Goal: Task Accomplishment & Management: Manage account settings

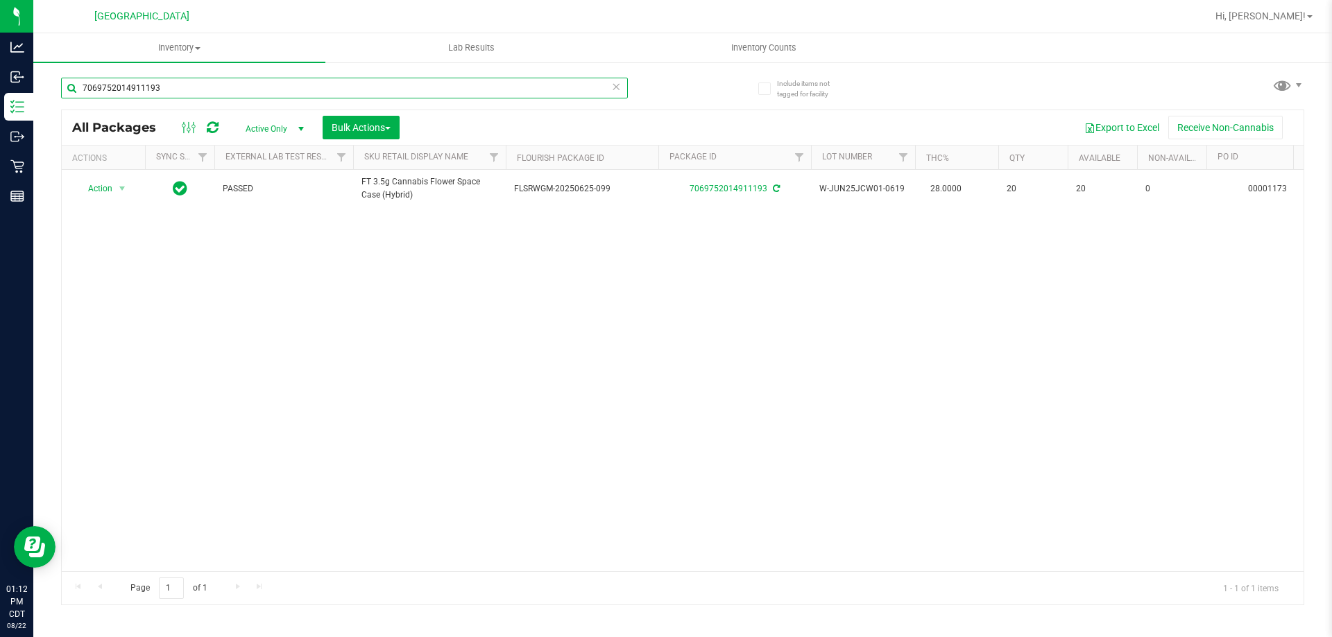
click at [316, 86] on input "7069752014911193" at bounding box center [344, 88] width 567 height 21
type input "rlf"
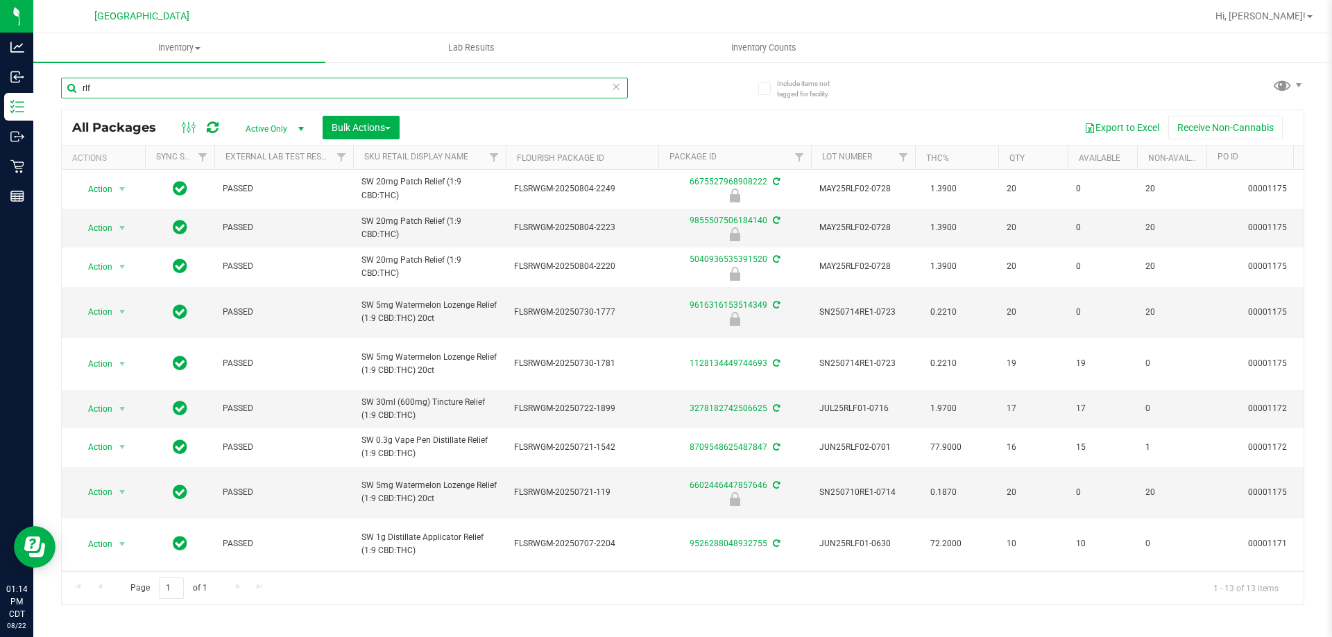
click at [344, 85] on input "rlf" at bounding box center [344, 88] width 567 height 21
type input "5040936535391520"
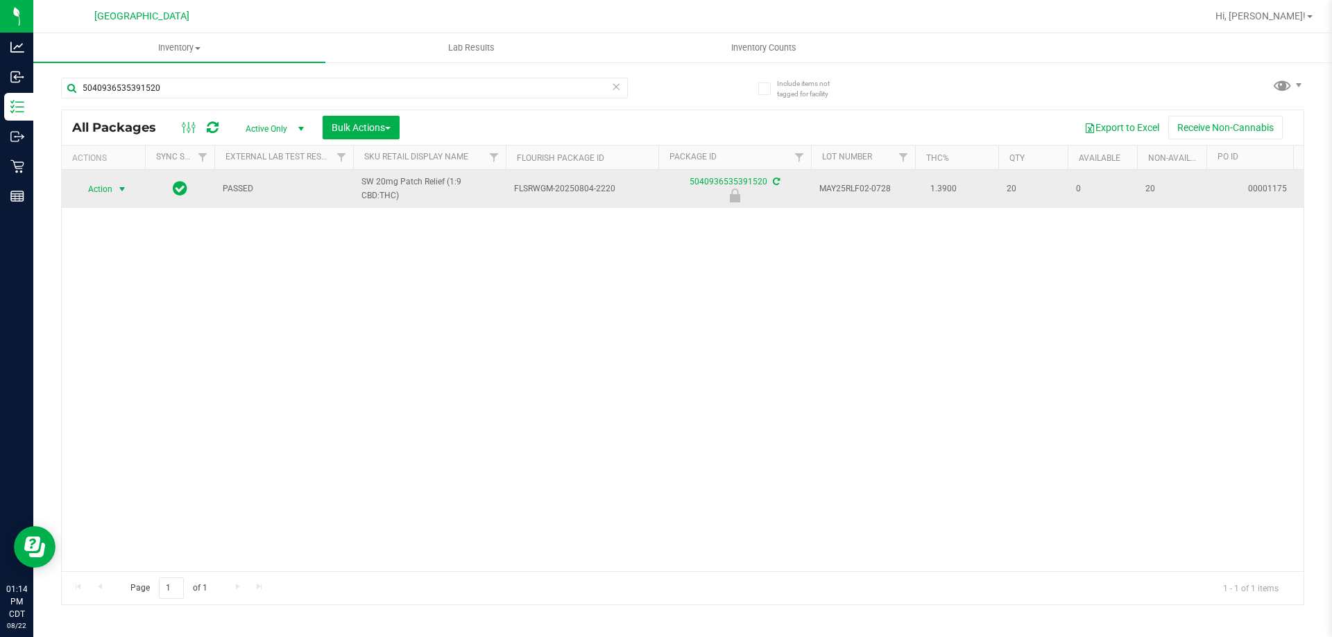
click at [97, 186] on span "Action" at bounding box center [94, 189] width 37 height 19
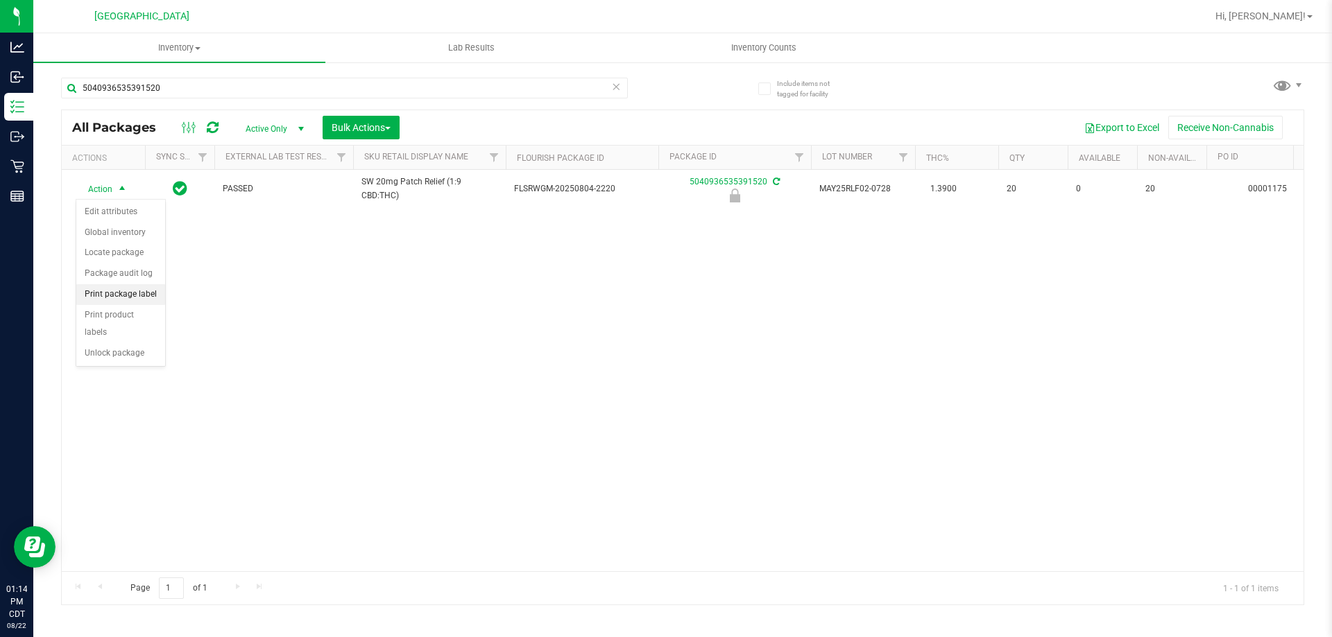
click at [150, 297] on li "Print package label" at bounding box center [120, 294] width 89 height 21
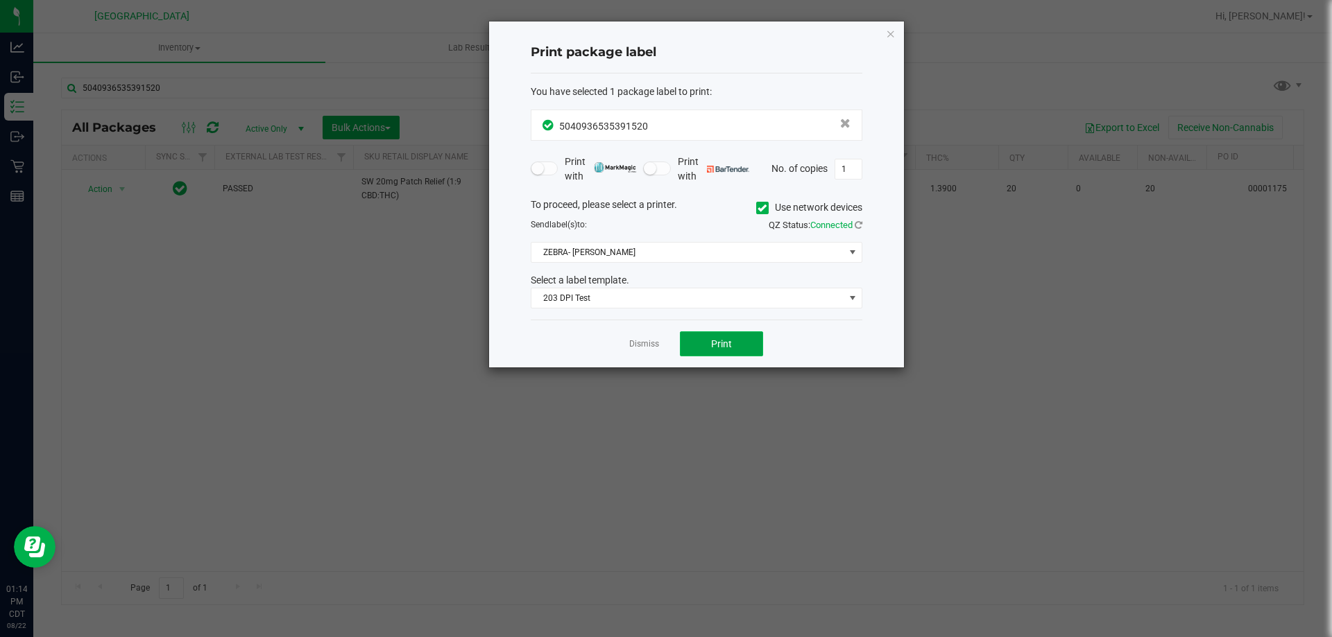
click at [737, 334] on button "Print" at bounding box center [721, 344] width 83 height 25
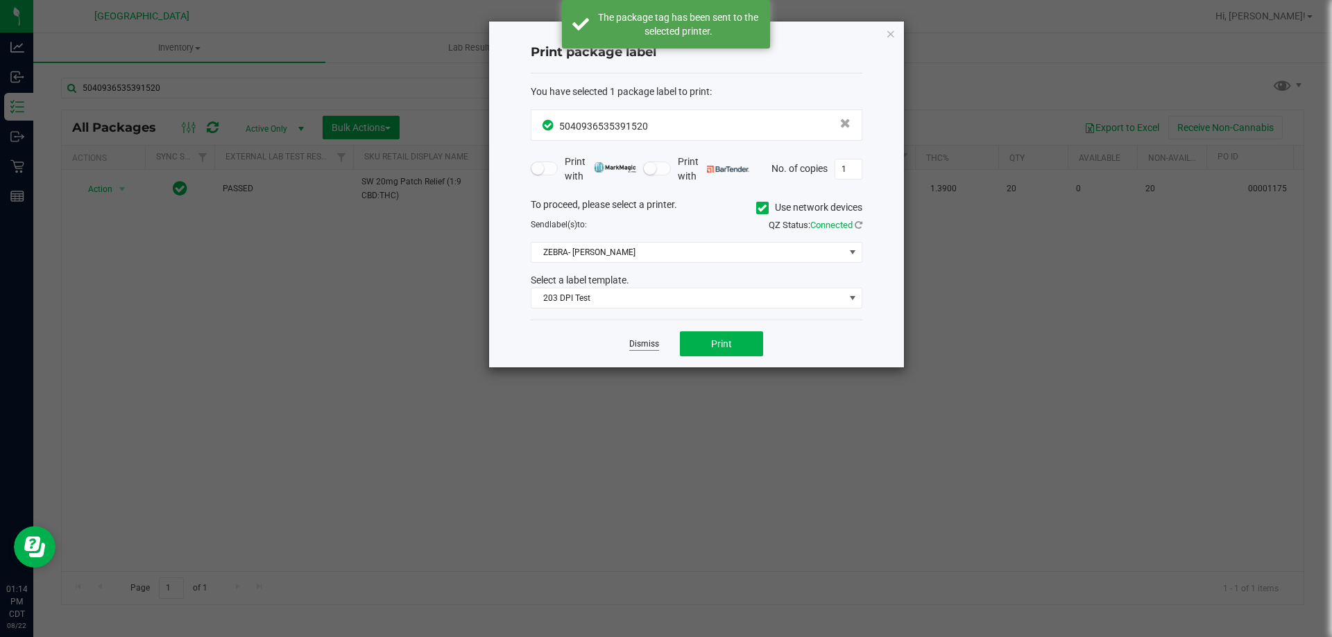
click at [646, 346] on link "Dismiss" at bounding box center [644, 344] width 30 height 12
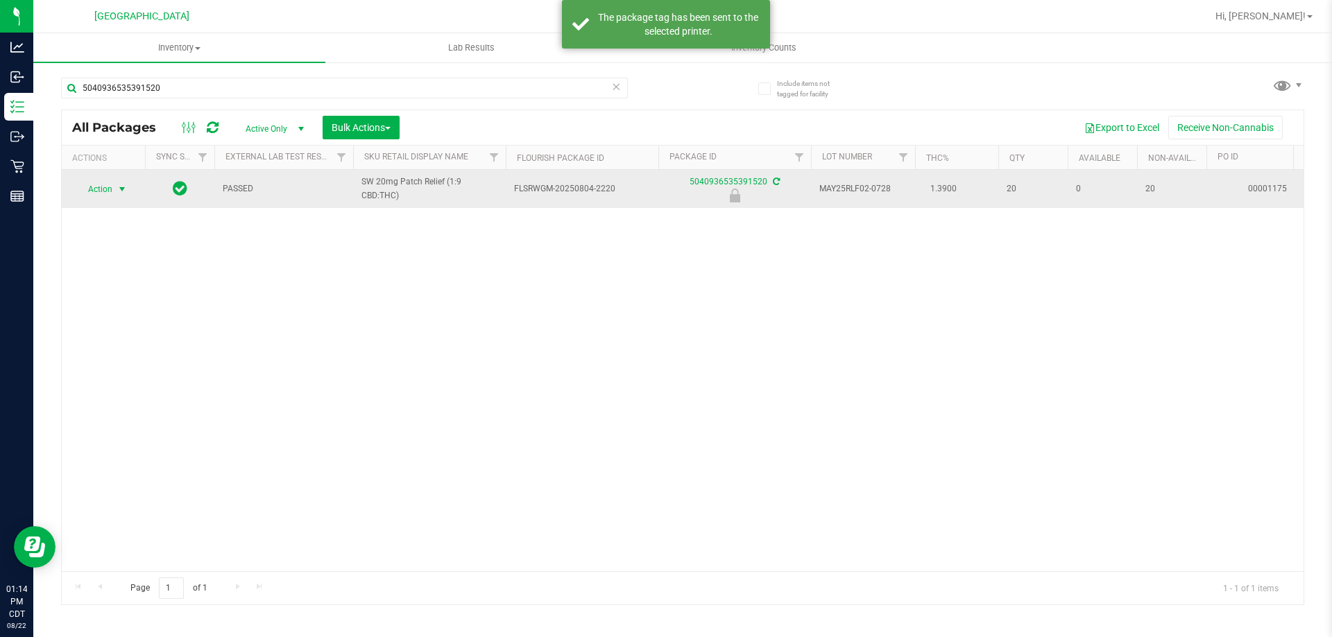
click at [105, 191] on span "Action" at bounding box center [94, 189] width 37 height 19
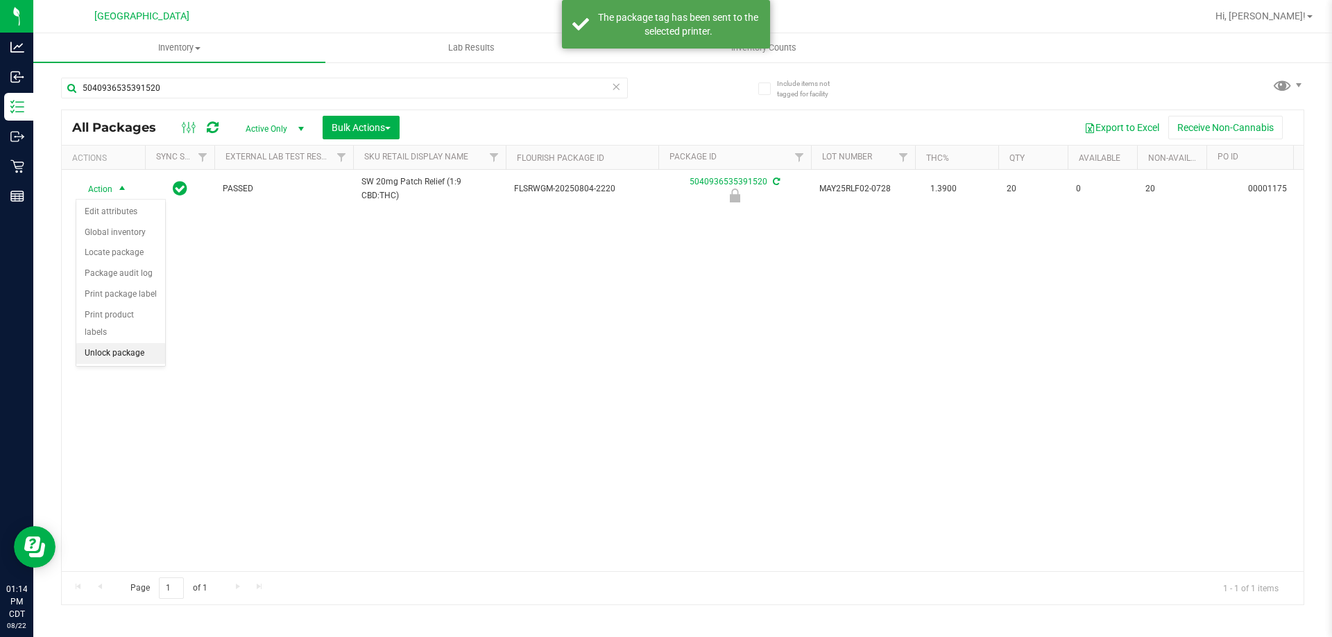
click at [107, 343] on li "Unlock package" at bounding box center [120, 353] width 89 height 21
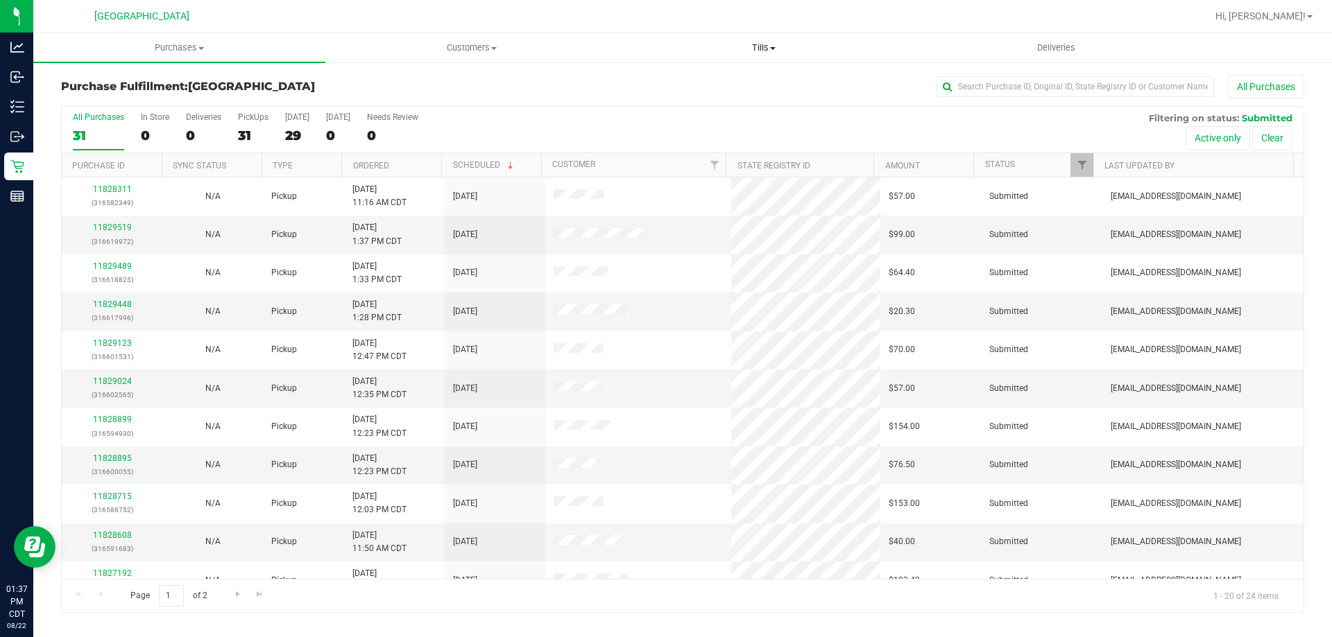
click at [782, 45] on span "Tills" at bounding box center [763, 48] width 291 height 12
click at [669, 78] on span "Manage tills" at bounding box center [664, 84] width 94 height 12
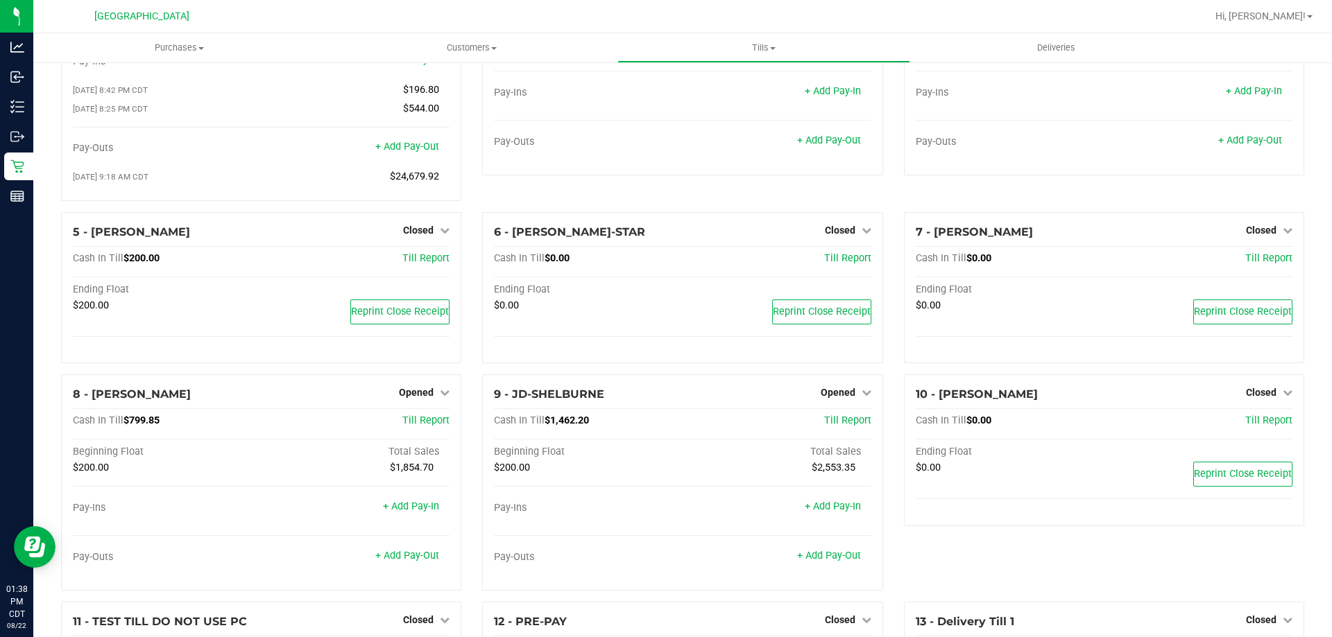
scroll to position [208, 0]
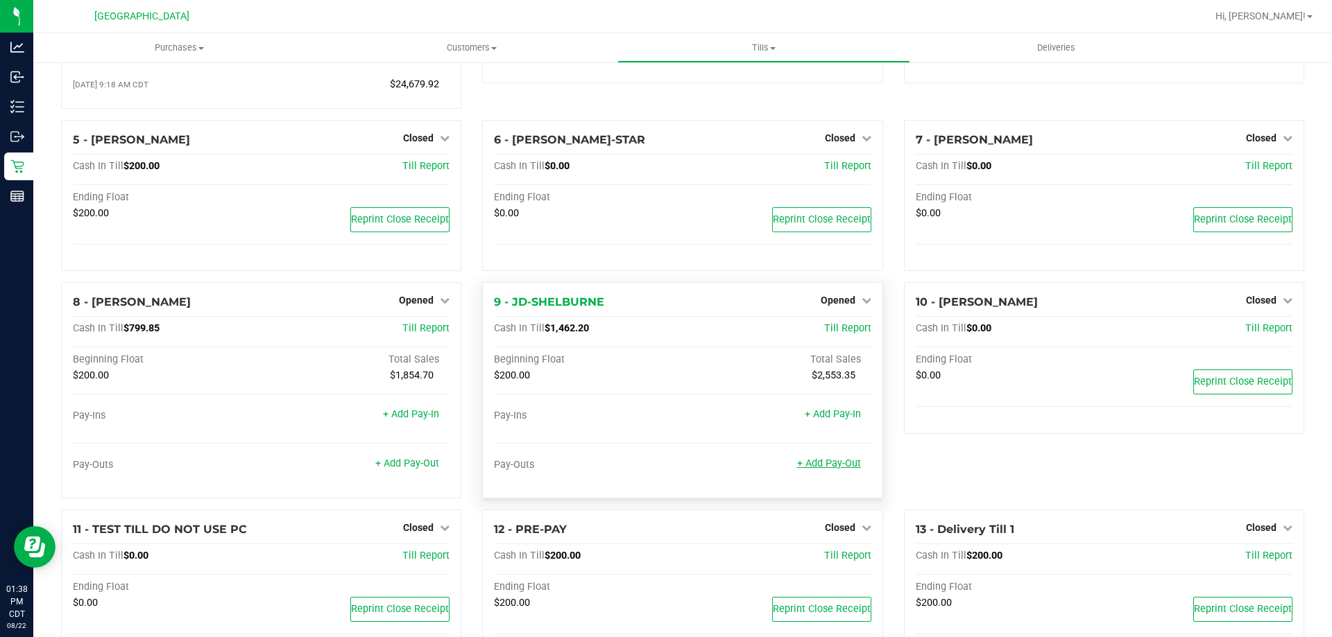
click at [830, 466] on link "+ Add Pay-Out" at bounding box center [829, 464] width 64 height 12
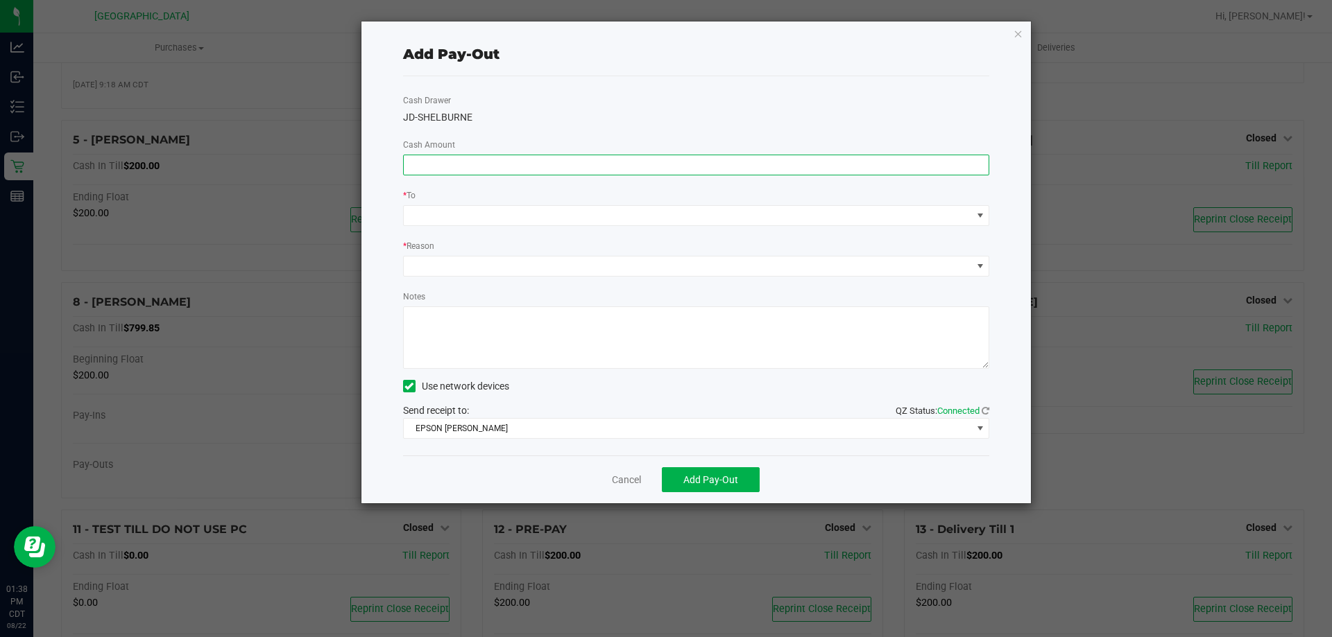
click at [441, 162] on input at bounding box center [696, 164] width 585 height 19
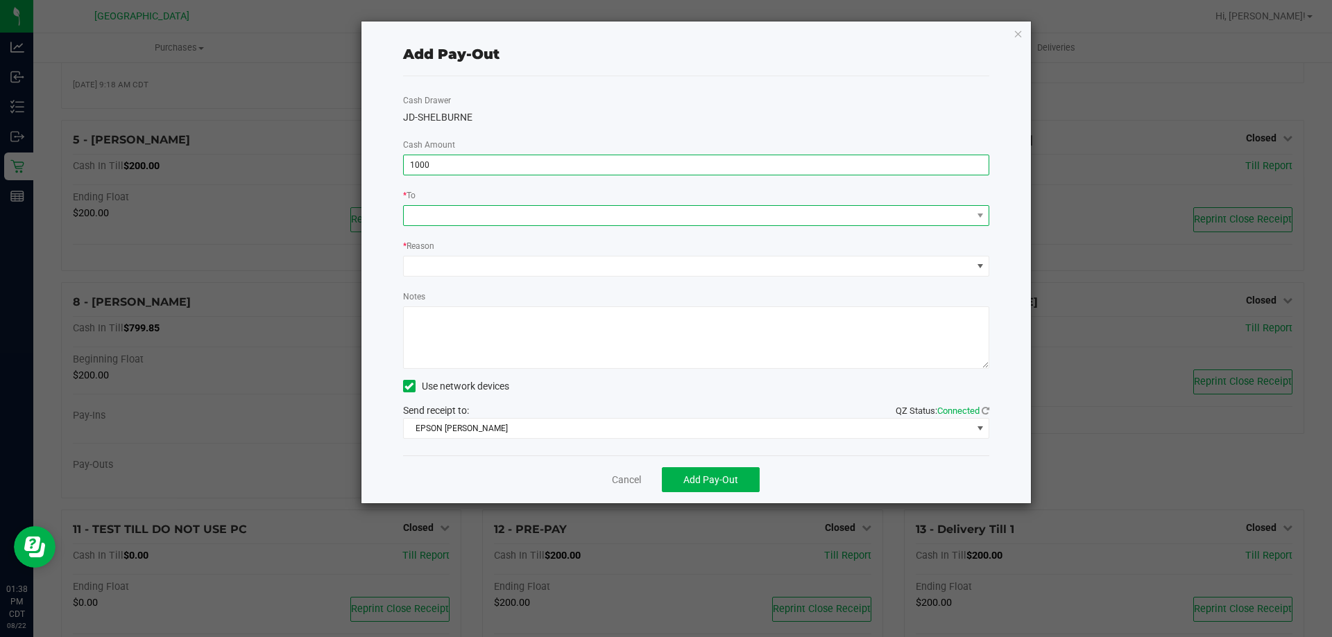
type input "$1,000.00"
click at [463, 223] on span at bounding box center [688, 215] width 568 height 19
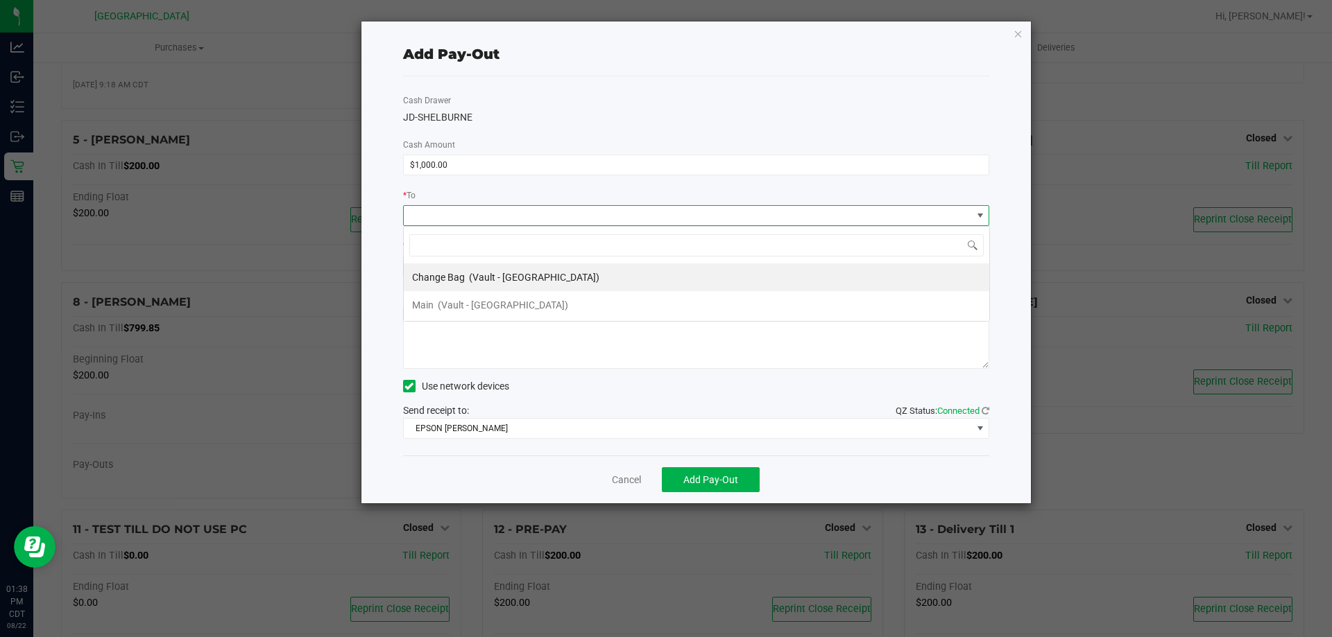
scroll to position [21, 586]
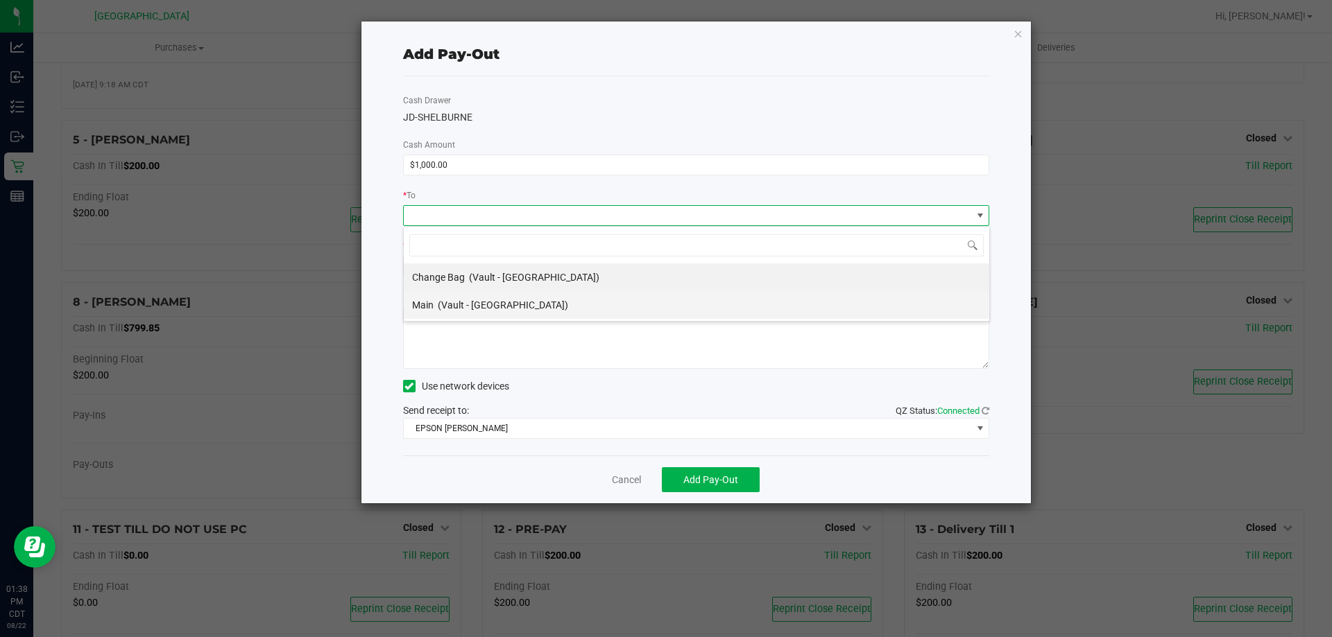
click at [479, 300] on span "(Vault - Panama City)" at bounding box center [503, 305] width 130 height 11
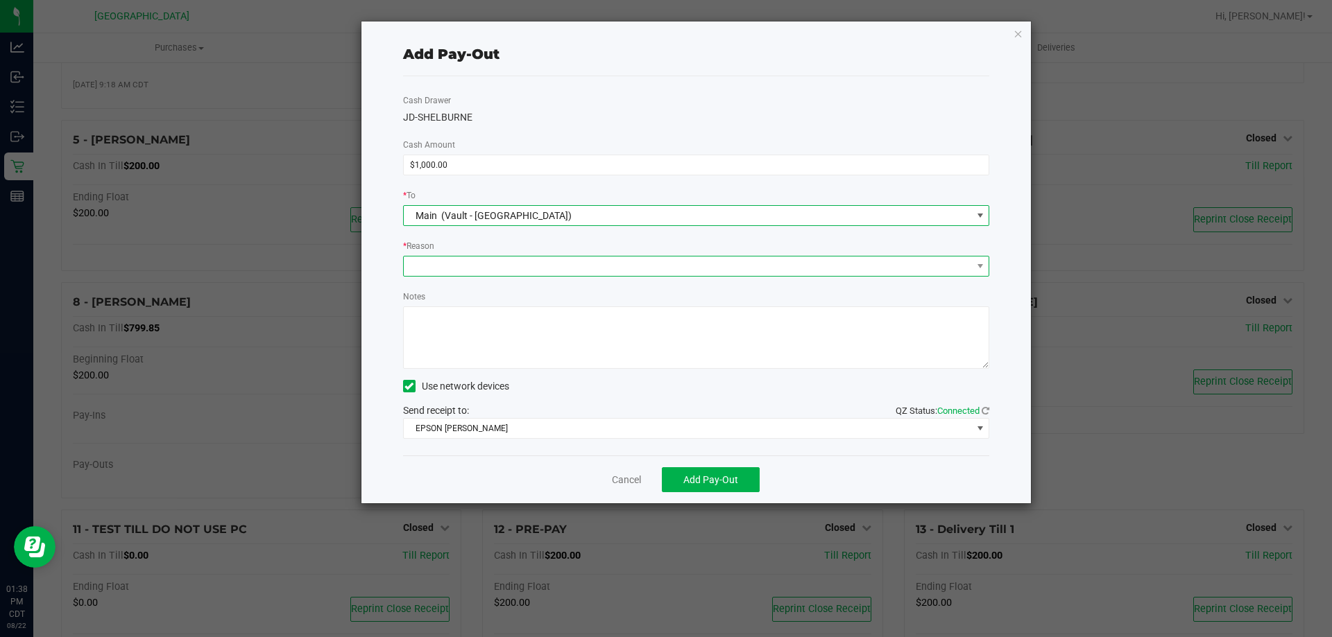
click at [461, 262] on span at bounding box center [688, 266] width 568 height 19
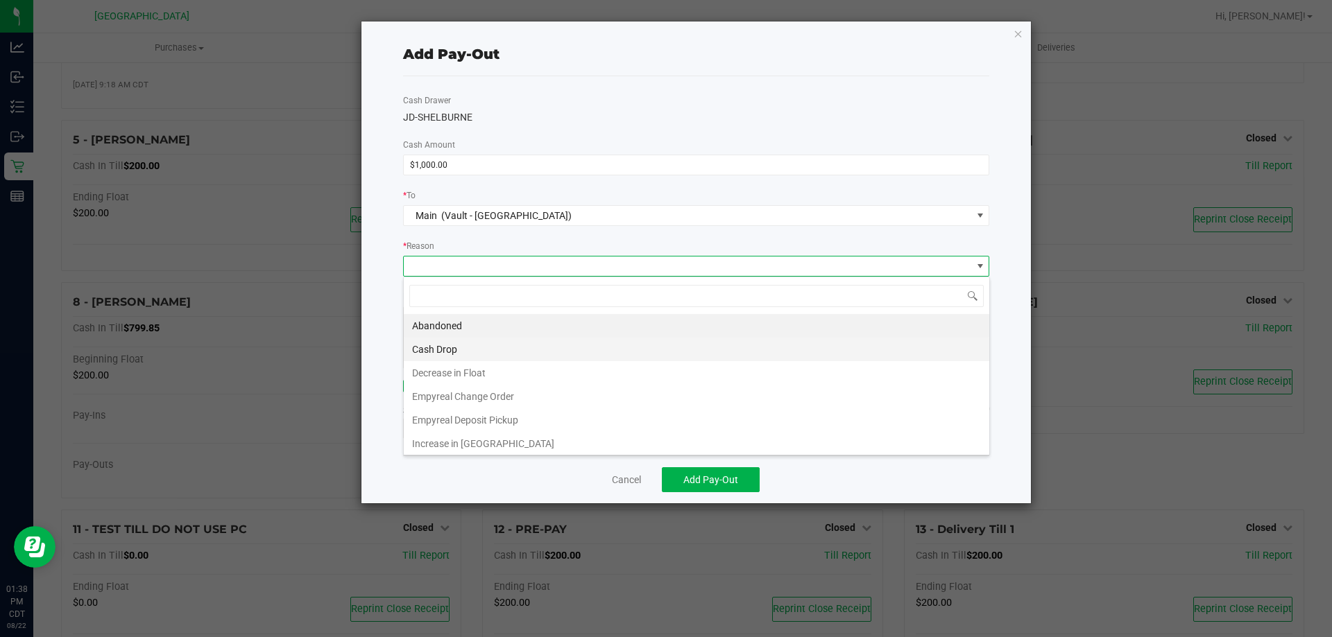
click at [429, 352] on li "Cash Drop" at bounding box center [696, 350] width 585 height 24
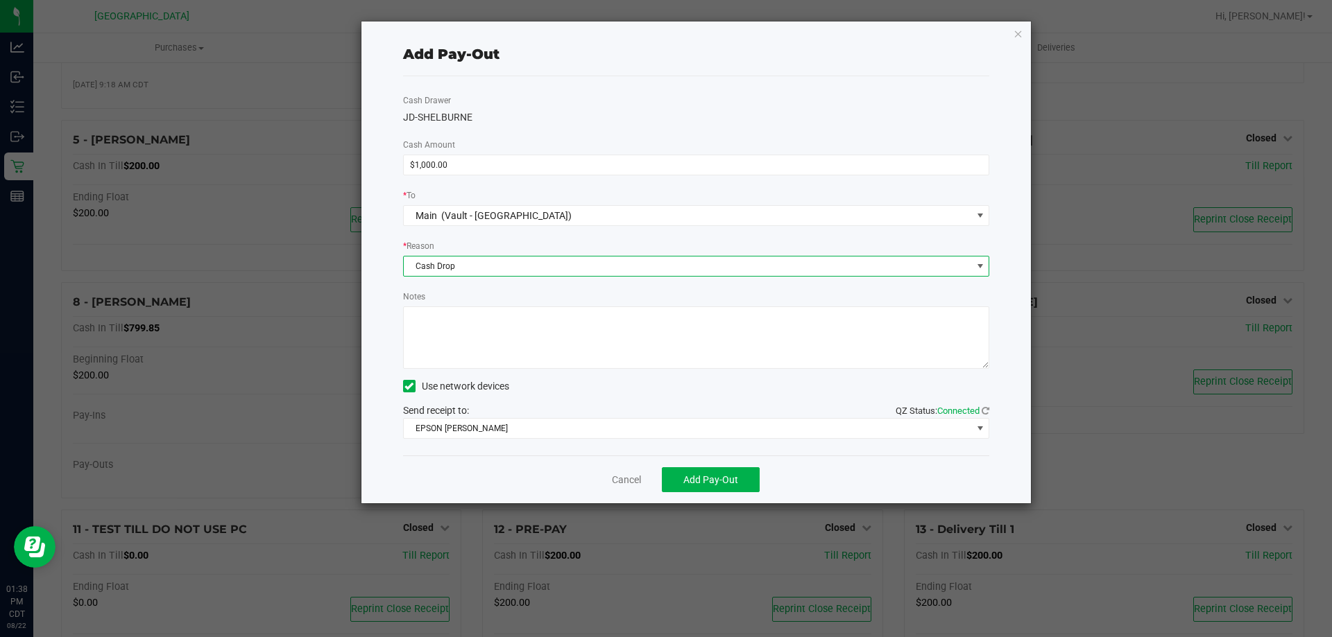
click at [438, 316] on textarea "Notes" at bounding box center [696, 338] width 587 height 62
type textarea "1000-cf"
click at [716, 486] on button "Add Pay-Out" at bounding box center [711, 480] width 98 height 25
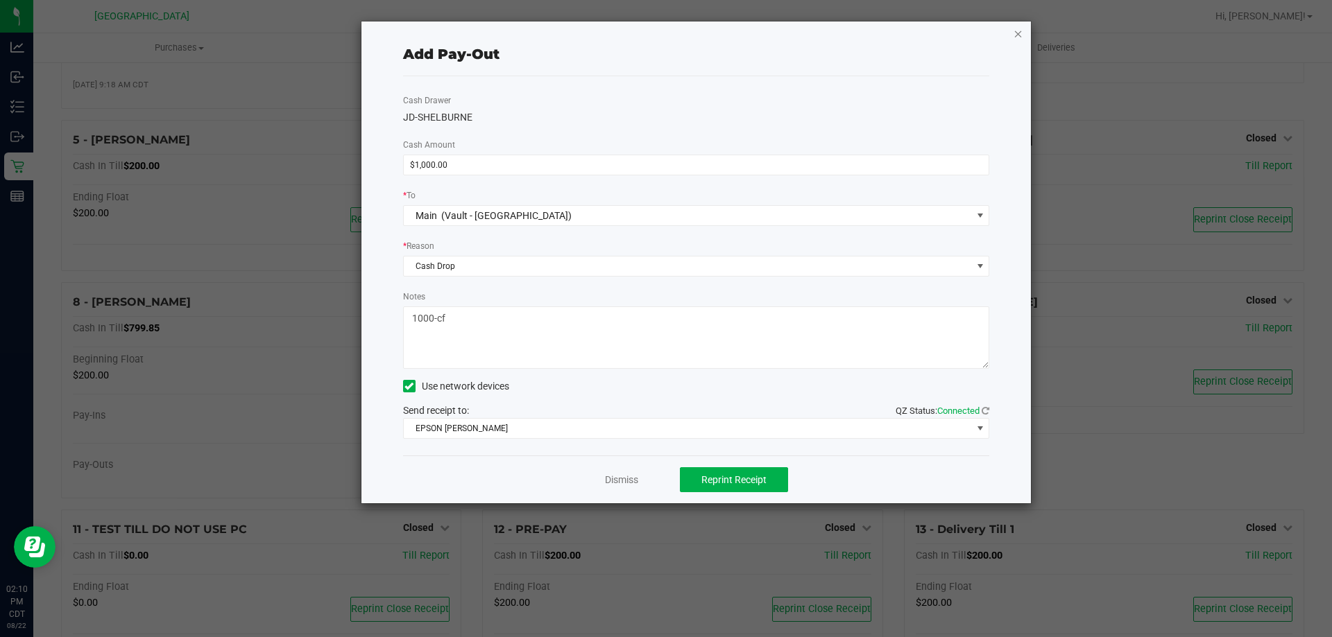
click at [1019, 36] on icon "button" at bounding box center [1018, 33] width 10 height 17
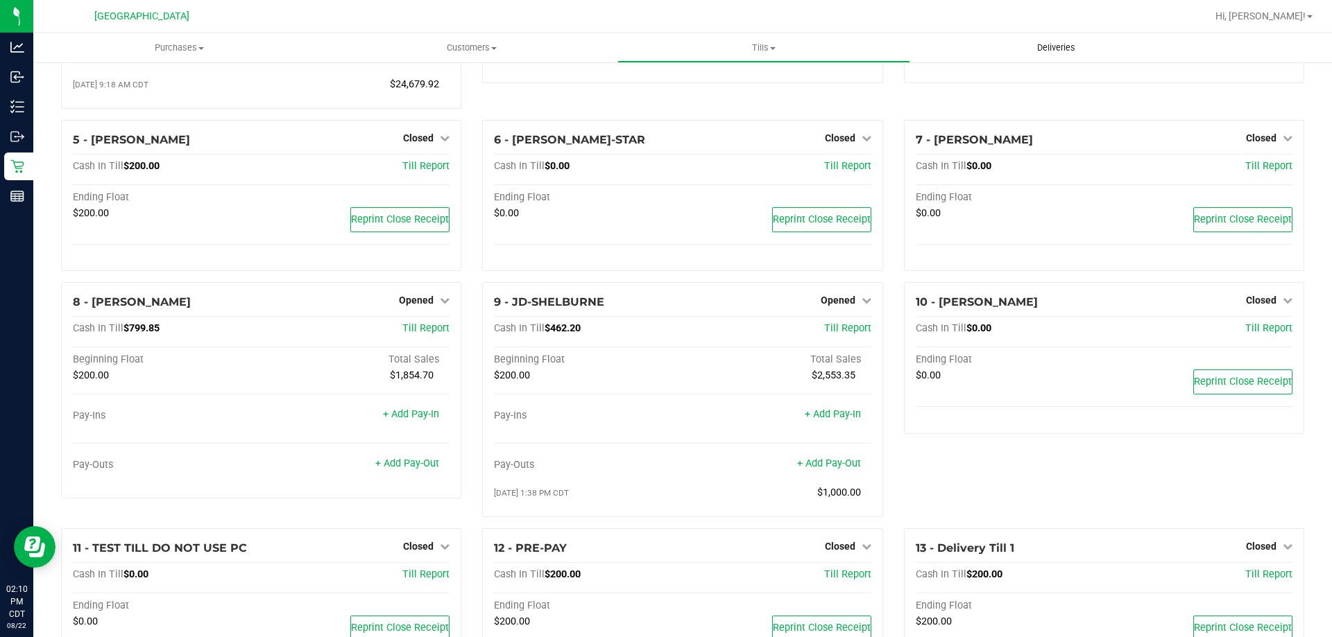
scroll to position [228, 0]
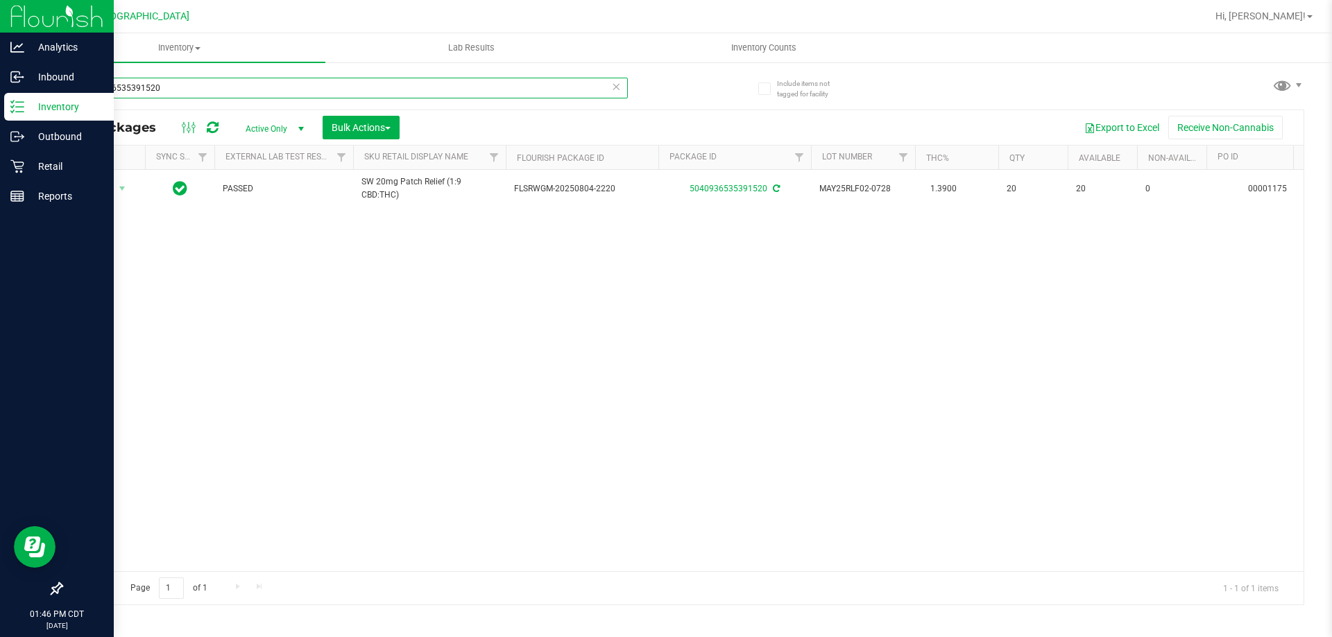
drag, startPoint x: 175, startPoint y: 94, endPoint x: 0, endPoint y: 94, distance: 175.5
click at [0, 94] on div "Analytics Inbound Inventory Outbound Retail Reports 01:46 PM CDT 08/22/2025 08/…" at bounding box center [666, 318] width 1332 height 637
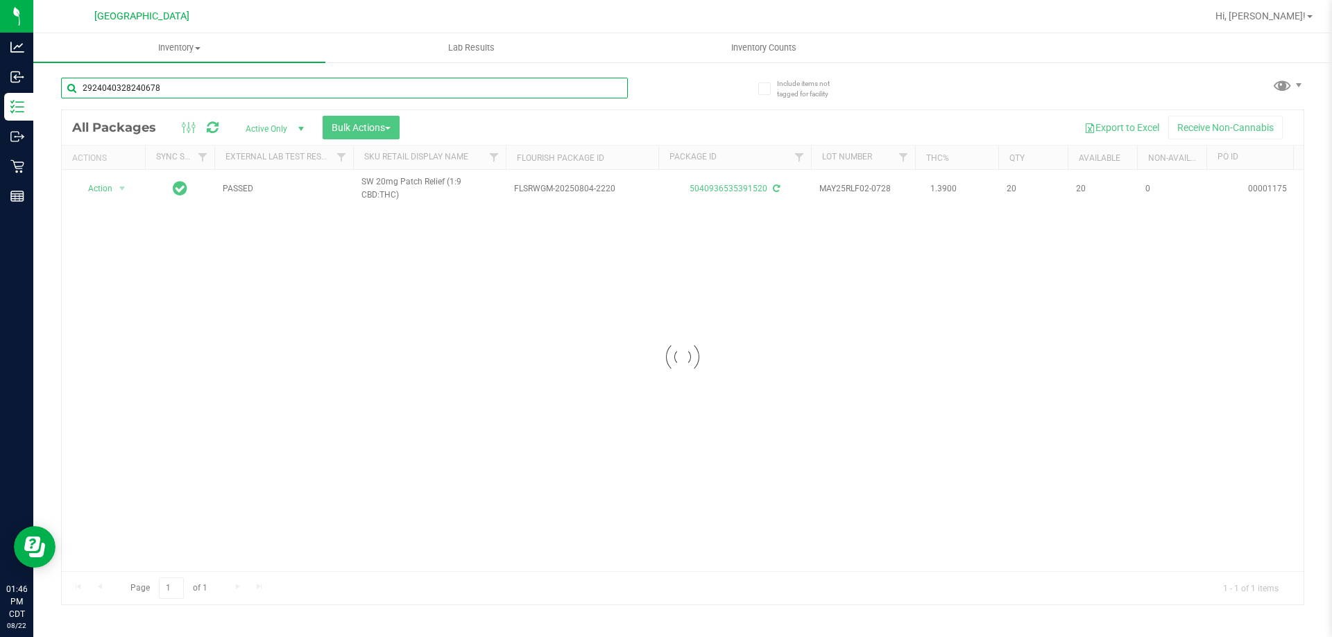
type input "2924040328240678"
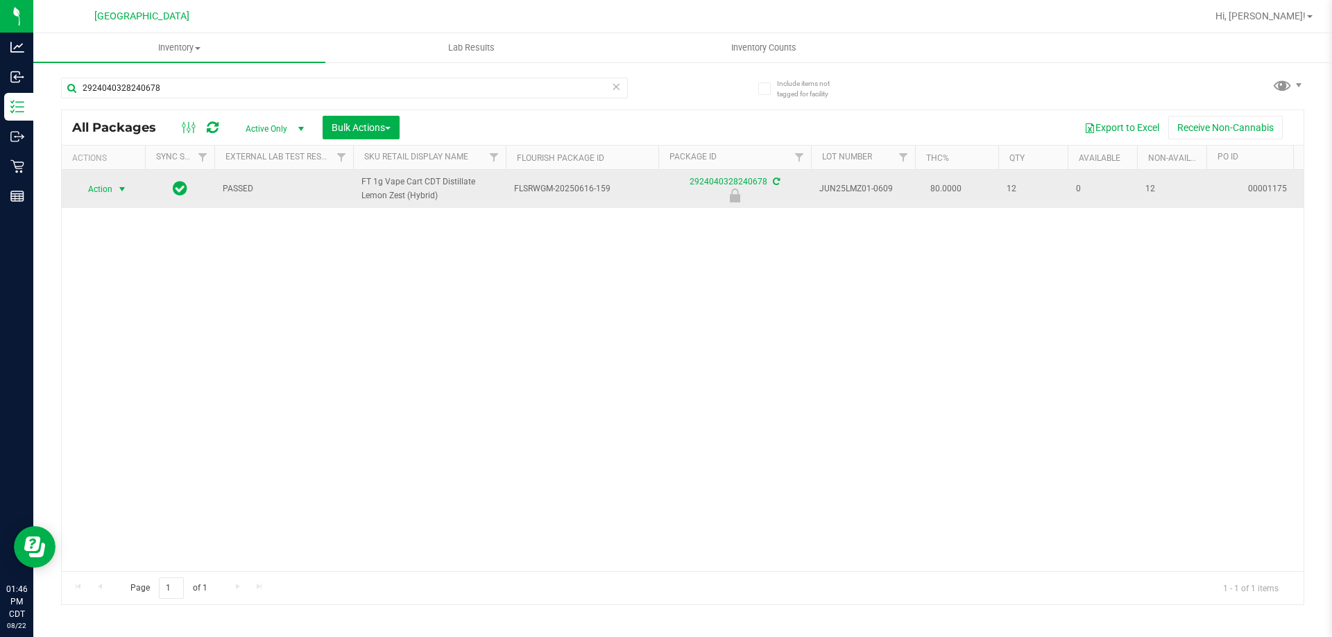
click at [111, 196] on span "Action" at bounding box center [94, 189] width 37 height 19
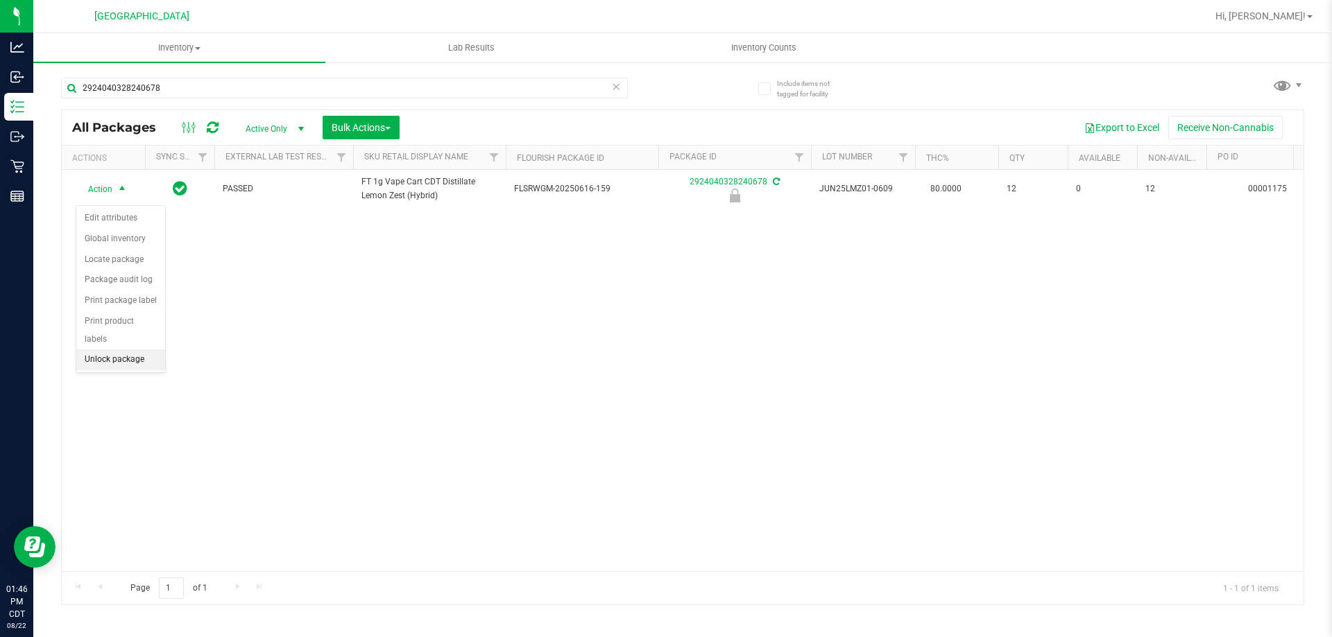
click at [121, 350] on li "Unlock package" at bounding box center [120, 360] width 89 height 21
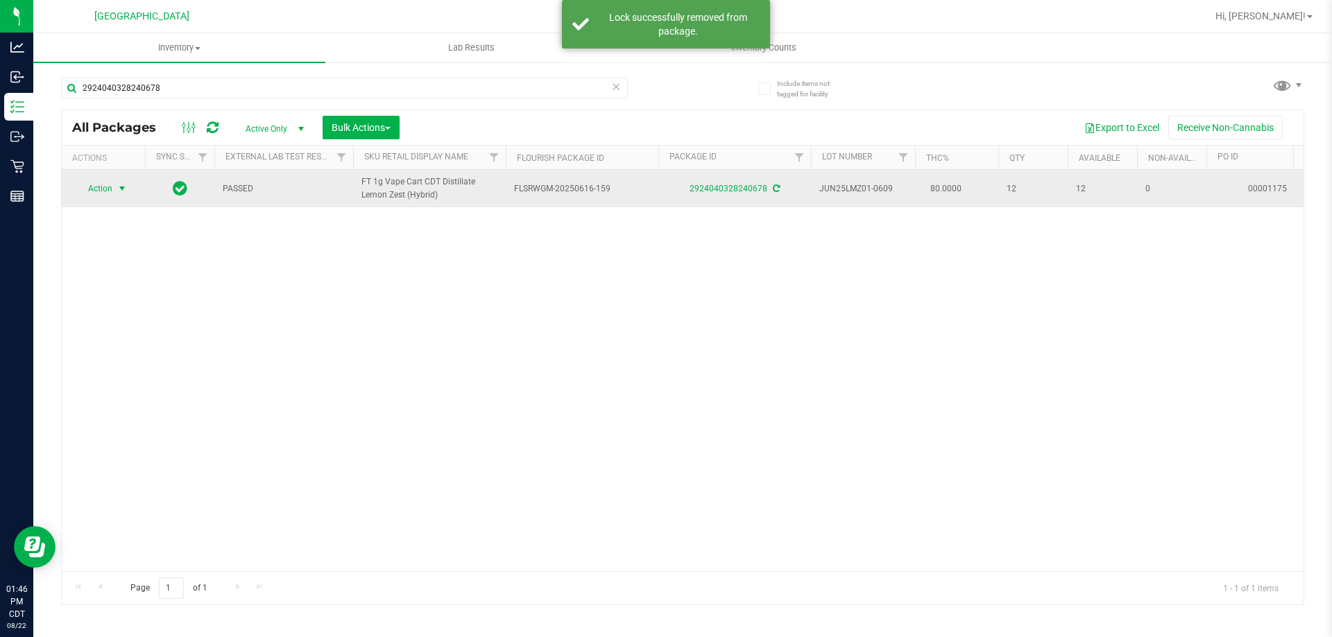
click at [117, 194] on span "select" at bounding box center [122, 188] width 11 height 11
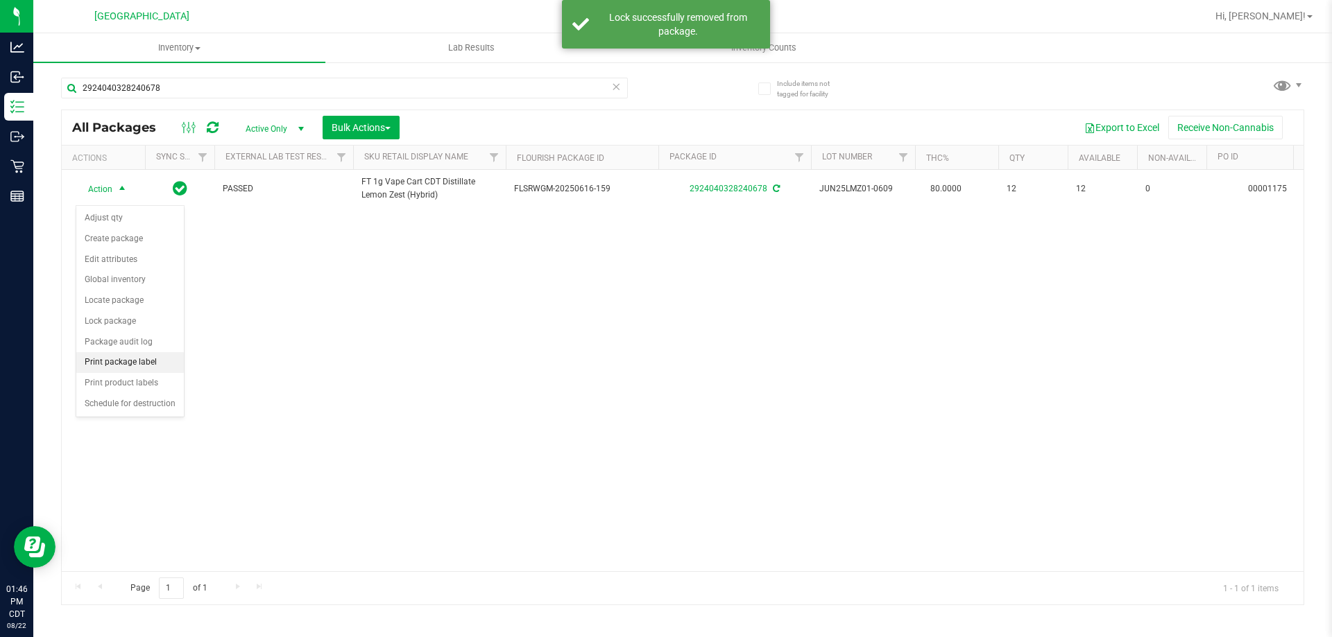
click at [144, 361] on li "Print package label" at bounding box center [130, 362] width 108 height 21
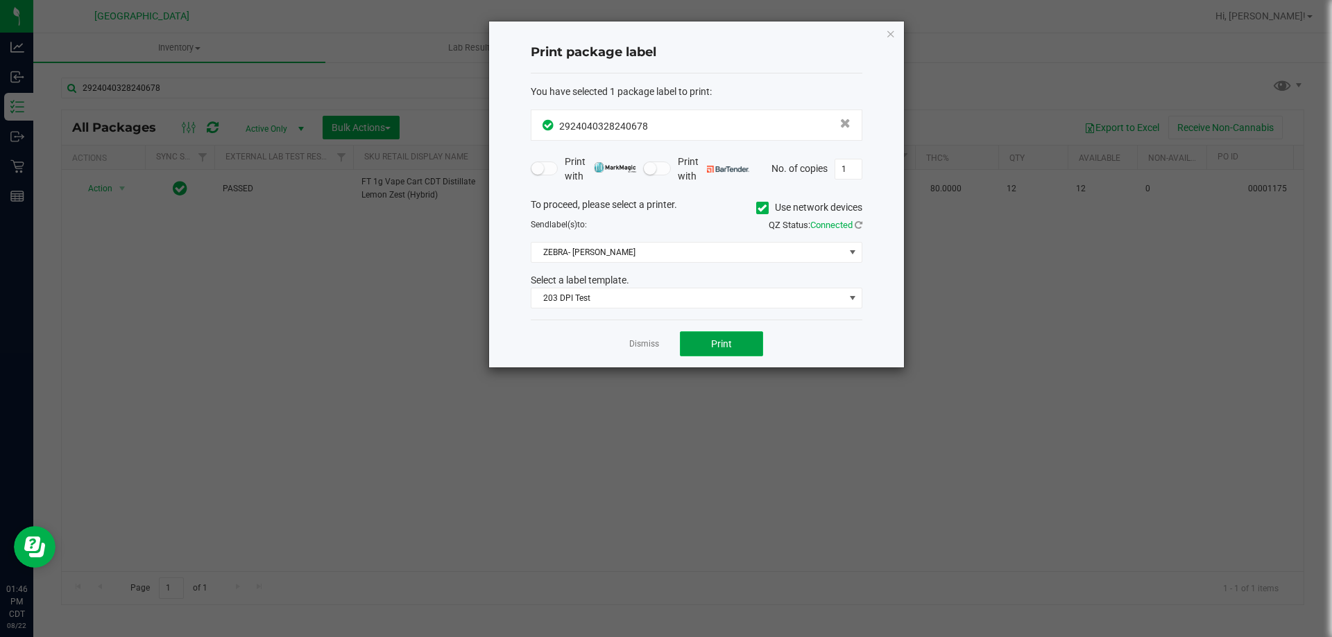
click at [712, 347] on span "Print" at bounding box center [721, 343] width 21 height 11
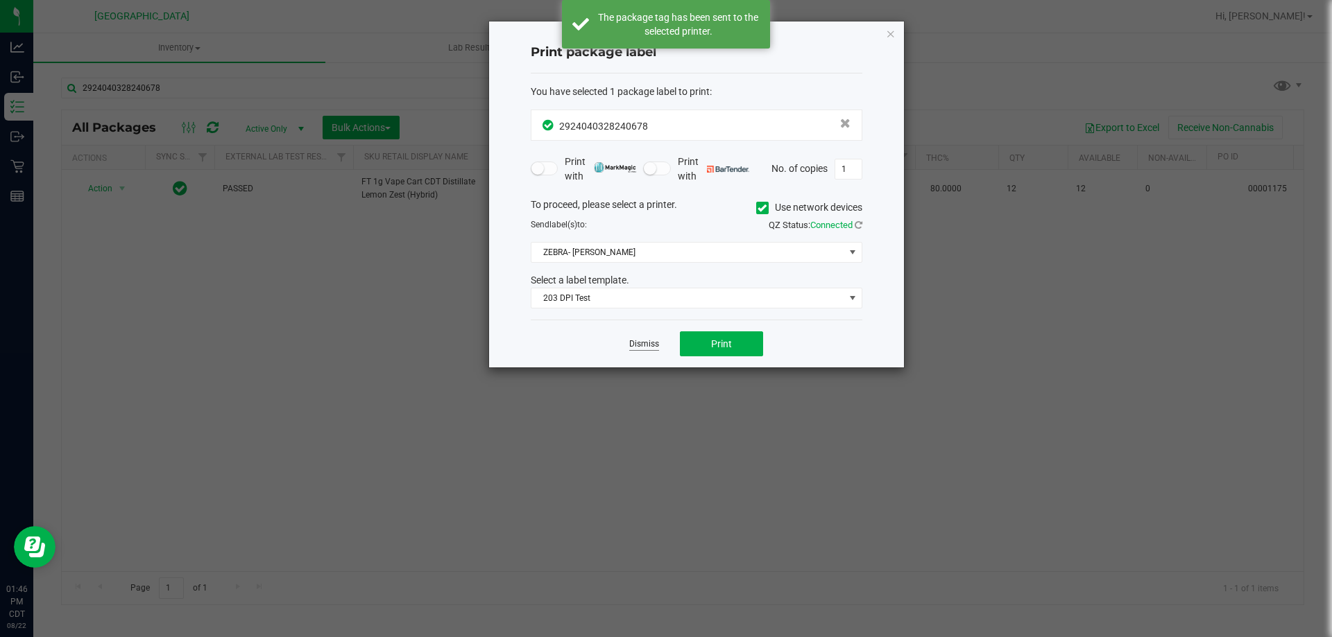
click at [631, 346] on link "Dismiss" at bounding box center [644, 344] width 30 height 12
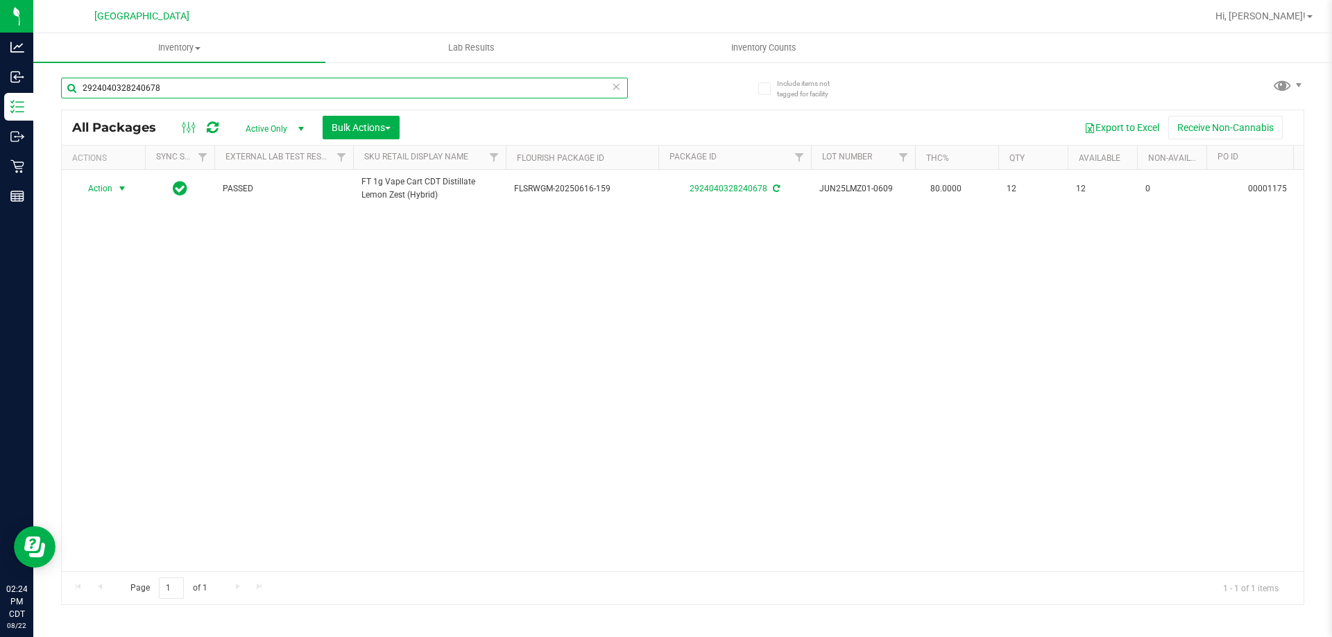
click at [329, 81] on input "2924040328240678" at bounding box center [344, 88] width 567 height 21
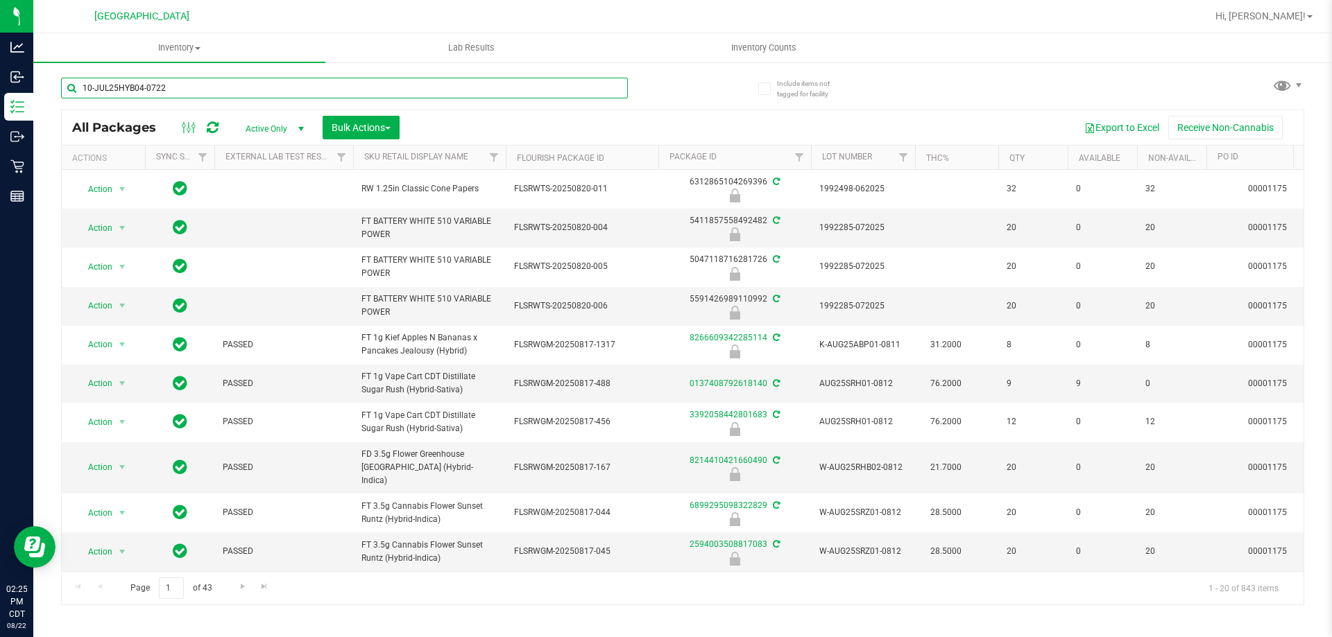
type input "10-JUL25HYB04-0722"
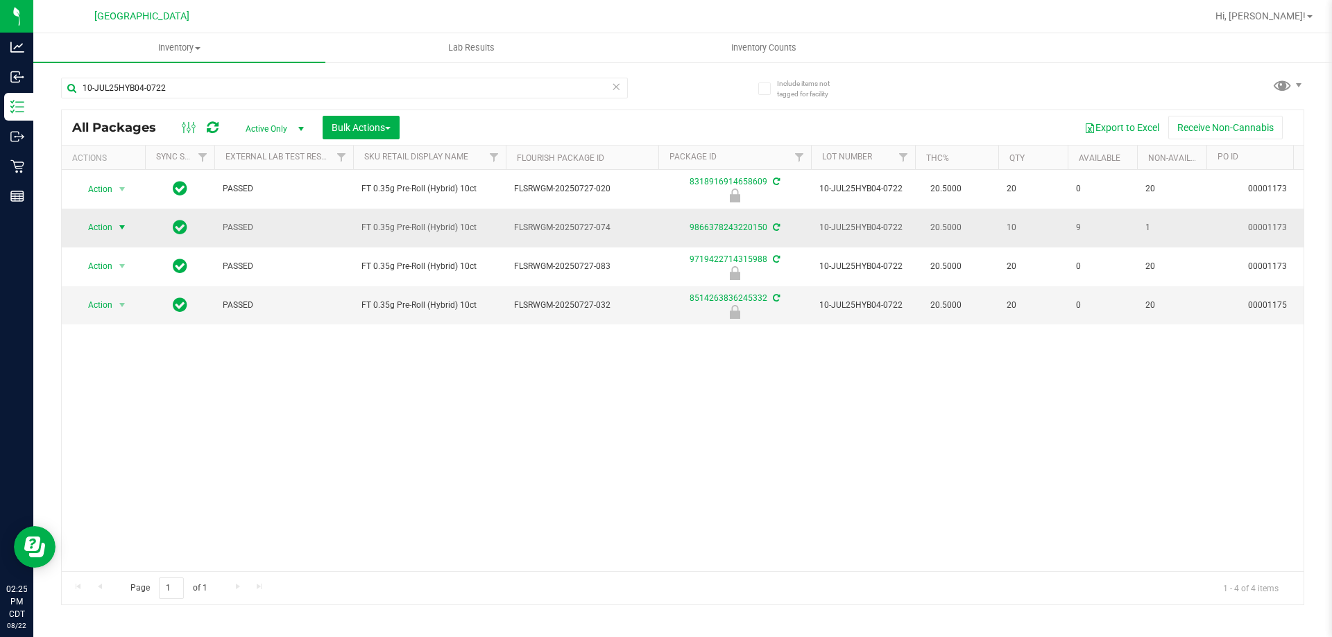
click at [97, 219] on span "Action" at bounding box center [94, 227] width 37 height 19
click at [157, 385] on li "Print package label" at bounding box center [130, 395] width 108 height 21
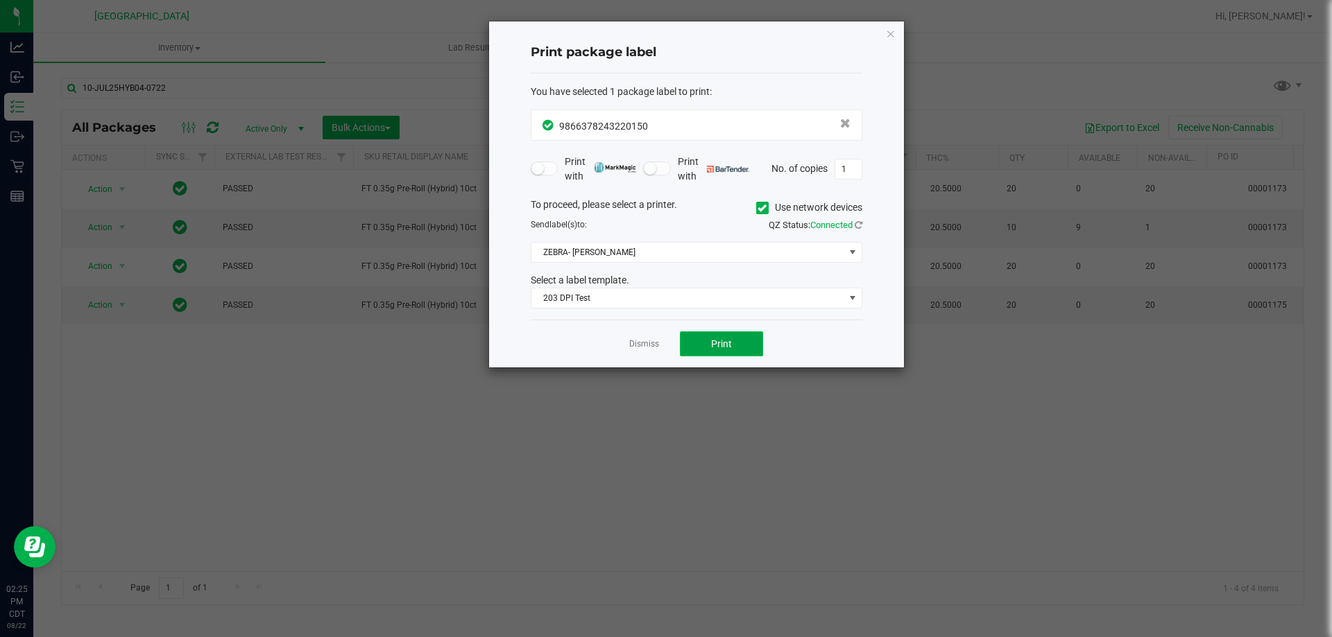
click at [749, 342] on button "Print" at bounding box center [721, 344] width 83 height 25
click at [897, 40] on div "Print package label You have selected 1 package label to print : 98663782432201…" at bounding box center [696, 195] width 415 height 346
click at [890, 37] on icon "button" at bounding box center [891, 33] width 10 height 17
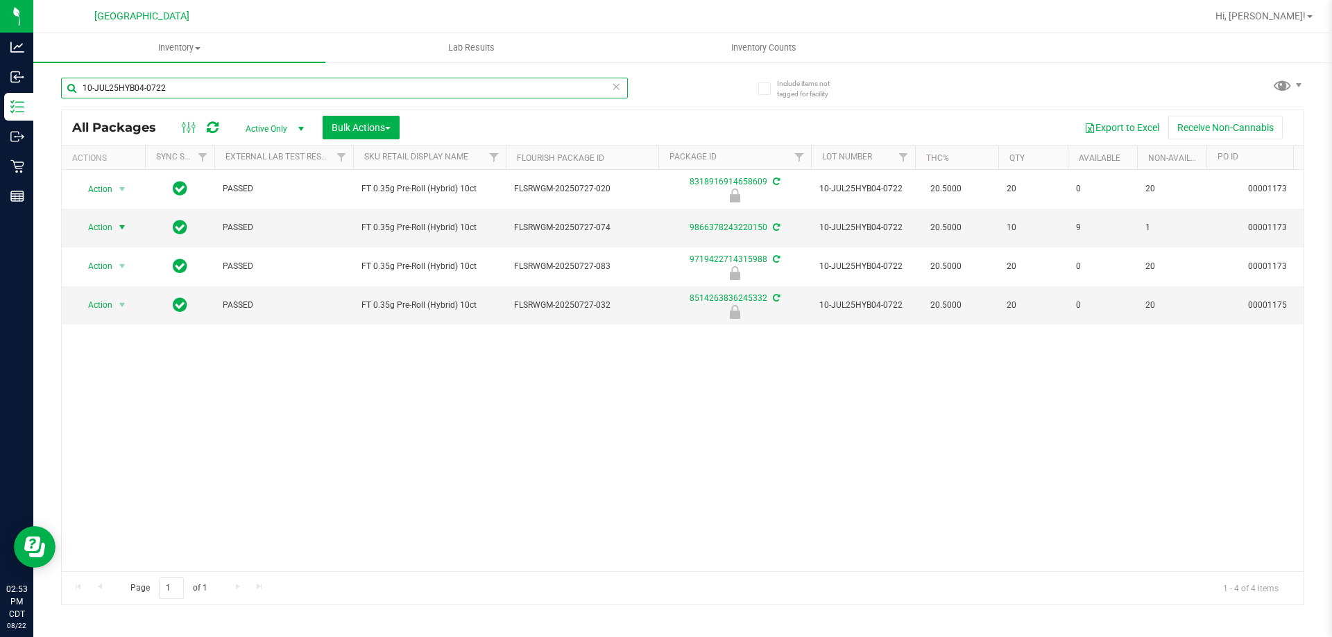
click at [447, 91] on input "10-JUL25HYB04-0722" at bounding box center [344, 88] width 567 height 21
click at [446, 91] on input "10-JUL25HYB04-0722" at bounding box center [344, 88] width 567 height 21
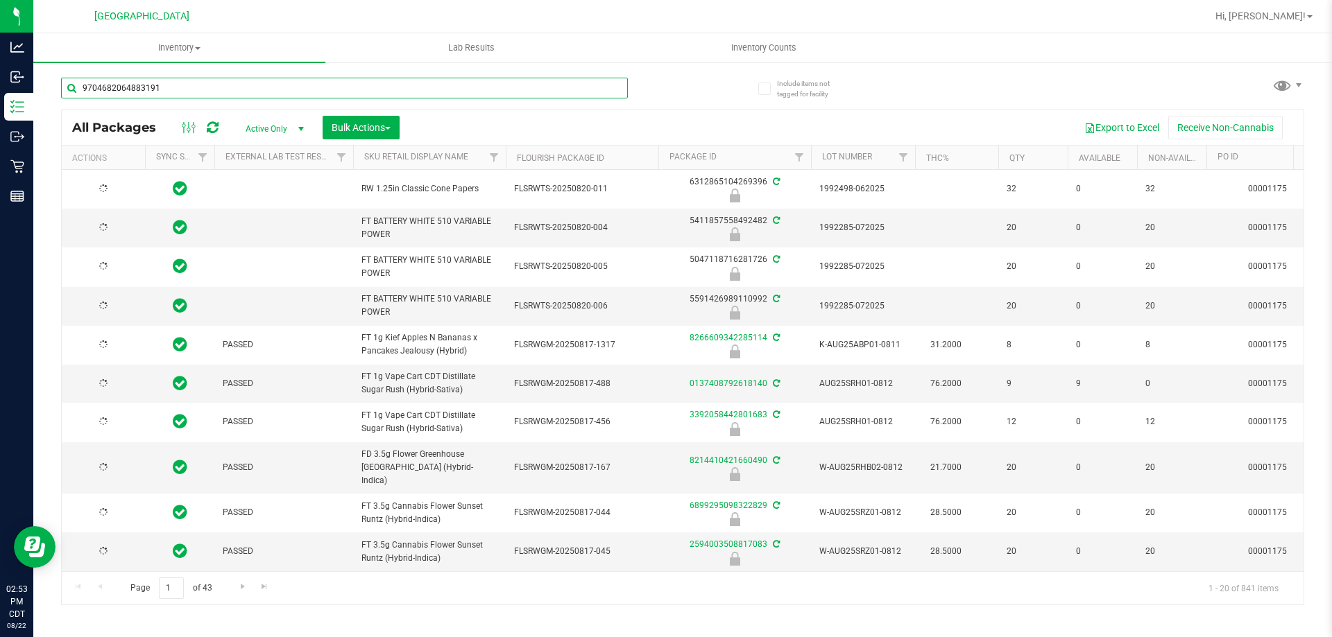
type input "9704682064883191"
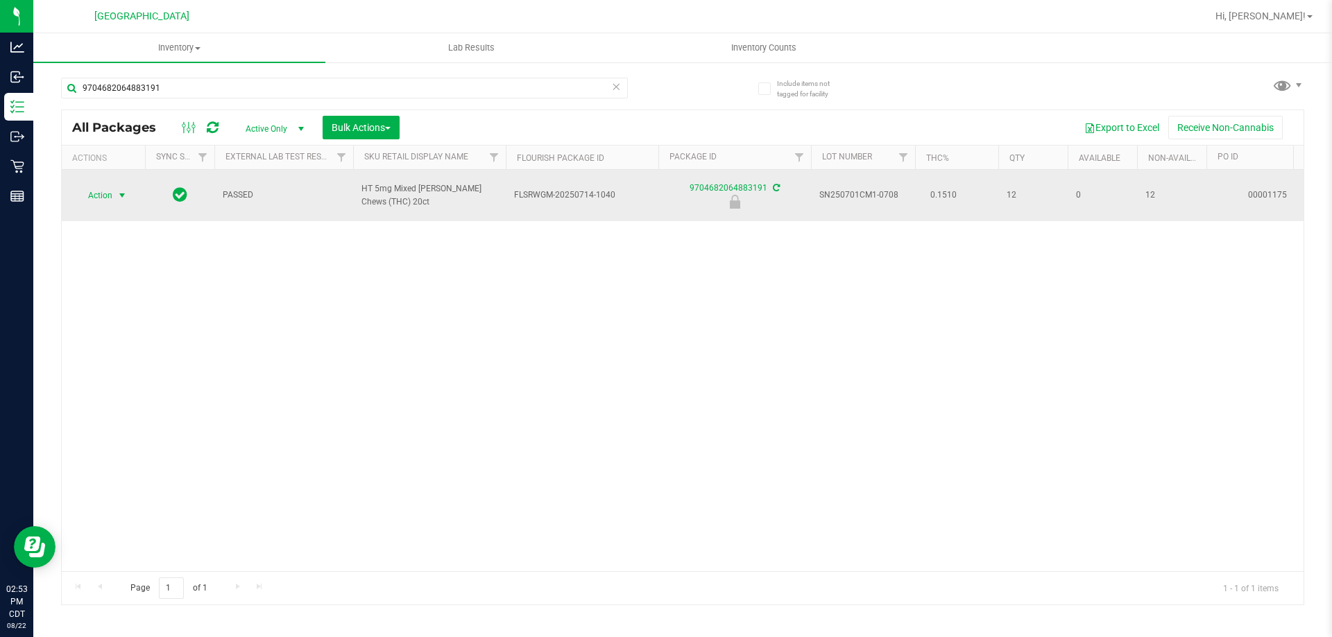
click at [108, 186] on span "Action" at bounding box center [94, 195] width 37 height 19
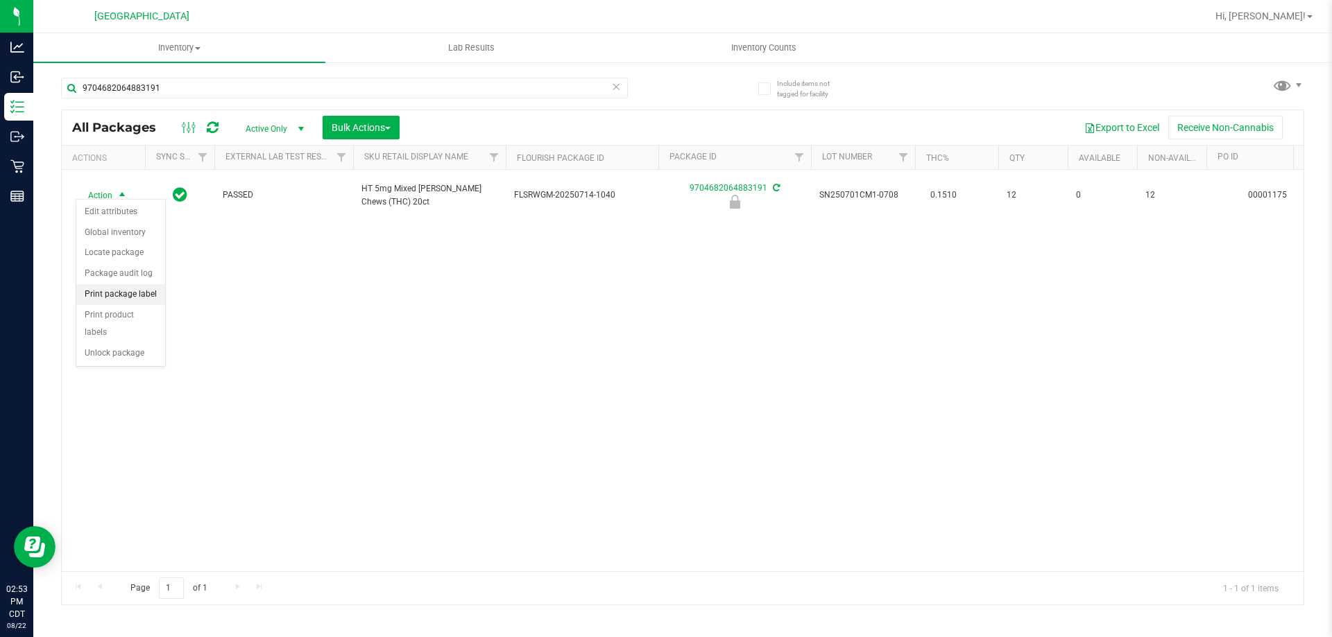
click at [142, 300] on li "Print package label" at bounding box center [120, 294] width 89 height 21
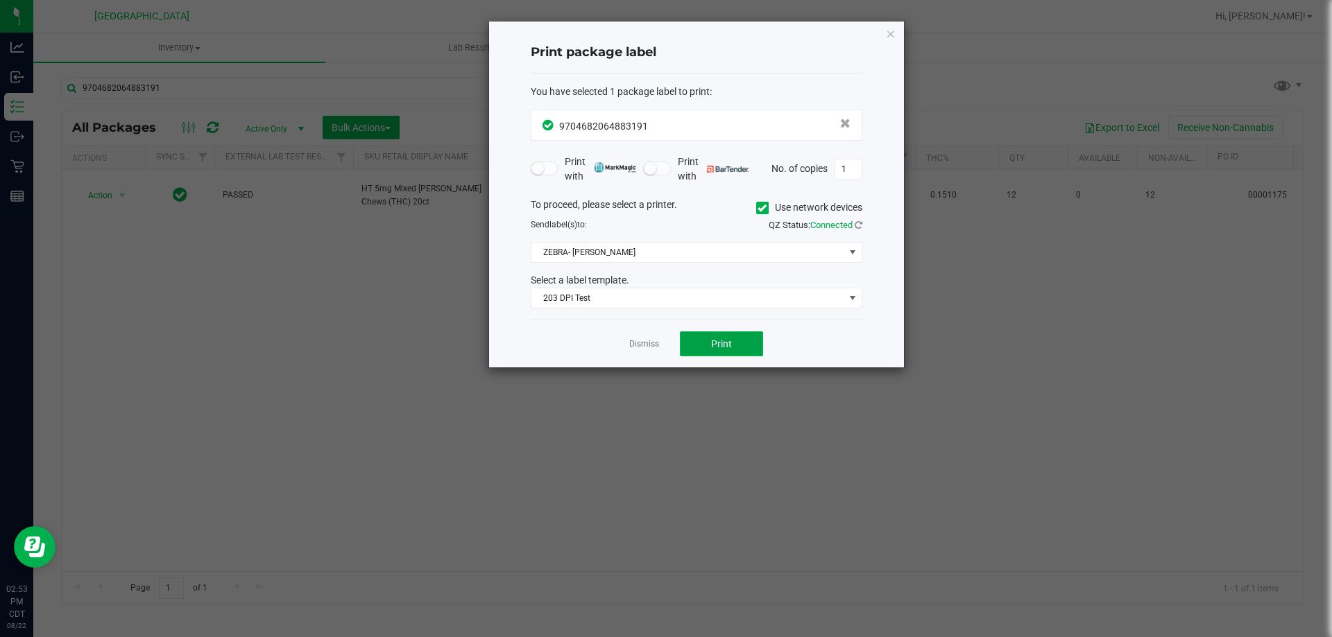
click at [716, 347] on span "Print" at bounding box center [721, 343] width 21 height 11
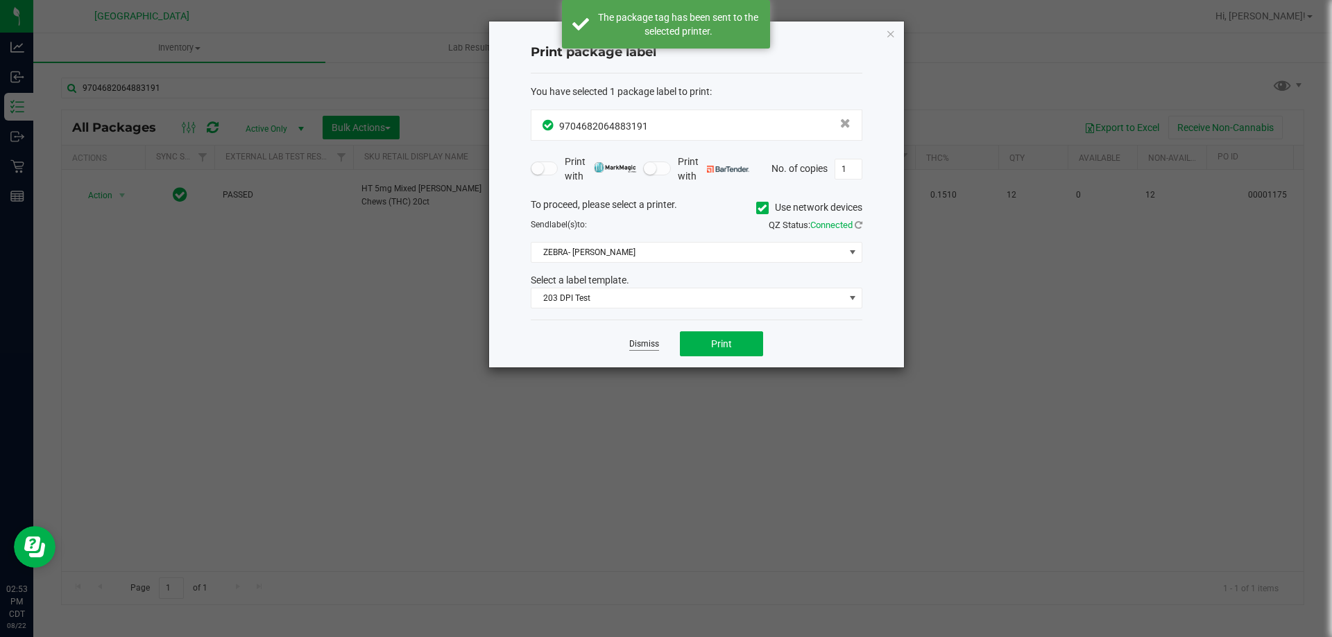
click at [649, 345] on link "Dismiss" at bounding box center [644, 344] width 30 height 12
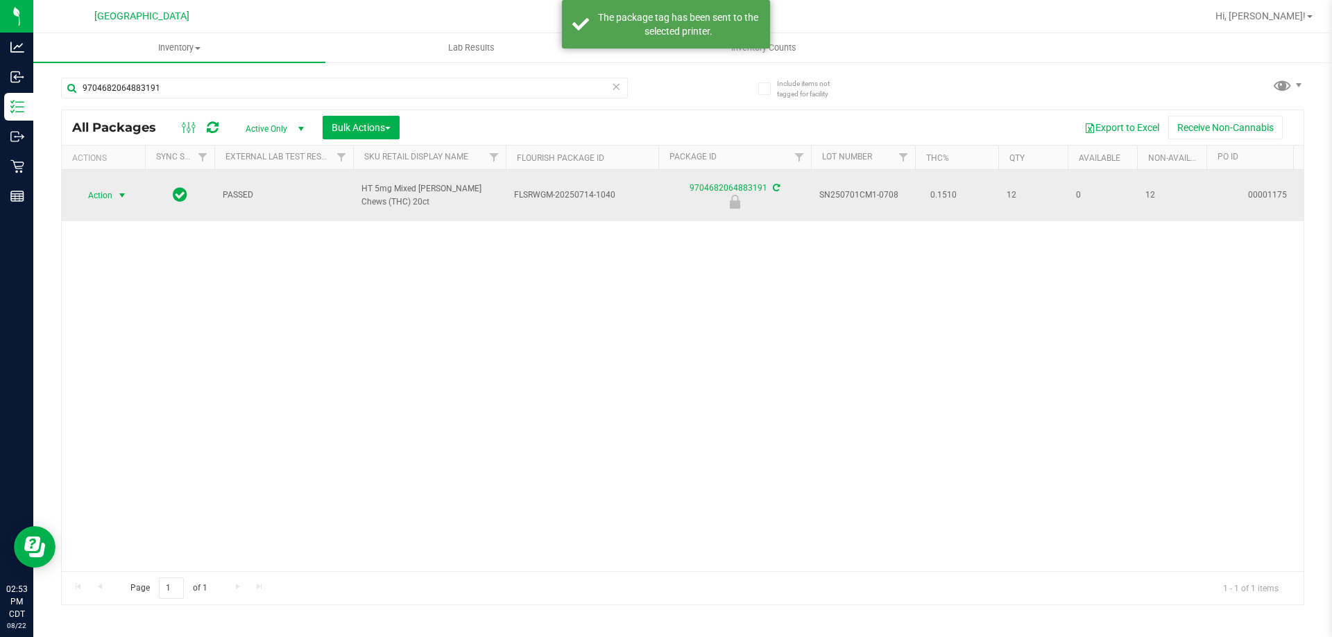
click at [110, 187] on span "Action" at bounding box center [94, 195] width 37 height 19
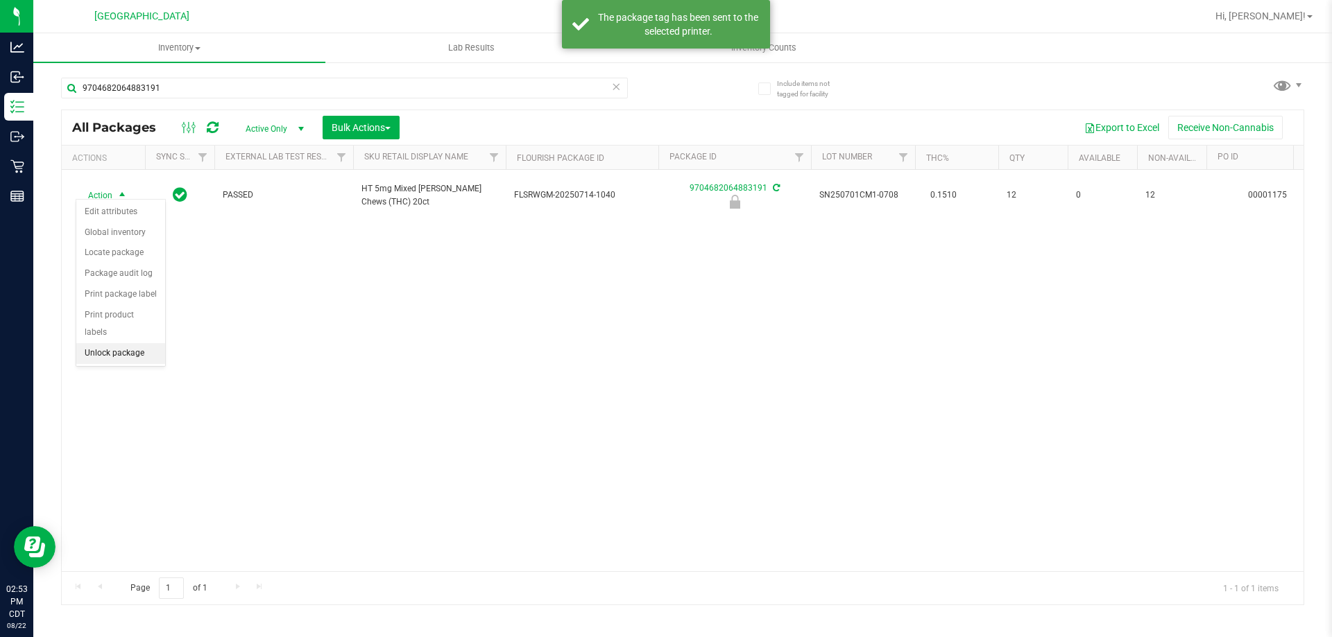
click at [134, 343] on li "Unlock package" at bounding box center [120, 353] width 89 height 21
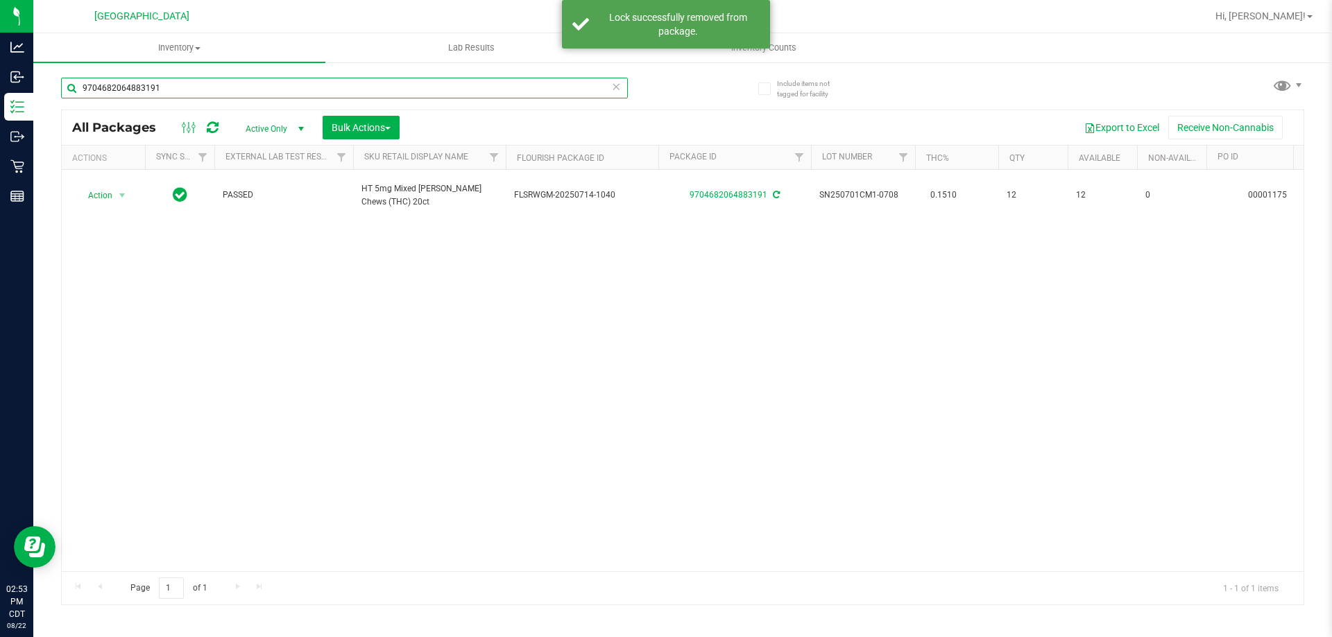
click at [295, 94] on input "9704682064883191" at bounding box center [344, 88] width 567 height 21
type input "5257210367094367"
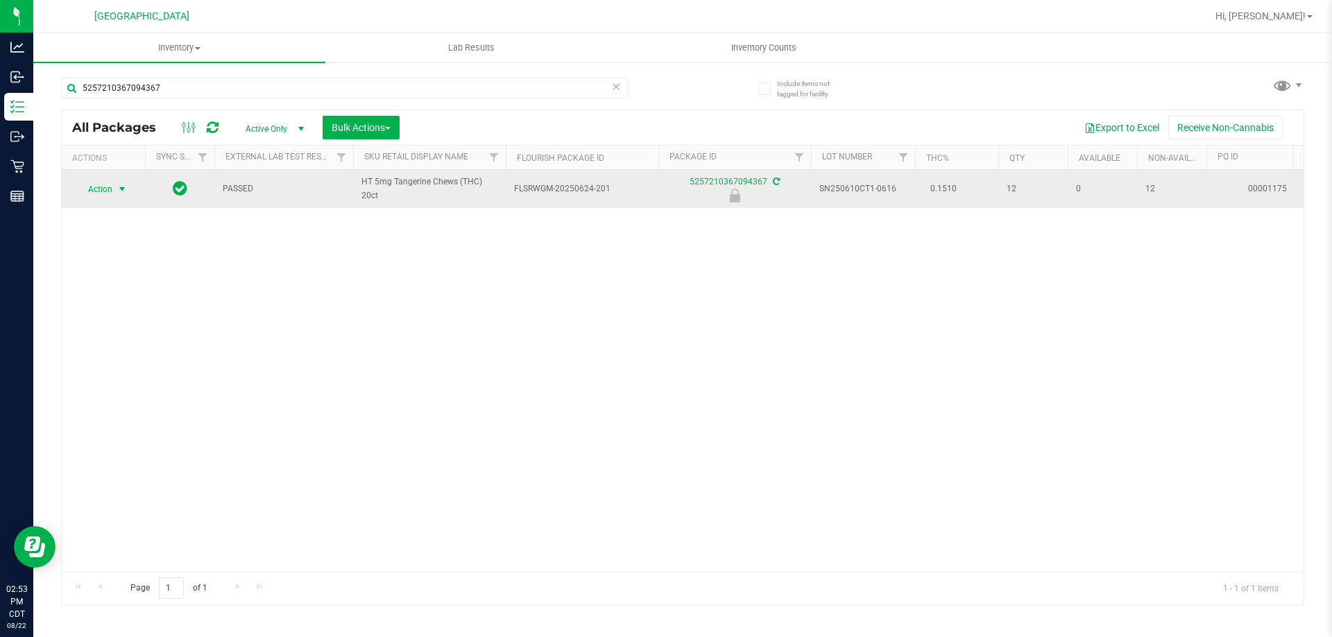
click at [79, 182] on span "Action" at bounding box center [94, 189] width 37 height 19
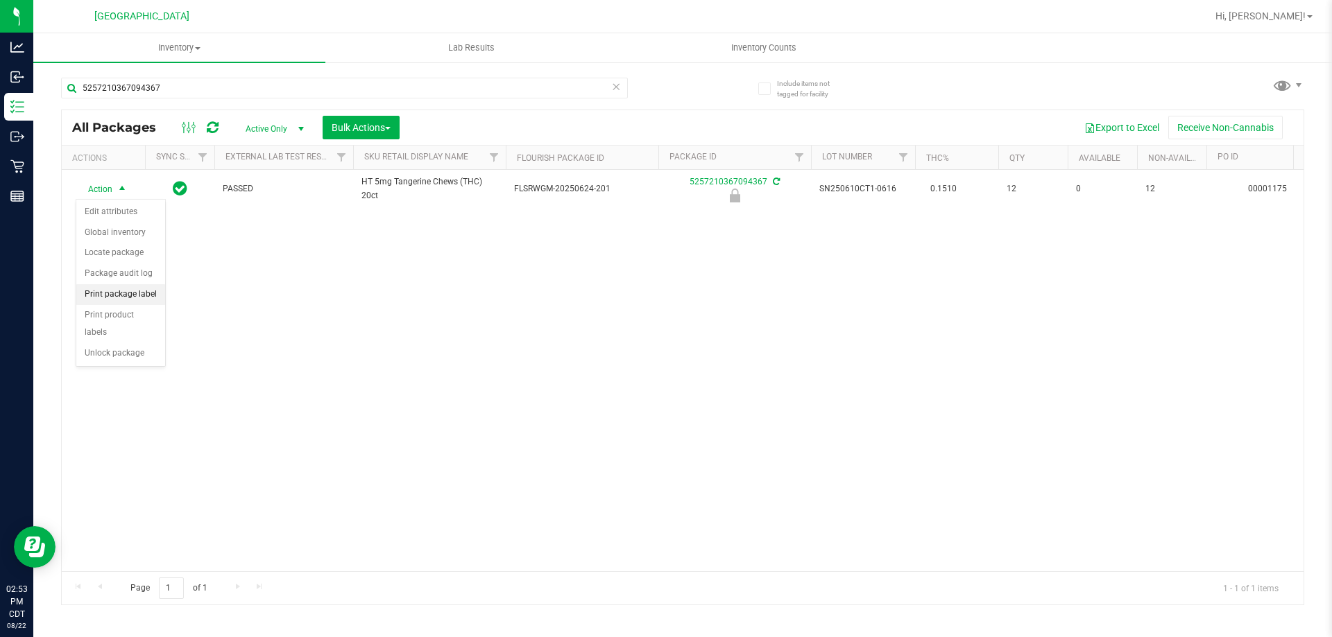
click at [152, 302] on li "Print package label" at bounding box center [120, 294] width 89 height 21
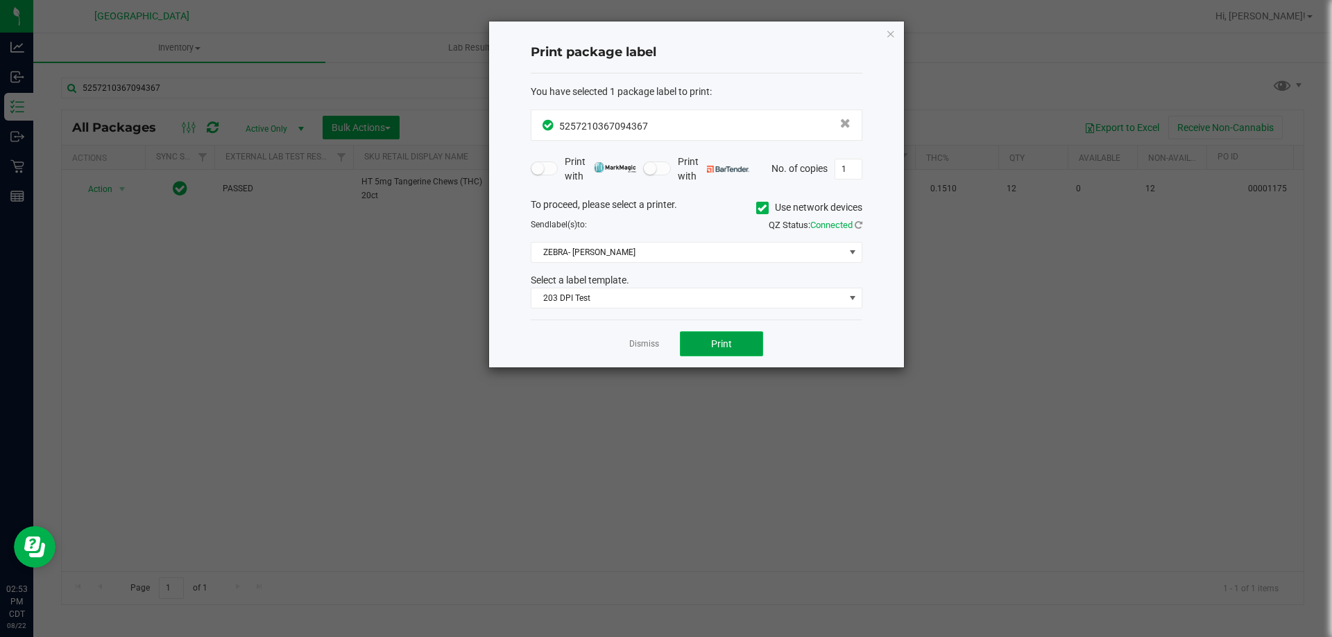
click at [707, 342] on button "Print" at bounding box center [721, 344] width 83 height 25
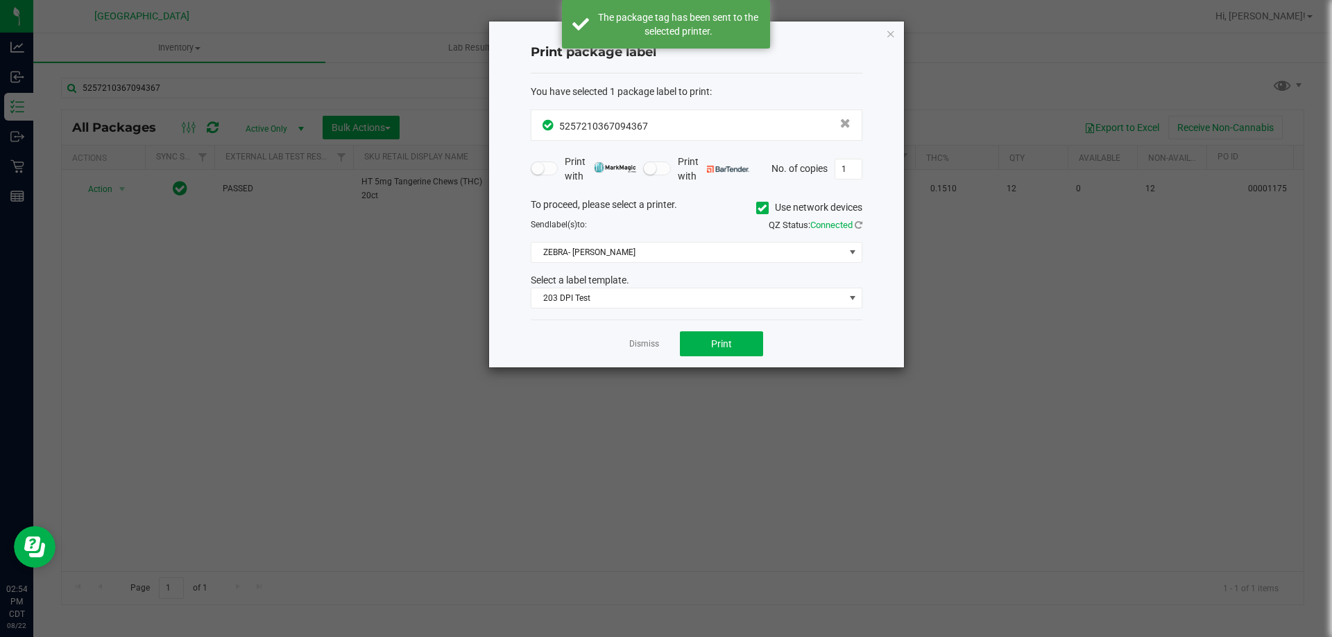
click at [651, 345] on link "Dismiss" at bounding box center [644, 344] width 30 height 12
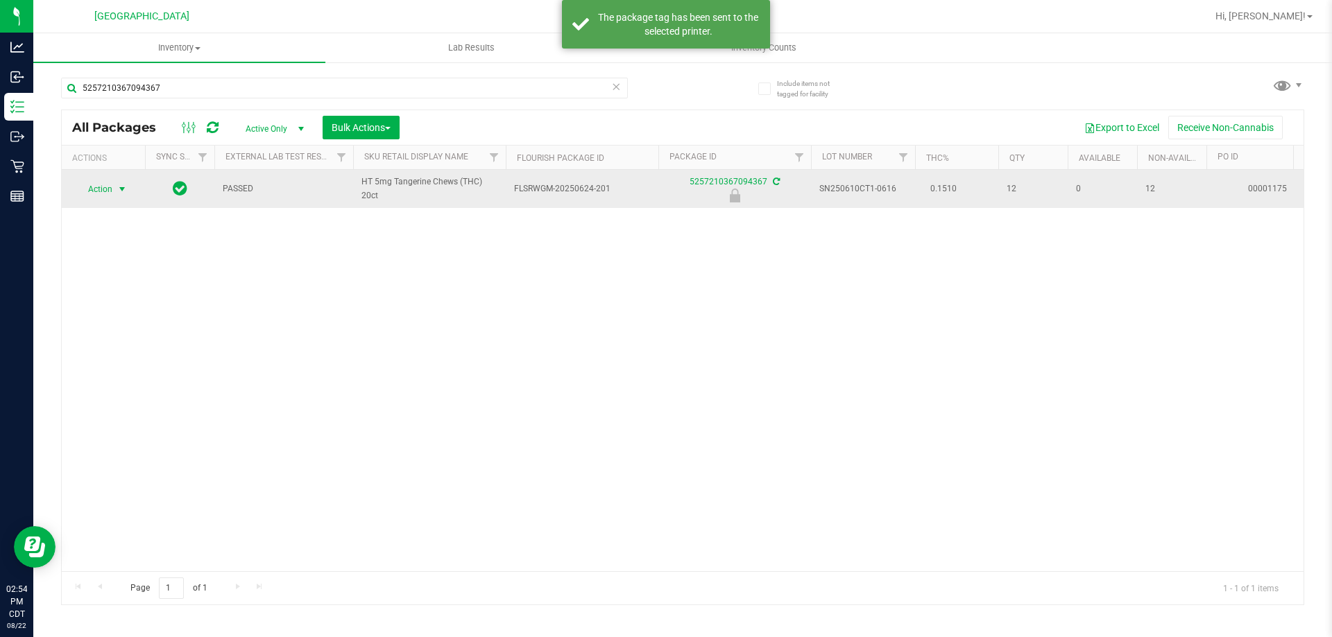
click at [83, 190] on span "Action" at bounding box center [94, 189] width 37 height 19
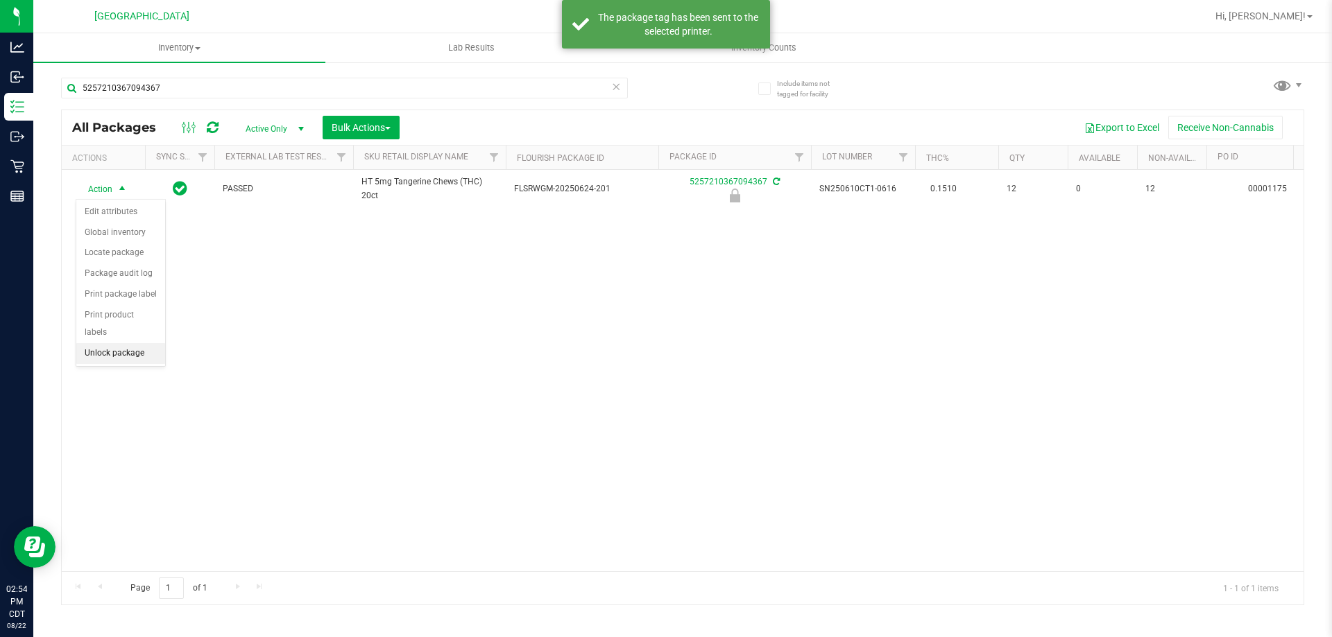
click at [138, 343] on li "Unlock package" at bounding box center [120, 353] width 89 height 21
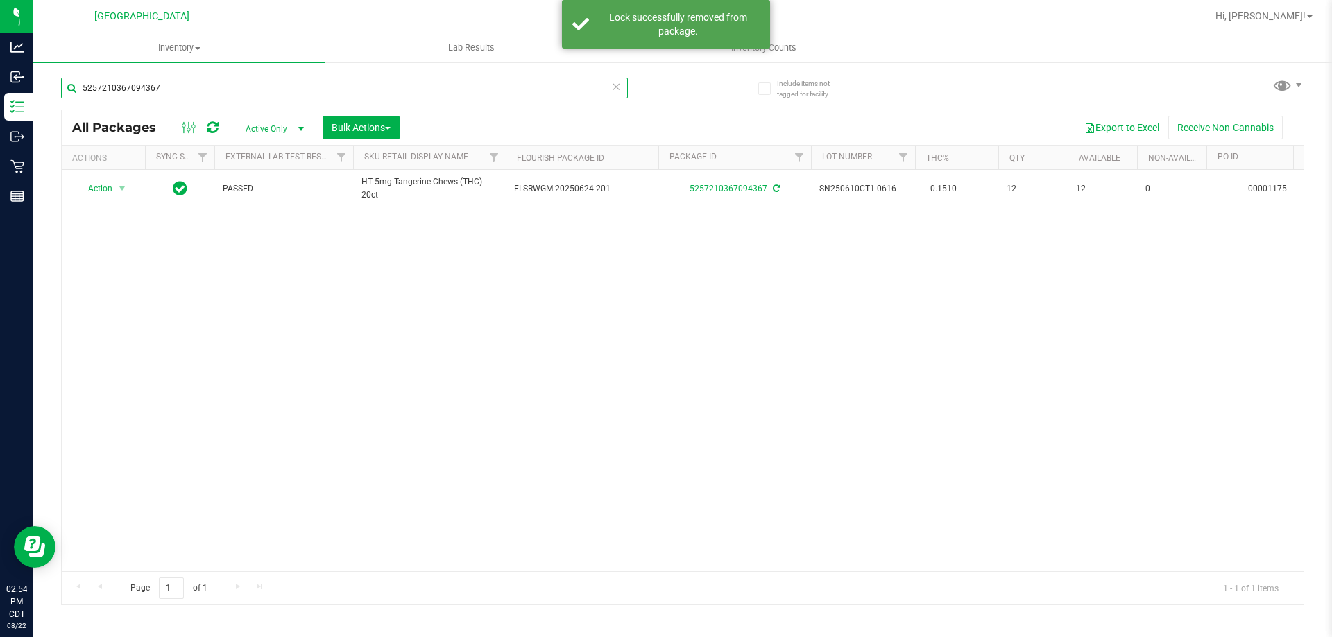
click at [217, 92] on input "5257210367094367" at bounding box center [344, 88] width 567 height 21
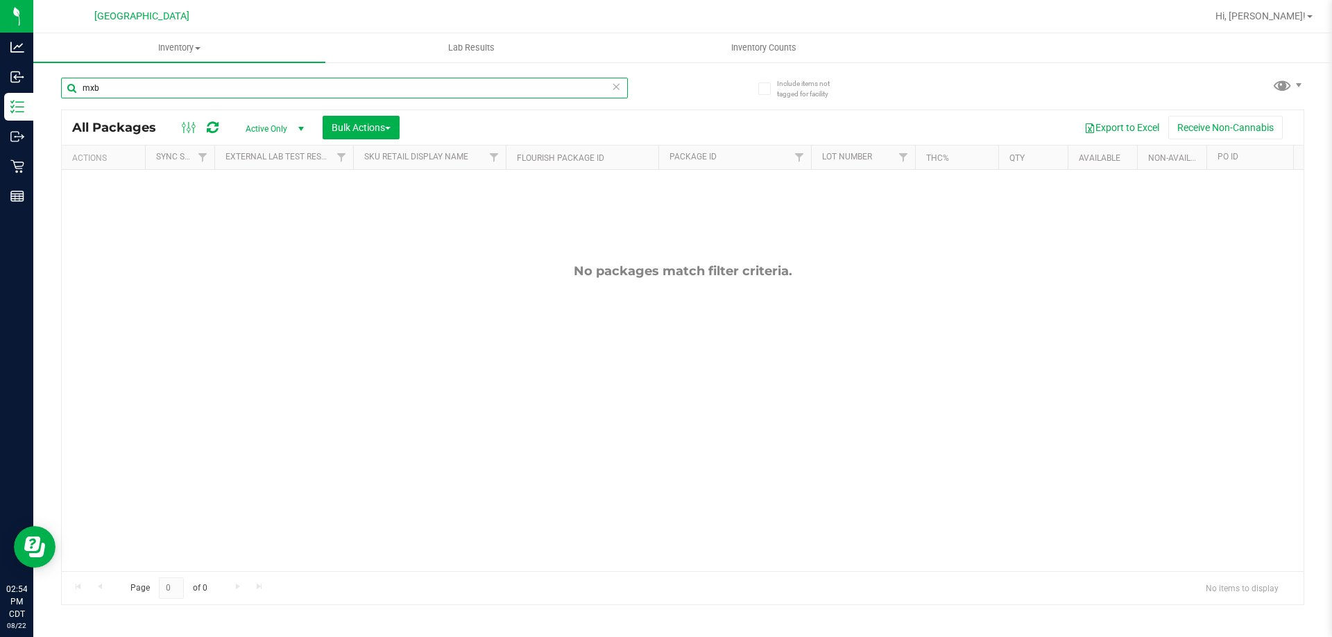
click at [187, 78] on input "mxb" at bounding box center [344, 88] width 567 height 21
click at [180, 94] on input "mxb" at bounding box center [344, 88] width 567 height 21
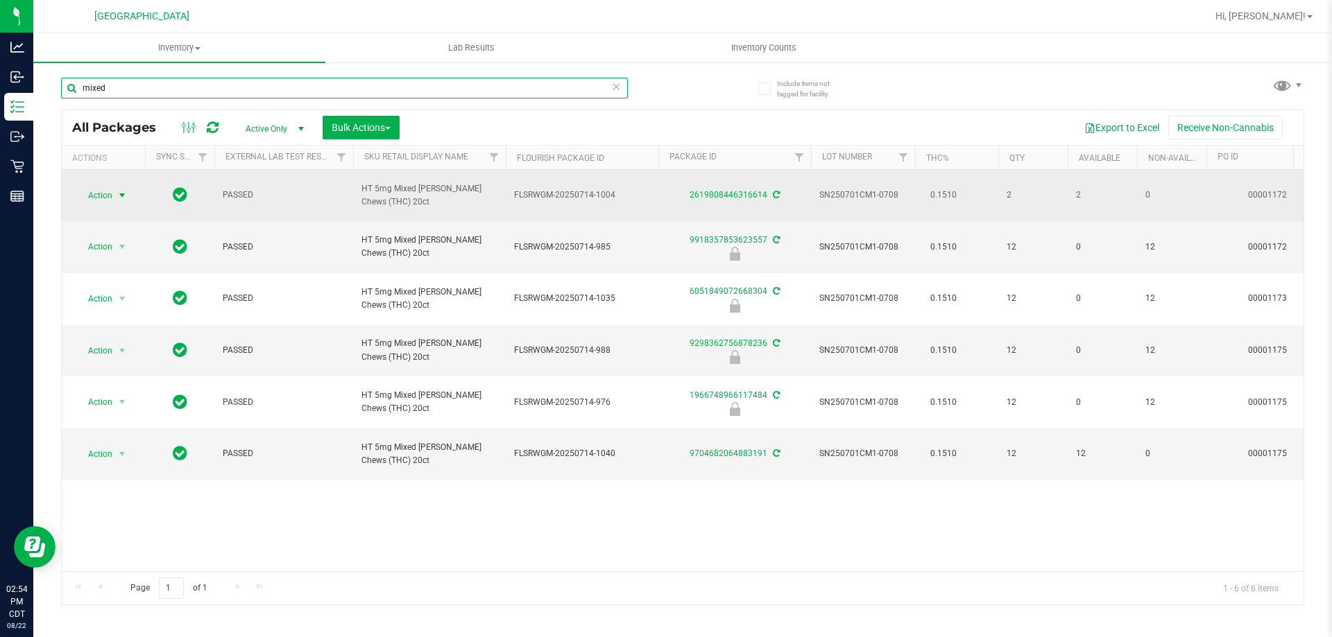
type input "mixed"
click at [95, 186] on span "Action" at bounding box center [94, 195] width 37 height 19
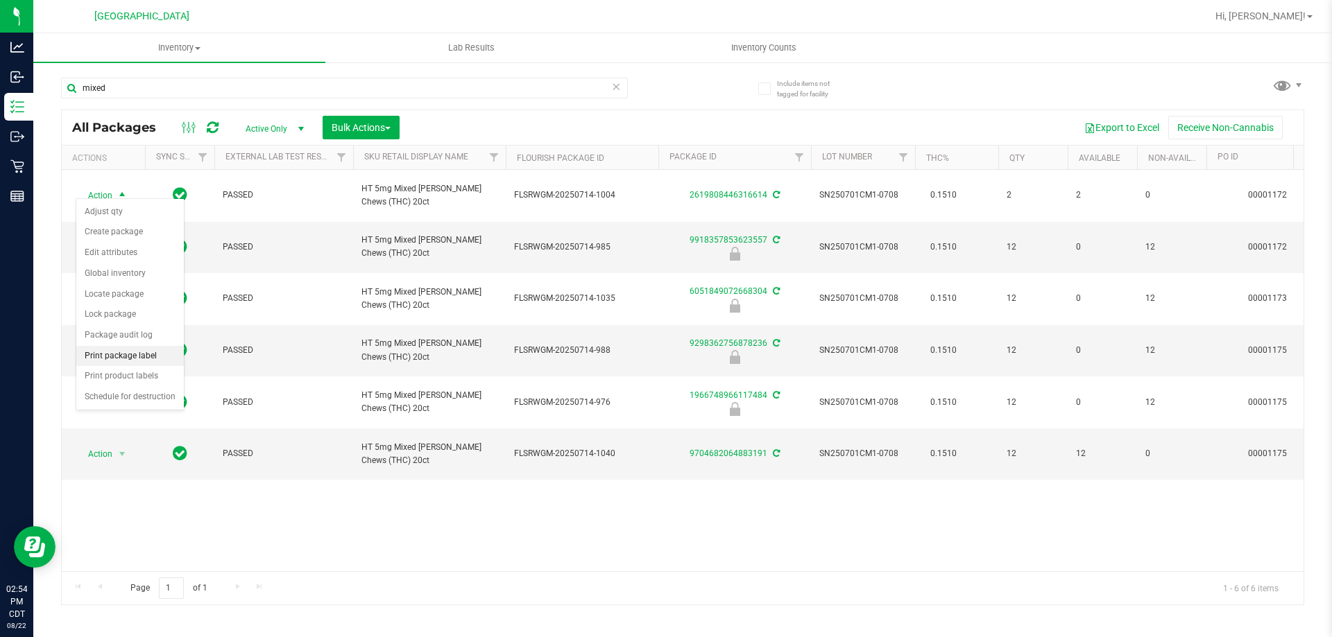
click at [155, 357] on li "Print package label" at bounding box center [130, 356] width 108 height 21
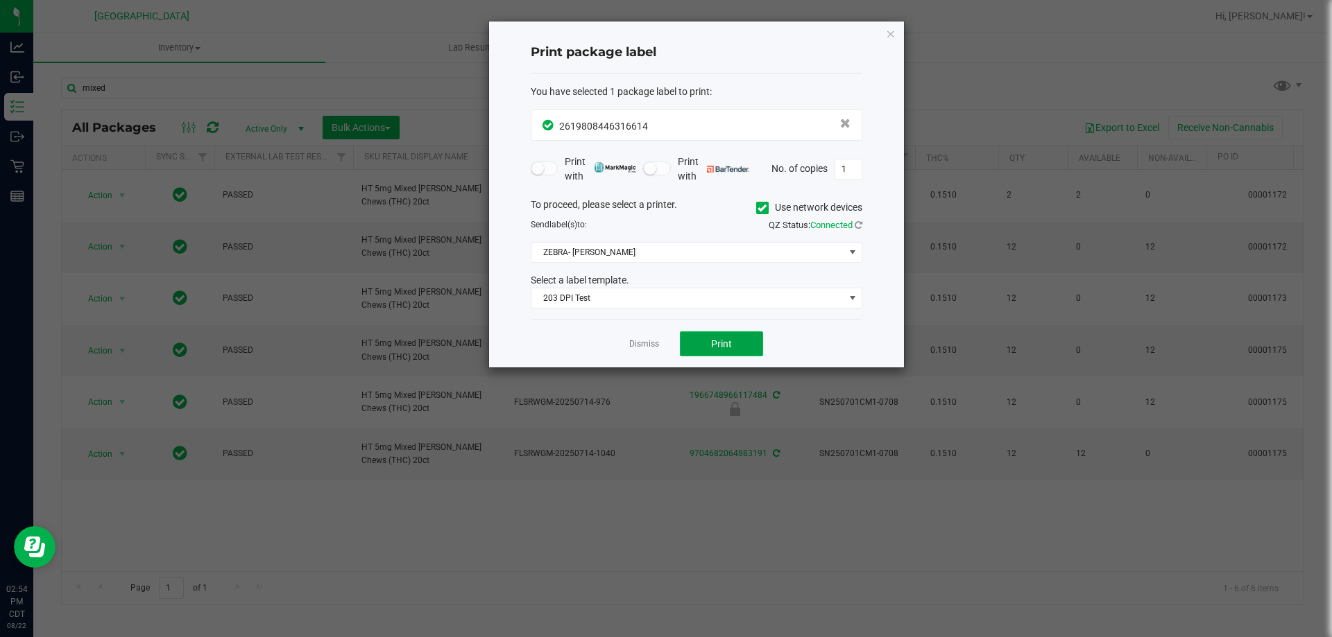
click at [719, 341] on span "Print" at bounding box center [721, 343] width 21 height 11
click at [633, 345] on link "Dismiss" at bounding box center [644, 344] width 30 height 12
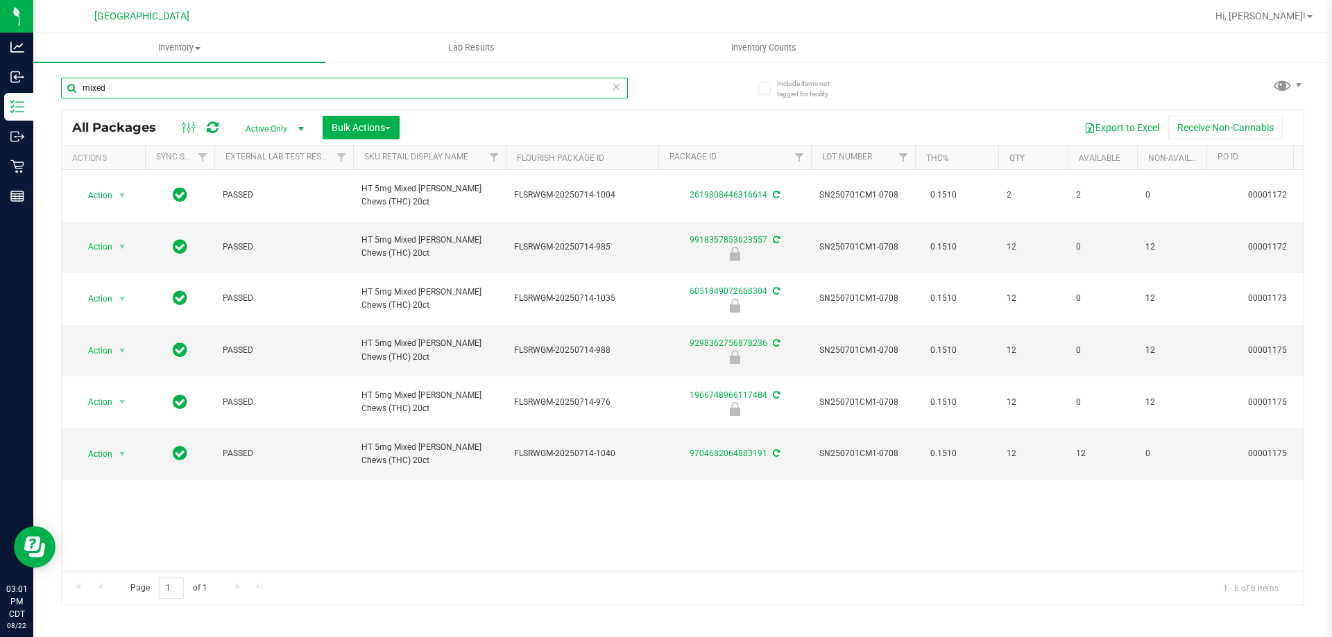
click at [360, 93] on input "mixed" at bounding box center [344, 88] width 567 height 21
click at [359, 92] on input "mixed" at bounding box center [344, 88] width 567 height 21
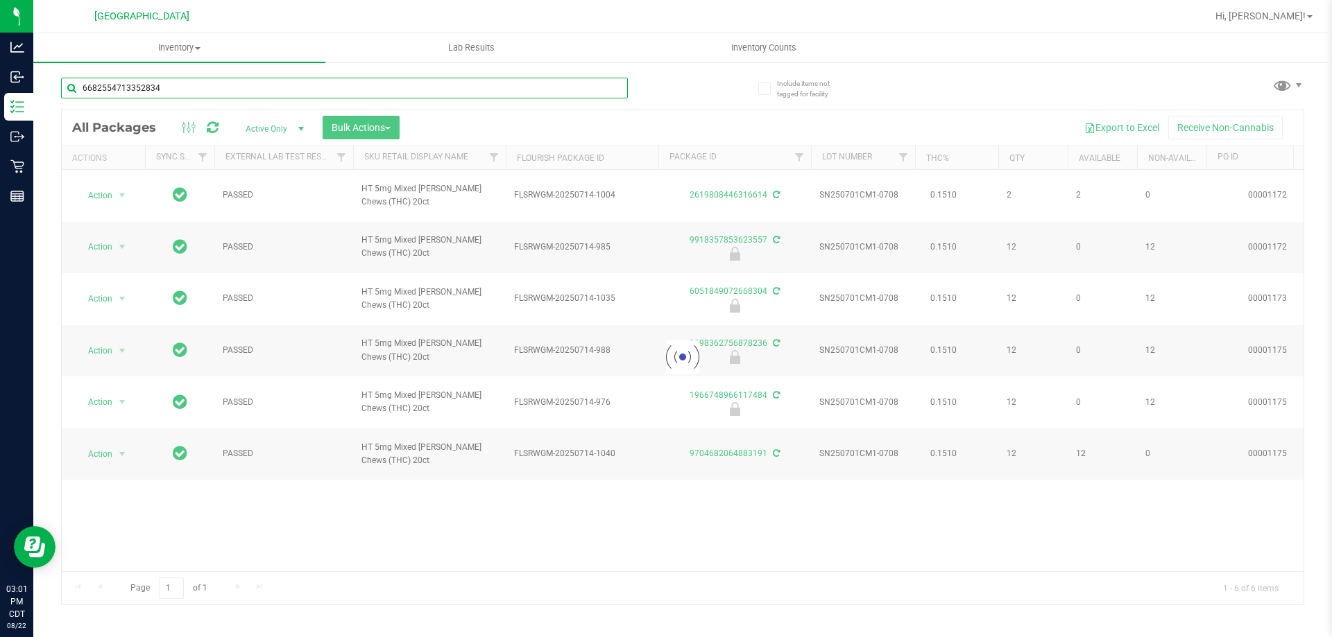
type input "6682554713352834"
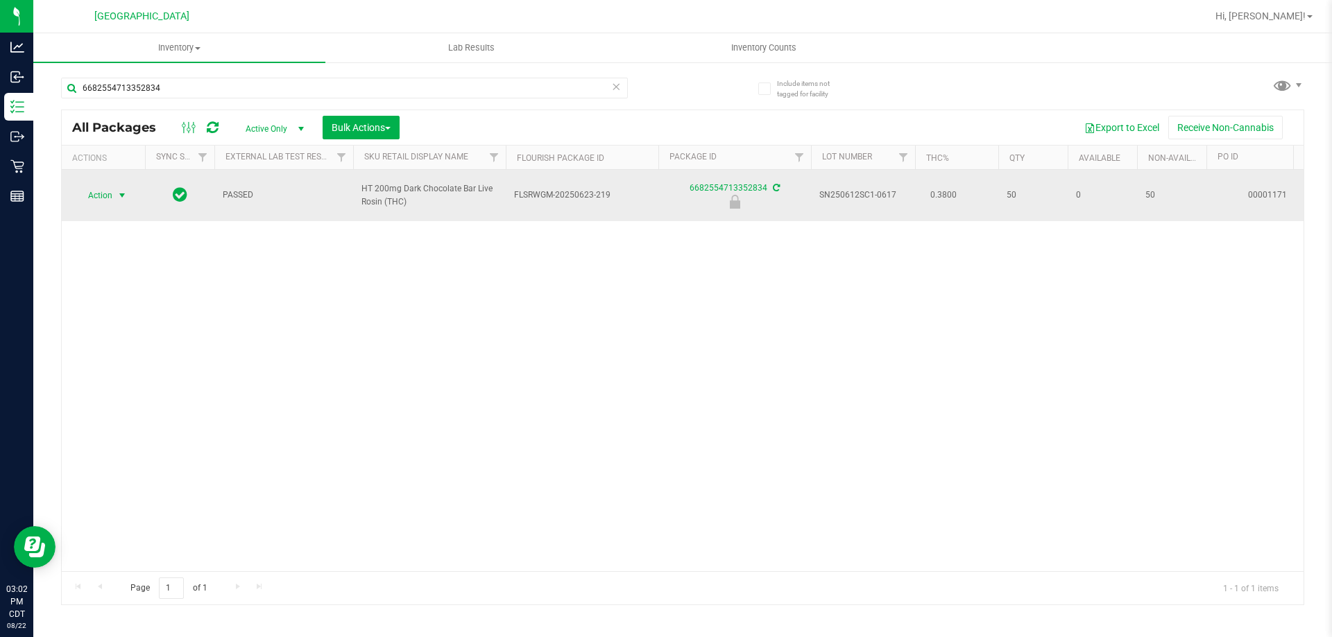
click at [99, 197] on span "Action" at bounding box center [94, 195] width 37 height 19
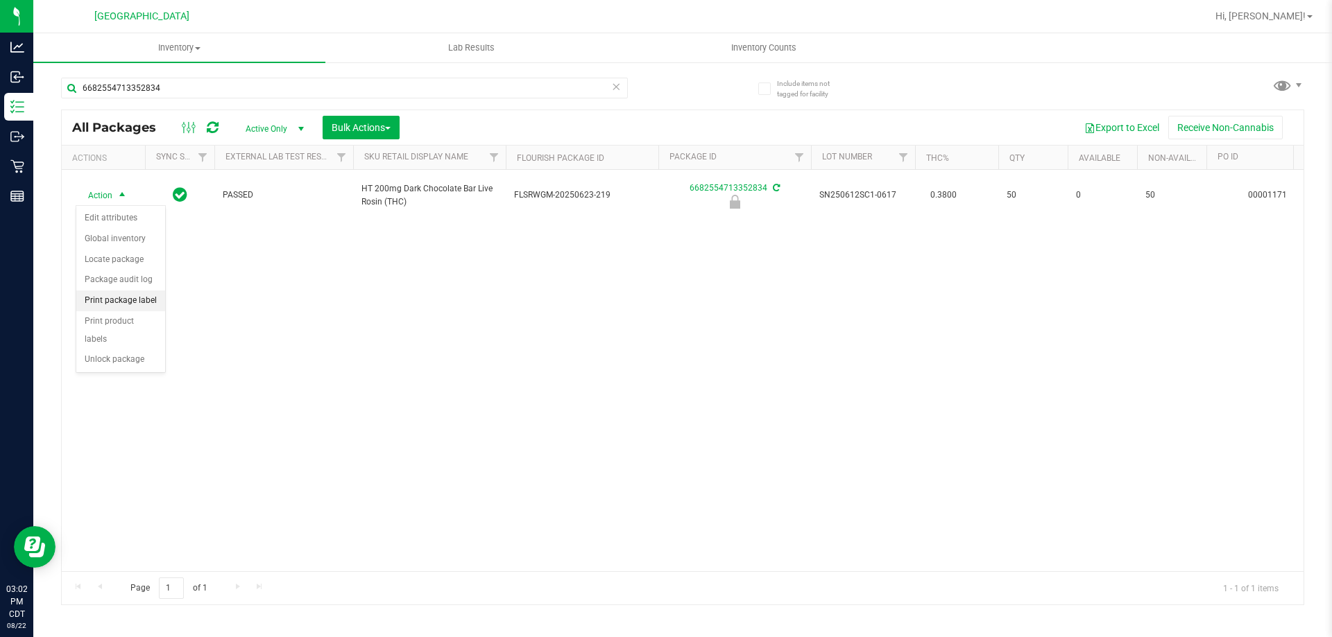
click at [144, 307] on li "Print package label" at bounding box center [120, 301] width 89 height 21
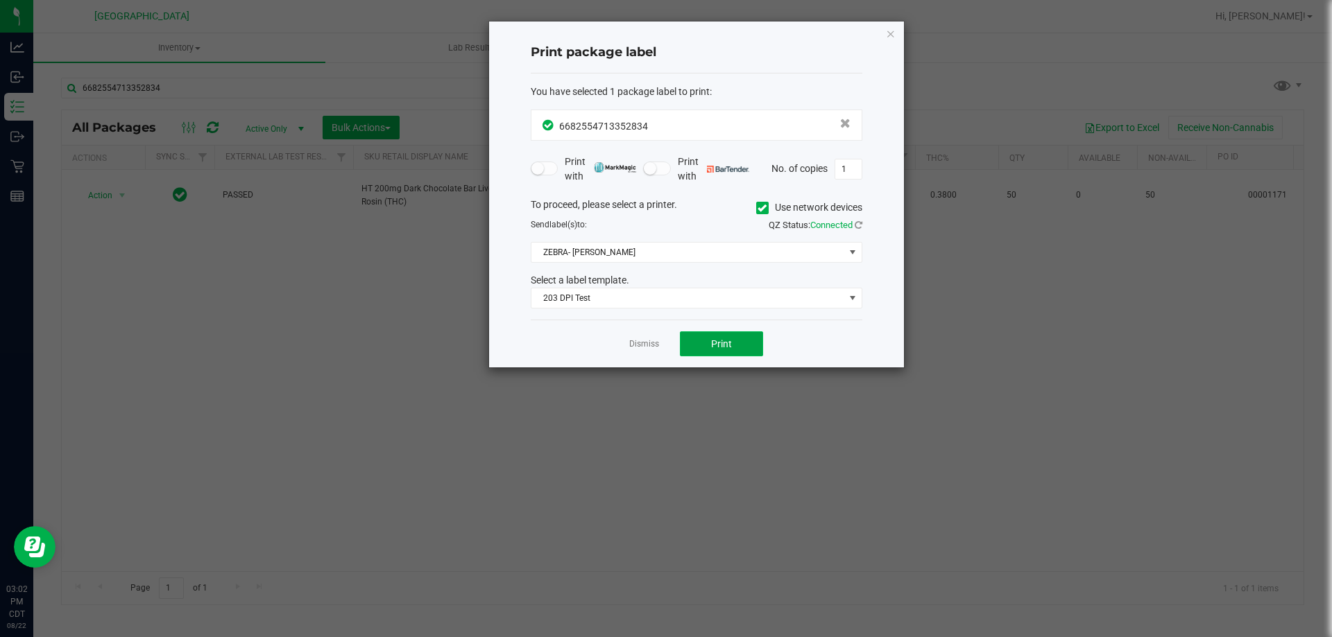
click at [724, 336] on button "Print" at bounding box center [721, 344] width 83 height 25
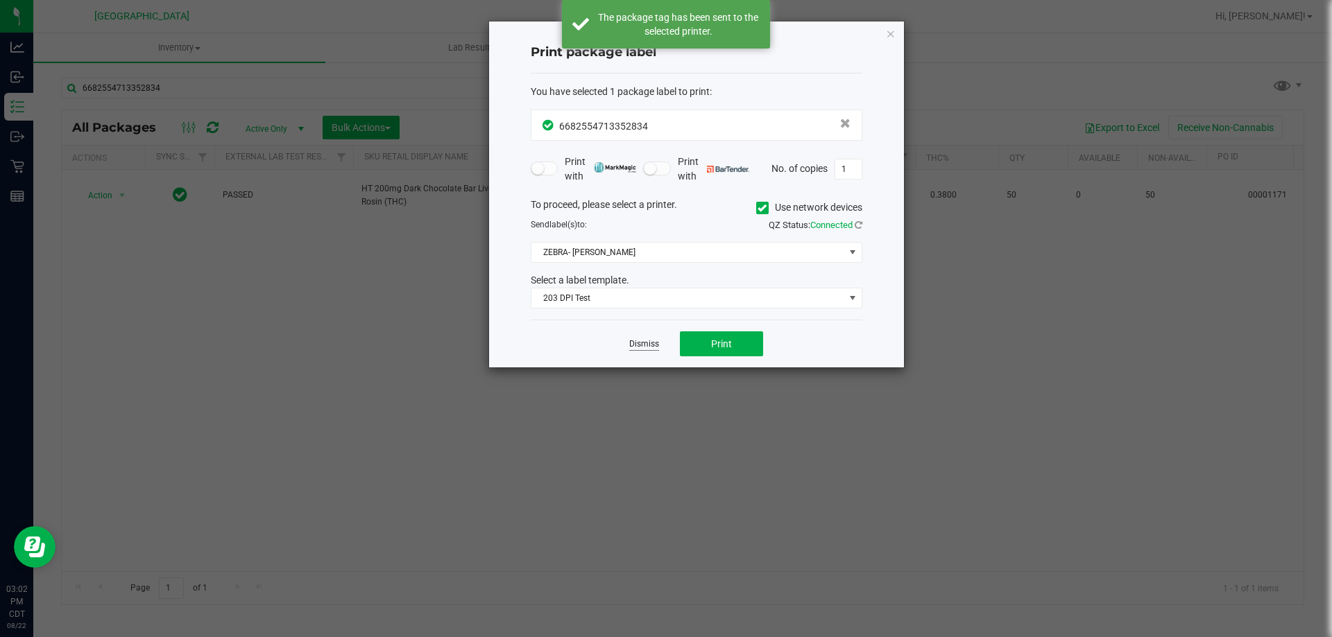
click at [657, 341] on link "Dismiss" at bounding box center [644, 344] width 30 height 12
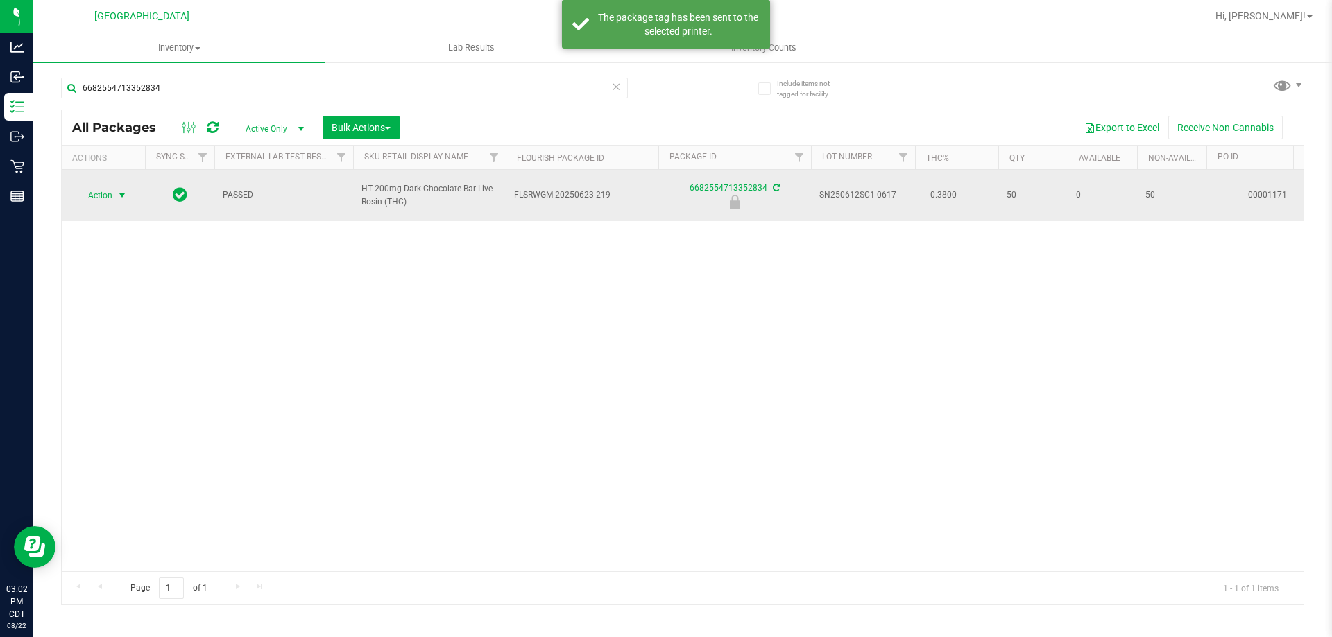
click at [76, 198] on span "Action" at bounding box center [94, 195] width 37 height 19
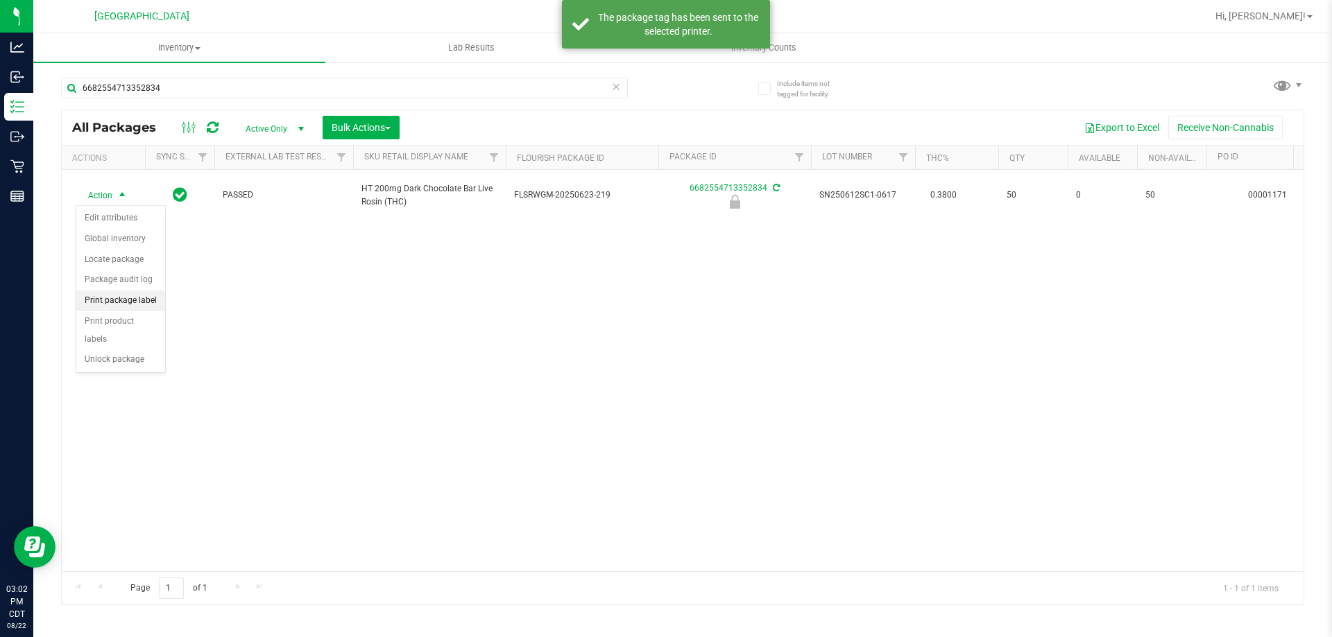
click at [158, 295] on li "Print package label" at bounding box center [120, 301] width 89 height 21
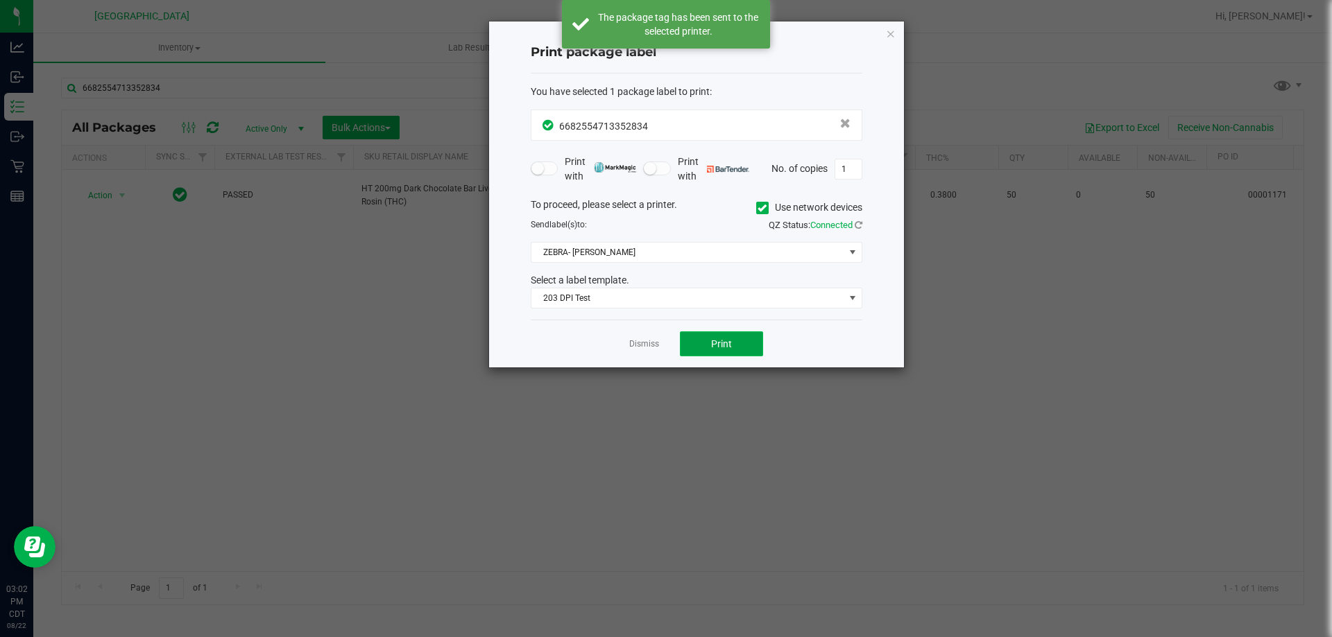
click at [717, 337] on button "Print" at bounding box center [721, 344] width 83 height 25
click at [643, 345] on link "Dismiss" at bounding box center [644, 344] width 30 height 12
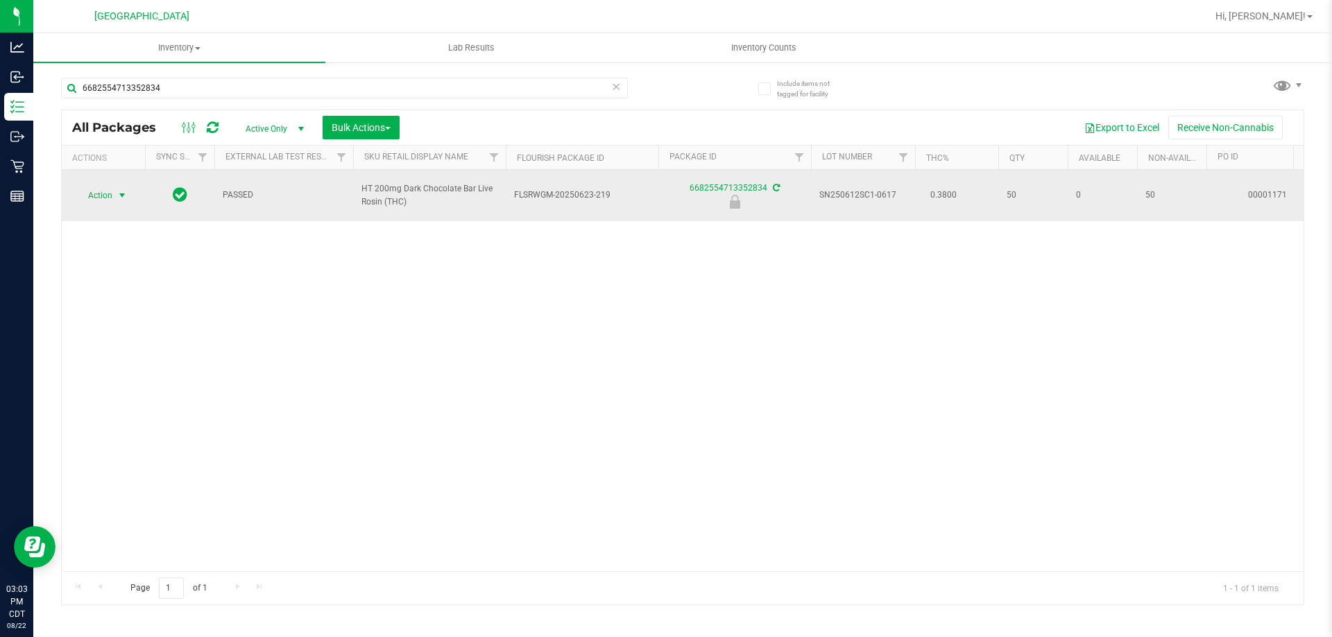
click at [114, 194] on span "select" at bounding box center [122, 195] width 17 height 19
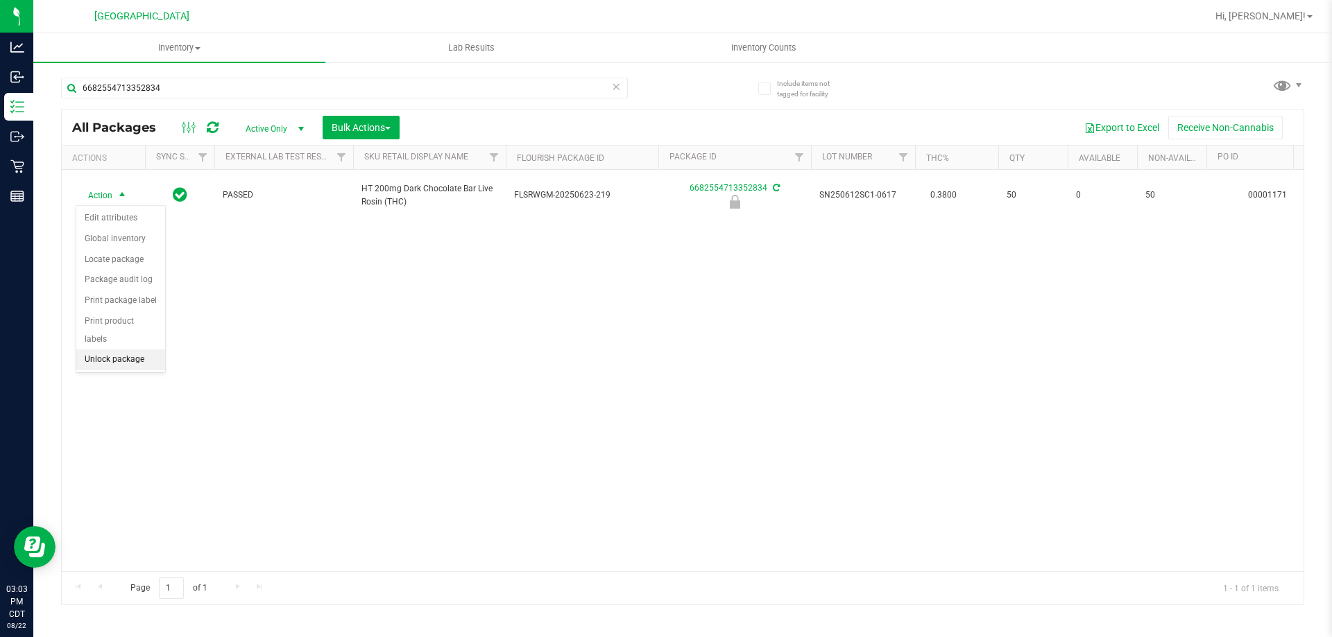
click at [129, 350] on li "Unlock package" at bounding box center [120, 360] width 89 height 21
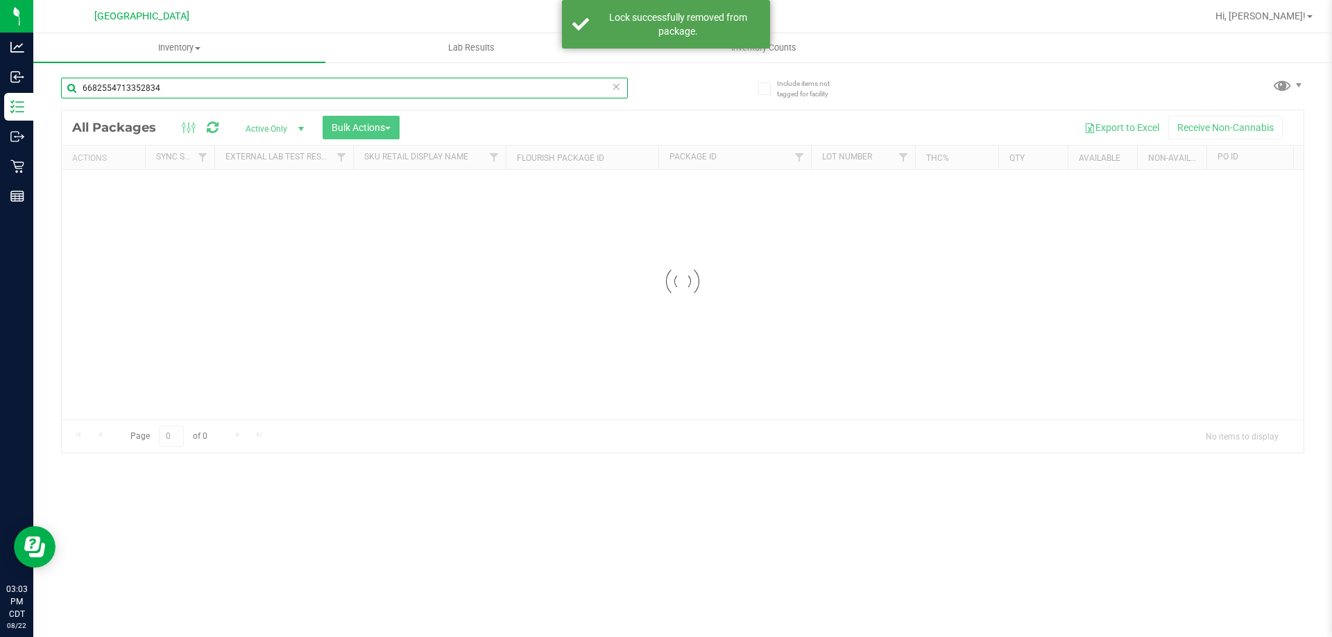
click at [206, 92] on input "6682554713352834" at bounding box center [344, 88] width 567 height 21
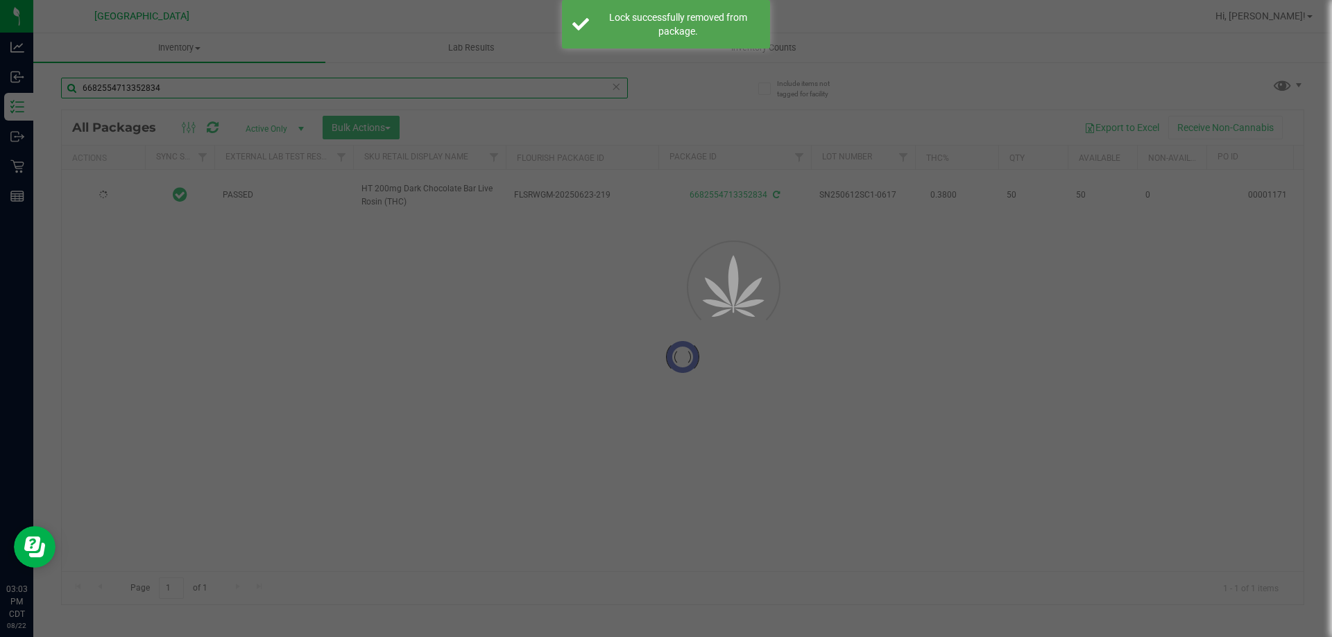
click at [206, 92] on input "6682554713352834" at bounding box center [344, 88] width 567 height 21
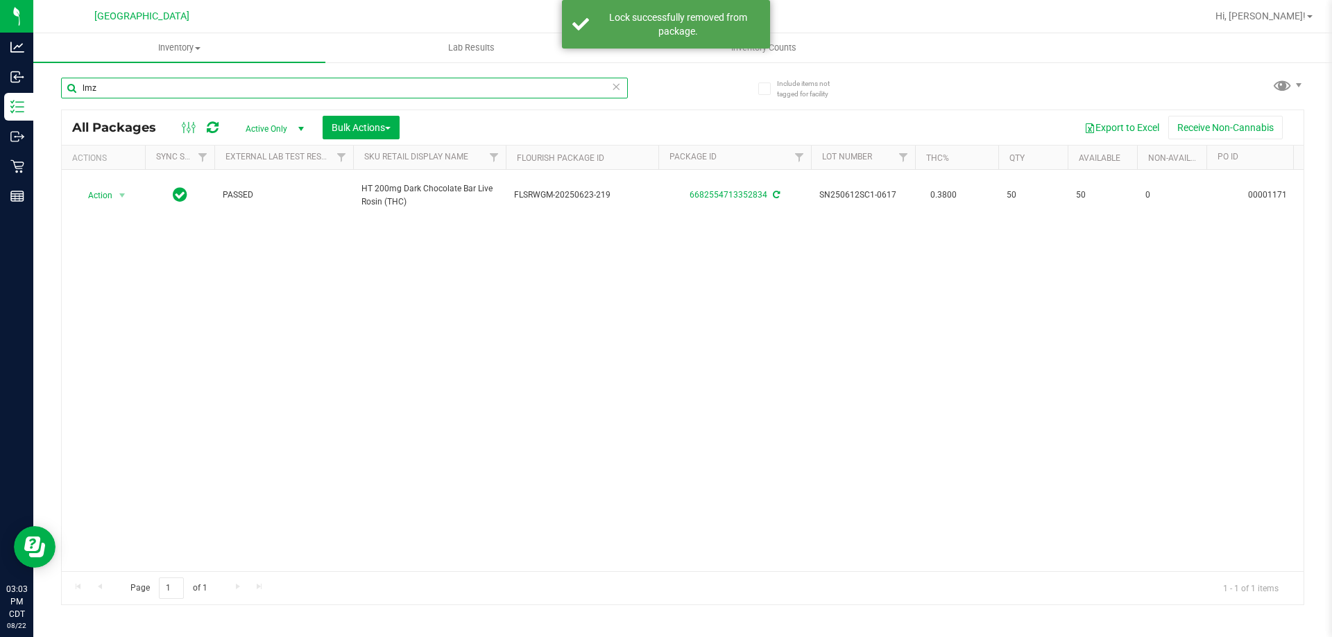
type input "lmz"
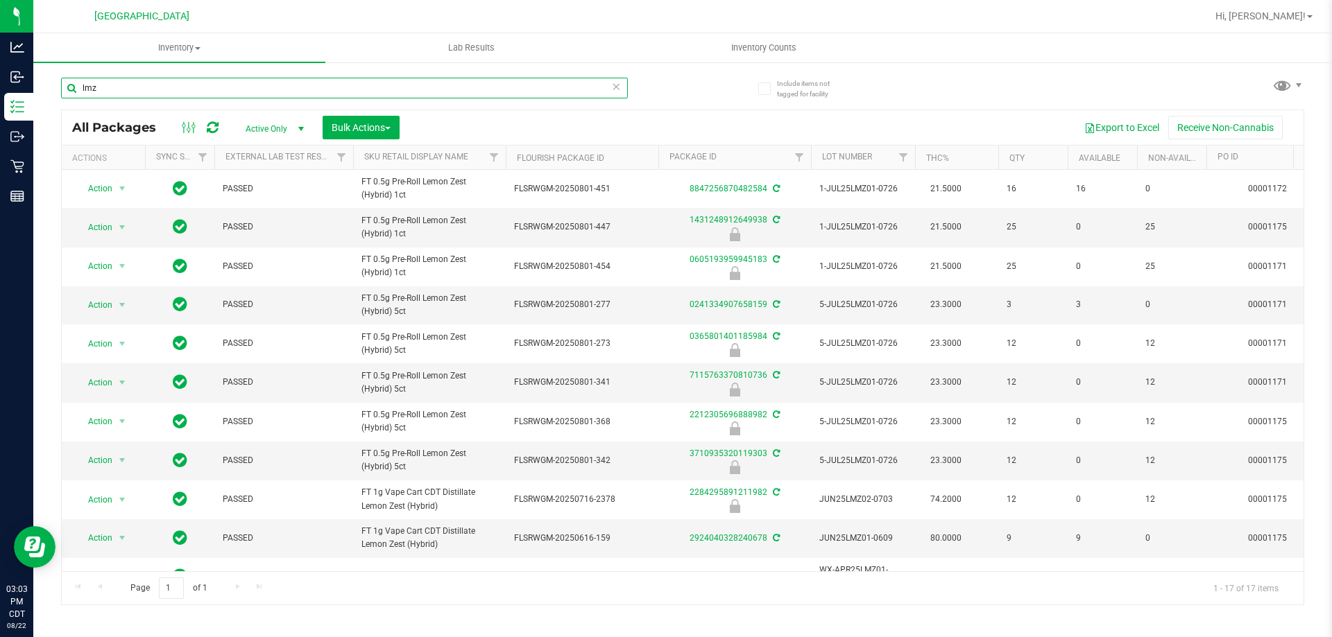
click at [287, 93] on input "lmz" at bounding box center [344, 88] width 567 height 21
type input "1977675305942677"
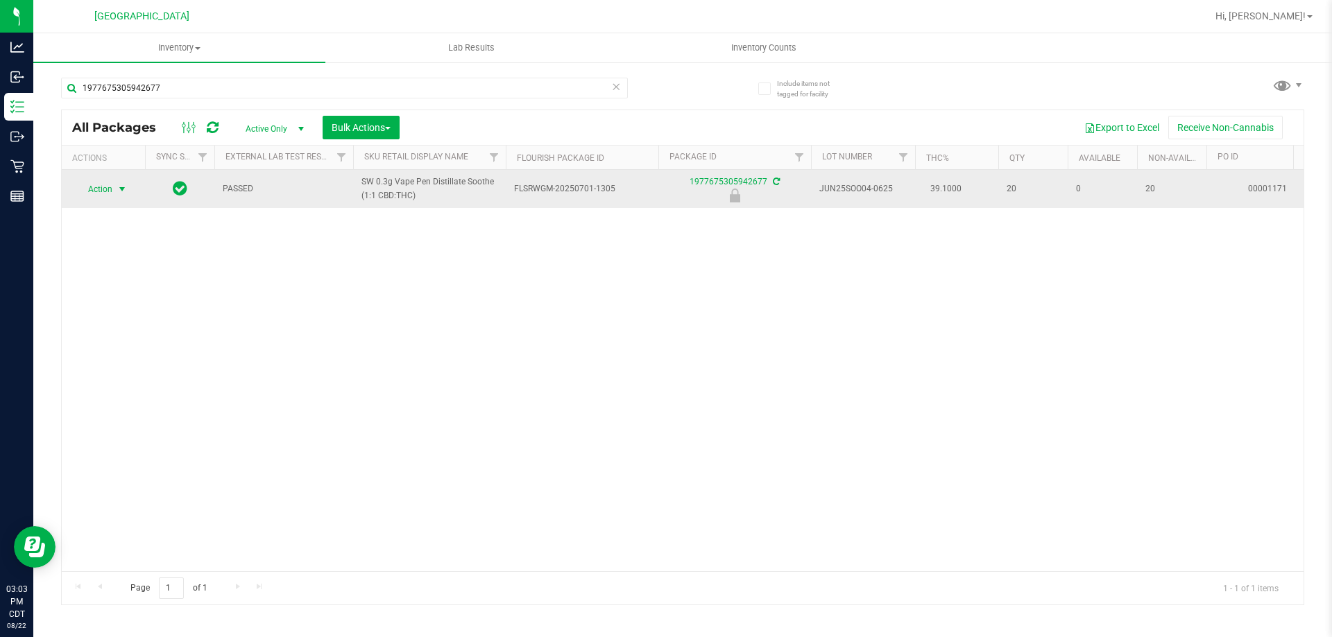
click at [84, 195] on span "Action" at bounding box center [94, 189] width 37 height 19
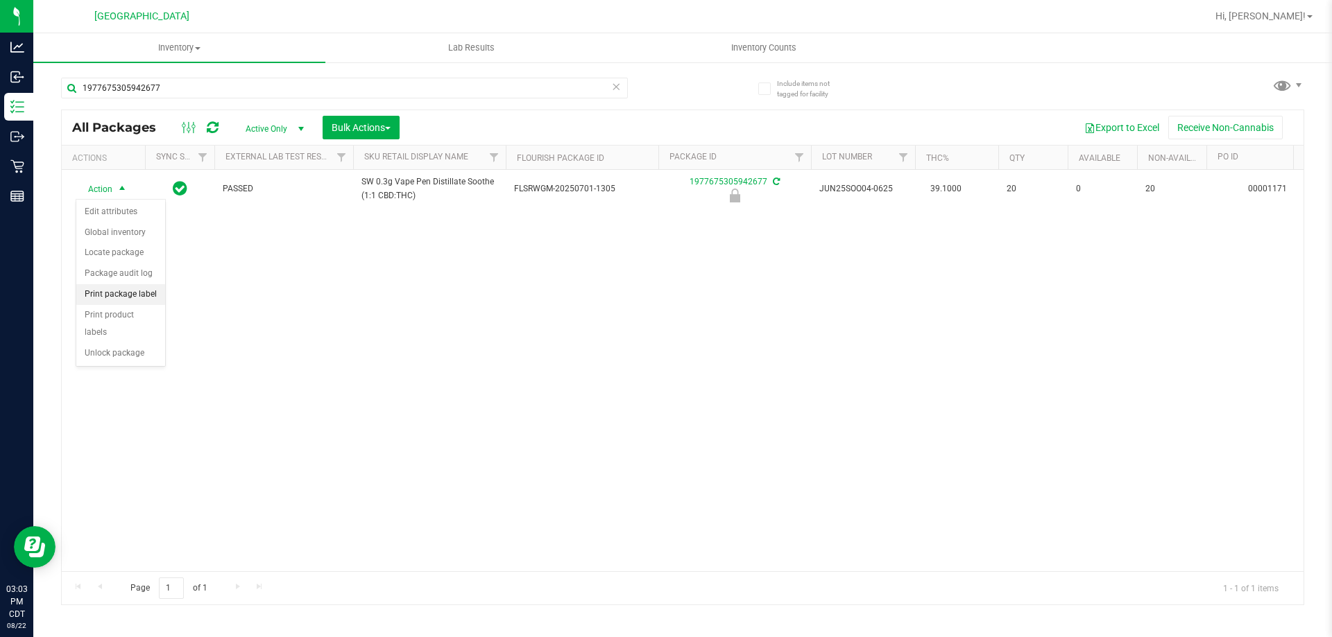
click at [148, 293] on li "Print package label" at bounding box center [120, 294] width 89 height 21
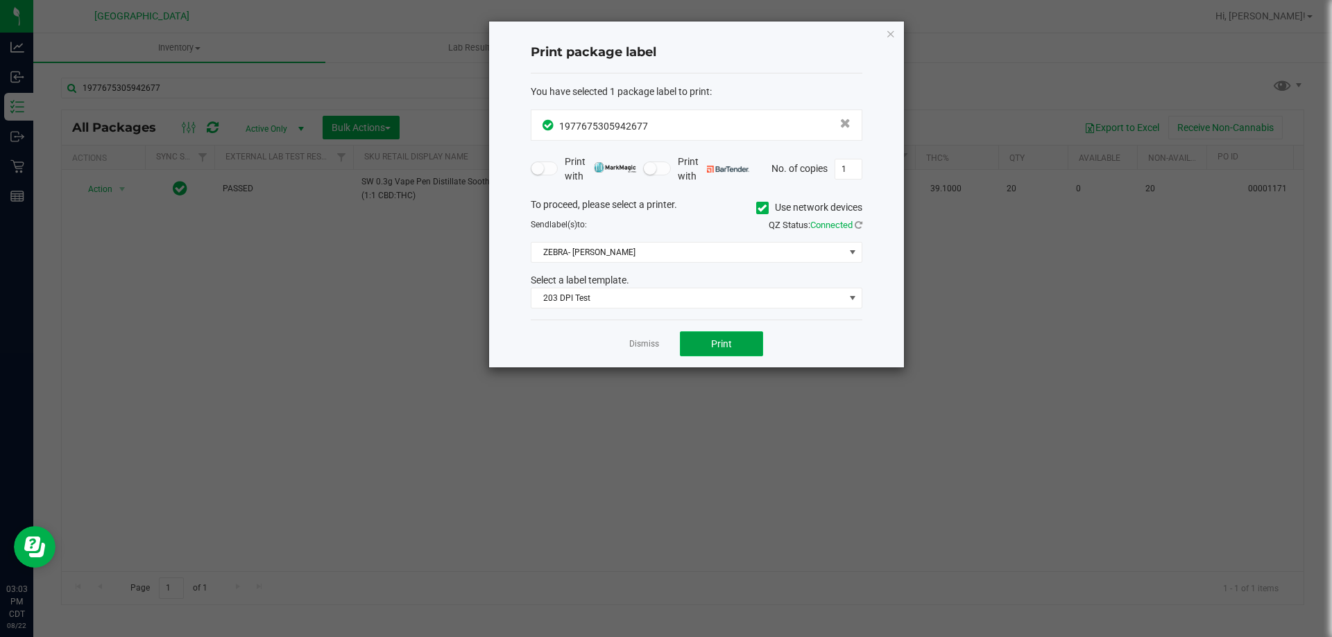
click at [733, 333] on button "Print" at bounding box center [721, 344] width 83 height 25
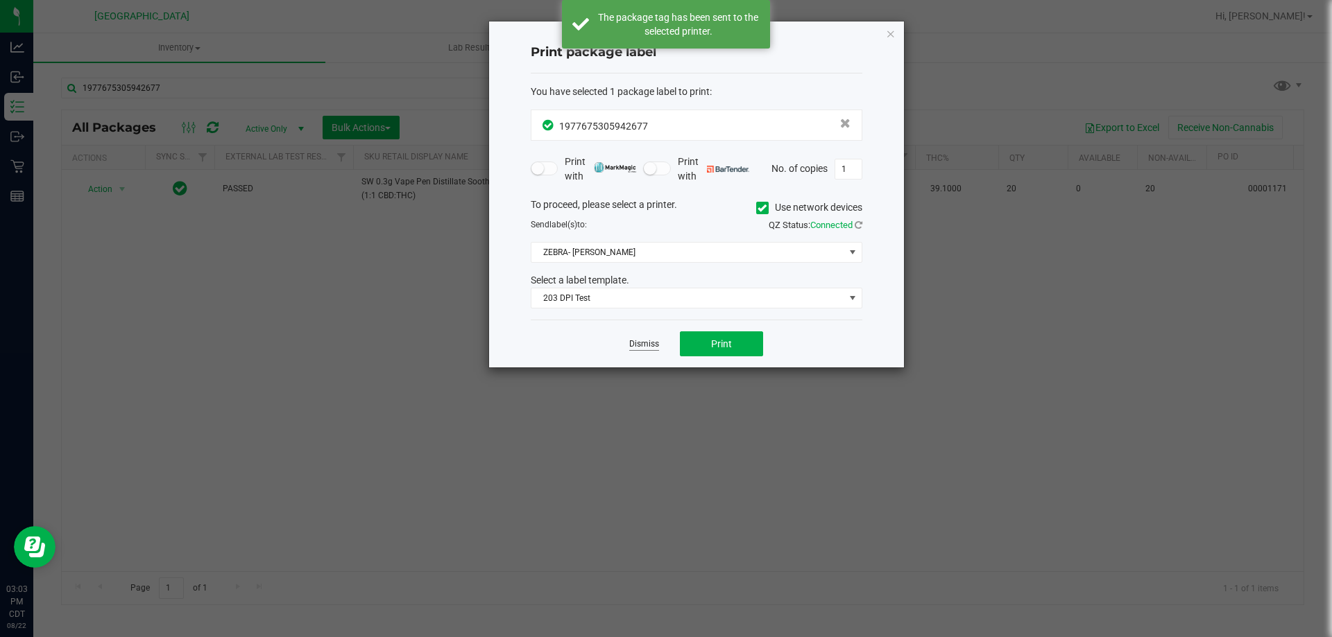
click at [657, 343] on link "Dismiss" at bounding box center [644, 344] width 30 height 12
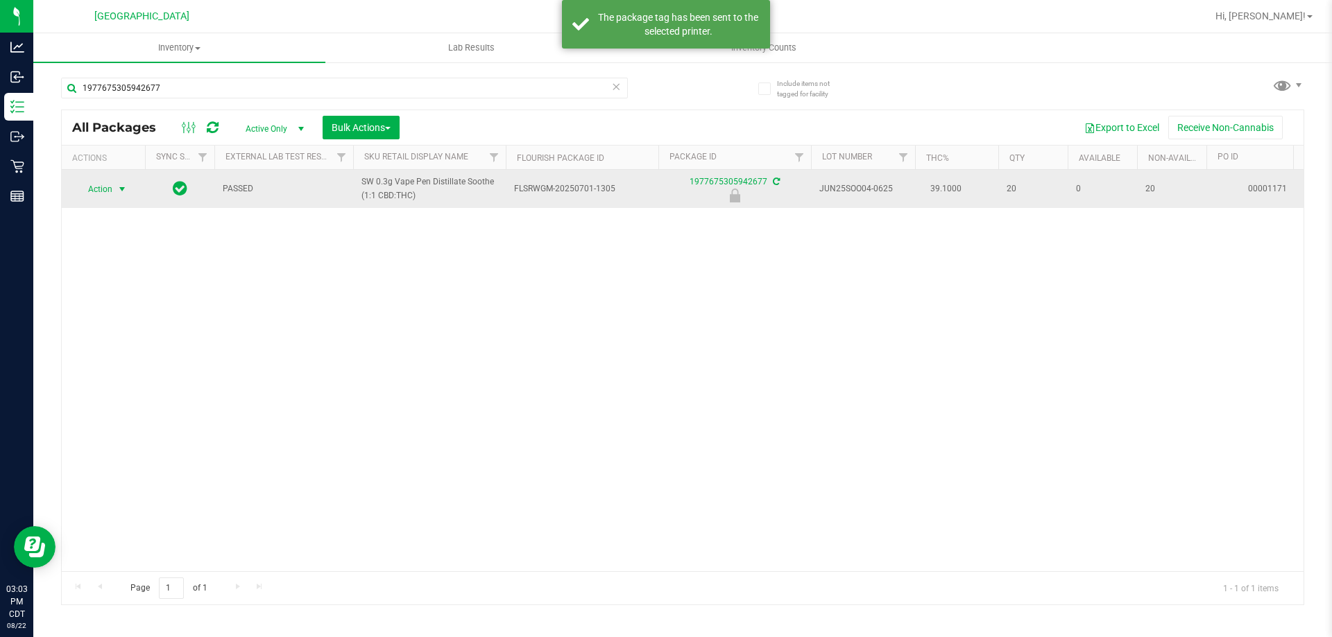
click at [98, 193] on span "Action" at bounding box center [94, 189] width 37 height 19
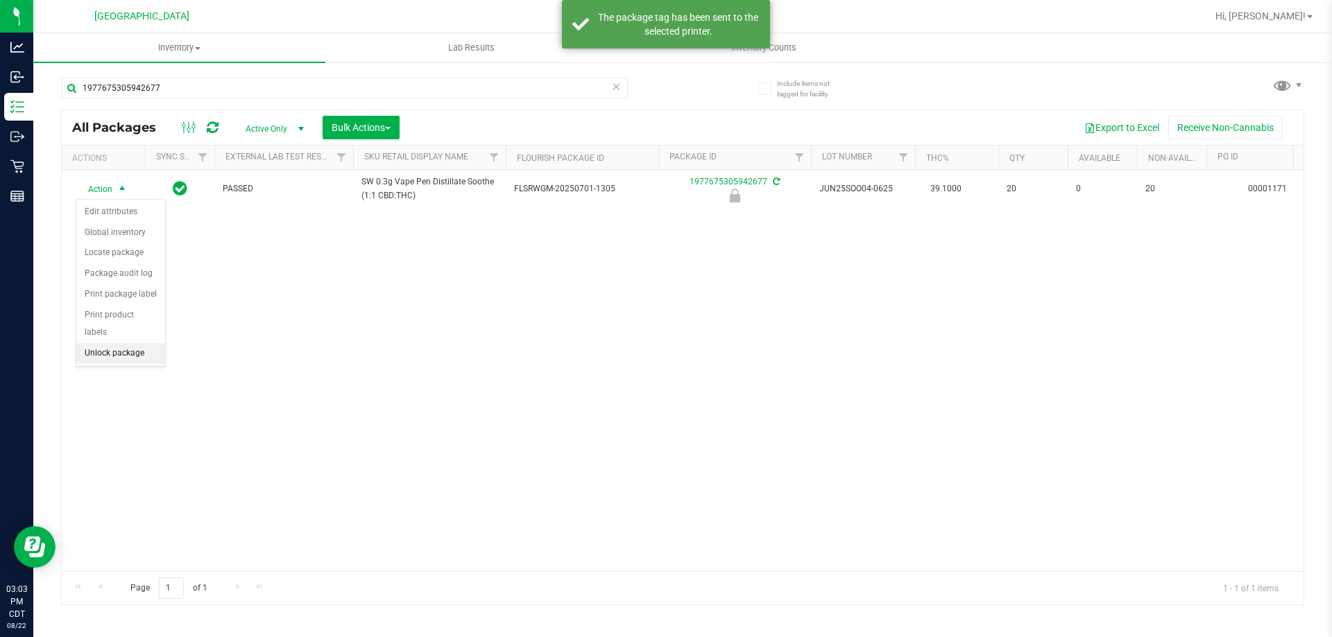
click at [144, 343] on li "Unlock package" at bounding box center [120, 353] width 89 height 21
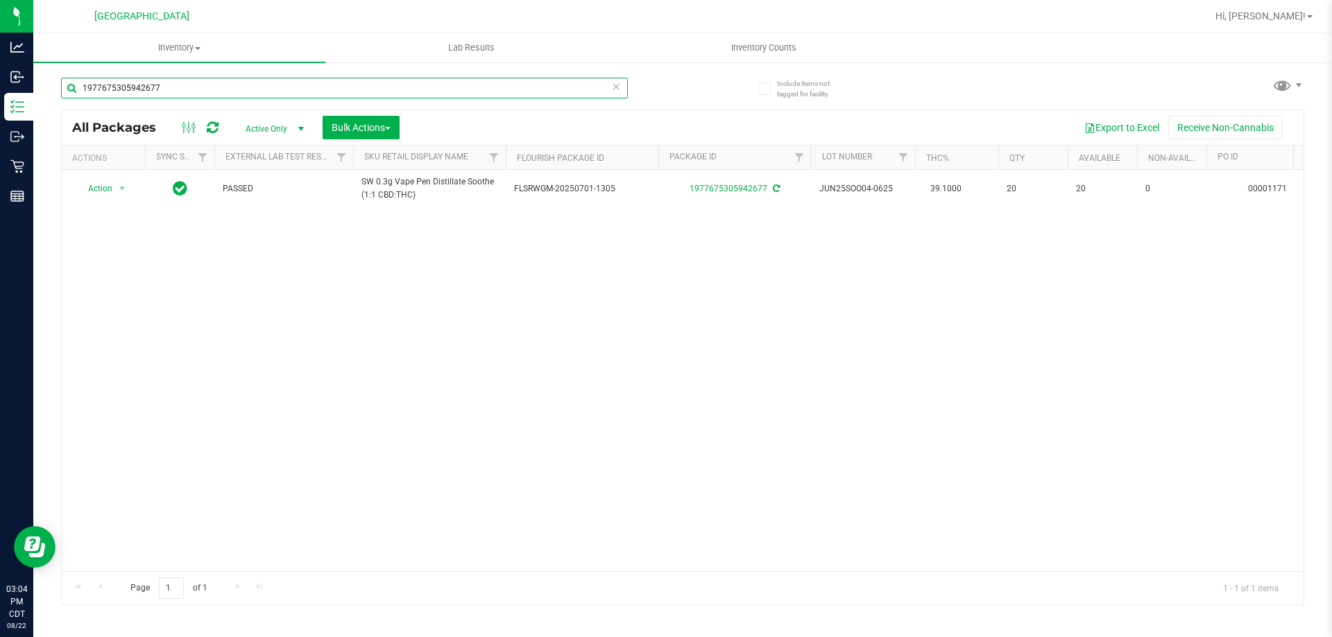
click at [243, 85] on input "1977675305942677" at bounding box center [344, 88] width 567 height 21
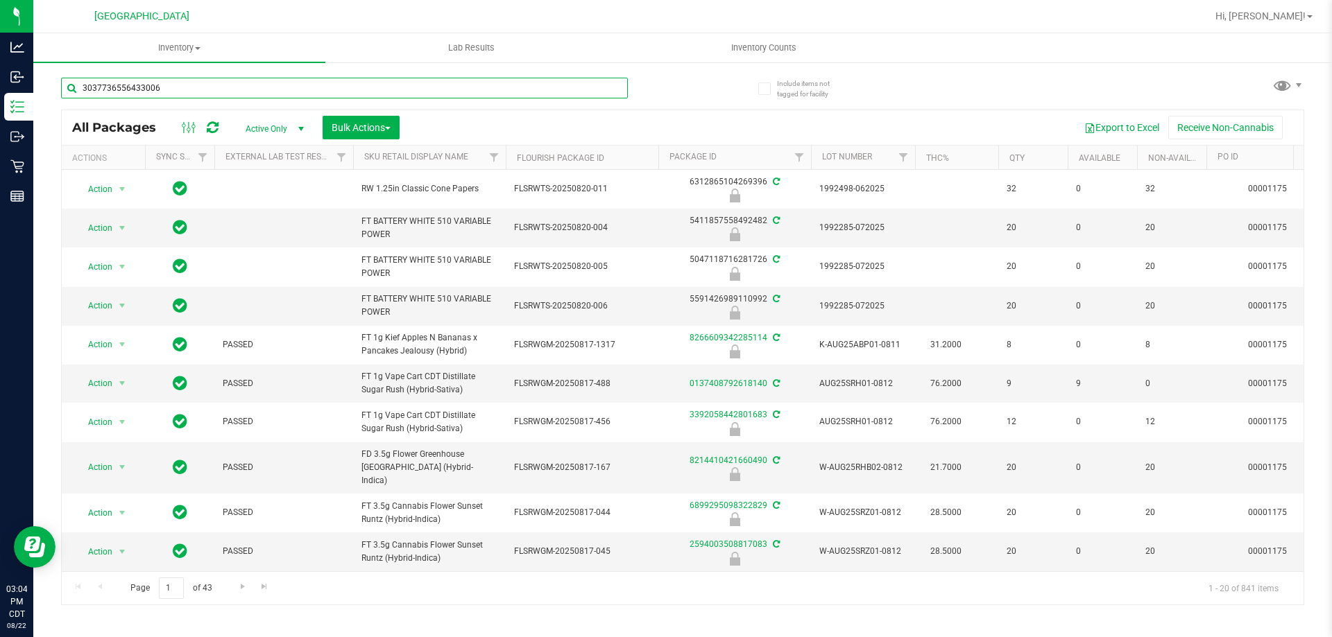
type input "3037736556433006"
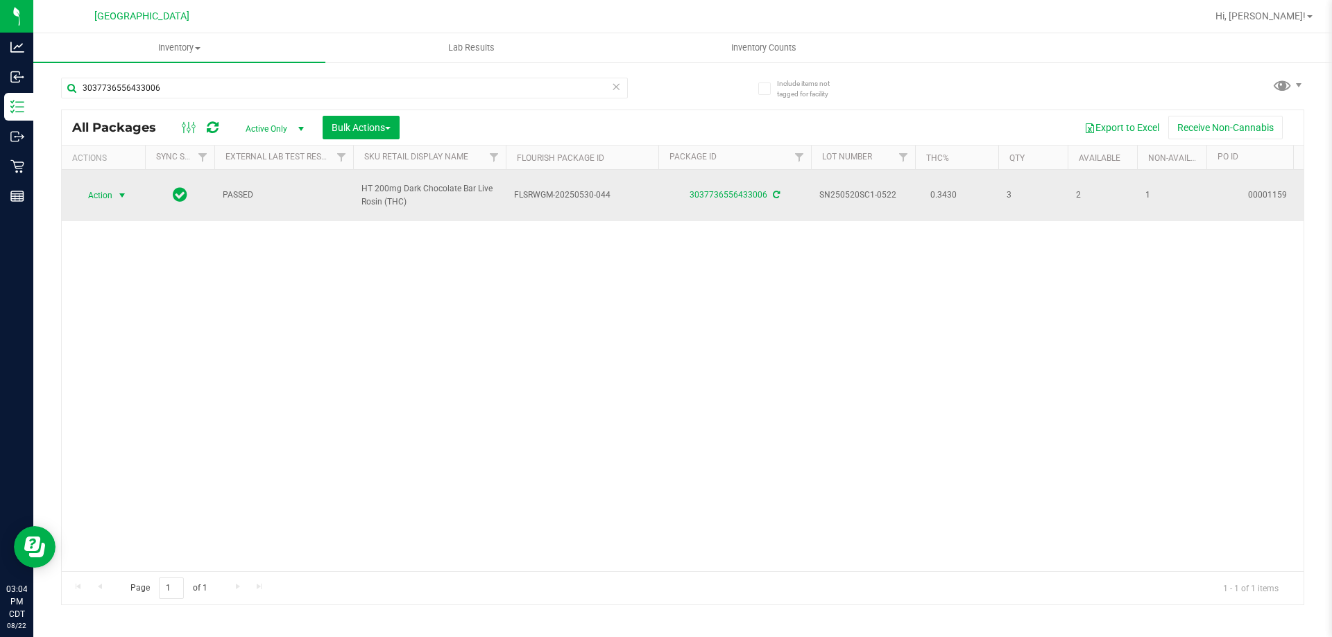
click at [122, 203] on span "select" at bounding box center [122, 195] width 17 height 19
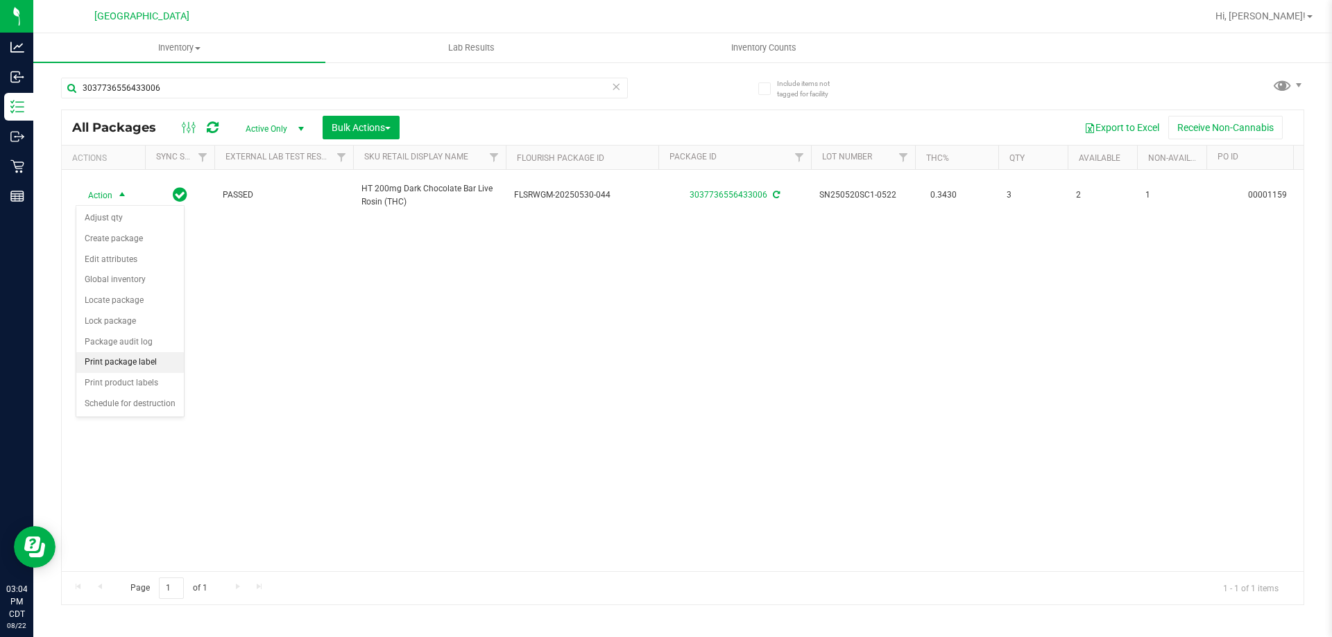
click at [172, 363] on li "Print package label" at bounding box center [130, 362] width 108 height 21
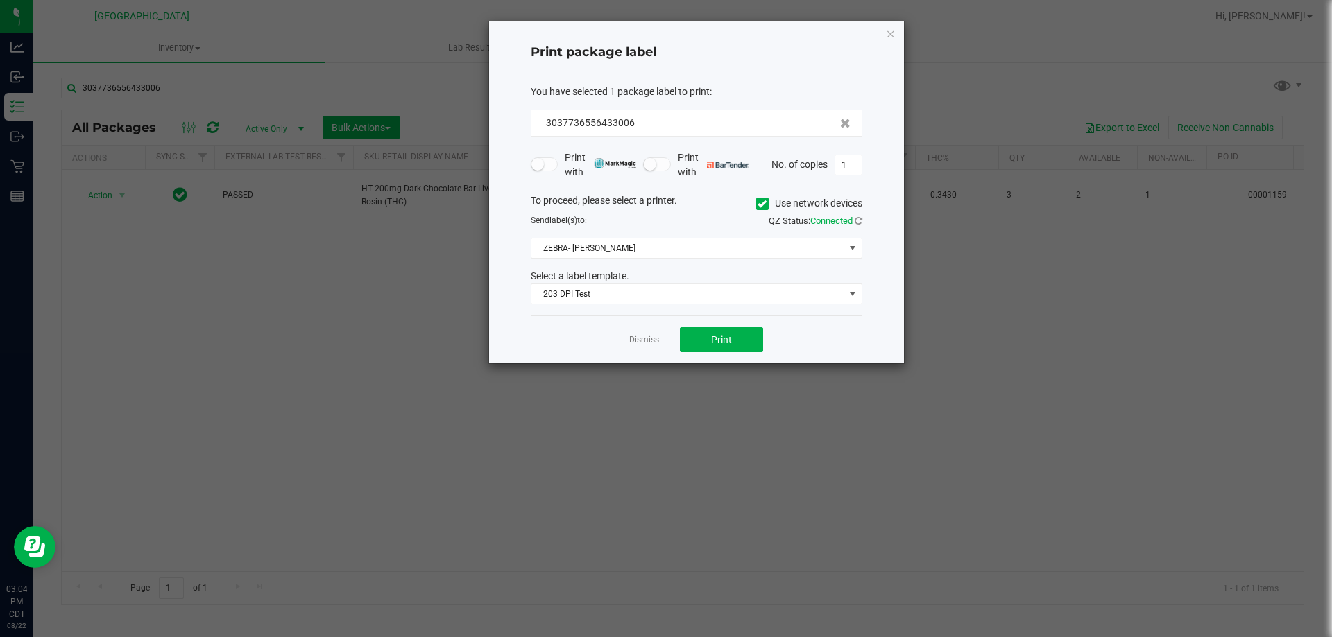
click at [741, 355] on div "Dismiss Print" at bounding box center [697, 340] width 332 height 48
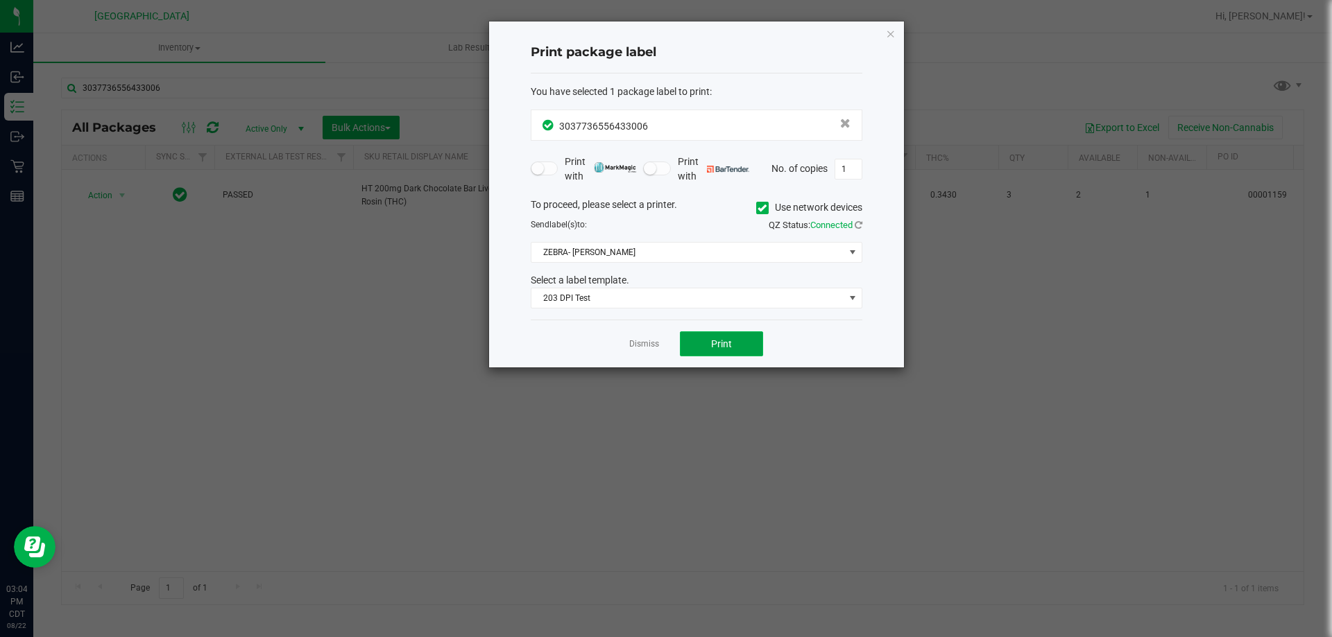
click at [741, 350] on button "Print" at bounding box center [721, 344] width 83 height 25
click at [888, 35] on icon "button" at bounding box center [891, 33] width 10 height 17
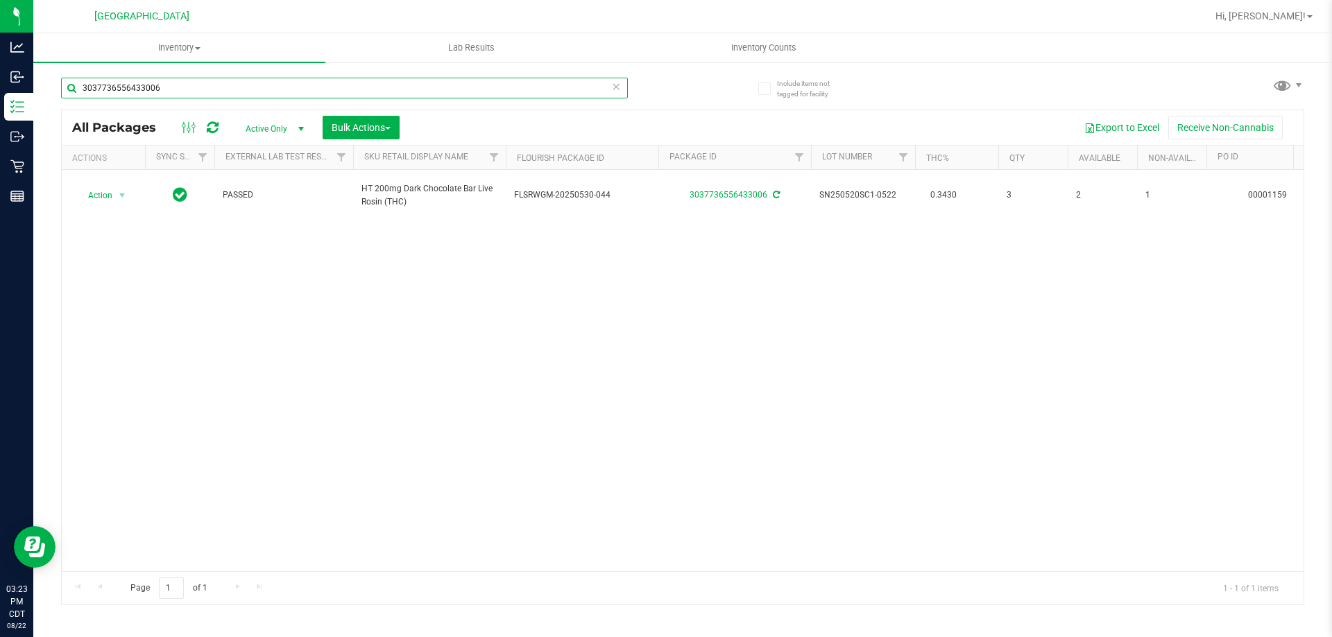
click at [420, 91] on input "3037736556433006" at bounding box center [344, 88] width 567 height 21
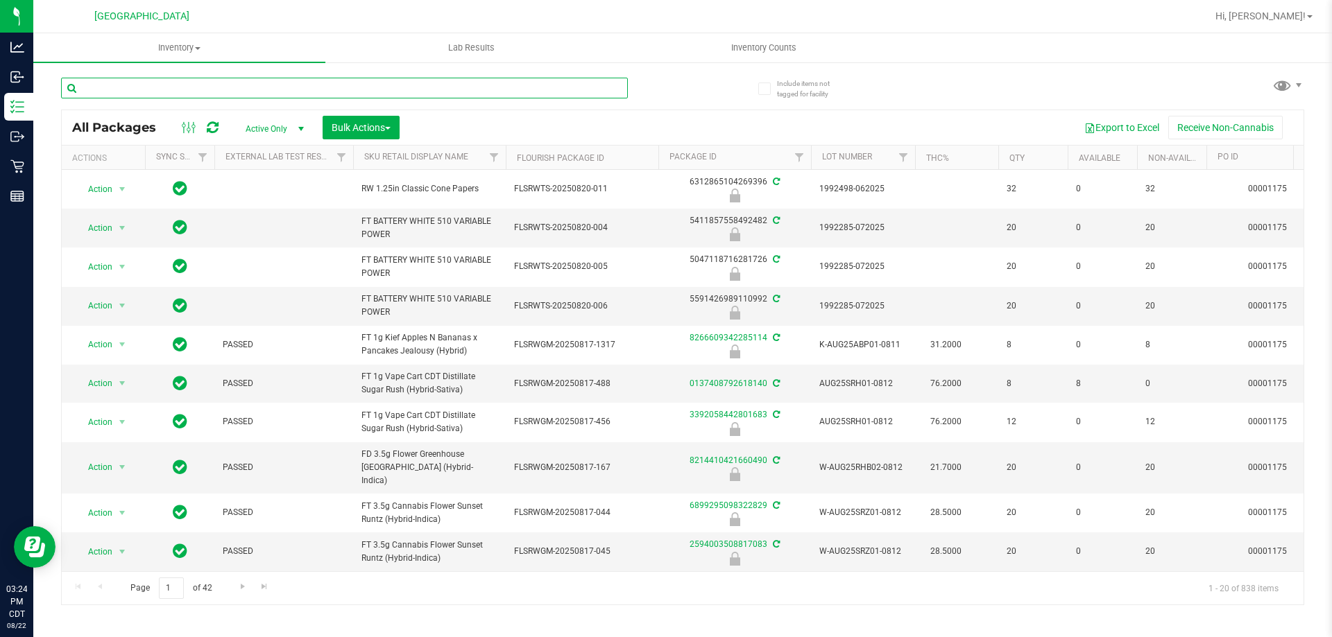
drag, startPoint x: 418, startPoint y: 203, endPoint x: 94, endPoint y: 92, distance: 341.5
click at [94, 92] on input "text" at bounding box center [344, 88] width 567 height 21
type input "6697451189687115"
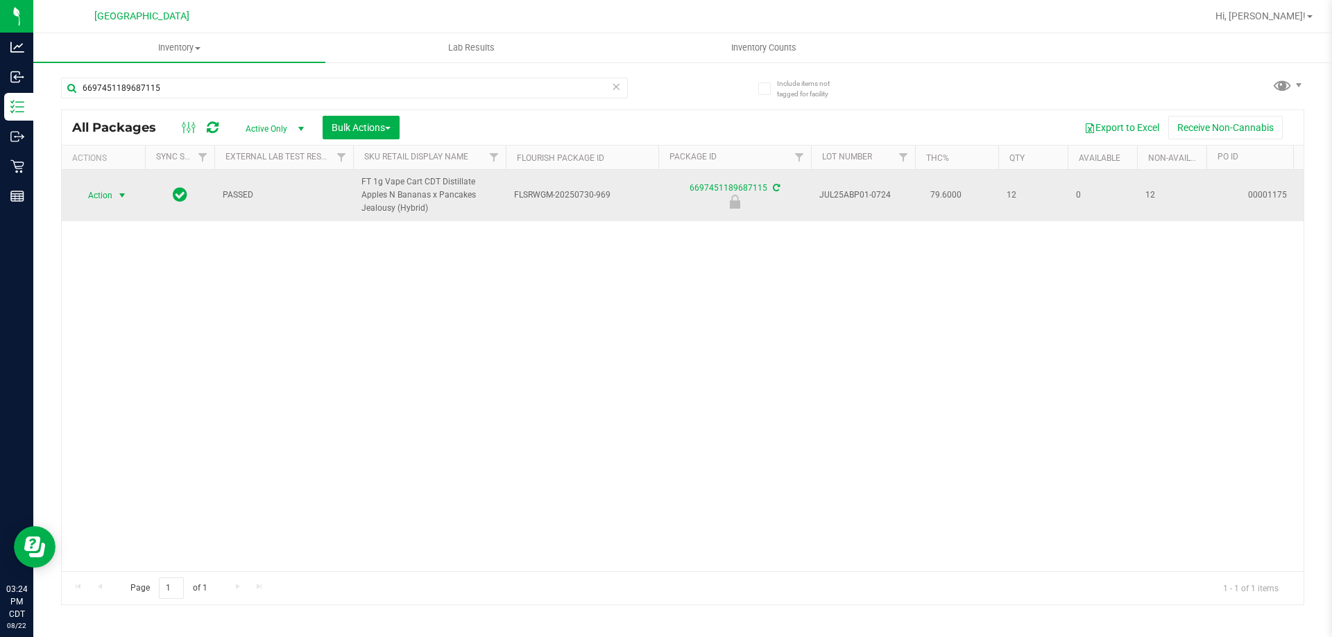
click at [85, 197] on span "Action" at bounding box center [94, 195] width 37 height 19
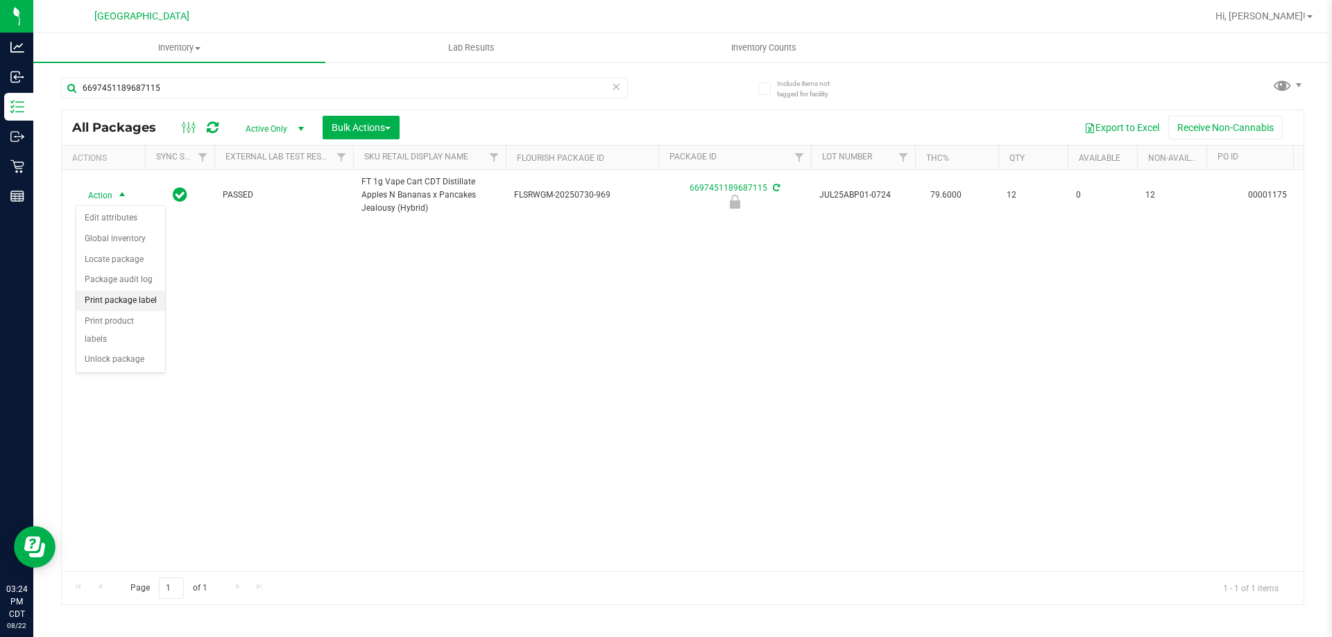
click at [103, 303] on li "Print package label" at bounding box center [120, 301] width 89 height 21
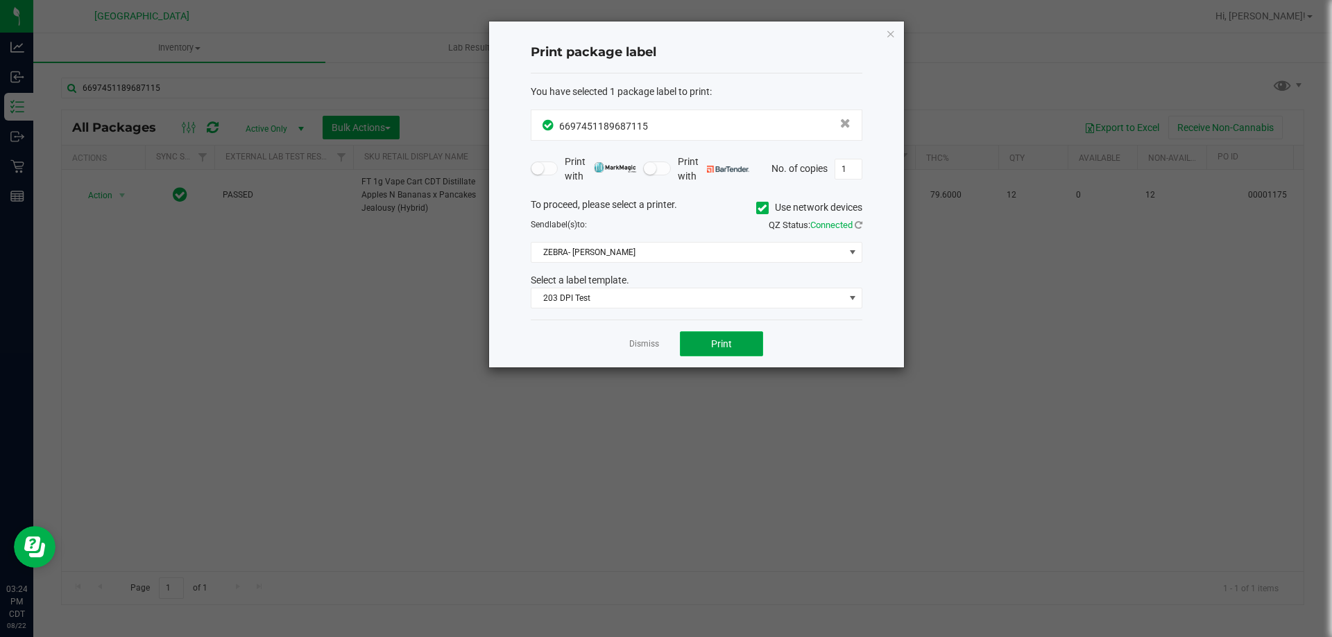
click at [733, 334] on button "Print" at bounding box center [721, 344] width 83 height 25
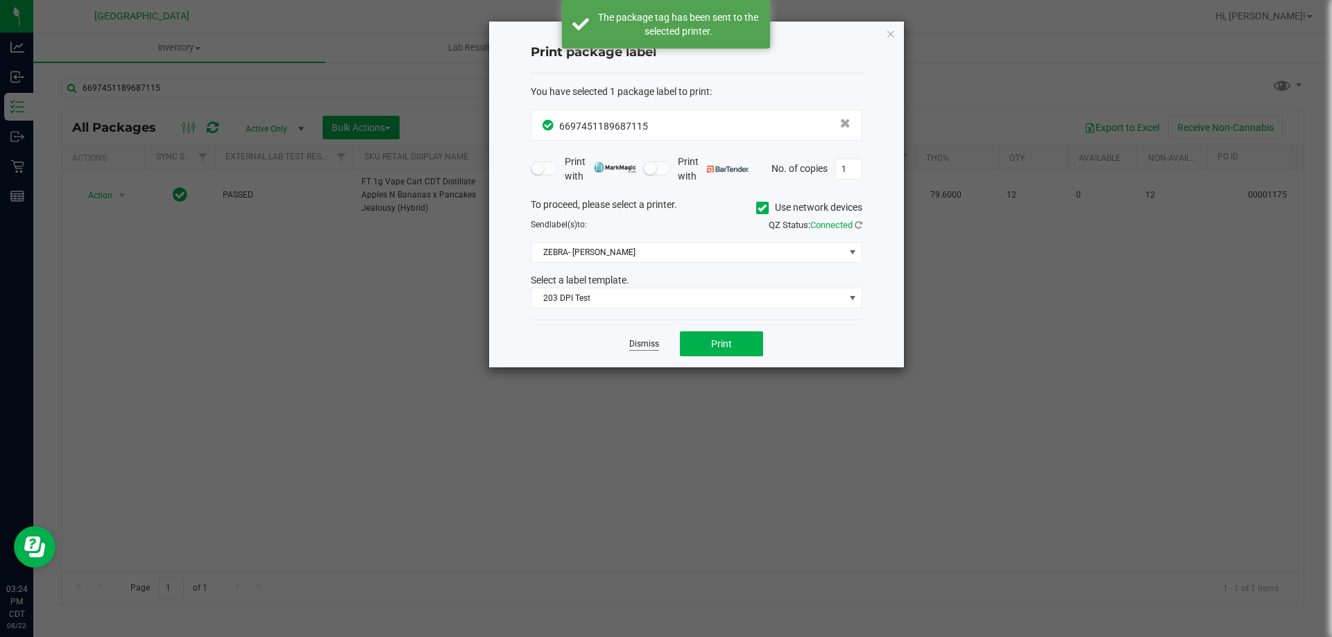
click at [649, 345] on link "Dismiss" at bounding box center [644, 344] width 30 height 12
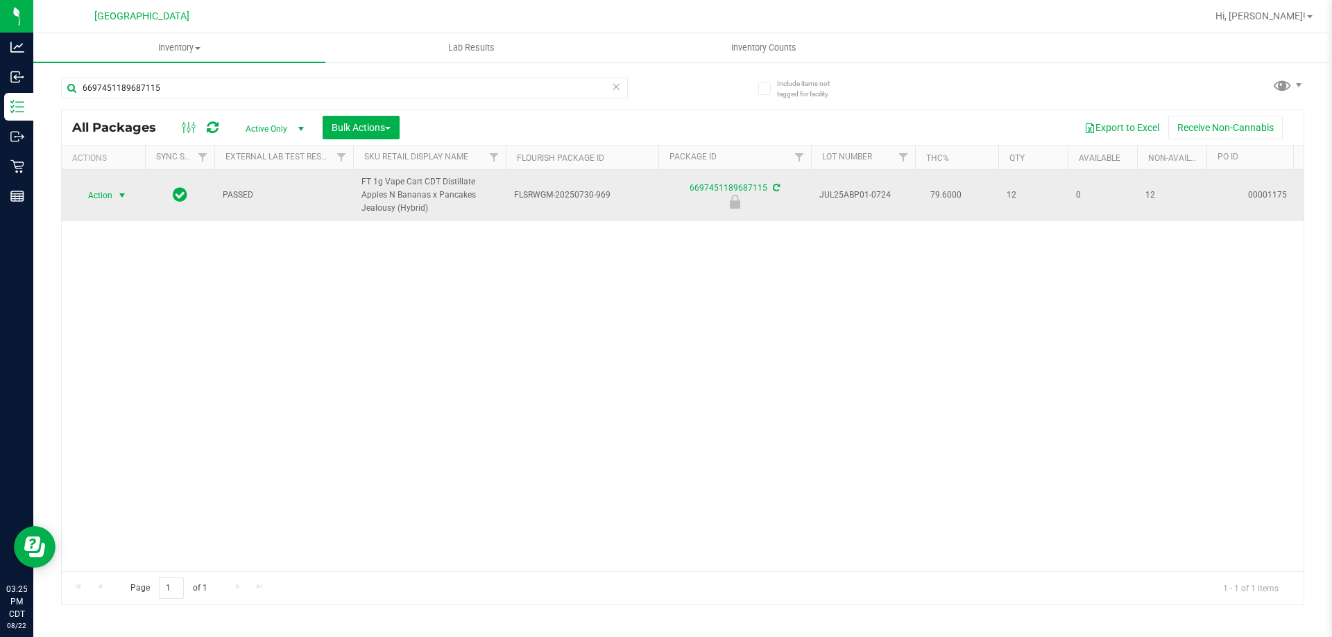
click at [114, 189] on span "select" at bounding box center [122, 195] width 17 height 19
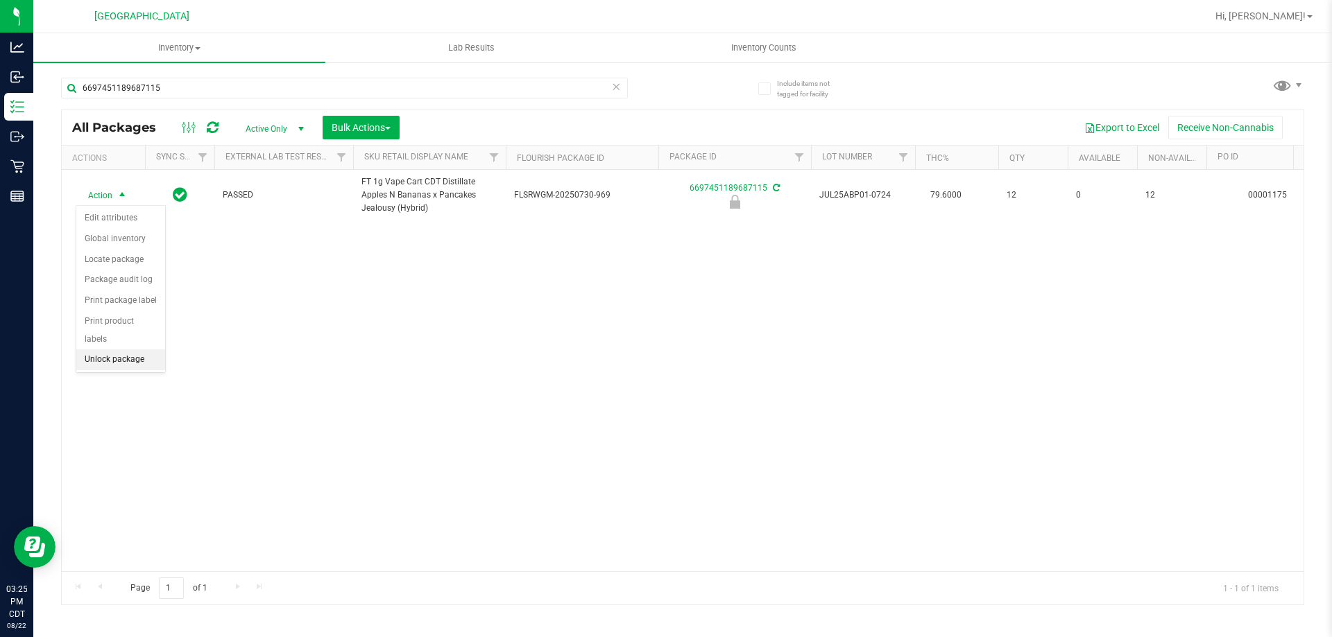
click at [114, 350] on li "Unlock package" at bounding box center [120, 360] width 89 height 21
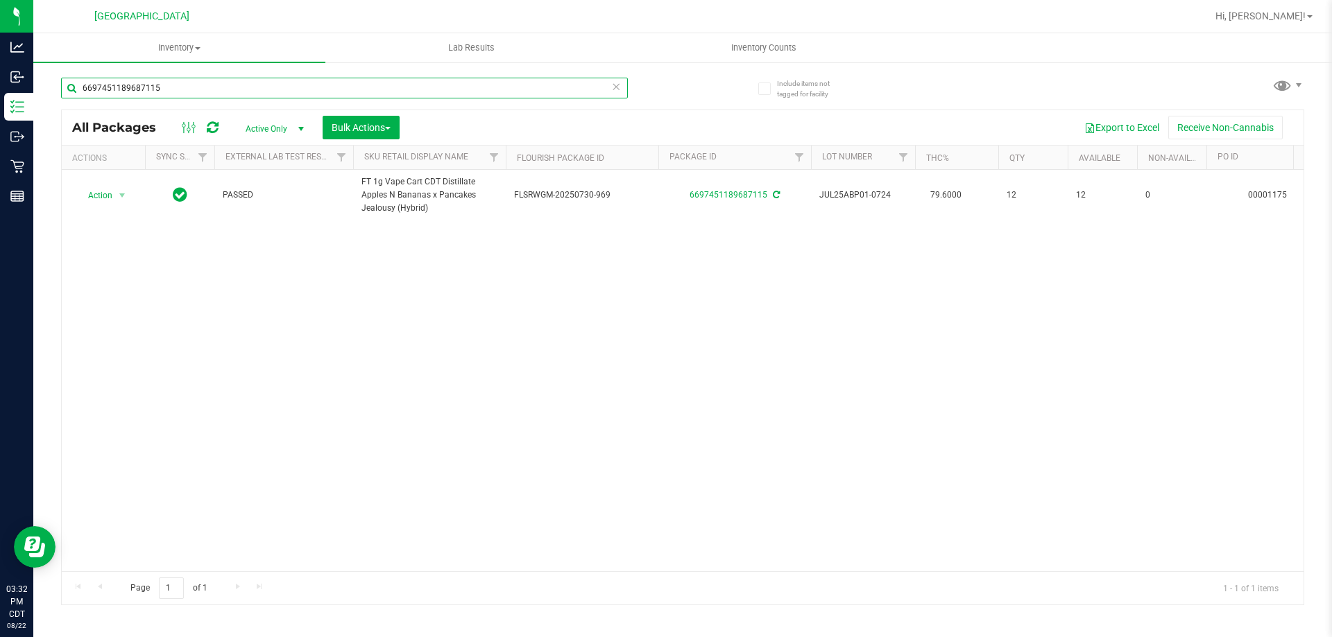
click at [200, 90] on input "6697451189687115" at bounding box center [344, 88] width 567 height 21
click at [199, 89] on input "6697451189687115" at bounding box center [344, 88] width 567 height 21
type input "5549981675974924"
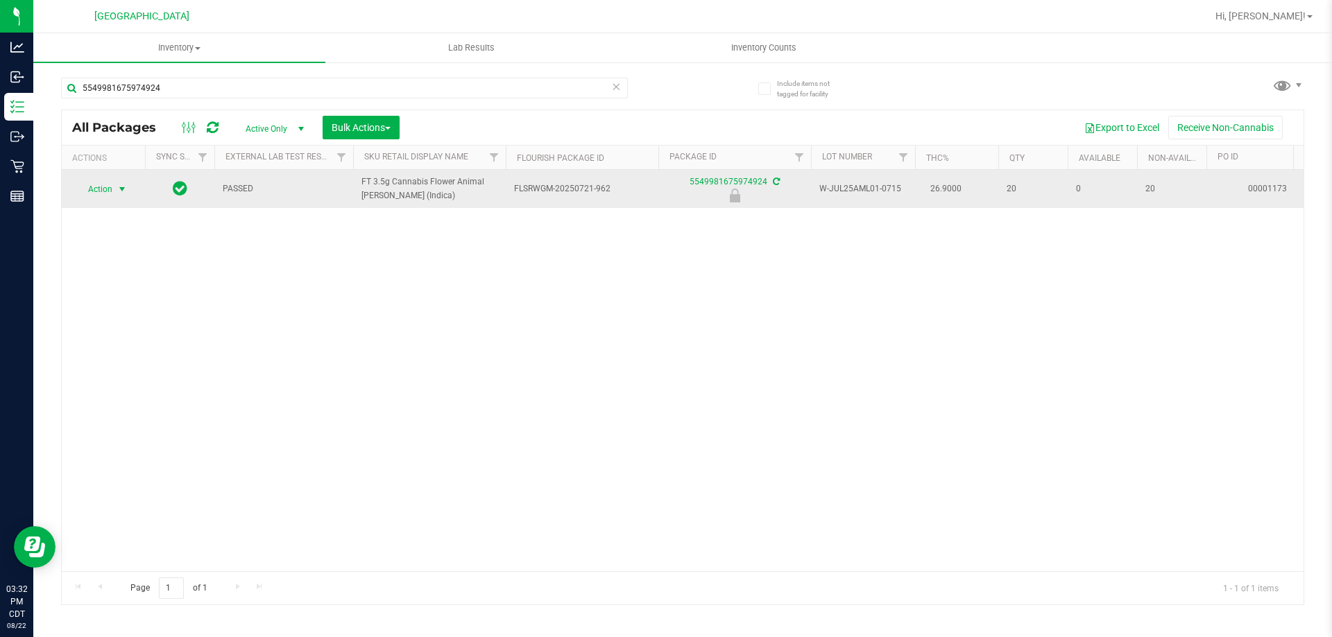
click at [114, 191] on span "select" at bounding box center [122, 189] width 17 height 19
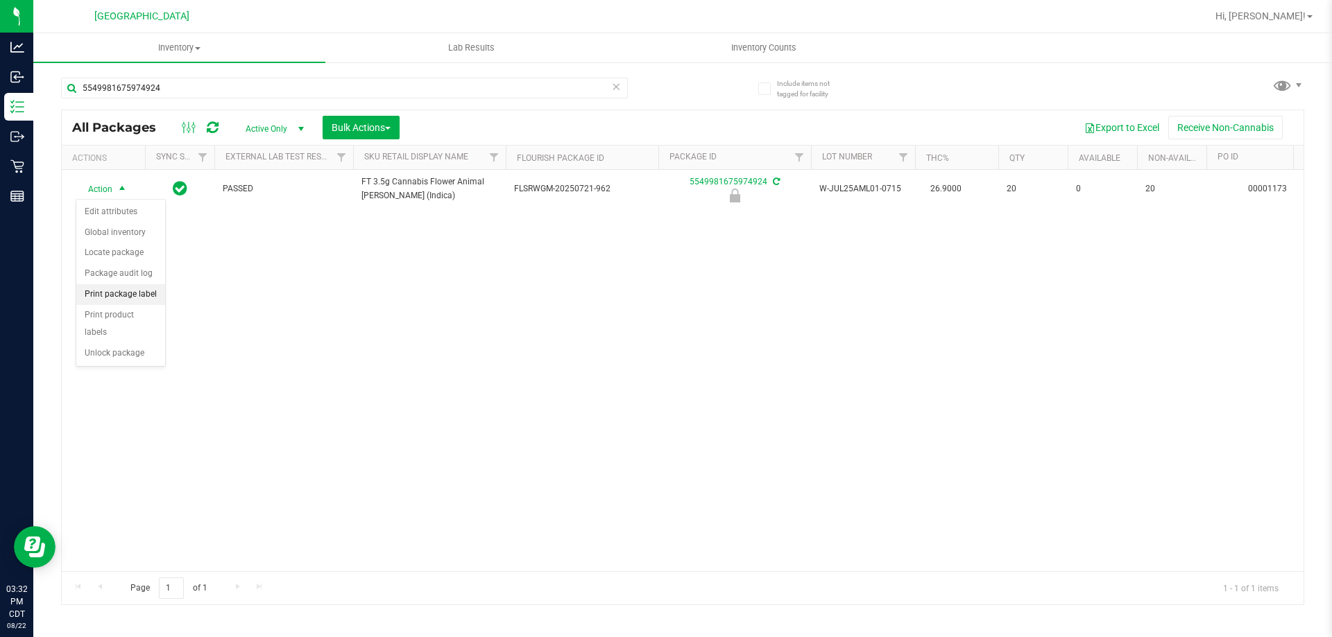
click at [151, 298] on li "Print package label" at bounding box center [120, 294] width 89 height 21
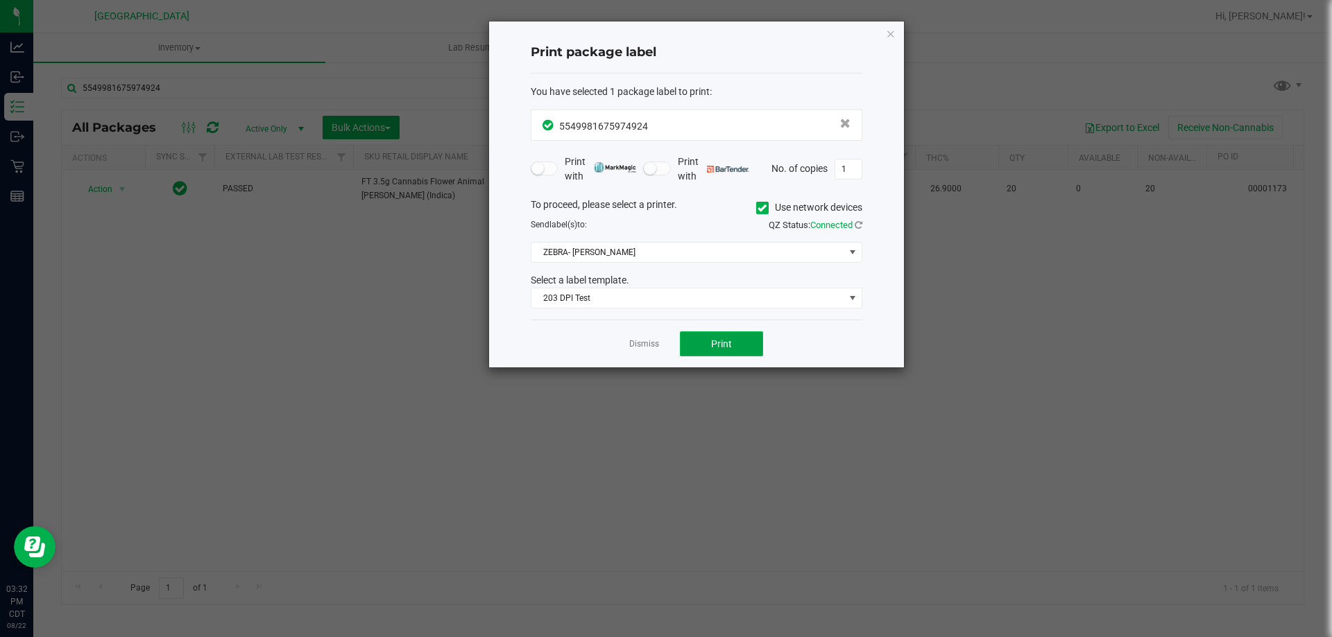
click at [710, 344] on button "Print" at bounding box center [721, 344] width 83 height 25
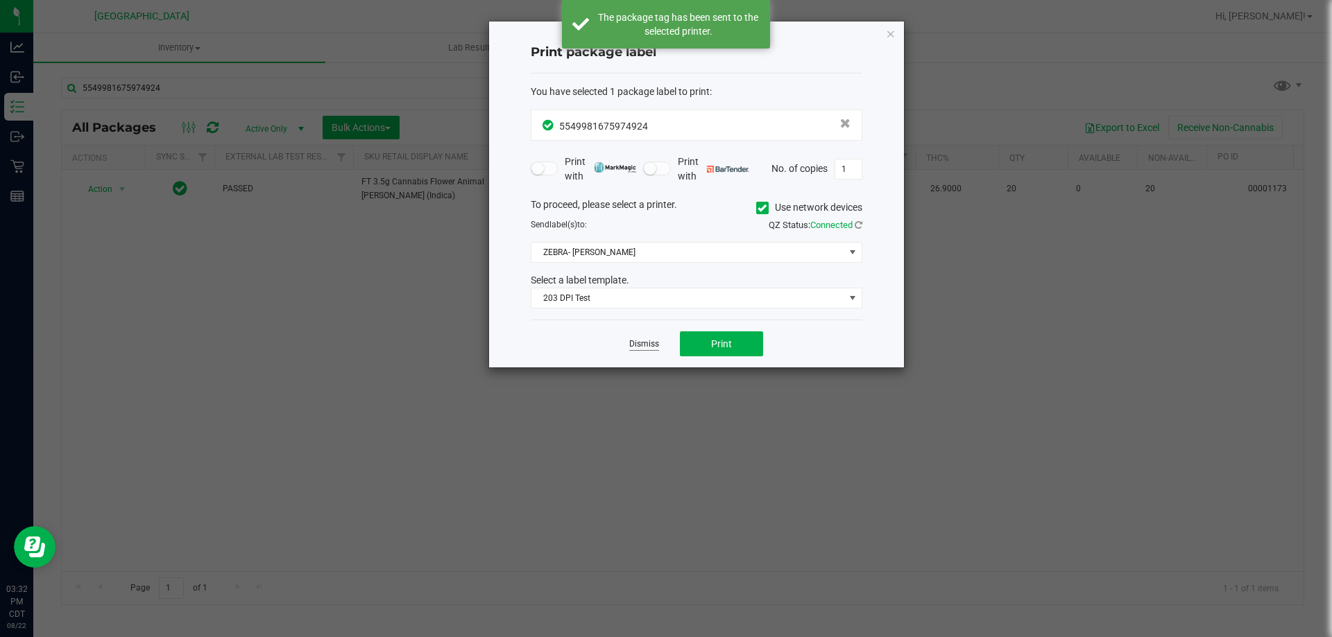
click at [651, 345] on link "Dismiss" at bounding box center [644, 344] width 30 height 12
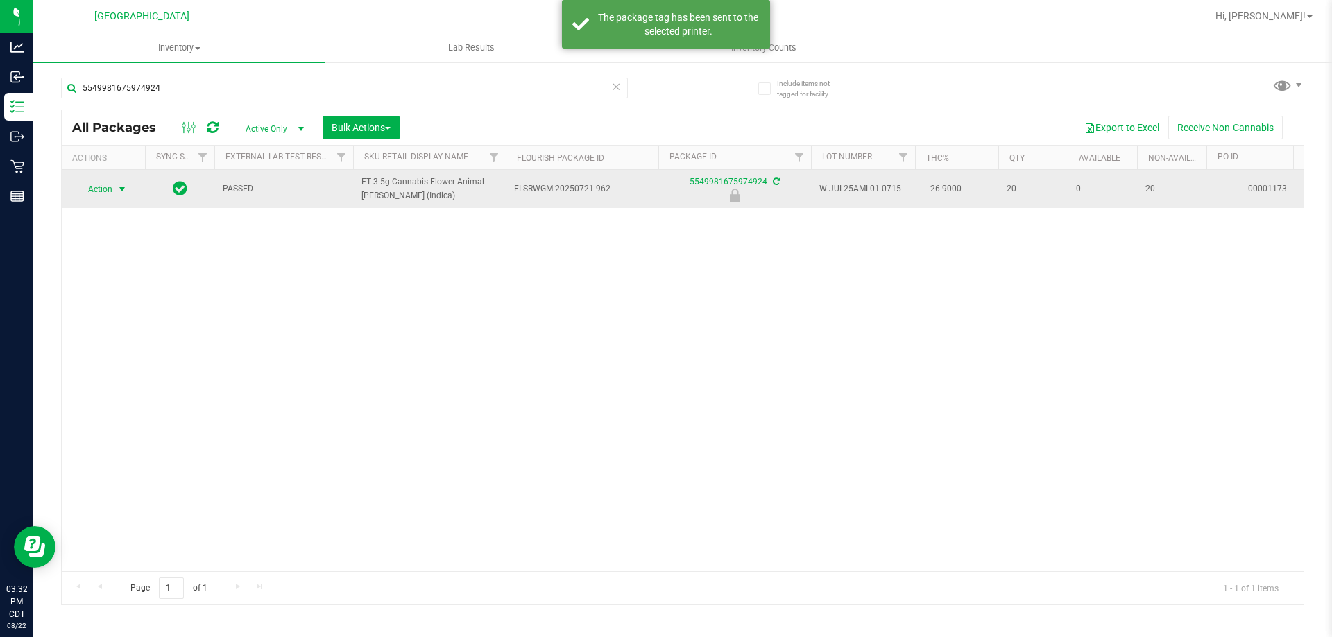
click at [118, 185] on span "select" at bounding box center [122, 189] width 11 height 11
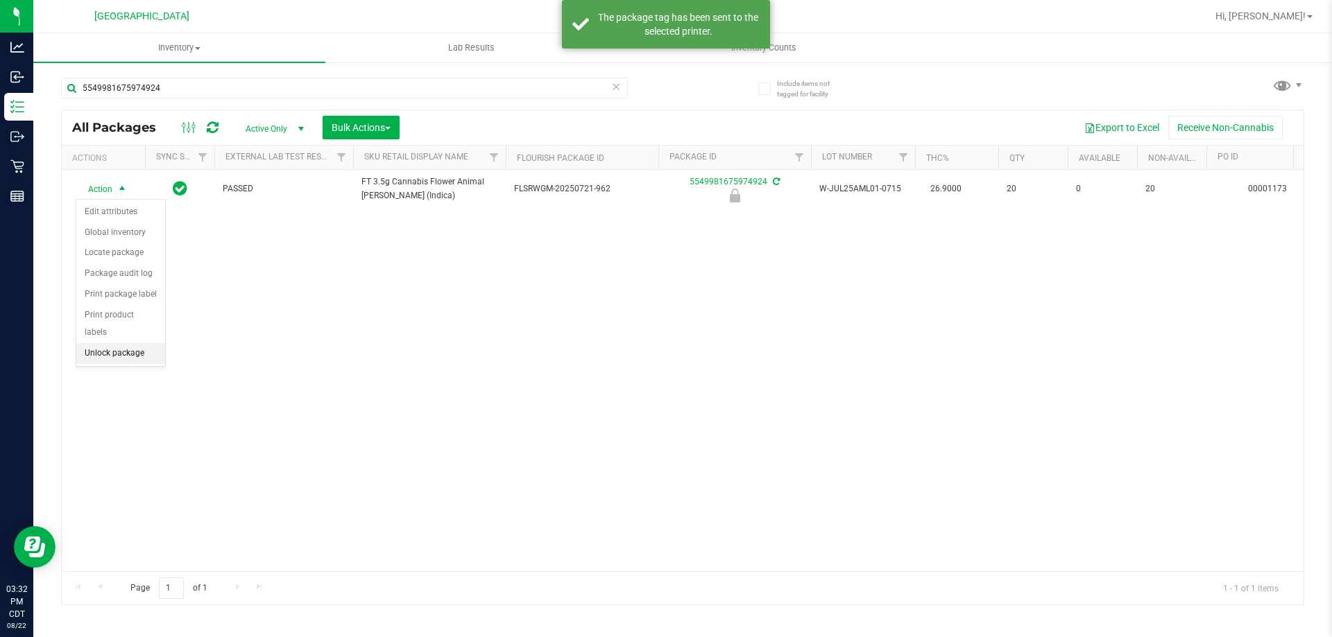
click at [151, 343] on li "Unlock package" at bounding box center [120, 353] width 89 height 21
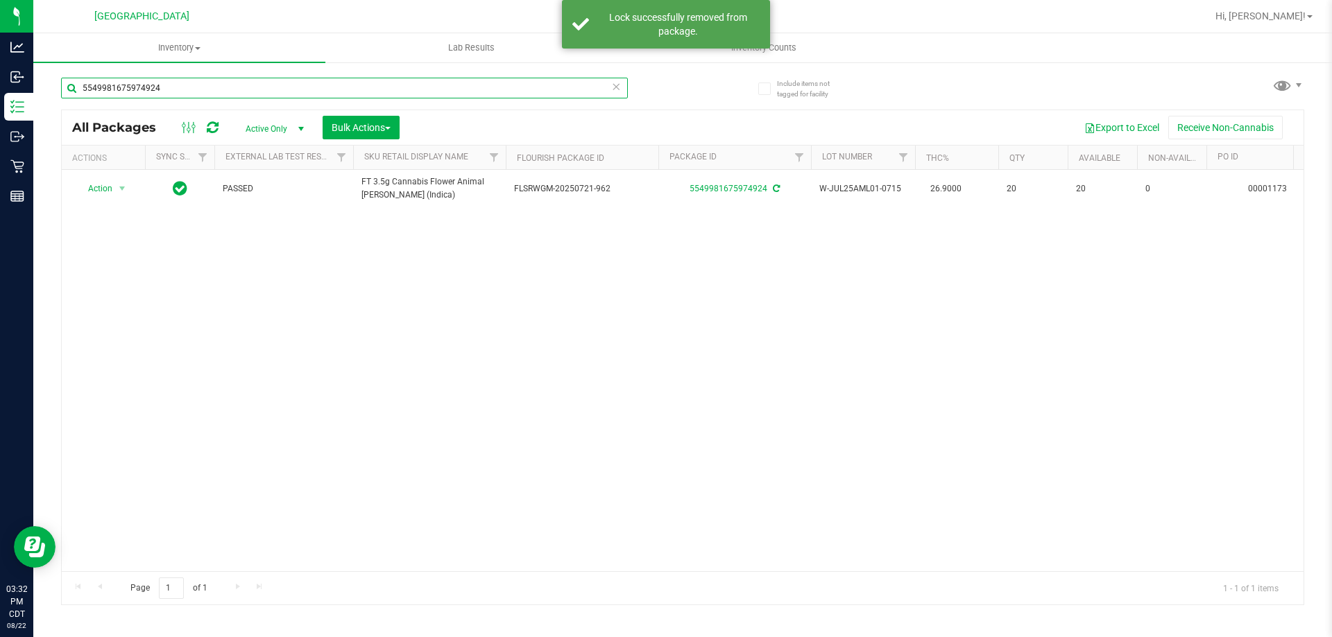
click at [284, 94] on input "5549981675974924" at bounding box center [344, 88] width 567 height 21
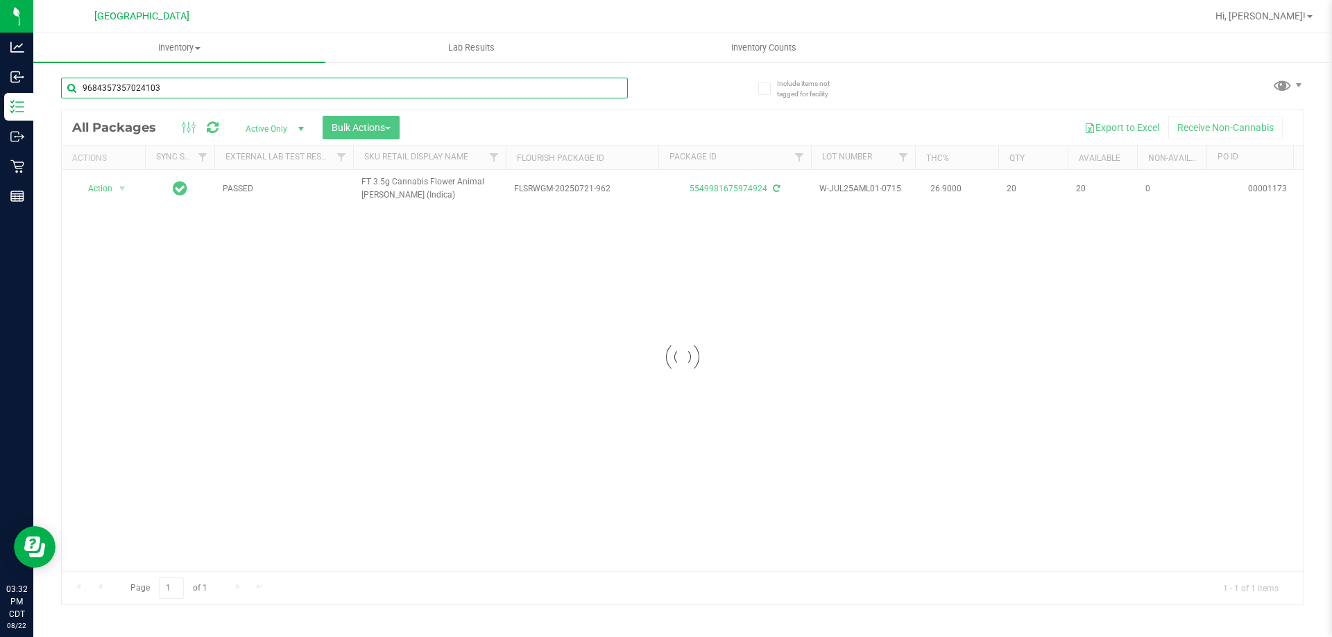
type input "9684357357024103"
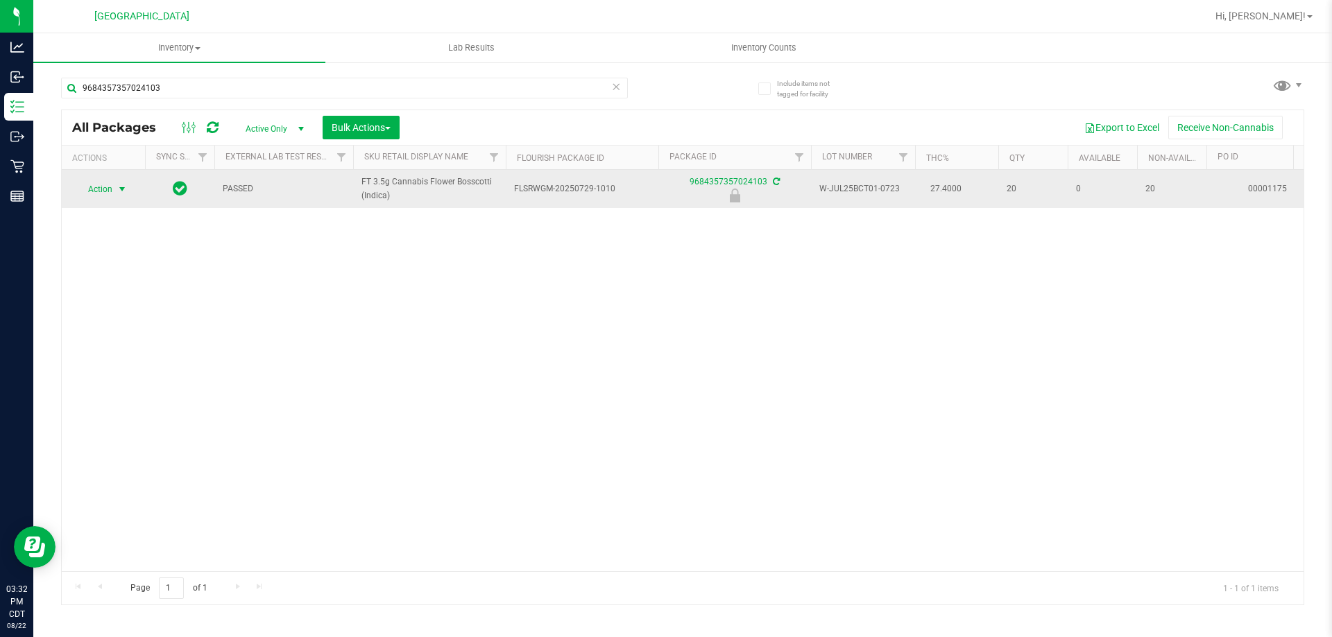
click at [108, 191] on span "Action" at bounding box center [94, 189] width 37 height 19
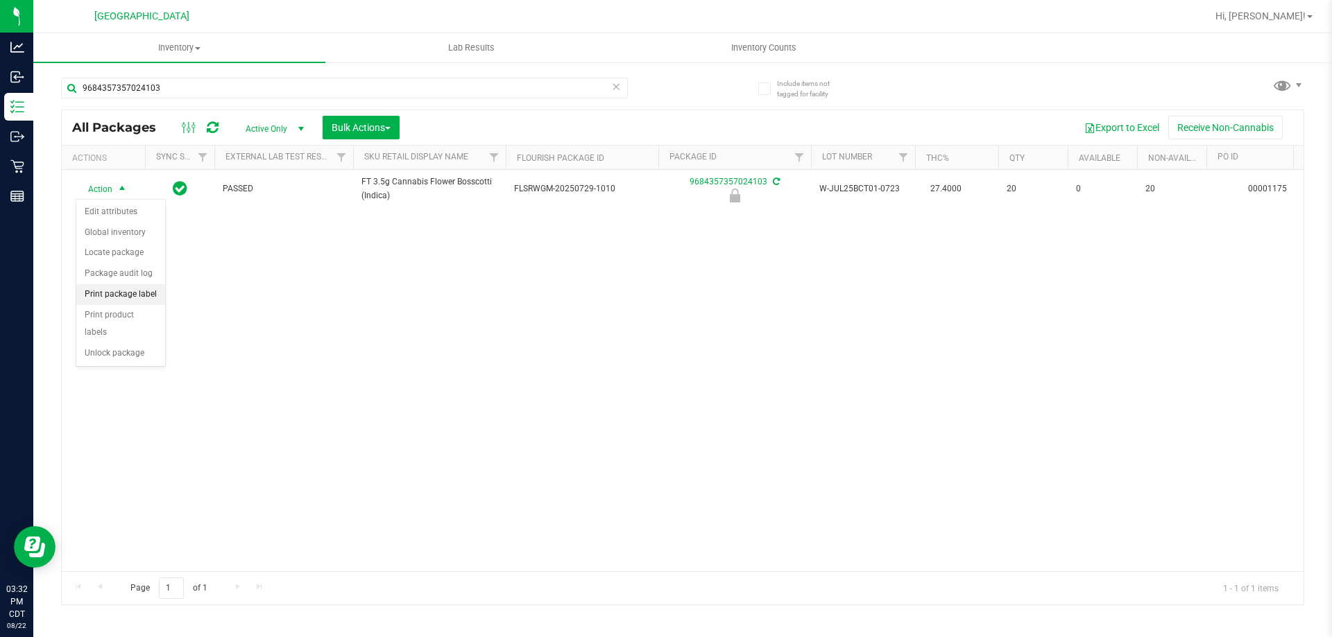
click at [151, 300] on li "Print package label" at bounding box center [120, 294] width 89 height 21
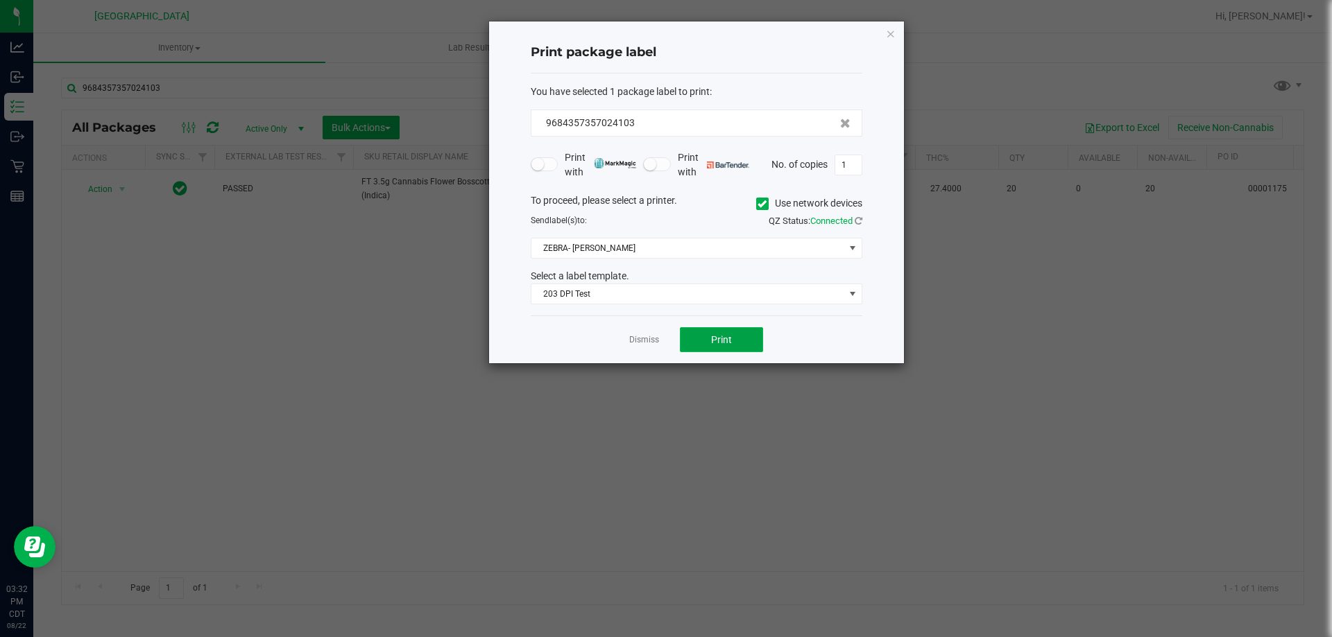
click at [710, 334] on button "Print" at bounding box center [721, 339] width 83 height 25
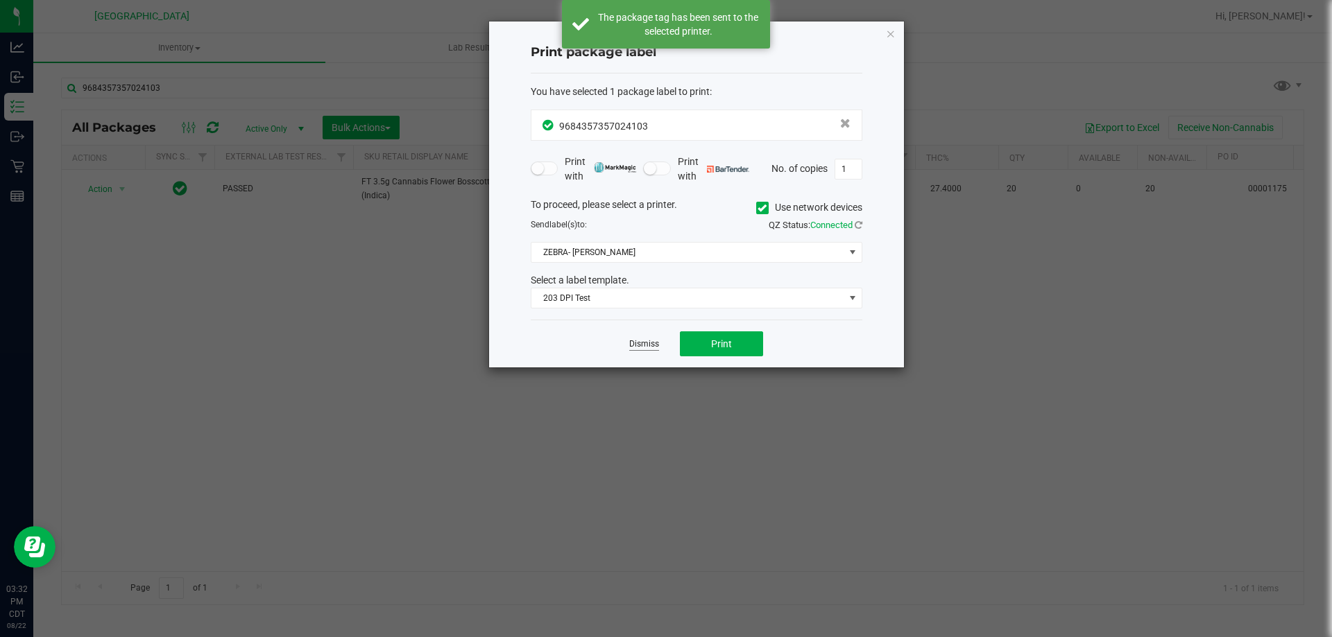
click at [658, 345] on link "Dismiss" at bounding box center [644, 344] width 30 height 12
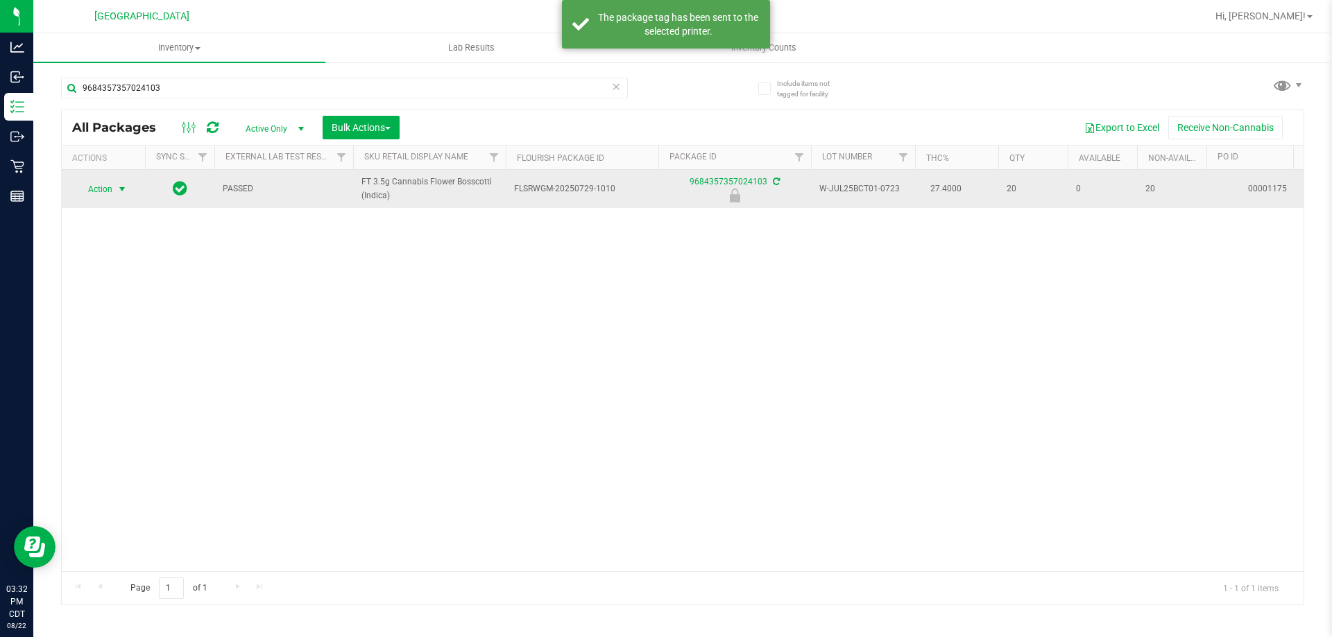
click at [114, 194] on span "select" at bounding box center [122, 189] width 17 height 19
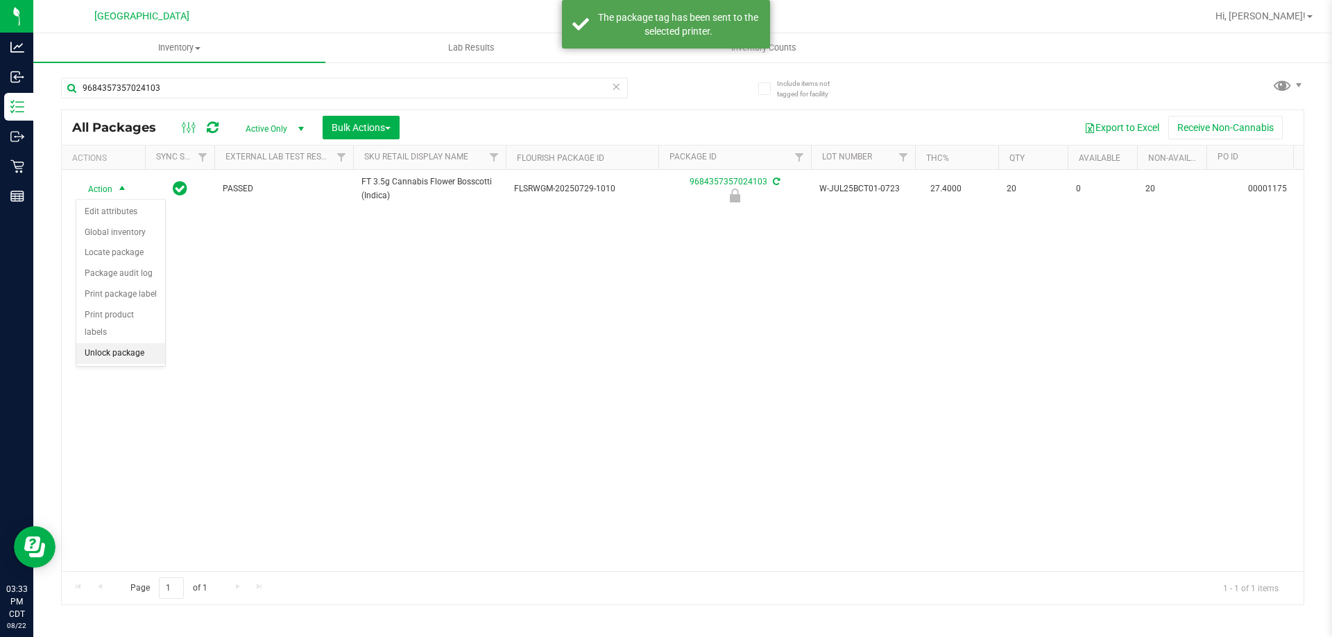
click at [123, 343] on li "Unlock package" at bounding box center [120, 353] width 89 height 21
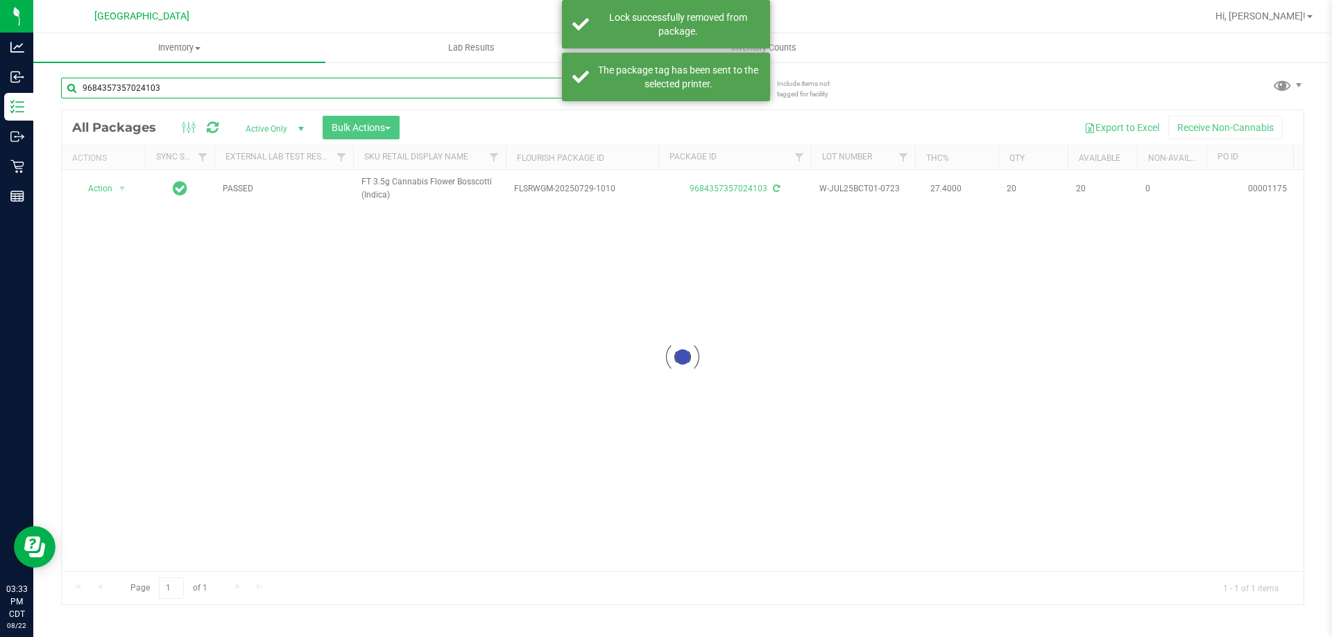
click at [206, 87] on input "9684357357024103" at bounding box center [344, 88] width 567 height 21
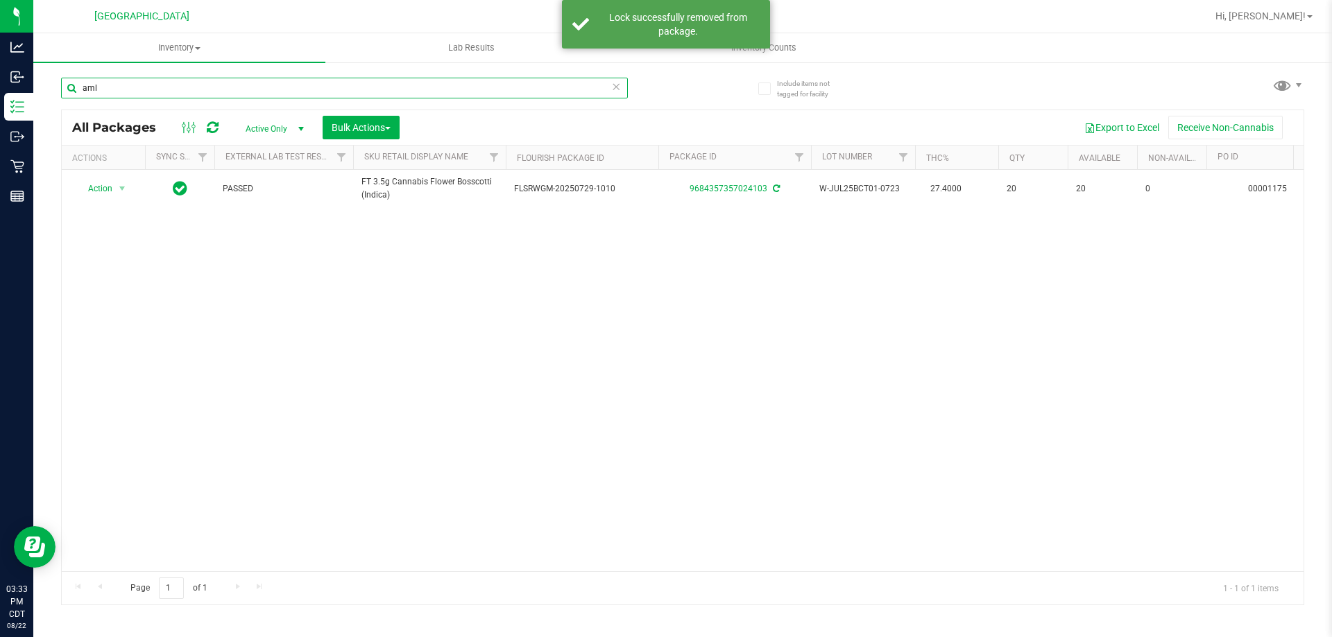
type input "aml"
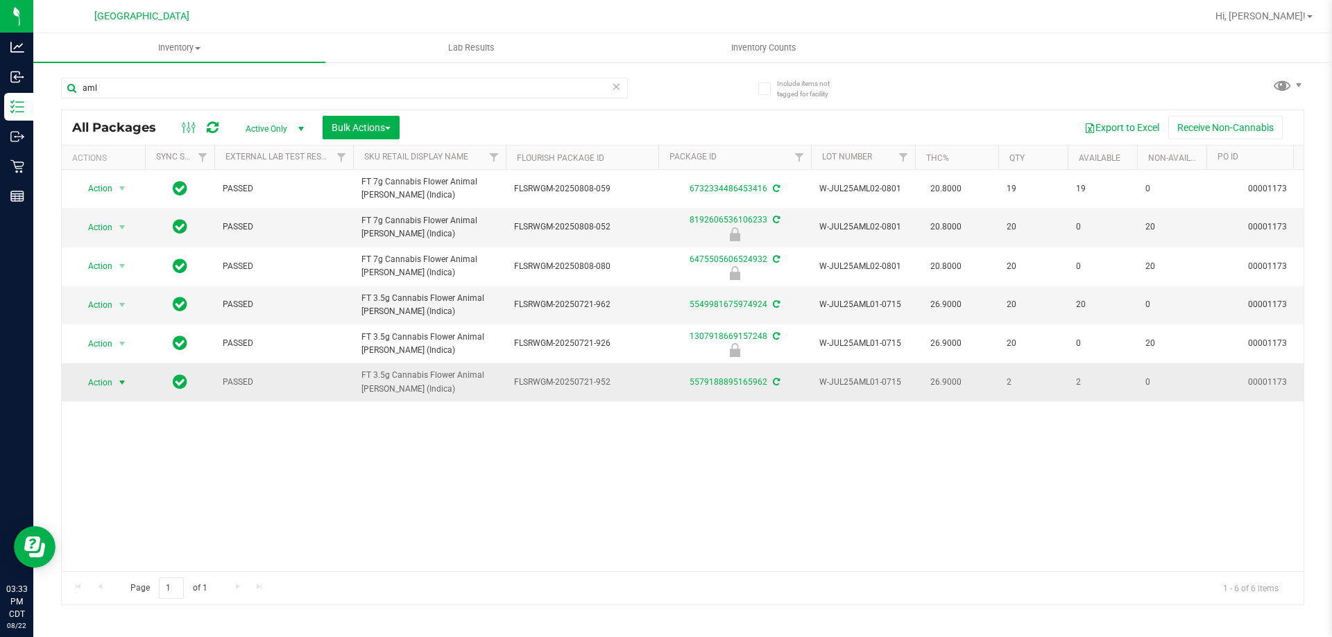
click at [112, 377] on span "Action" at bounding box center [94, 382] width 37 height 19
drag, startPoint x: 143, startPoint y: 528, endPoint x: 160, endPoint y: 557, distance: 33.9
click at [160, 557] on ul "Adjust qty Create package Edit attributes Global inventory Locate package Lock …" at bounding box center [130, 498] width 108 height 206
click at [144, 547] on li "Print package label" at bounding box center [130, 550] width 108 height 21
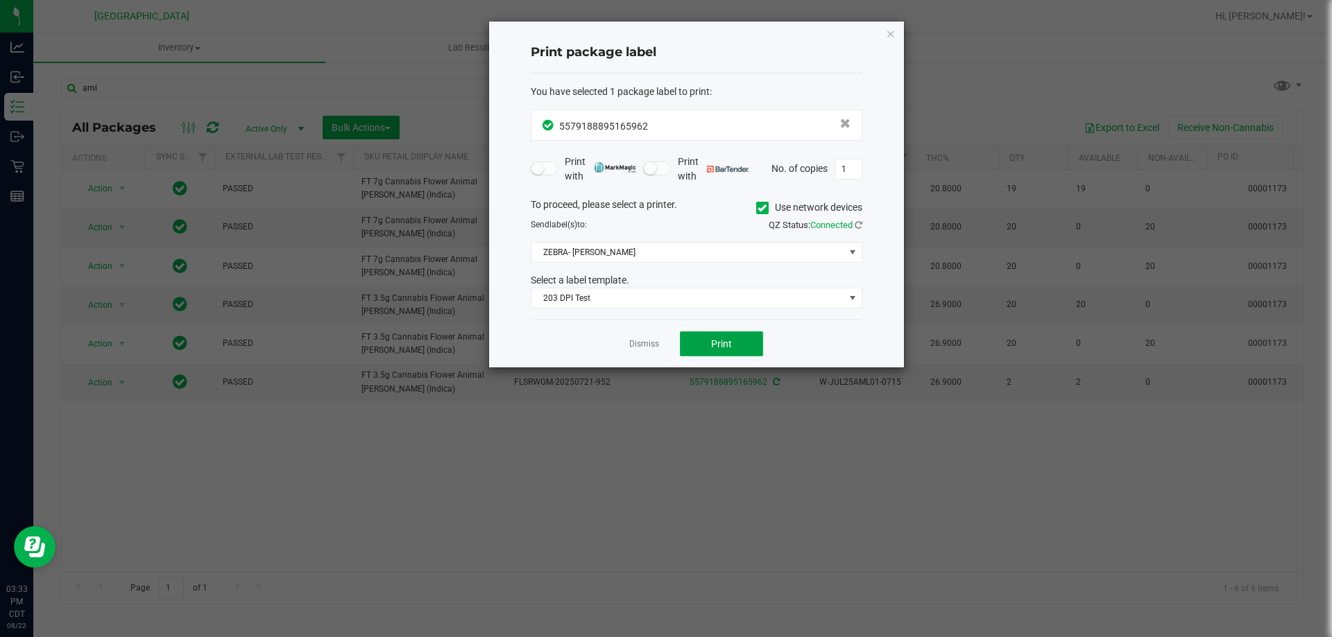
click at [744, 352] on button "Print" at bounding box center [721, 344] width 83 height 25
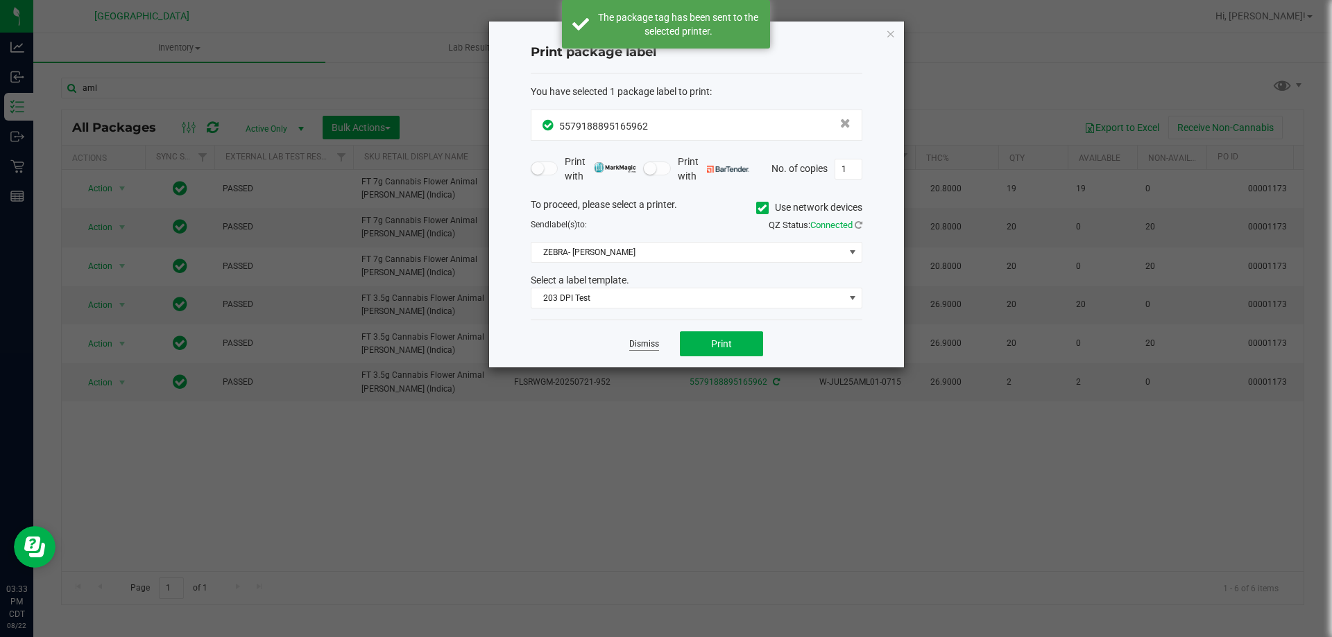
click at [644, 341] on link "Dismiss" at bounding box center [644, 344] width 30 height 12
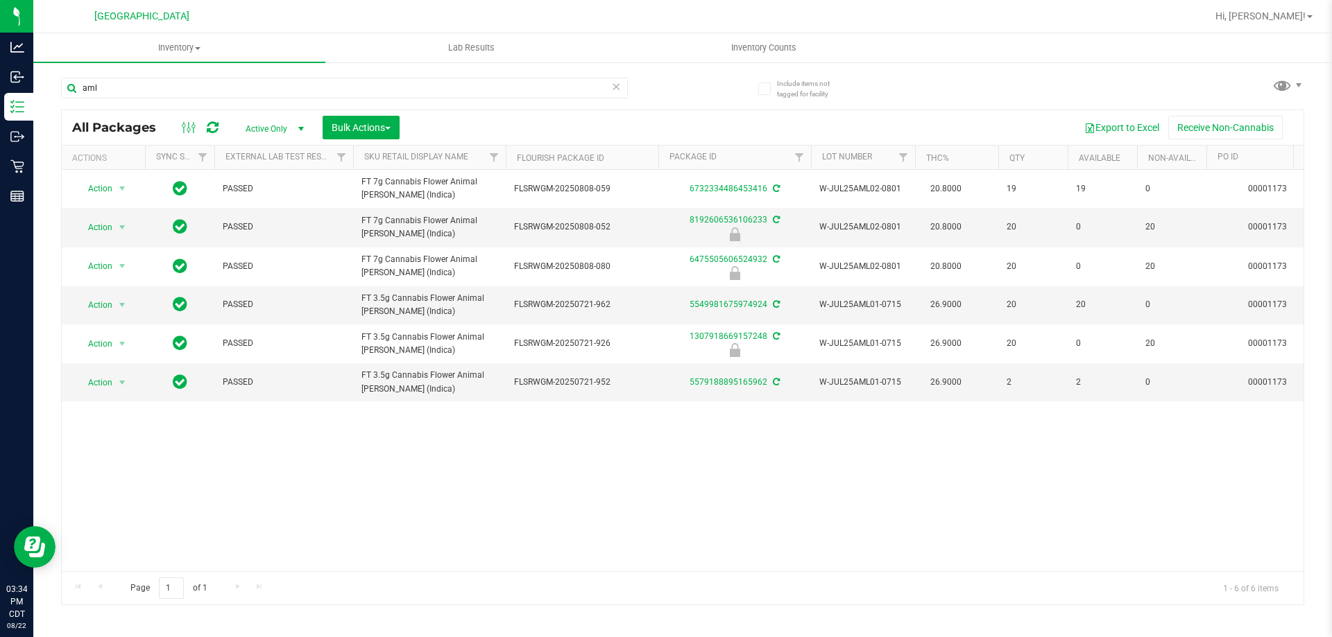
click at [322, 70] on div "aml" at bounding box center [371, 87] width 621 height 44
click at [321, 83] on input "aml" at bounding box center [344, 88] width 567 height 21
type input "bct"
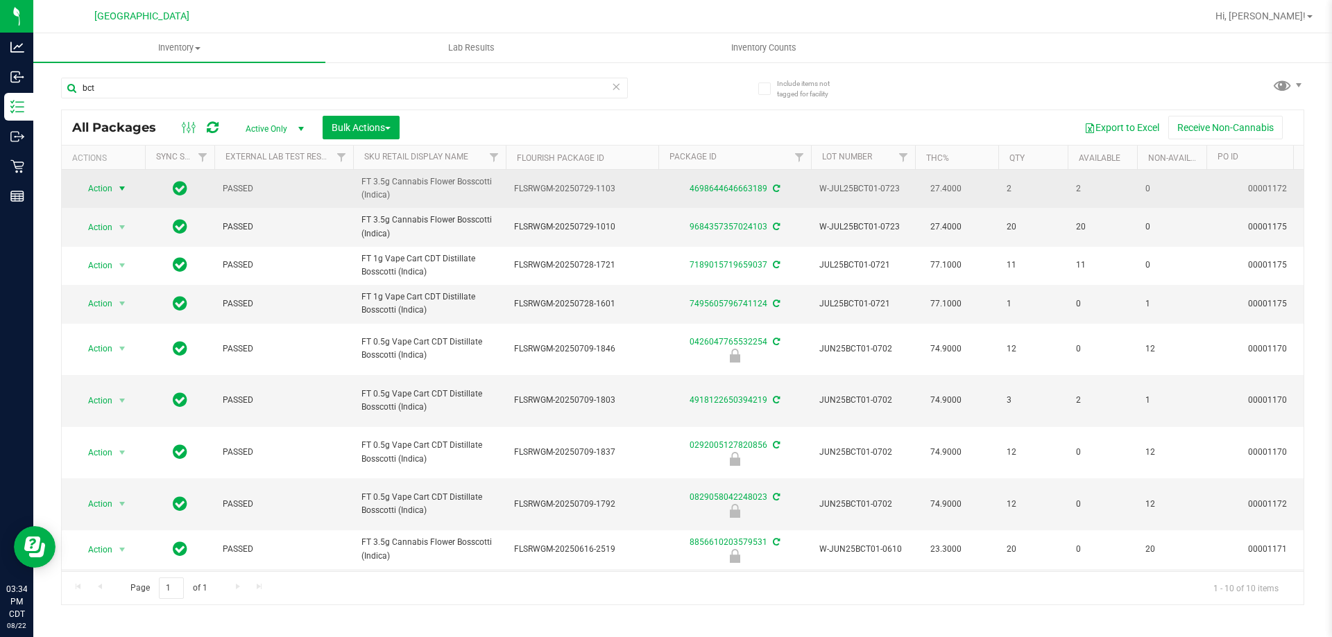
click at [110, 192] on span "Action" at bounding box center [94, 188] width 37 height 19
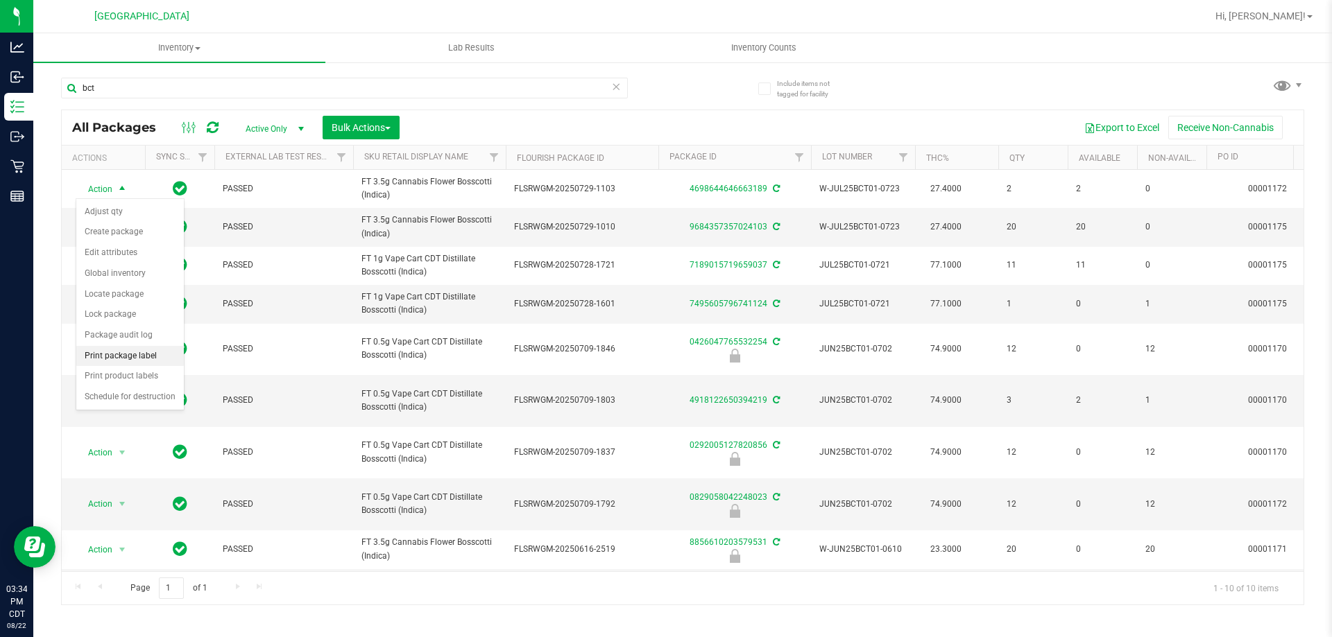
click at [139, 354] on li "Print package label" at bounding box center [130, 356] width 108 height 21
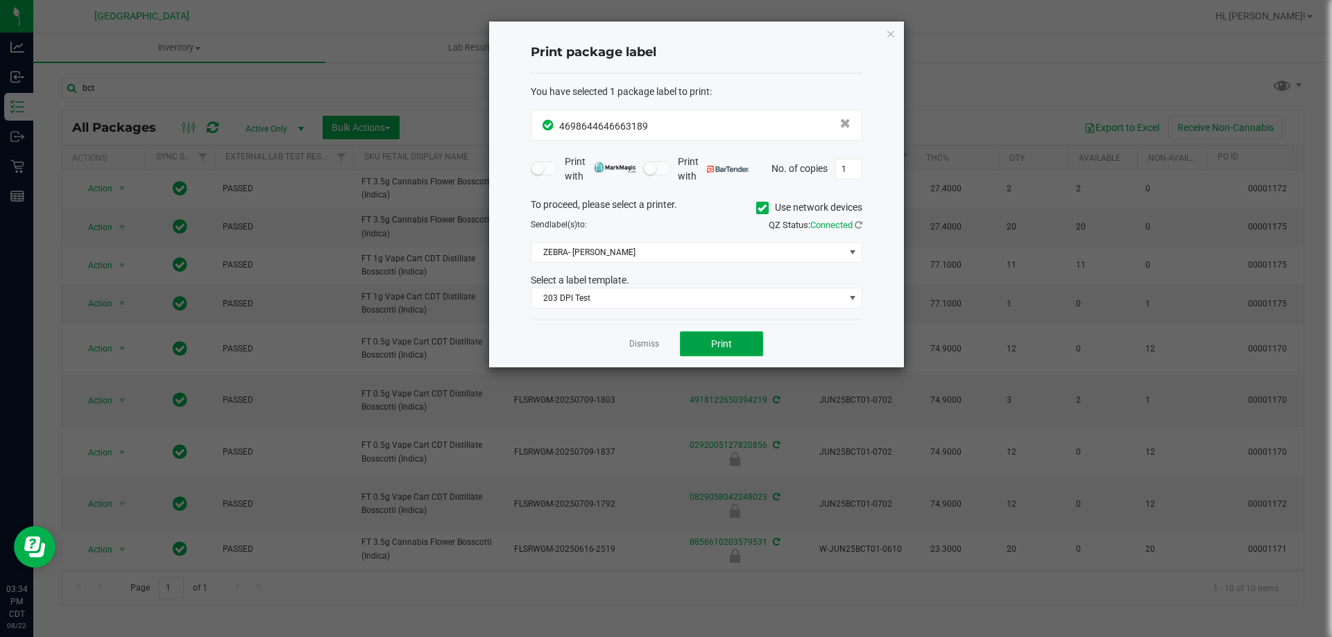
click at [736, 341] on button "Print" at bounding box center [721, 344] width 83 height 25
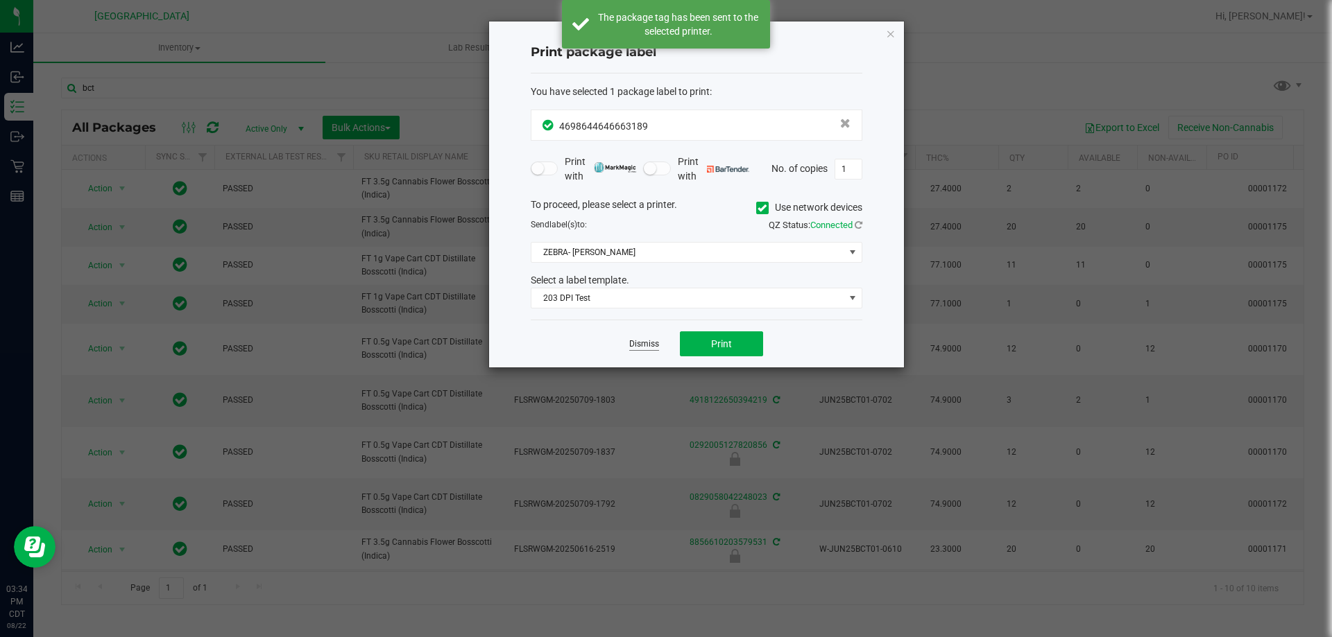
click at [657, 342] on link "Dismiss" at bounding box center [644, 344] width 30 height 12
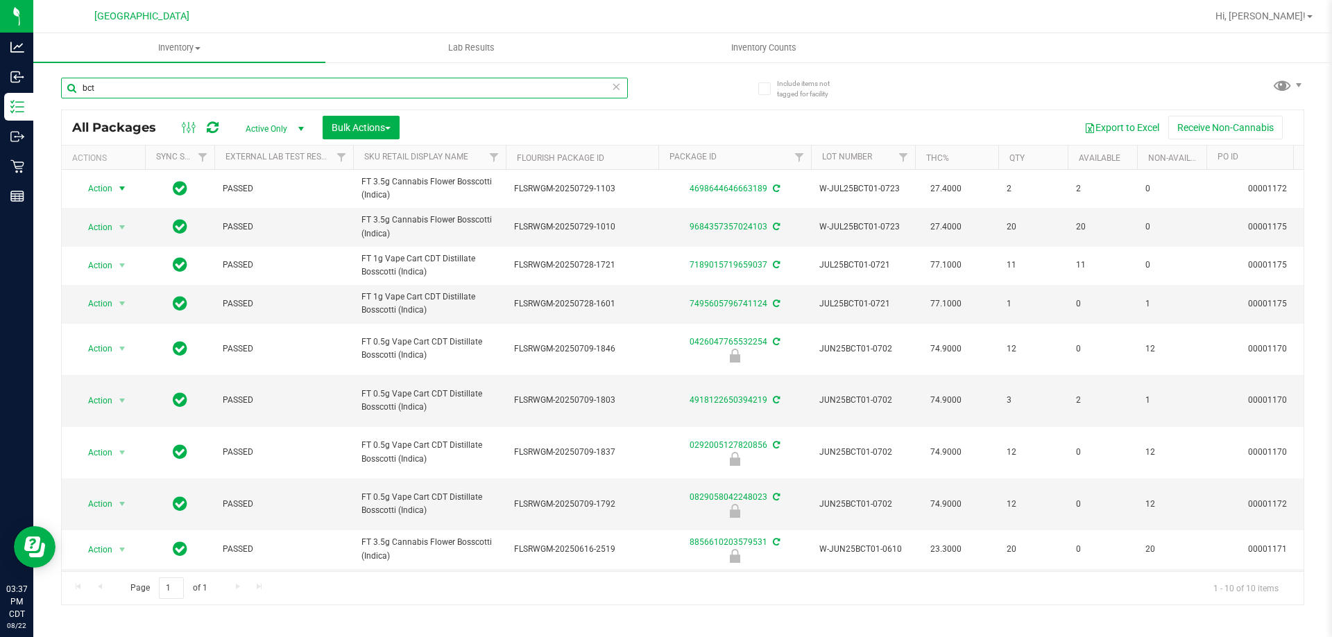
click at [336, 93] on input "bct" at bounding box center [344, 88] width 567 height 21
click at [334, 92] on input "bct" at bounding box center [344, 88] width 567 height 21
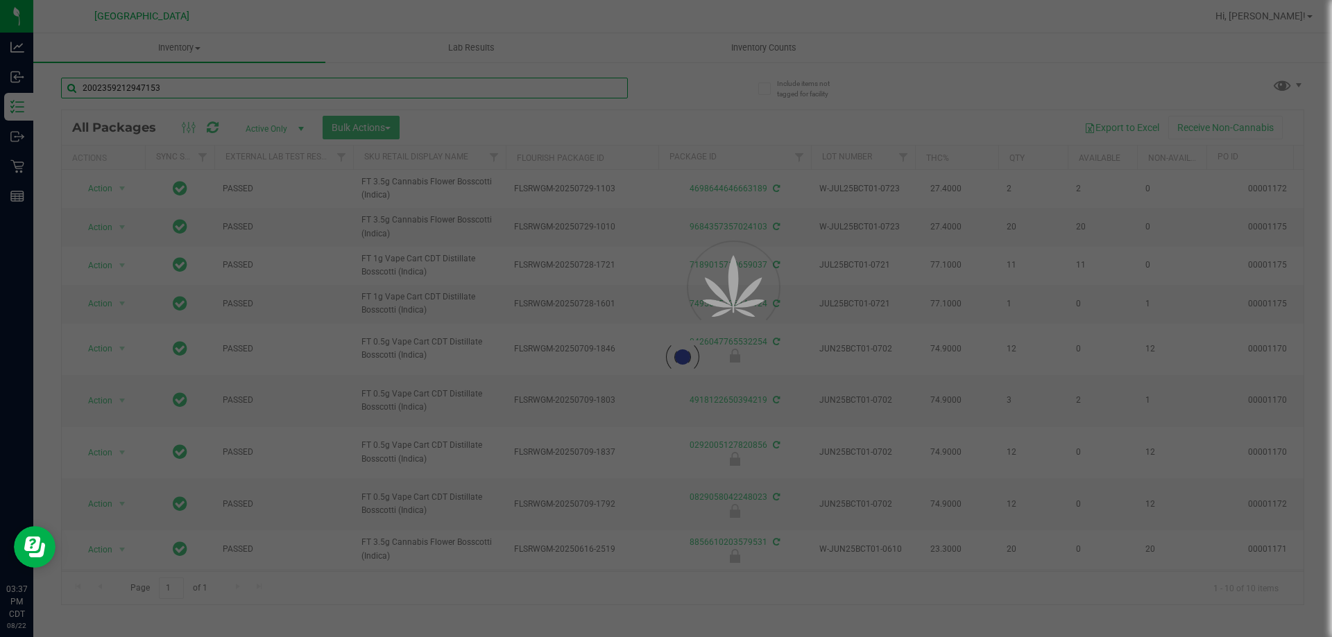
type input "2002359212947153"
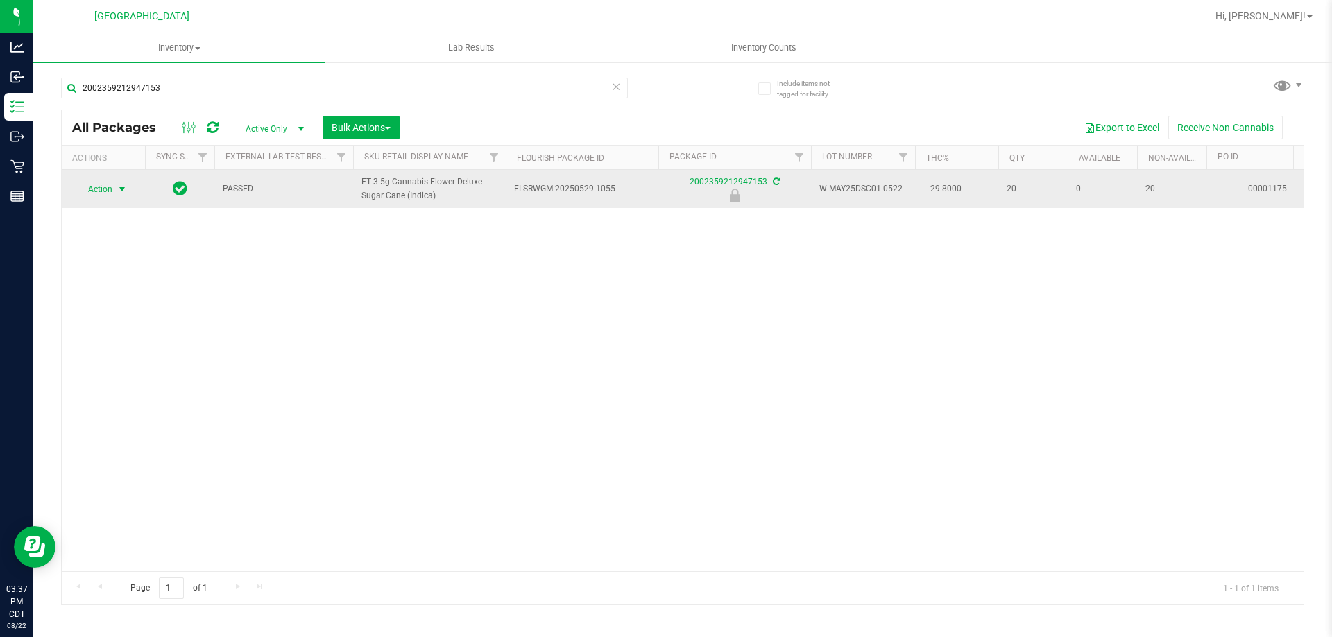
click at [112, 182] on span "Action" at bounding box center [94, 189] width 37 height 19
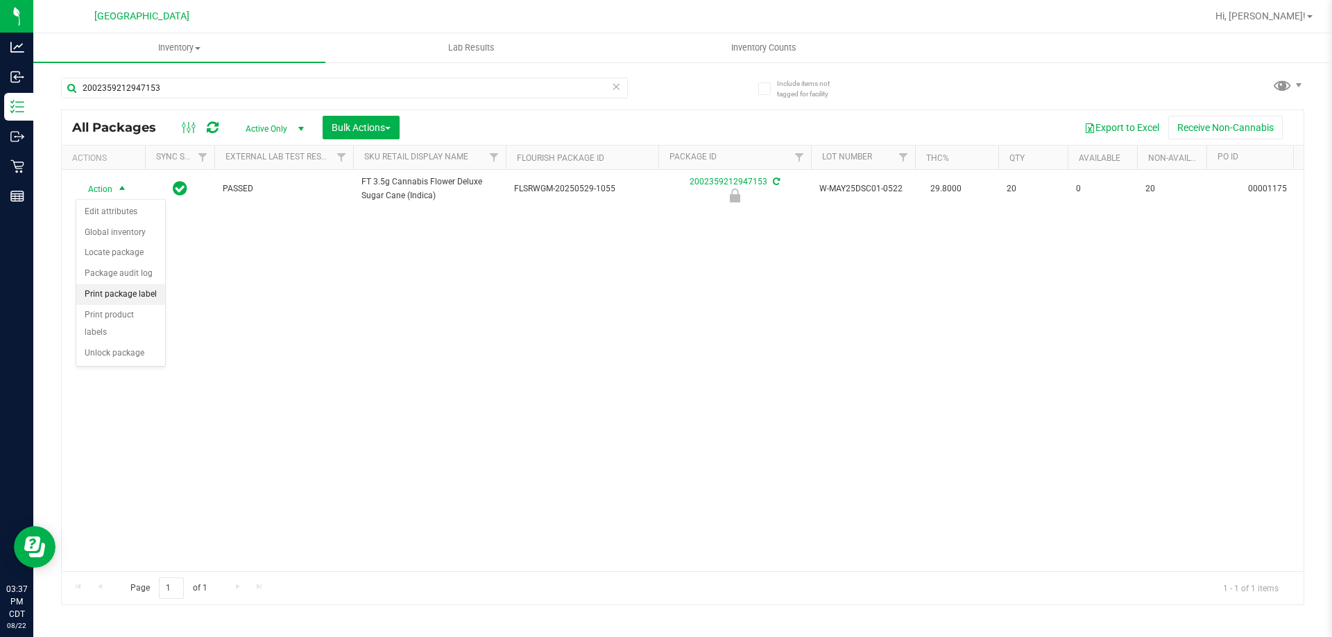
click at [142, 291] on li "Print package label" at bounding box center [120, 294] width 89 height 21
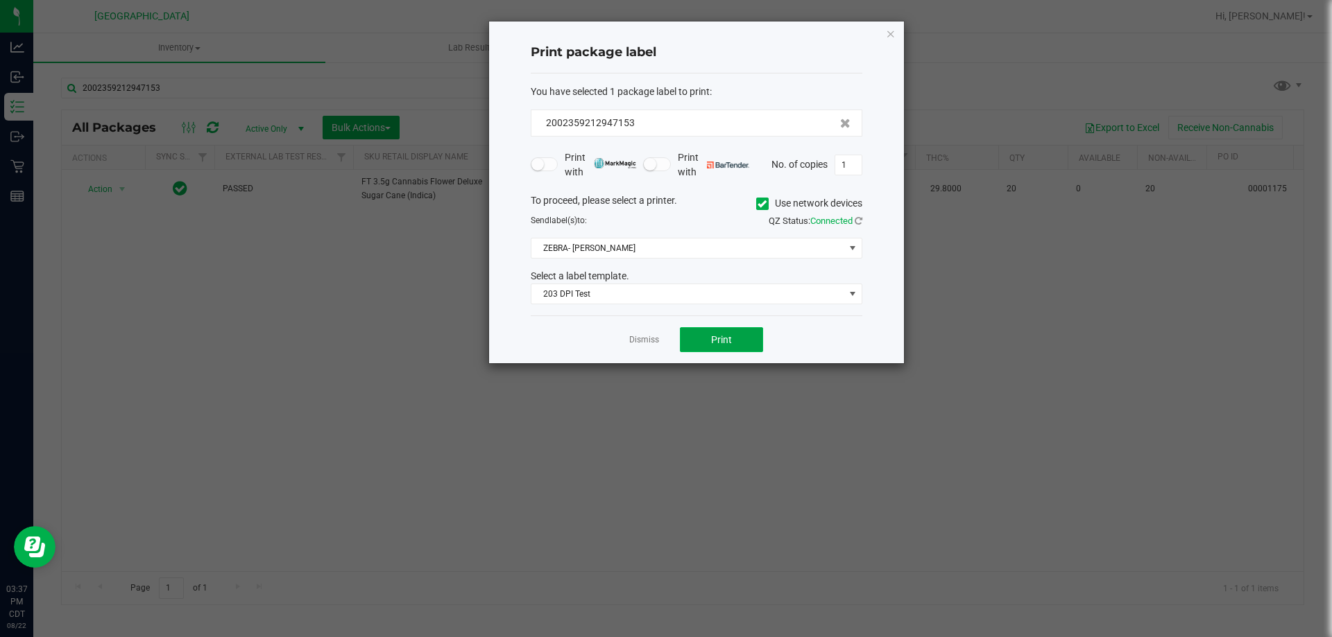
click at [723, 340] on span "Print" at bounding box center [721, 339] width 21 height 11
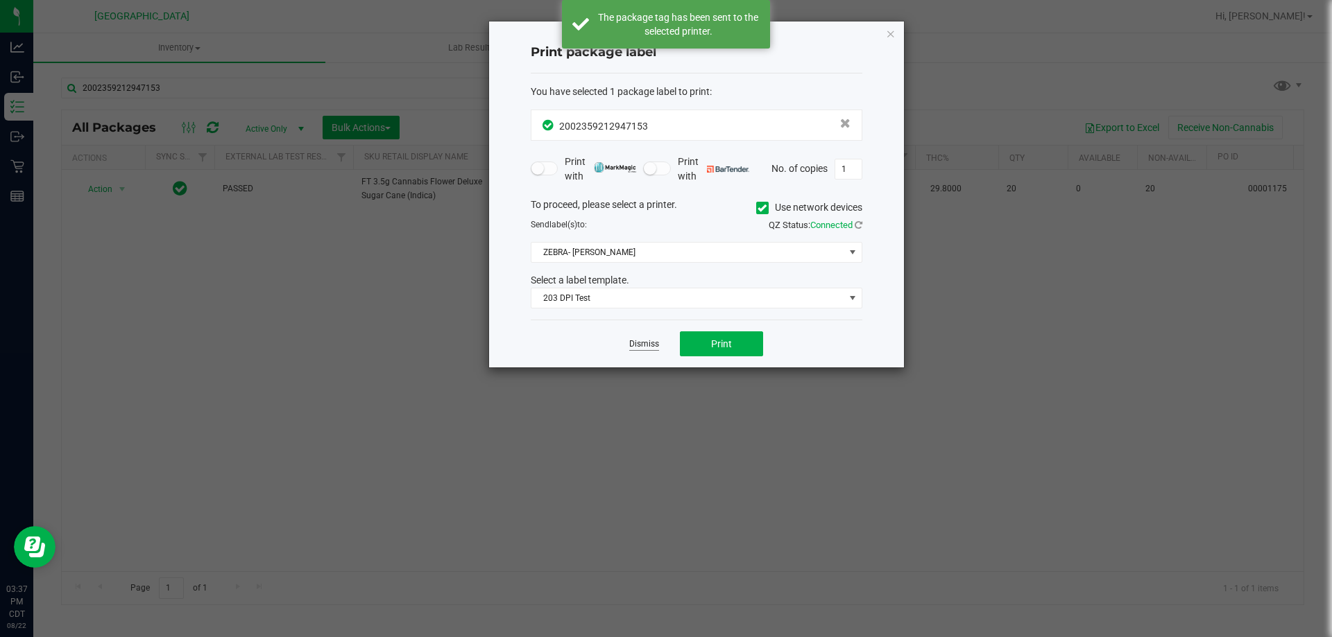
click at [650, 347] on link "Dismiss" at bounding box center [644, 344] width 30 height 12
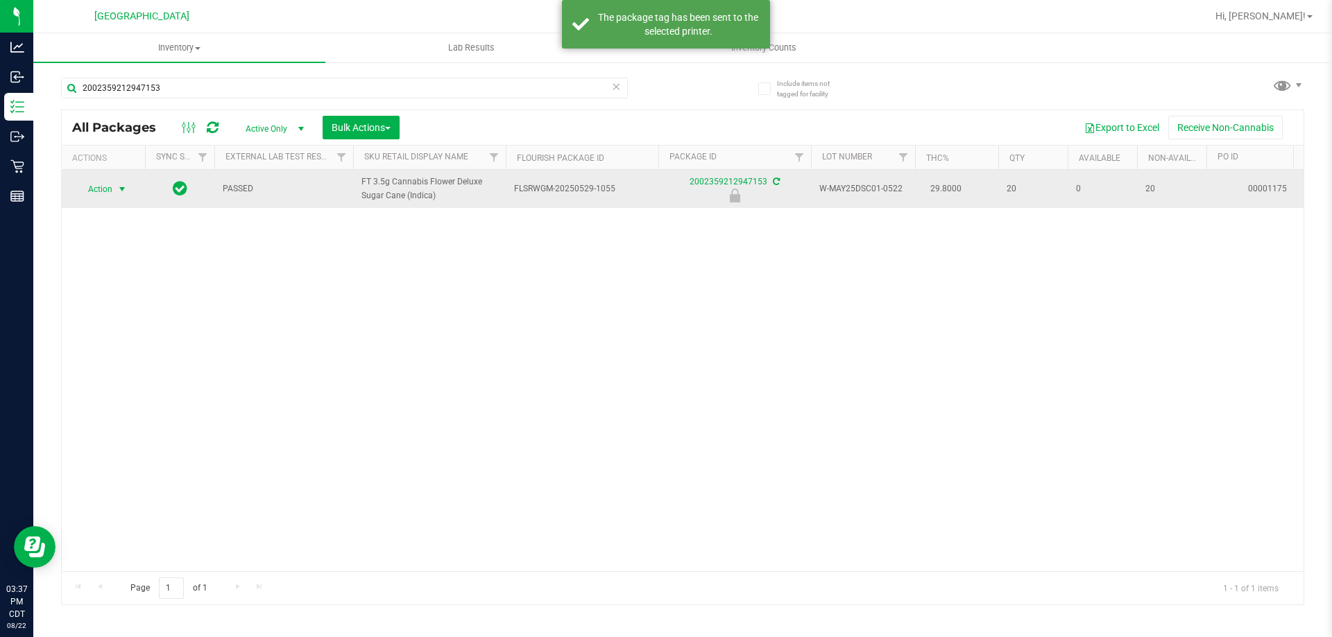
click at [83, 190] on span "Action" at bounding box center [94, 189] width 37 height 19
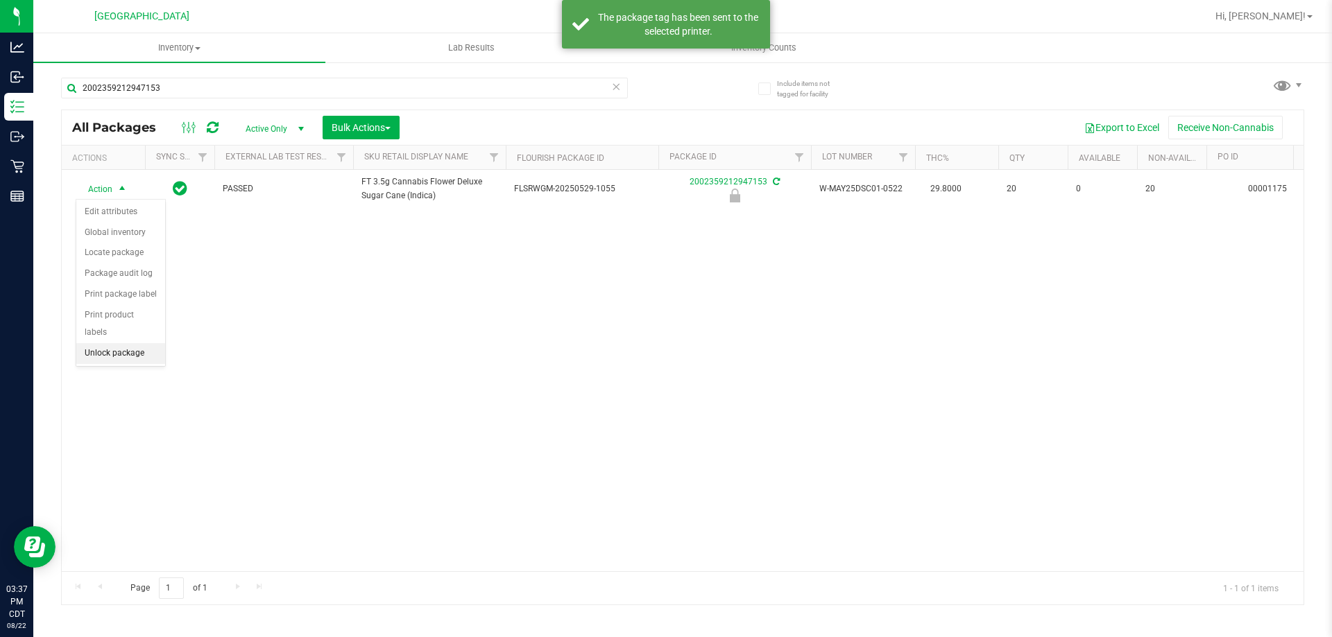
click at [132, 343] on li "Unlock package" at bounding box center [120, 353] width 89 height 21
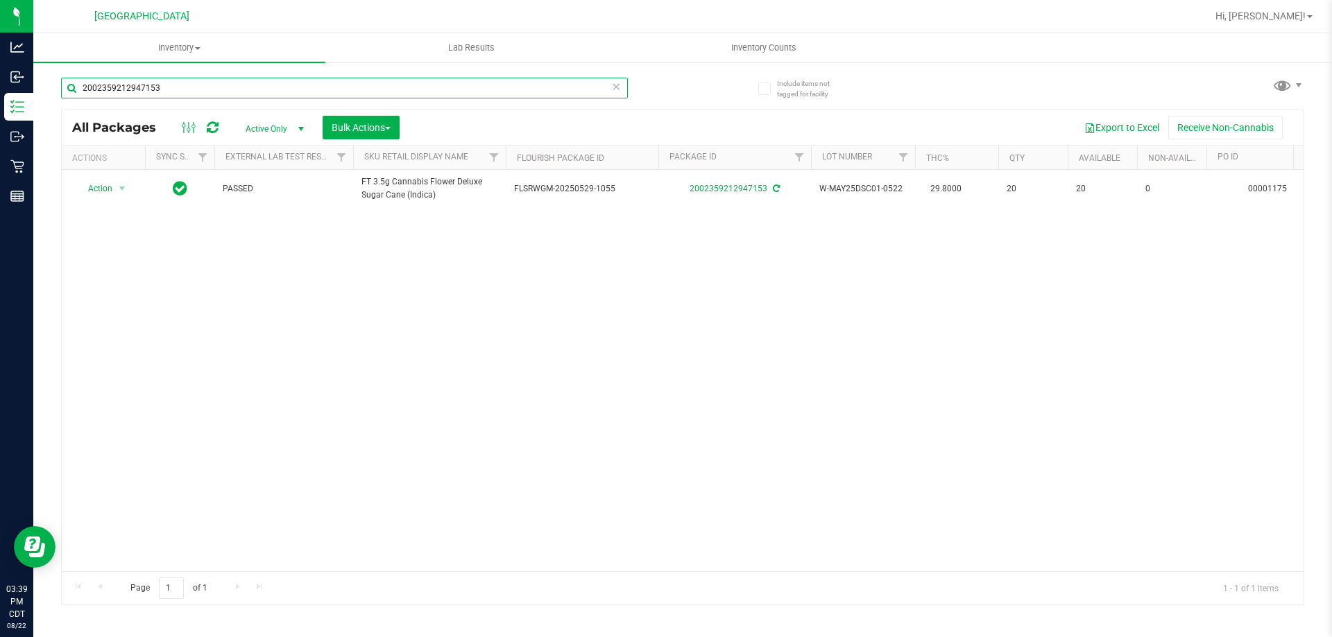
click at [208, 94] on input "2002359212947153" at bounding box center [344, 88] width 567 height 21
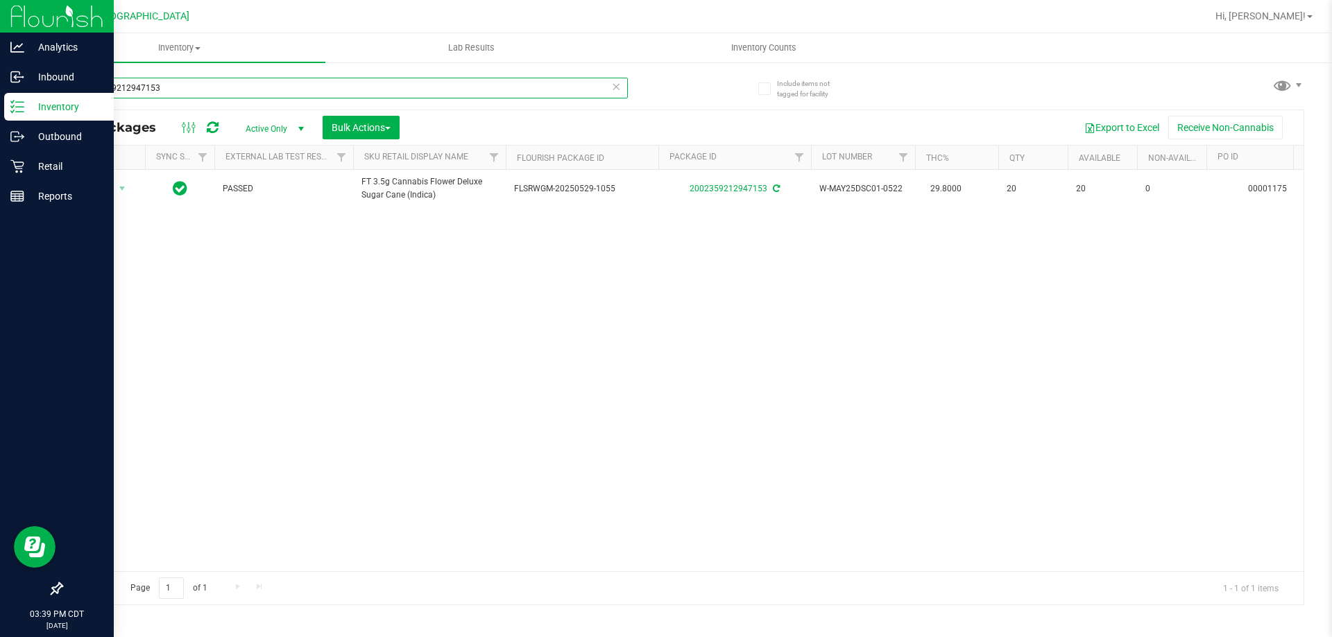
drag, startPoint x: 208, startPoint y: 94, endPoint x: 0, endPoint y: 94, distance: 208.1
click at [0, 94] on div "Analytics Inbound Inventory Outbound Retail Reports 03:39 PM CDT 08/22/2025 08/…" at bounding box center [666, 318] width 1332 height 637
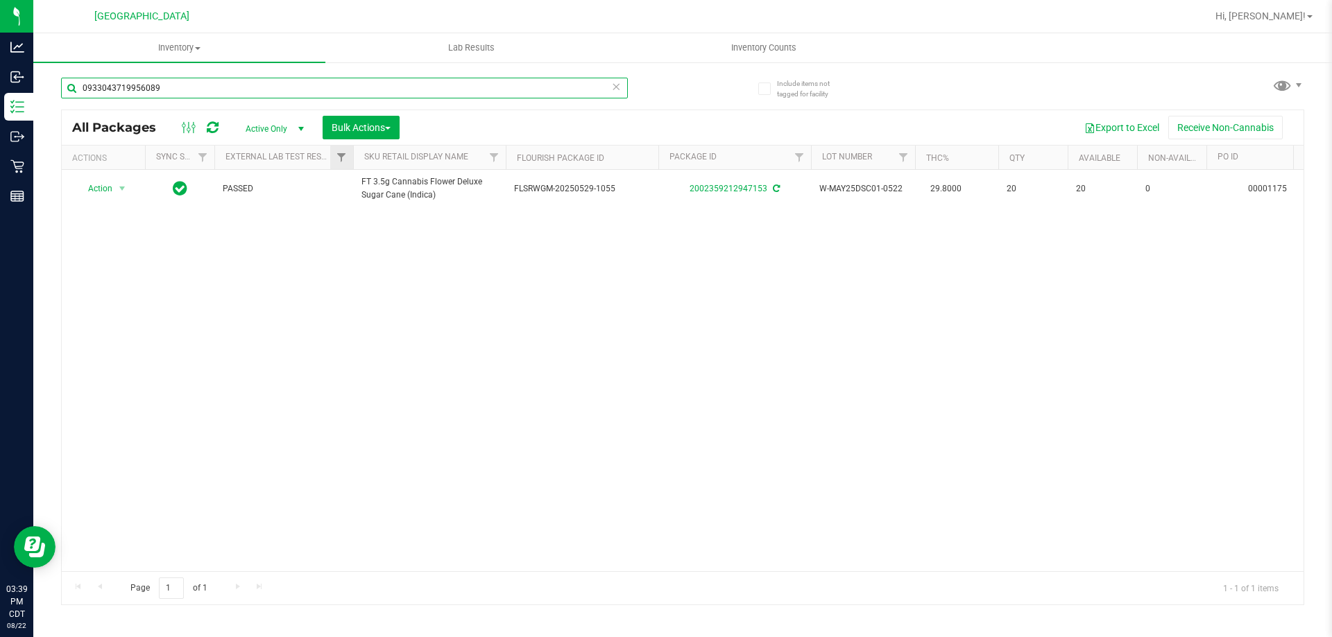
type input "0933043719956089"
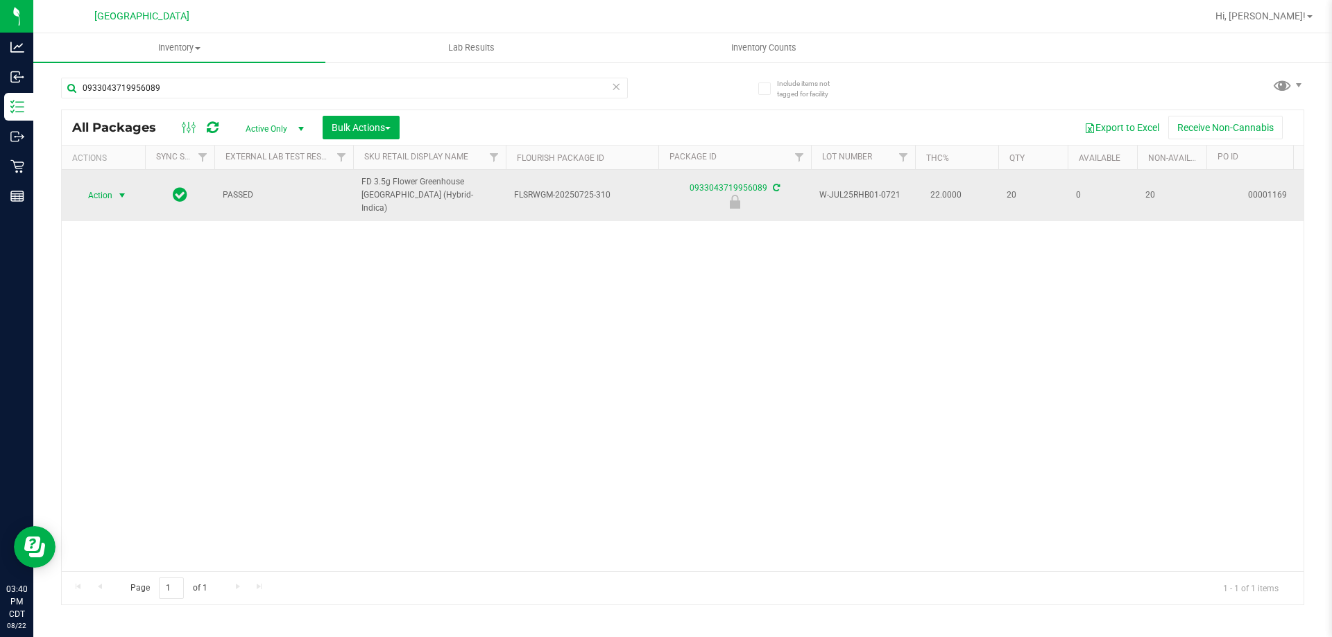
click at [114, 190] on span "select" at bounding box center [122, 195] width 17 height 19
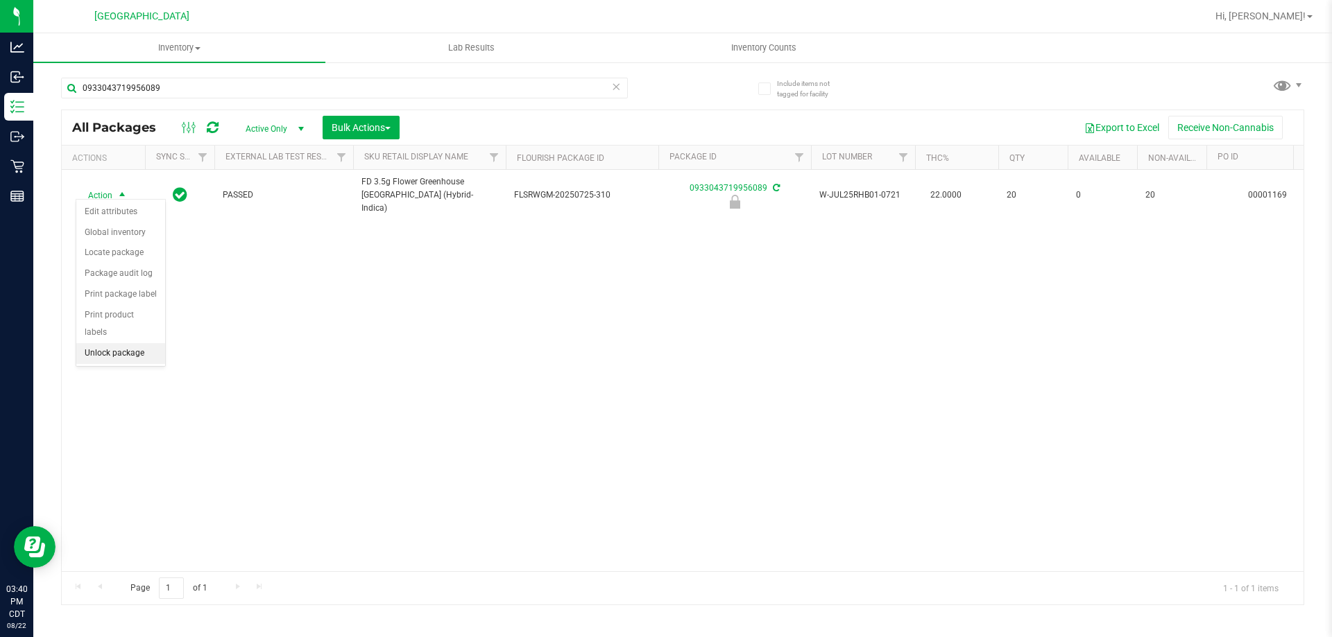
click at [155, 343] on li "Unlock package" at bounding box center [120, 353] width 89 height 21
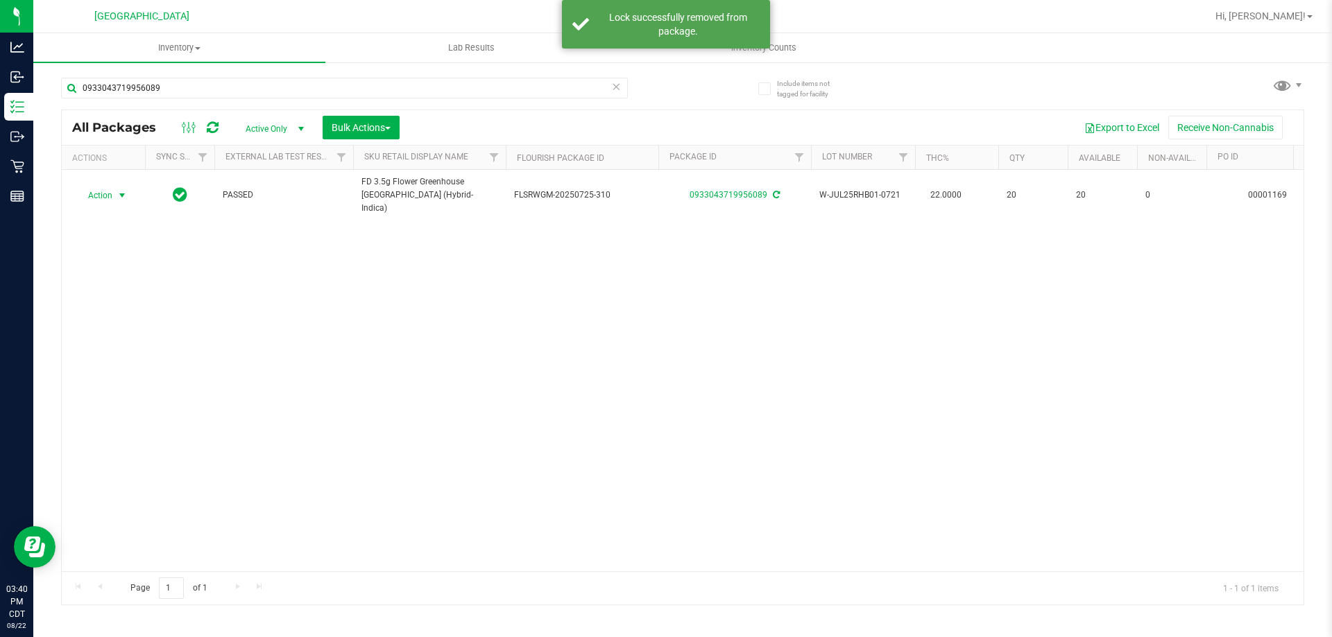
click at [109, 188] on div "Action Action Adjust qty Create package Edit attributes Global inventory Locate…" at bounding box center [103, 195] width 67 height 19
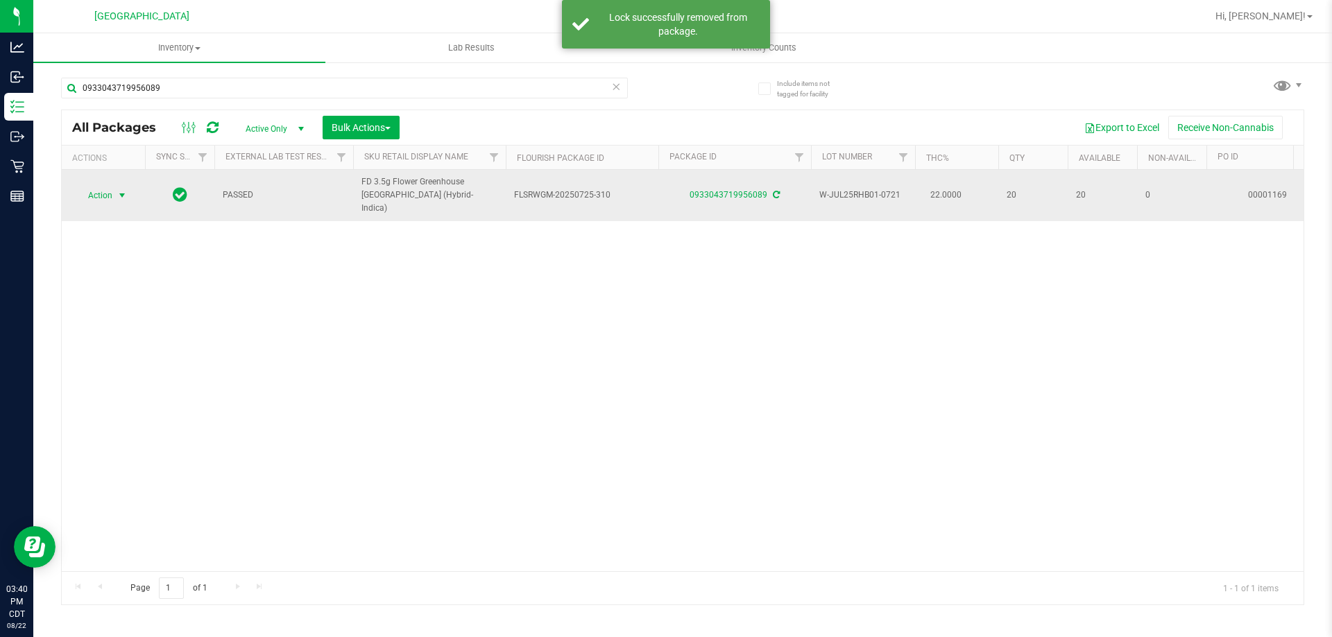
click at [107, 190] on span "Action" at bounding box center [94, 195] width 37 height 19
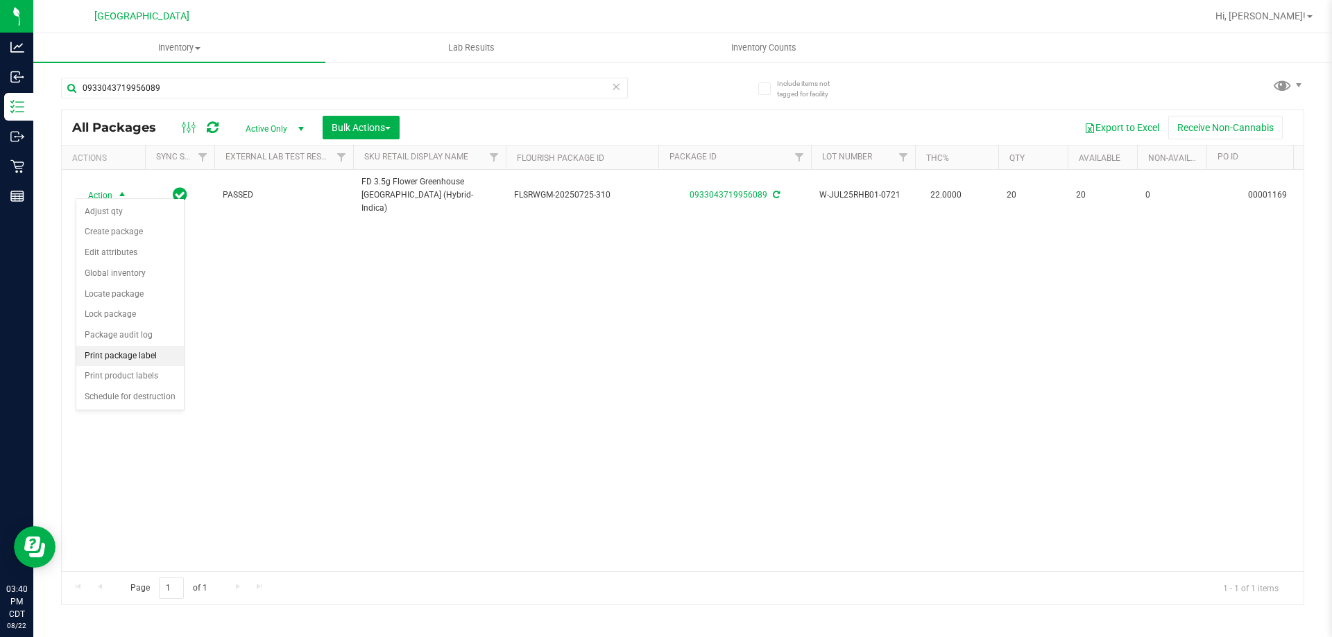
click at [130, 356] on li "Print package label" at bounding box center [130, 356] width 108 height 21
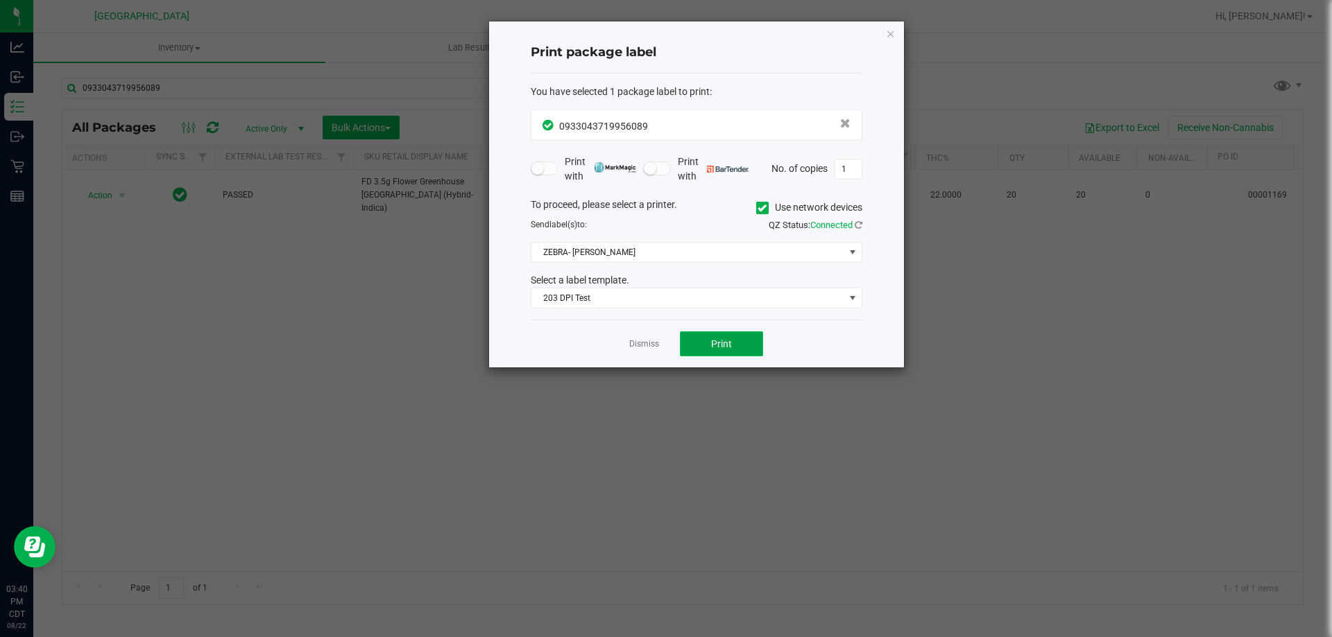
click at [728, 345] on span "Print" at bounding box center [721, 343] width 21 height 11
click at [894, 35] on icon "button" at bounding box center [891, 33] width 10 height 17
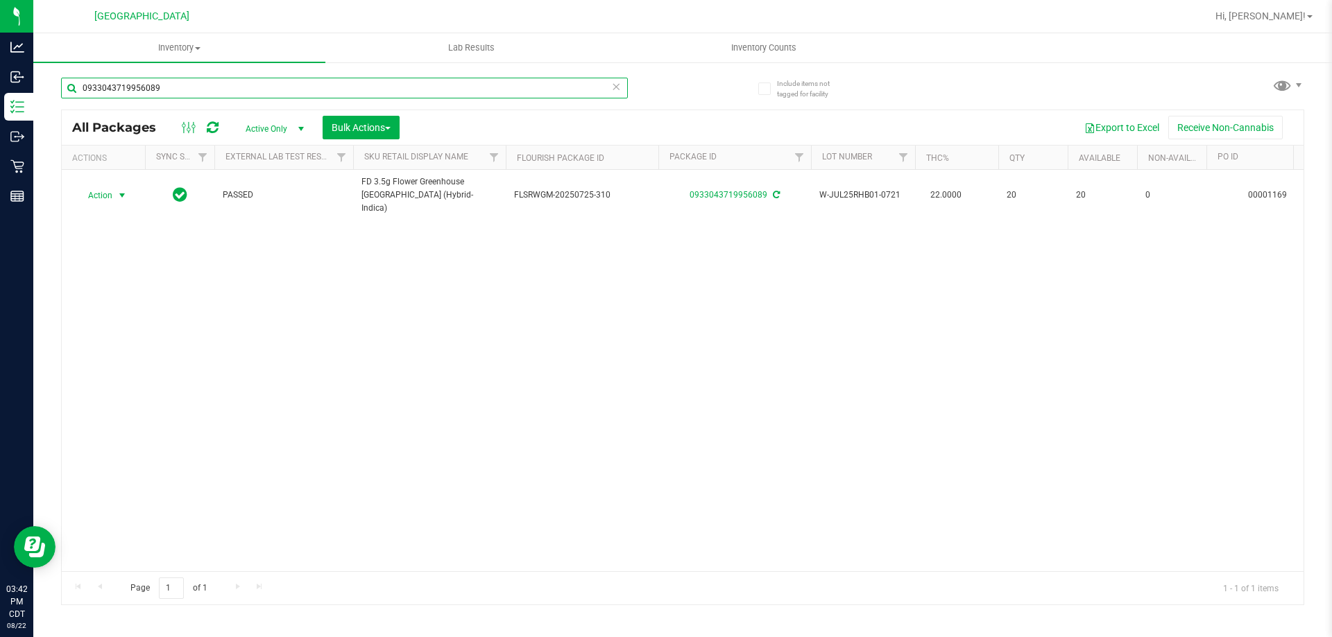
click at [239, 86] on input "0933043719956089" at bounding box center [344, 88] width 567 height 21
click at [239, 85] on input "0933043719956089" at bounding box center [344, 88] width 567 height 21
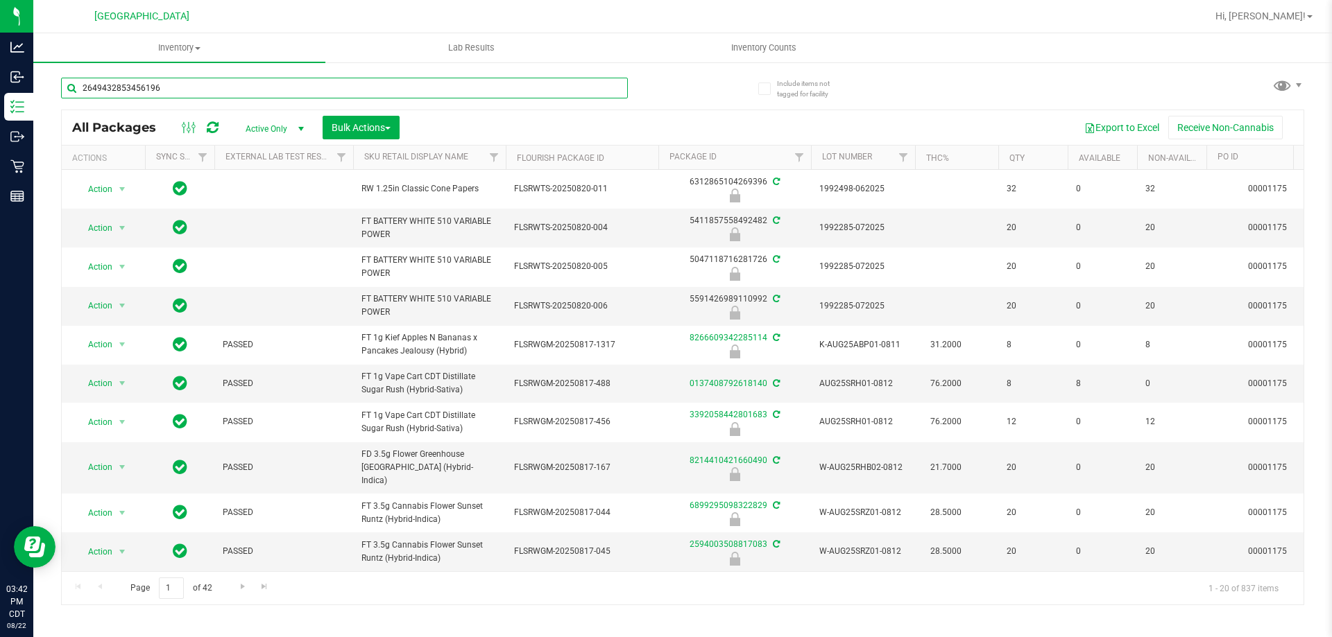
type input "2649432853456196"
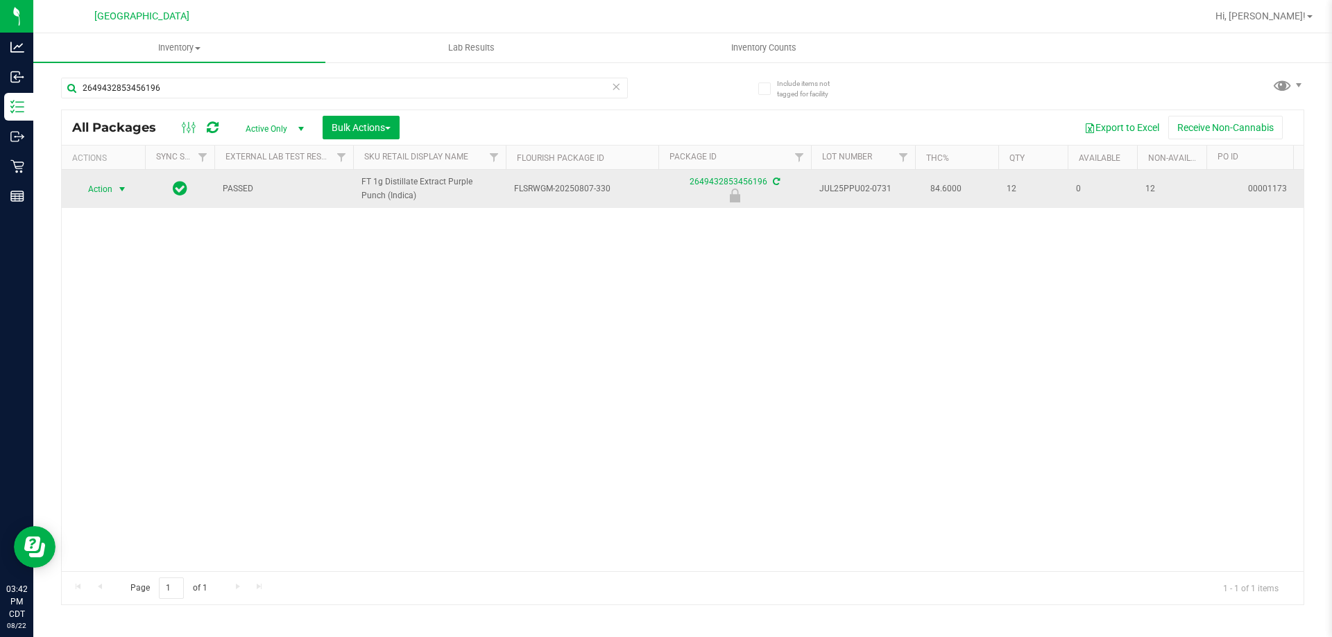
click at [87, 188] on span "Action" at bounding box center [94, 189] width 37 height 19
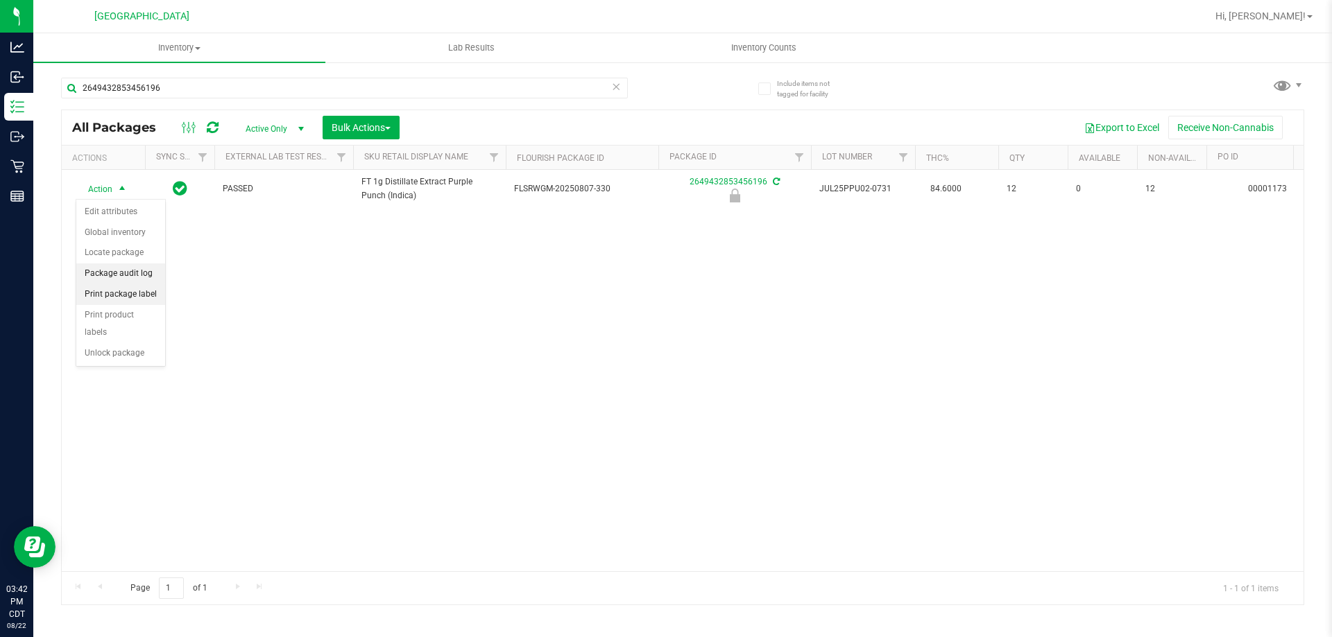
drag, startPoint x: 127, startPoint y: 280, endPoint x: 131, endPoint y: 294, distance: 15.1
click at [131, 294] on ul "Edit attributes Global inventory Locate package Package audit log Print package…" at bounding box center [120, 283] width 89 height 162
click at [131, 294] on li "Print package label" at bounding box center [120, 294] width 89 height 21
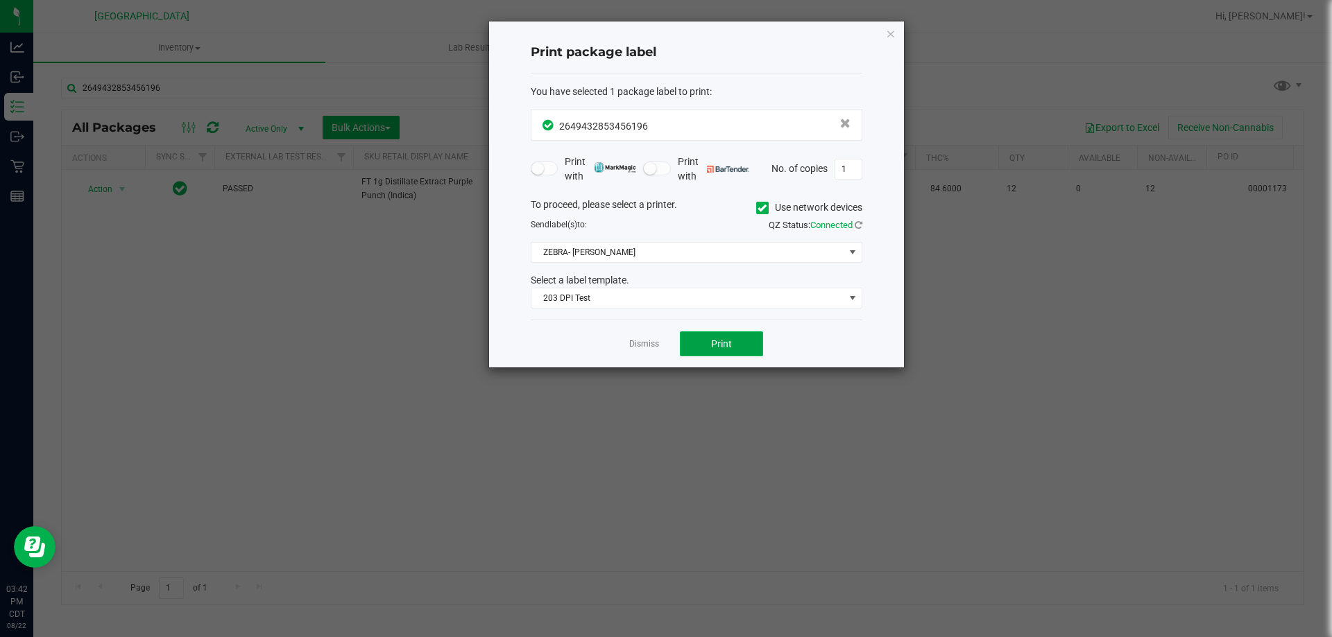
click at [732, 336] on button "Print" at bounding box center [721, 344] width 83 height 25
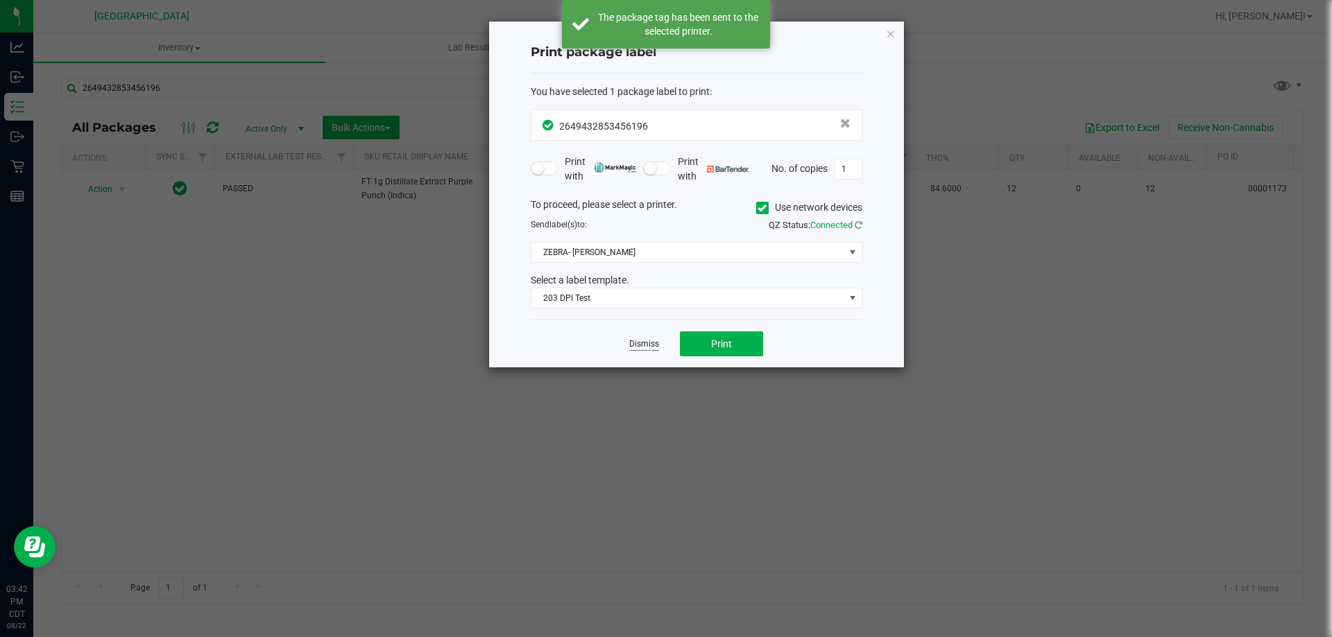
click at [649, 345] on link "Dismiss" at bounding box center [644, 344] width 30 height 12
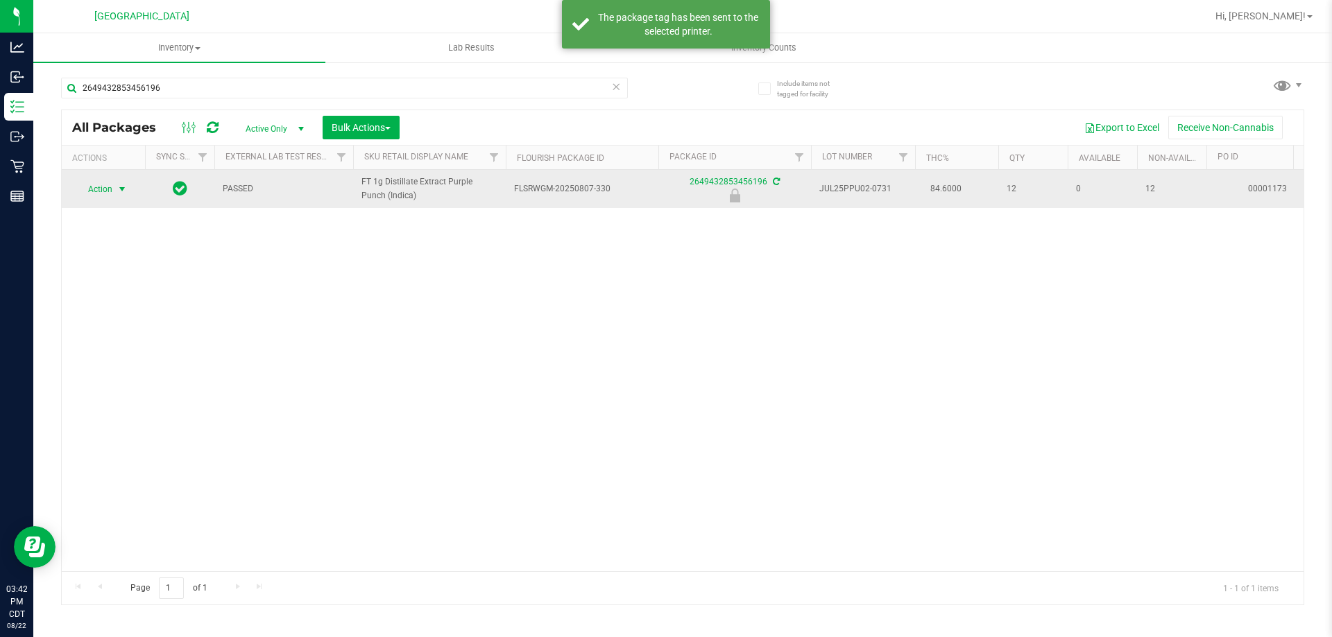
click at [114, 192] on span "select" at bounding box center [122, 189] width 17 height 19
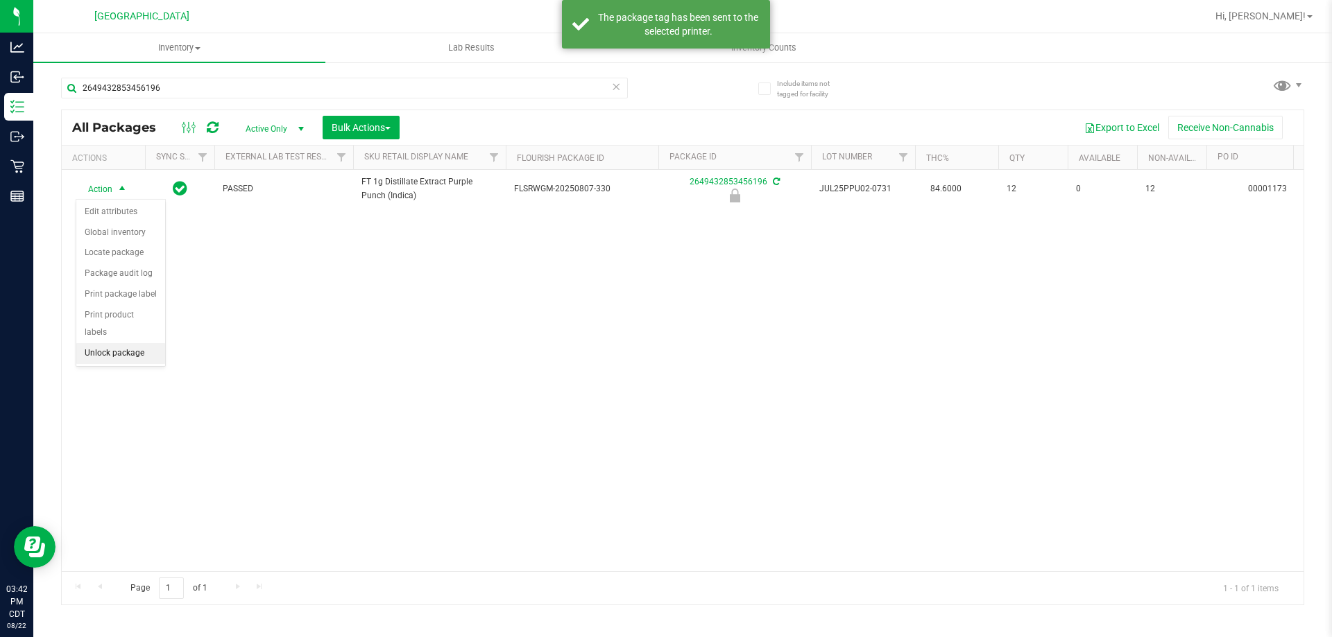
click at [119, 343] on li "Unlock package" at bounding box center [120, 353] width 89 height 21
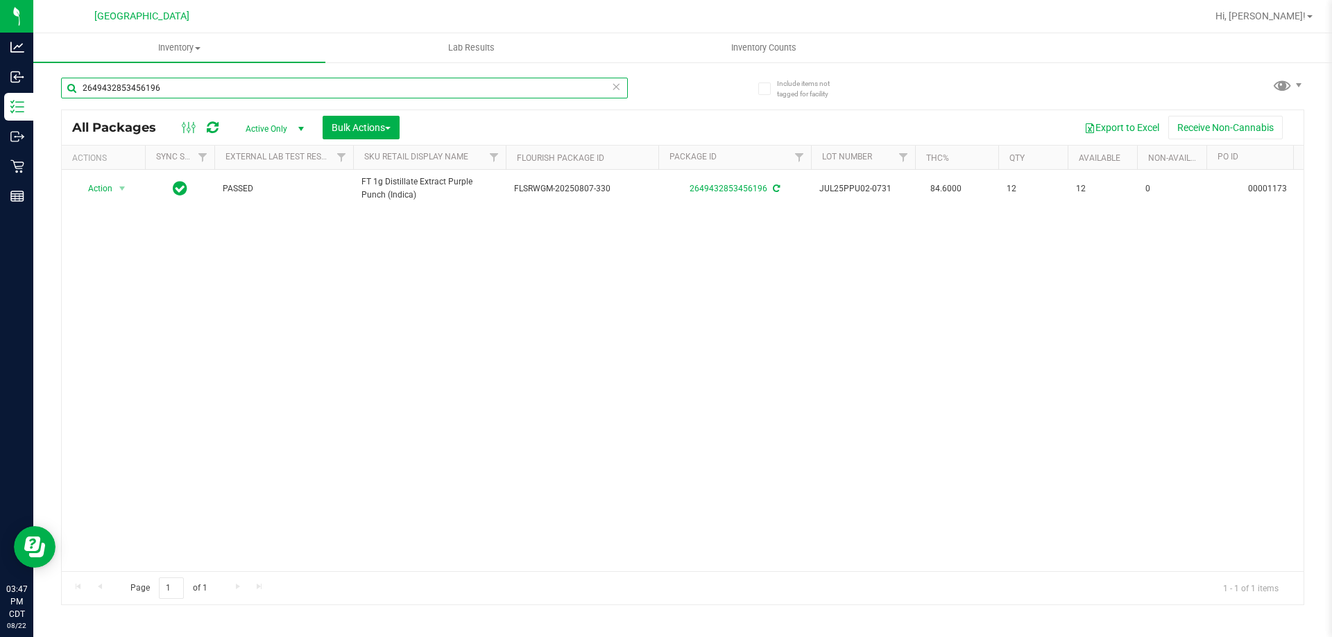
click at [232, 95] on input "2649432853456196" at bounding box center [344, 88] width 567 height 21
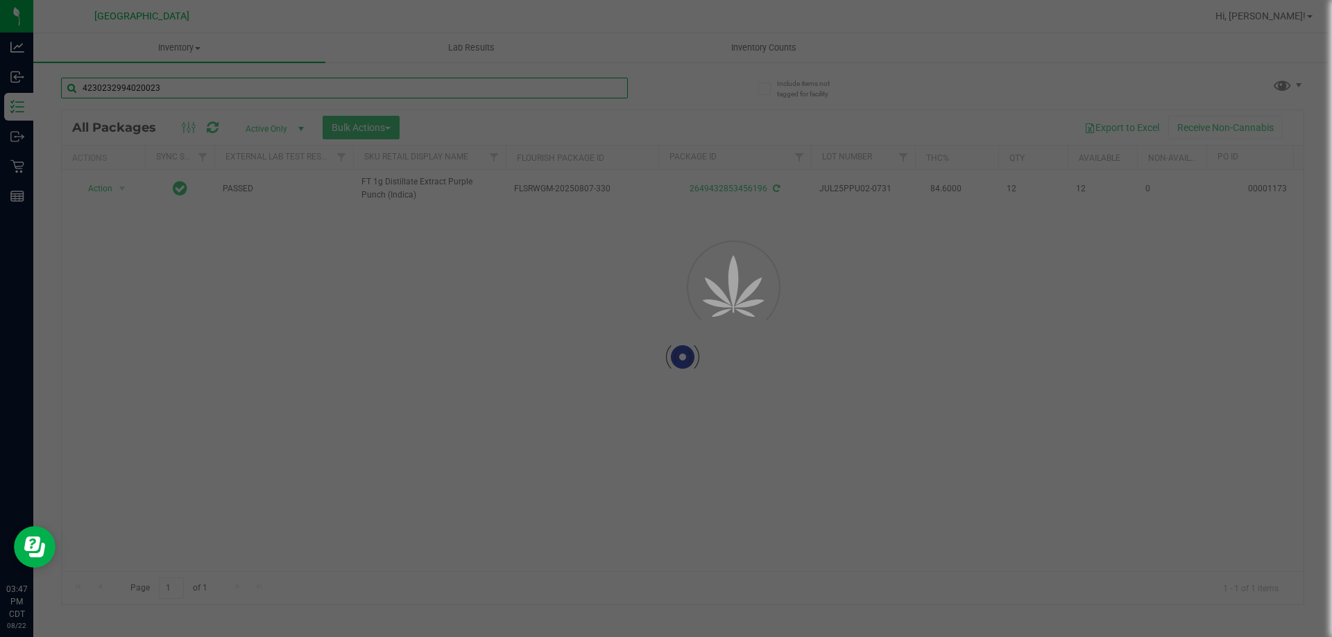
type input "4230232994020023"
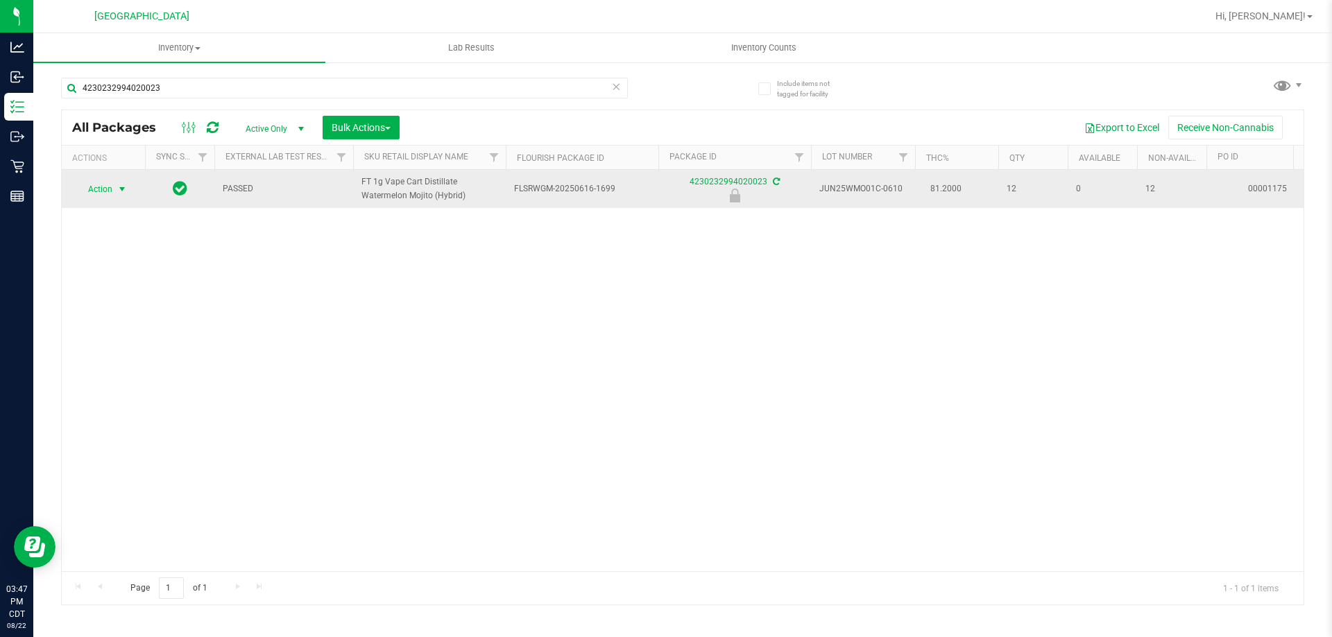
click at [110, 187] on span "Action" at bounding box center [94, 189] width 37 height 19
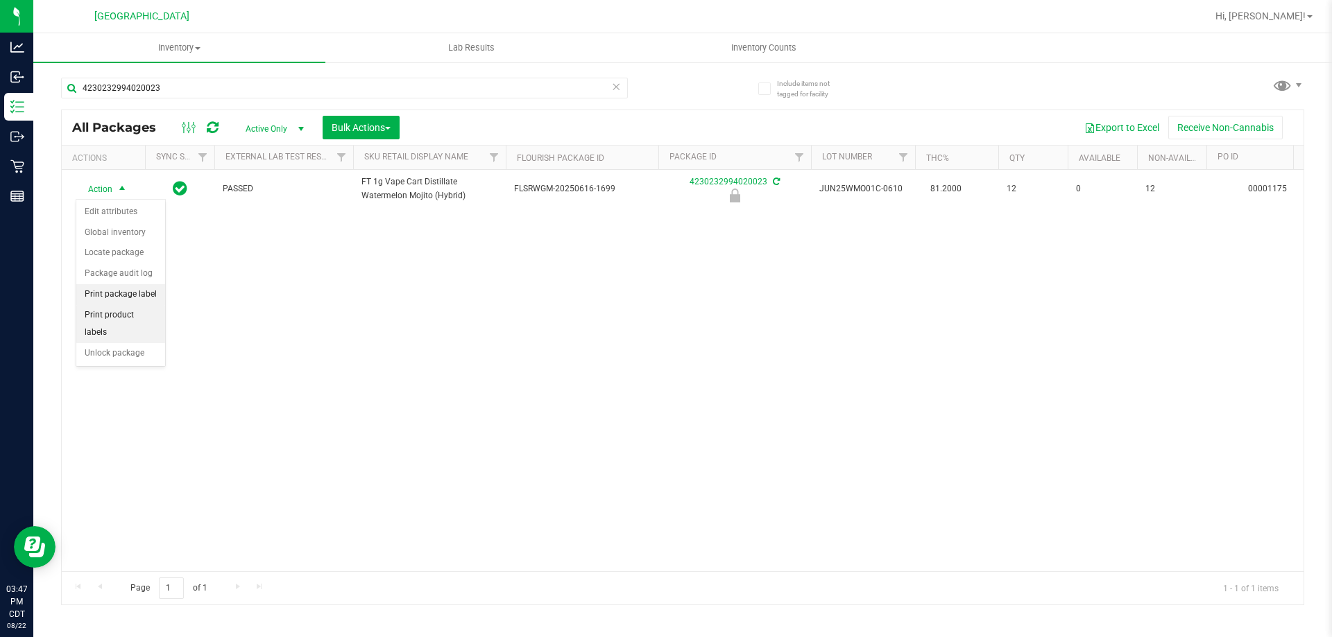
click at [135, 300] on li "Print package label" at bounding box center [120, 294] width 89 height 21
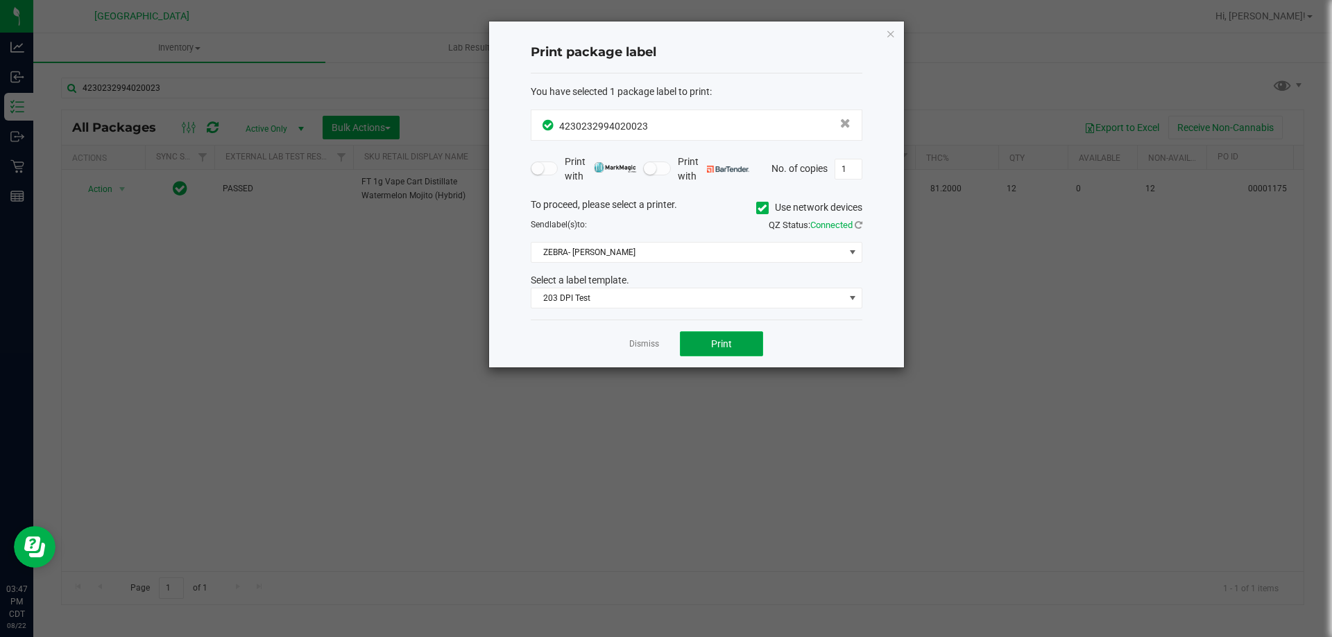
click at [755, 348] on button "Print" at bounding box center [721, 344] width 83 height 25
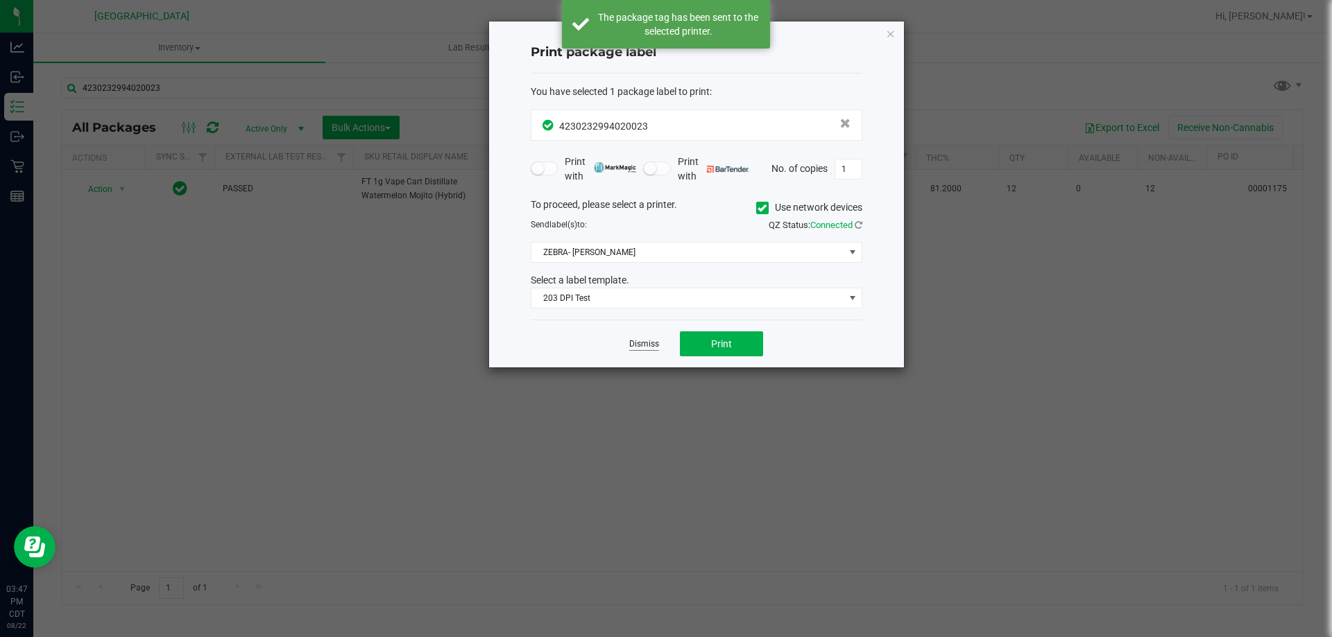
click at [641, 345] on link "Dismiss" at bounding box center [644, 344] width 30 height 12
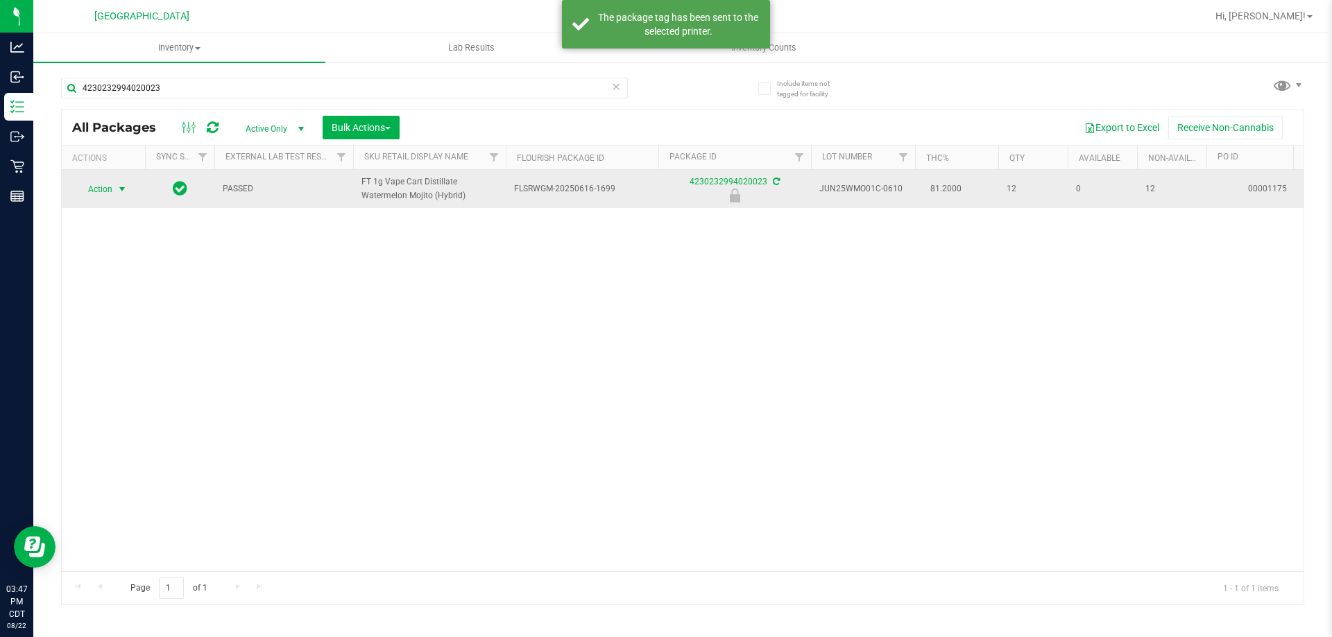
drag, startPoint x: 114, startPoint y: 189, endPoint x: 166, endPoint y: 246, distance: 77.6
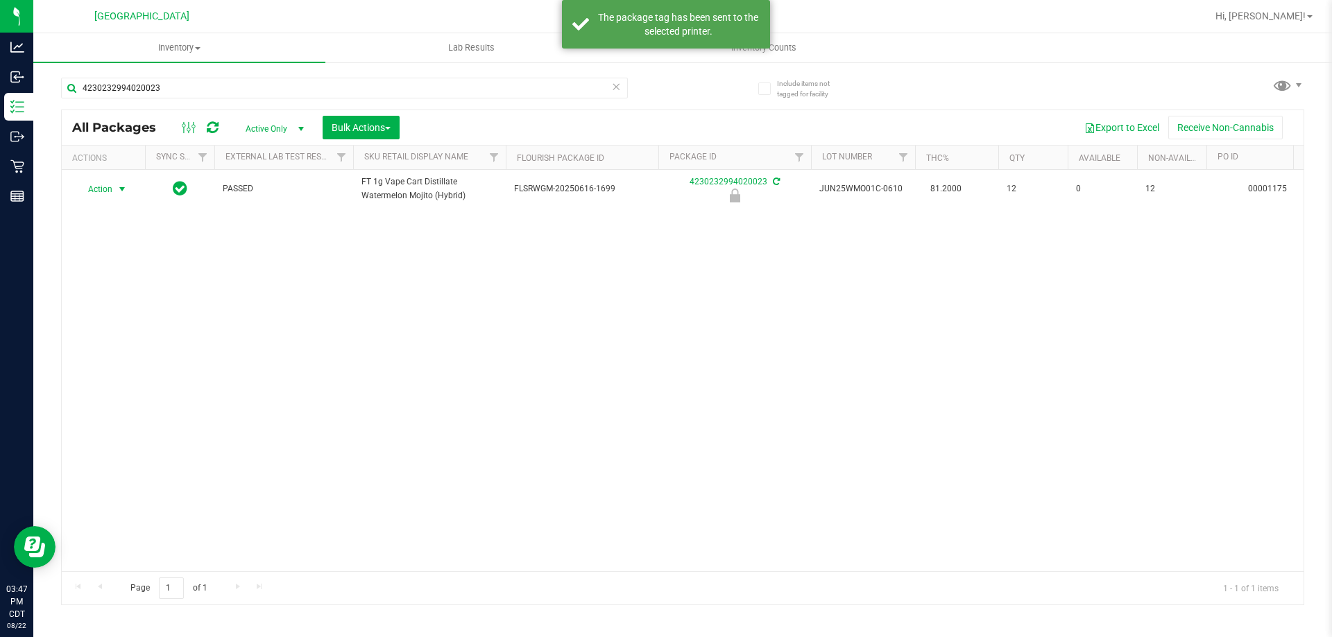
click at [114, 189] on span "select" at bounding box center [122, 189] width 17 height 19
click at [128, 343] on li "Unlock package" at bounding box center [120, 353] width 89 height 21
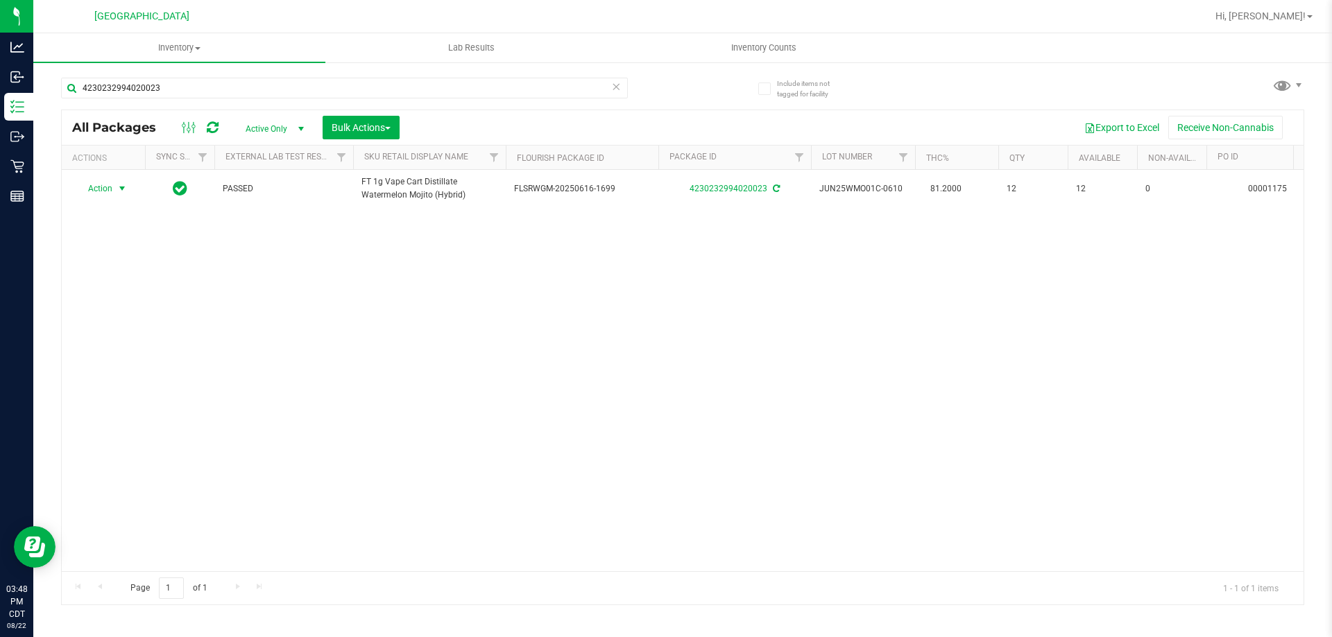
drag, startPoint x: 96, startPoint y: 191, endPoint x: 137, endPoint y: 244, distance: 67.3
click at [100, 192] on span "Action" at bounding box center [94, 188] width 37 height 19
click at [162, 354] on li "Print package label" at bounding box center [130, 356] width 108 height 21
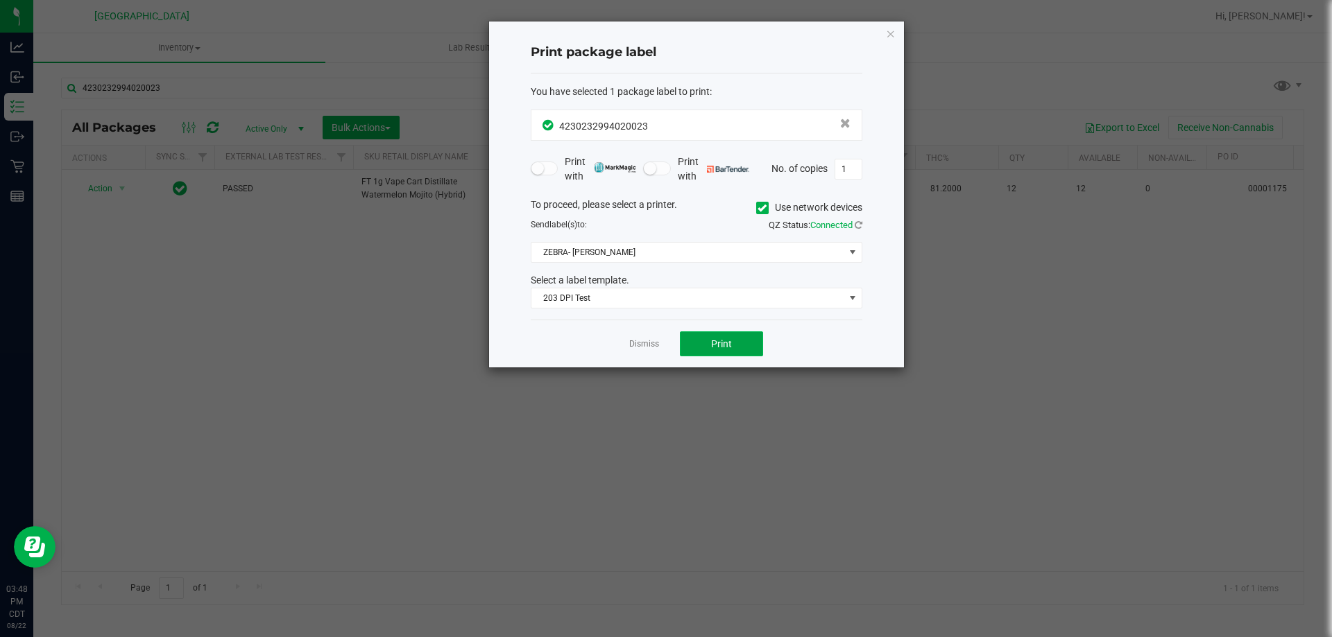
click at [725, 343] on span "Print" at bounding box center [721, 343] width 21 height 11
drag, startPoint x: 644, startPoint y: 347, endPoint x: 339, endPoint y: 196, distance: 339.7
click at [642, 345] on link "Dismiss" at bounding box center [644, 344] width 30 height 12
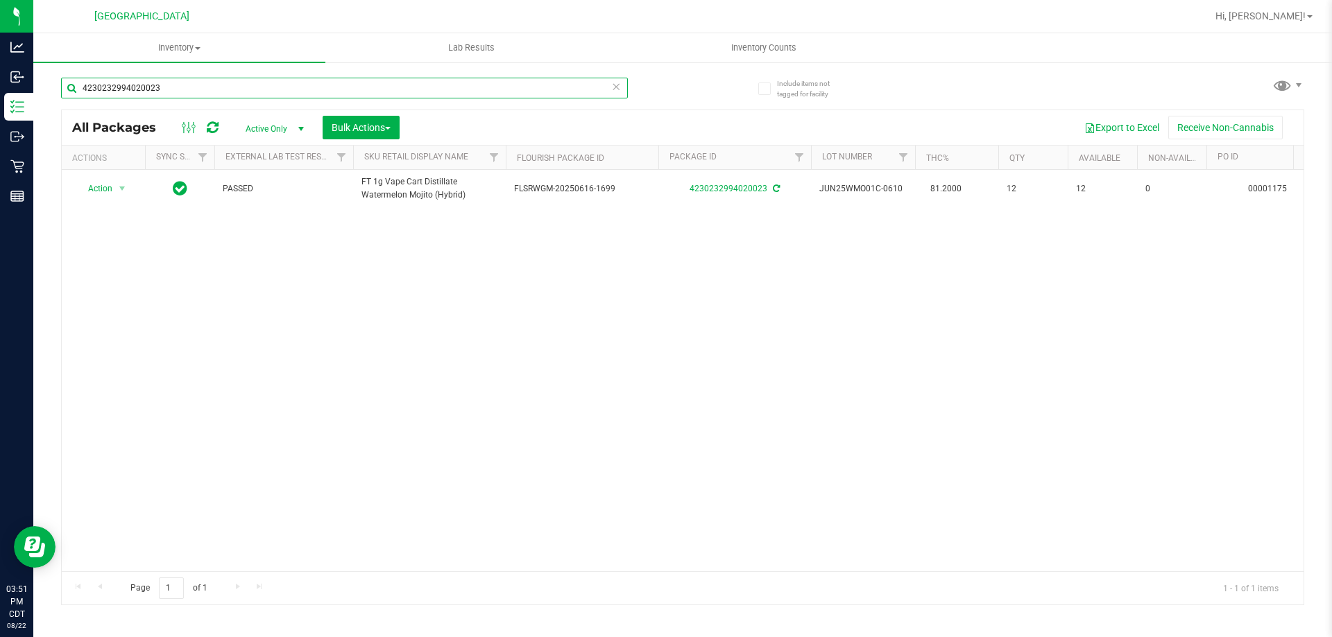
click at [291, 80] on input "4230232994020023" at bounding box center [344, 88] width 567 height 21
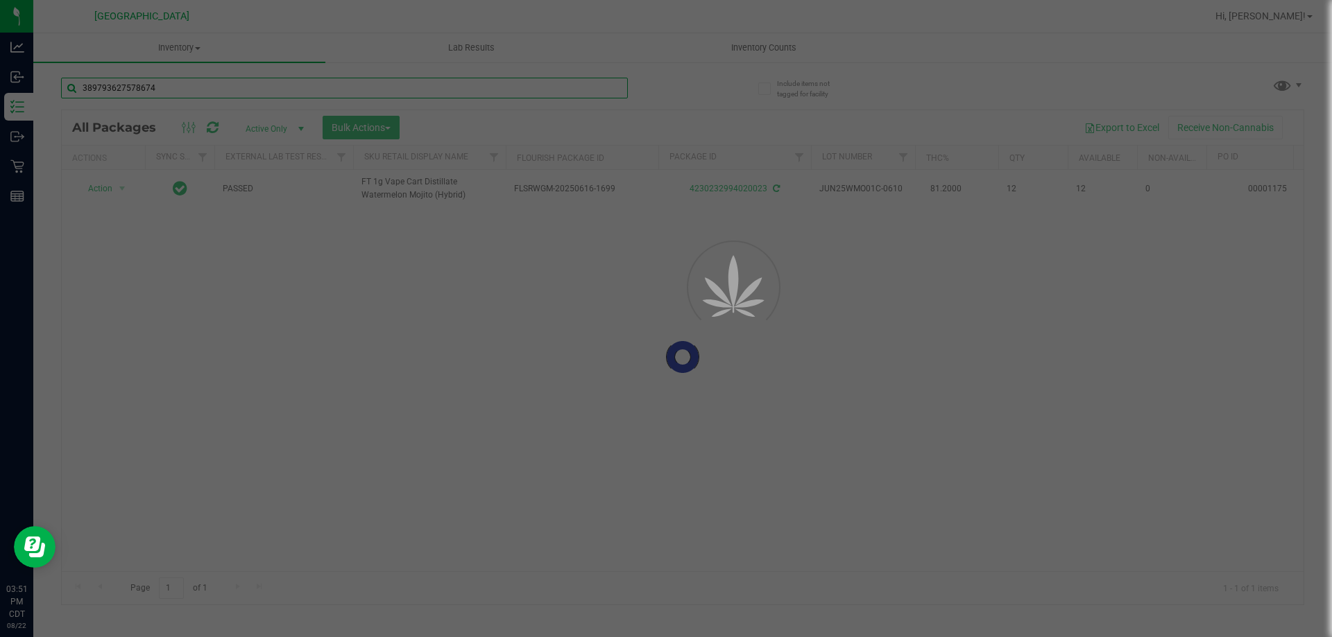
type input "3897936275786745"
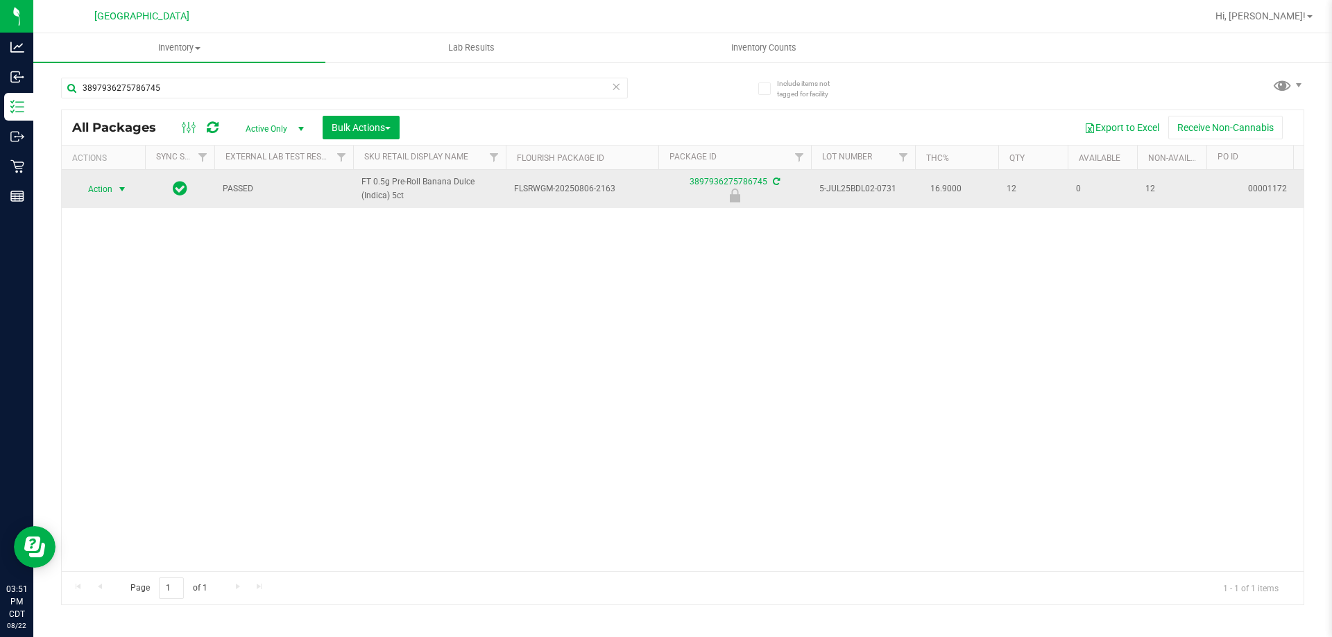
click at [106, 187] on span "Action" at bounding box center [94, 189] width 37 height 19
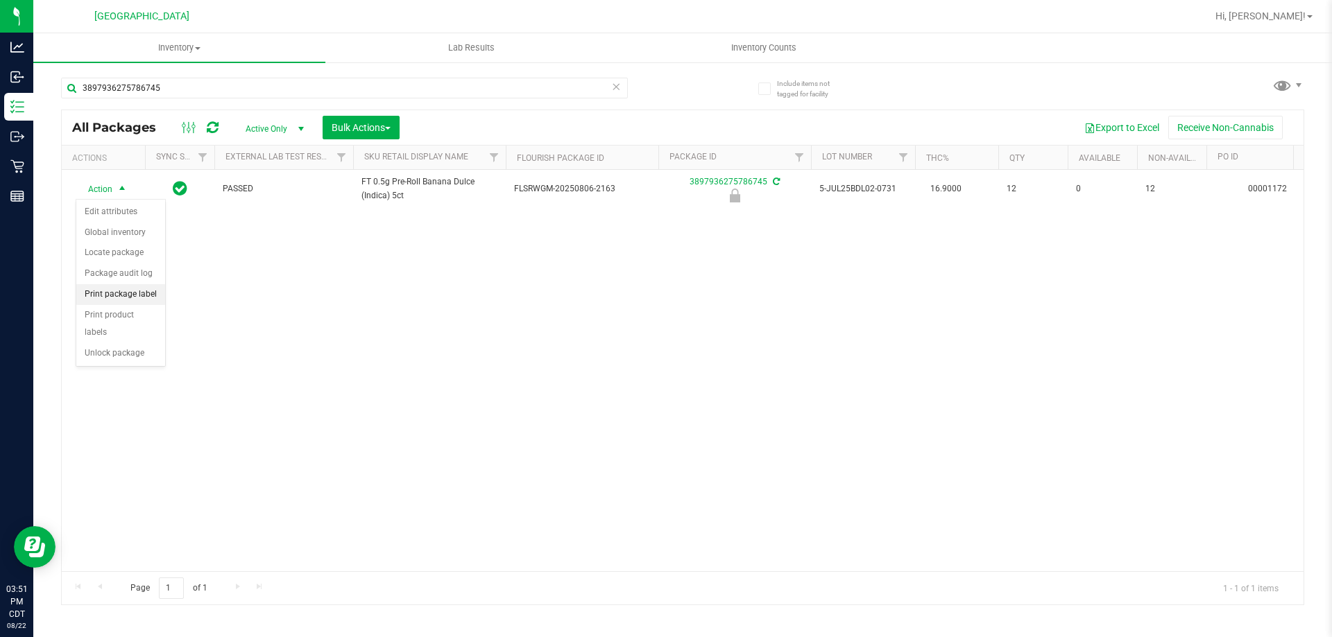
click at [129, 294] on li "Print package label" at bounding box center [120, 294] width 89 height 21
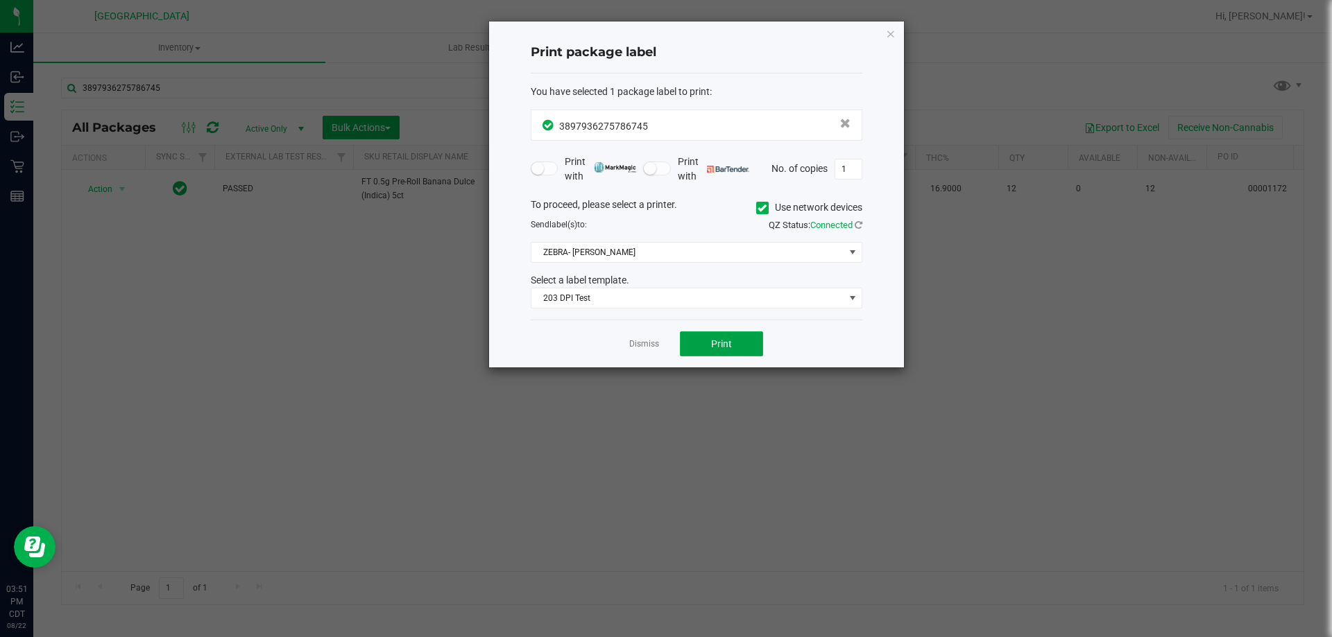
click at [738, 341] on button "Print" at bounding box center [721, 344] width 83 height 25
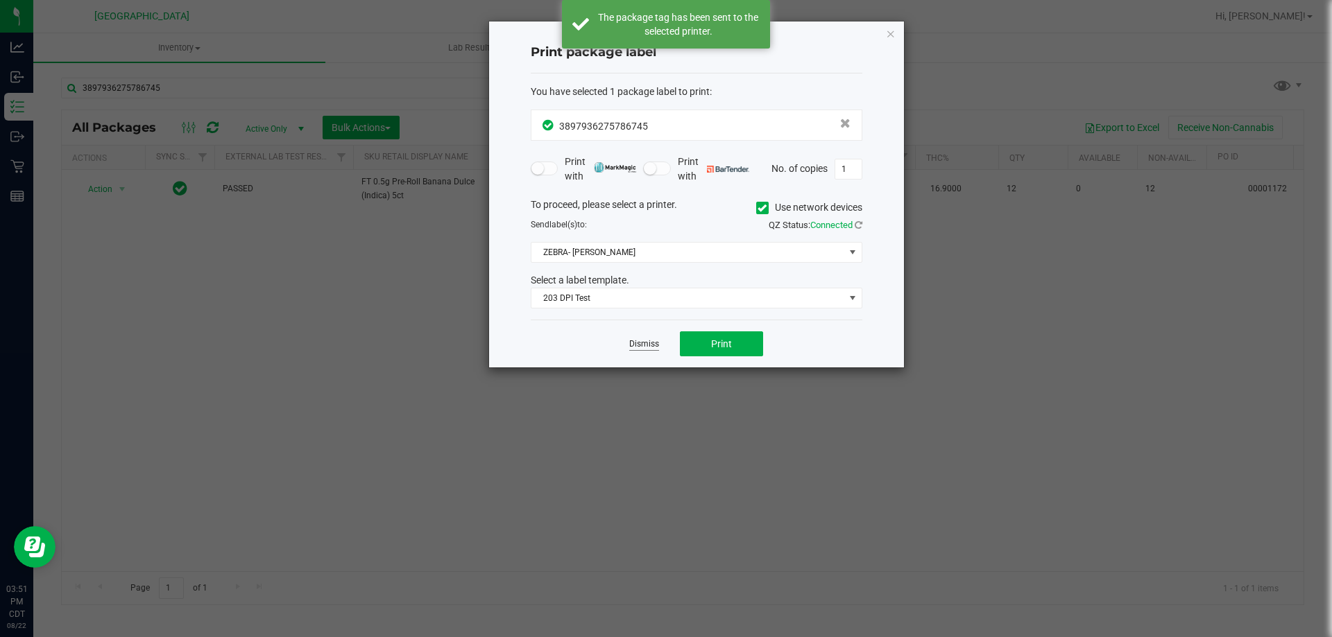
click at [648, 343] on link "Dismiss" at bounding box center [644, 344] width 30 height 12
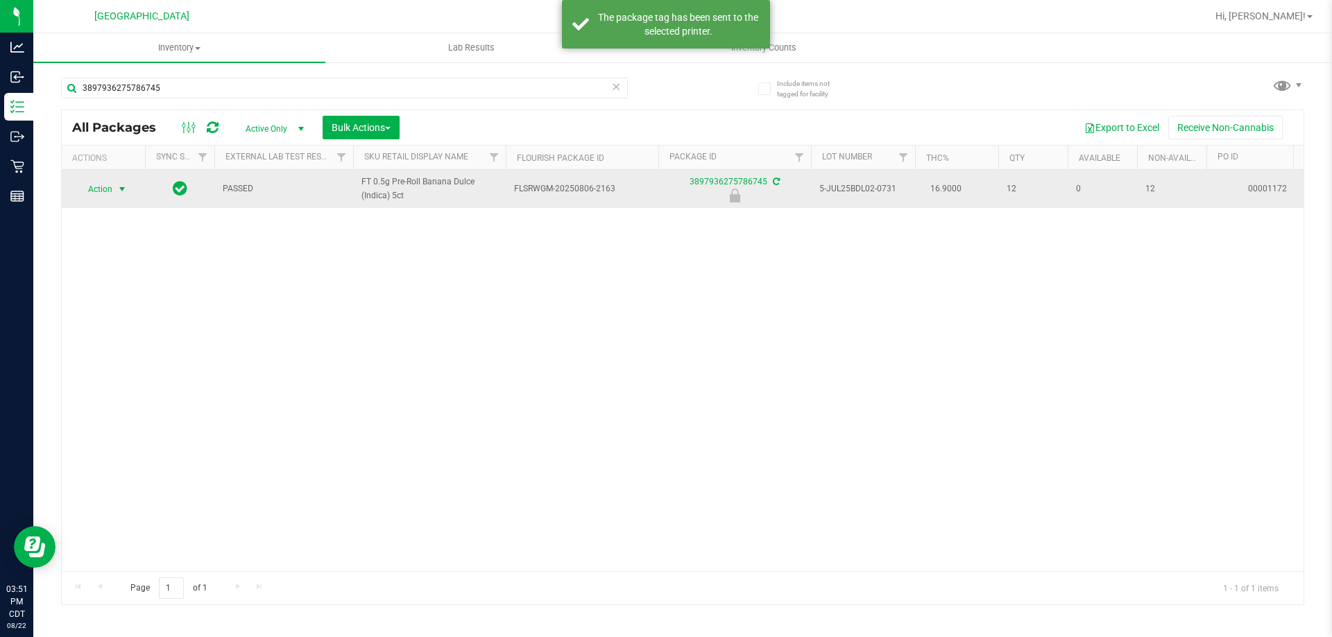
click at [94, 191] on span "Action" at bounding box center [94, 189] width 37 height 19
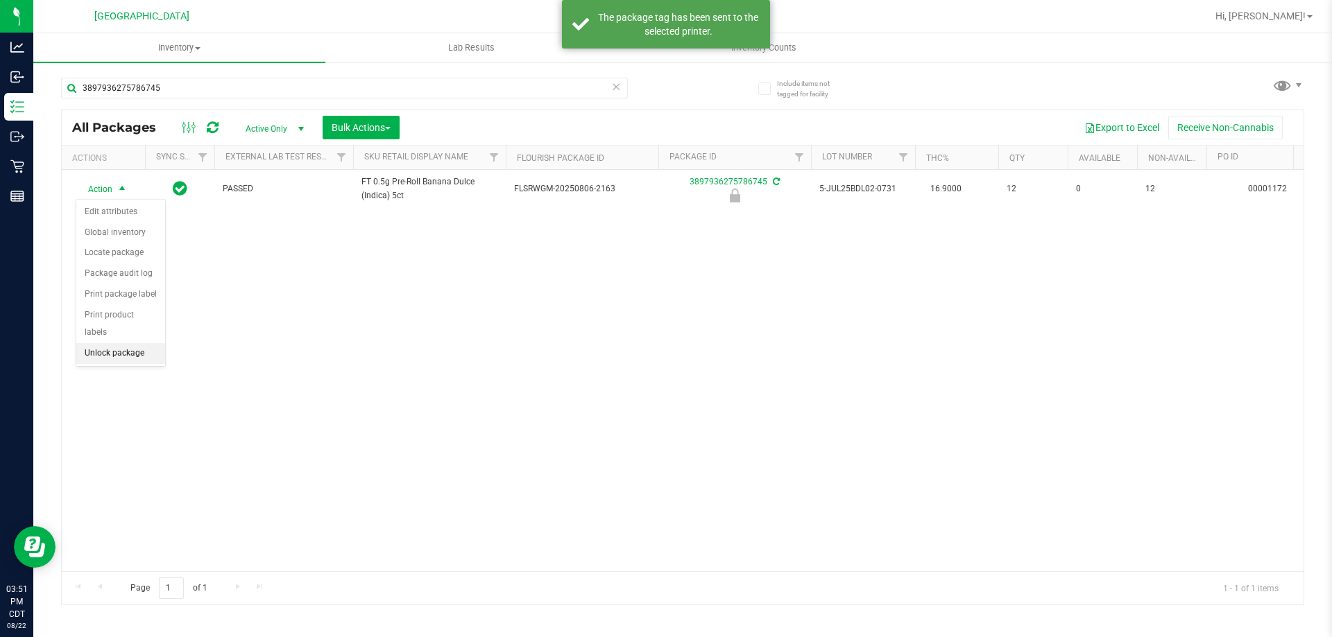
click at [139, 343] on li "Unlock package" at bounding box center [120, 353] width 89 height 21
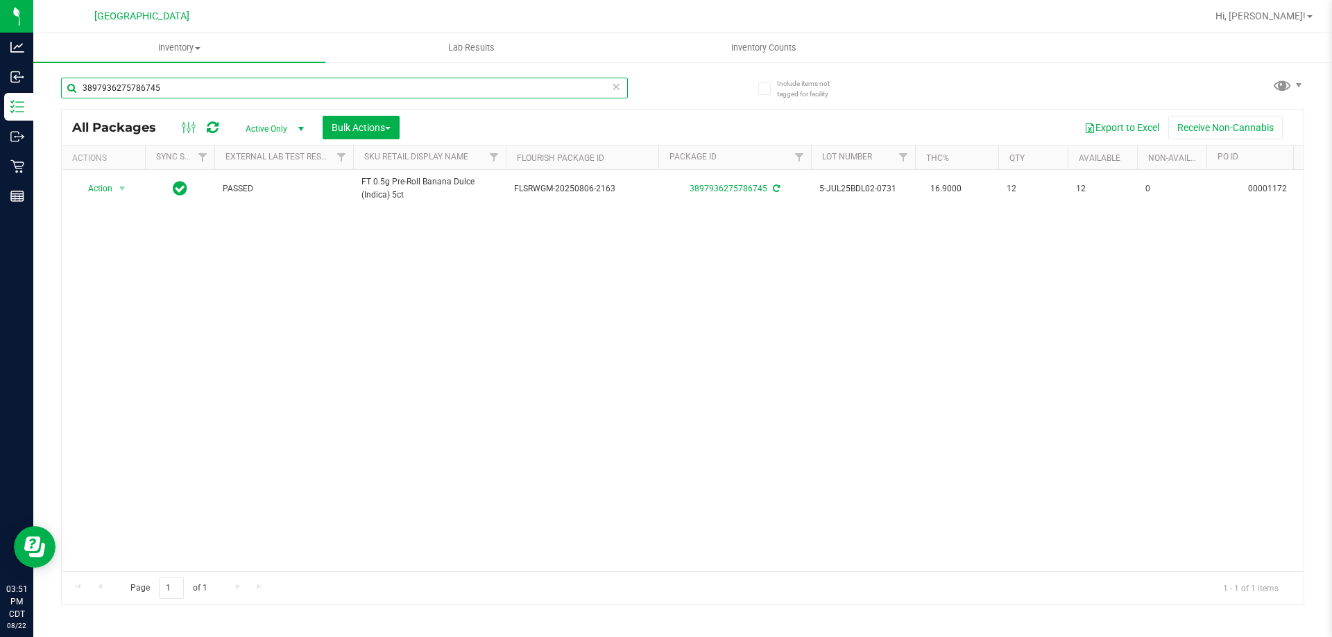
click at [423, 90] on input "3897936275786745" at bounding box center [344, 88] width 567 height 21
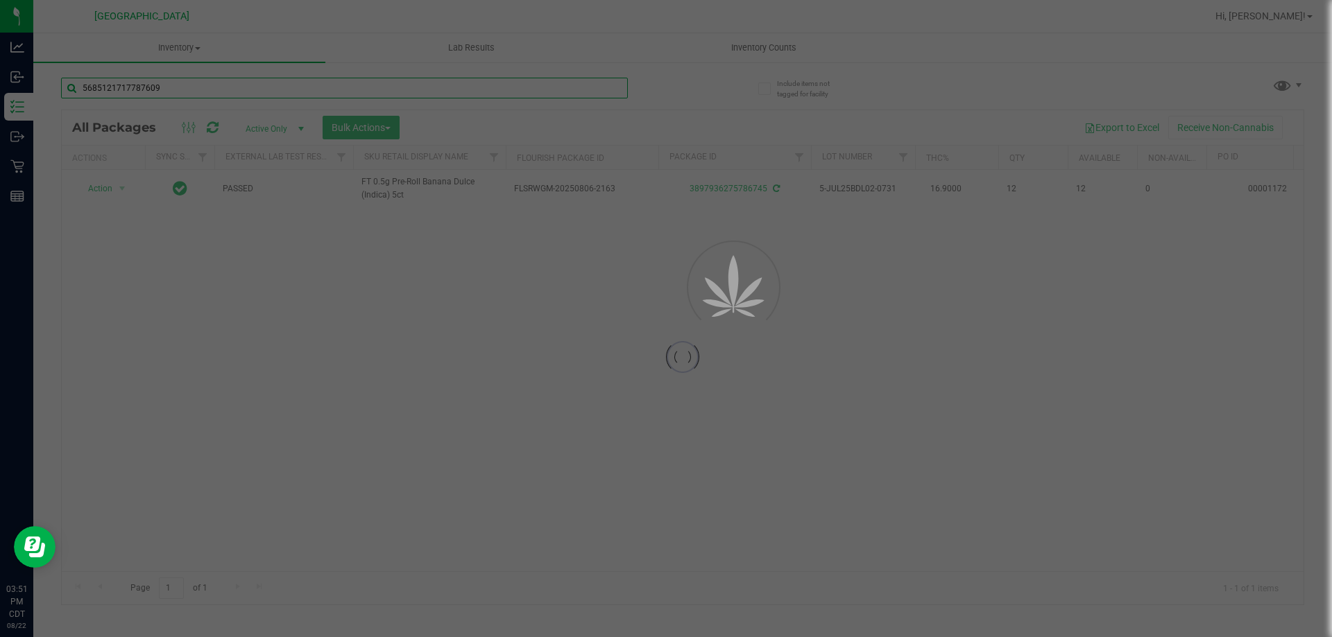
type input "5685121717787609"
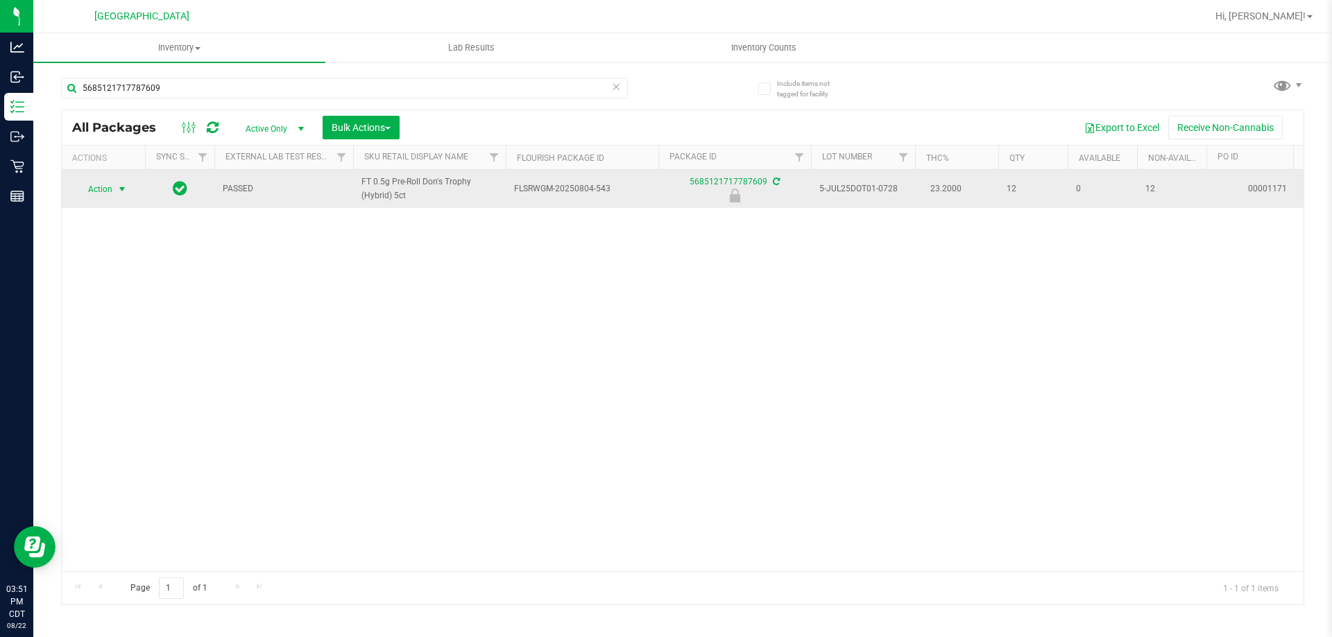
click at [107, 194] on span "Action" at bounding box center [94, 189] width 37 height 19
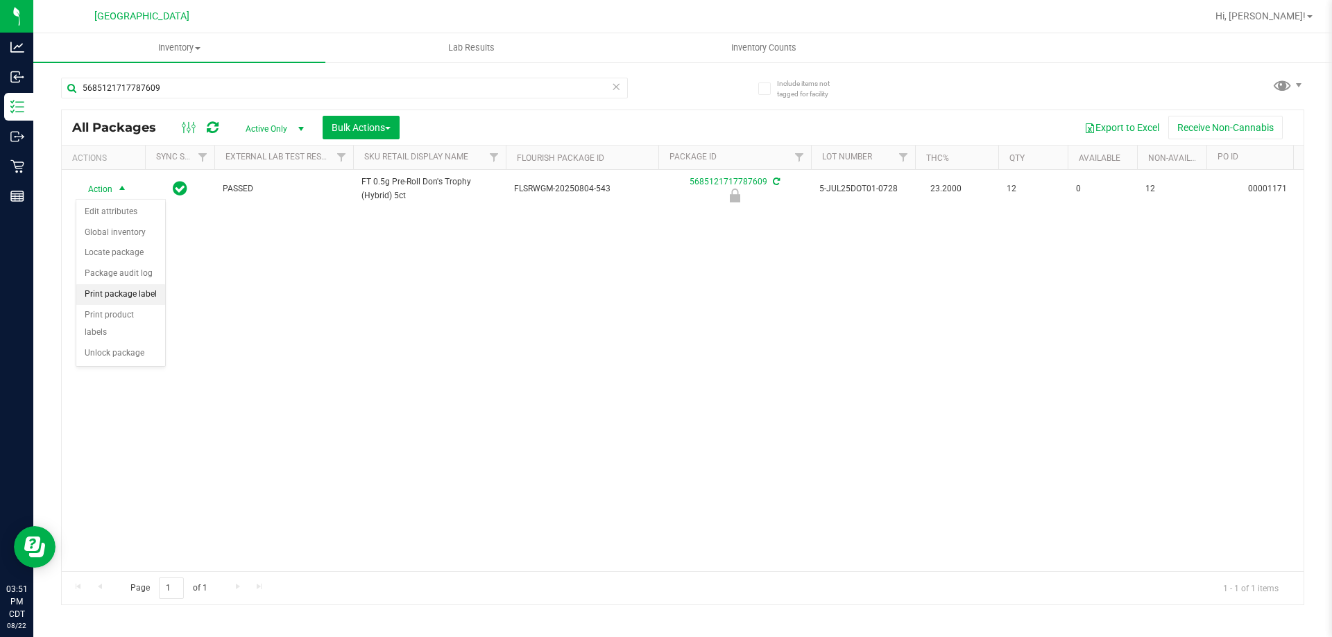
click at [142, 295] on li "Print package label" at bounding box center [120, 294] width 89 height 21
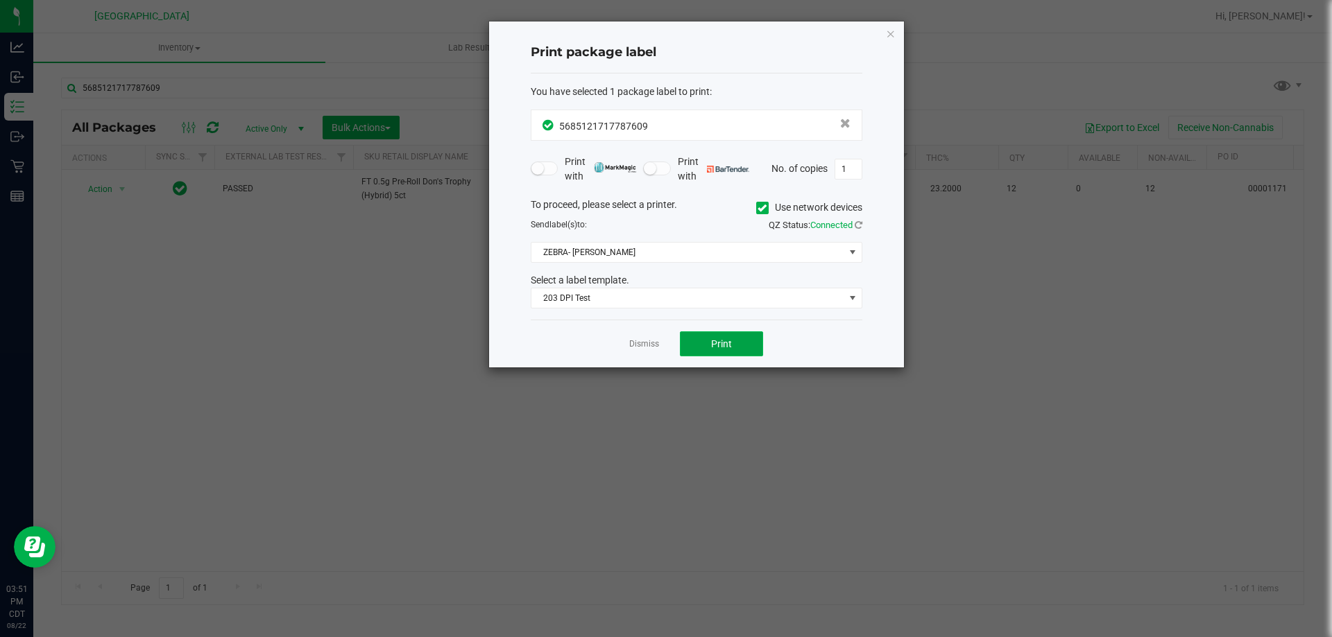
click at [731, 349] on span "Print" at bounding box center [721, 343] width 21 height 11
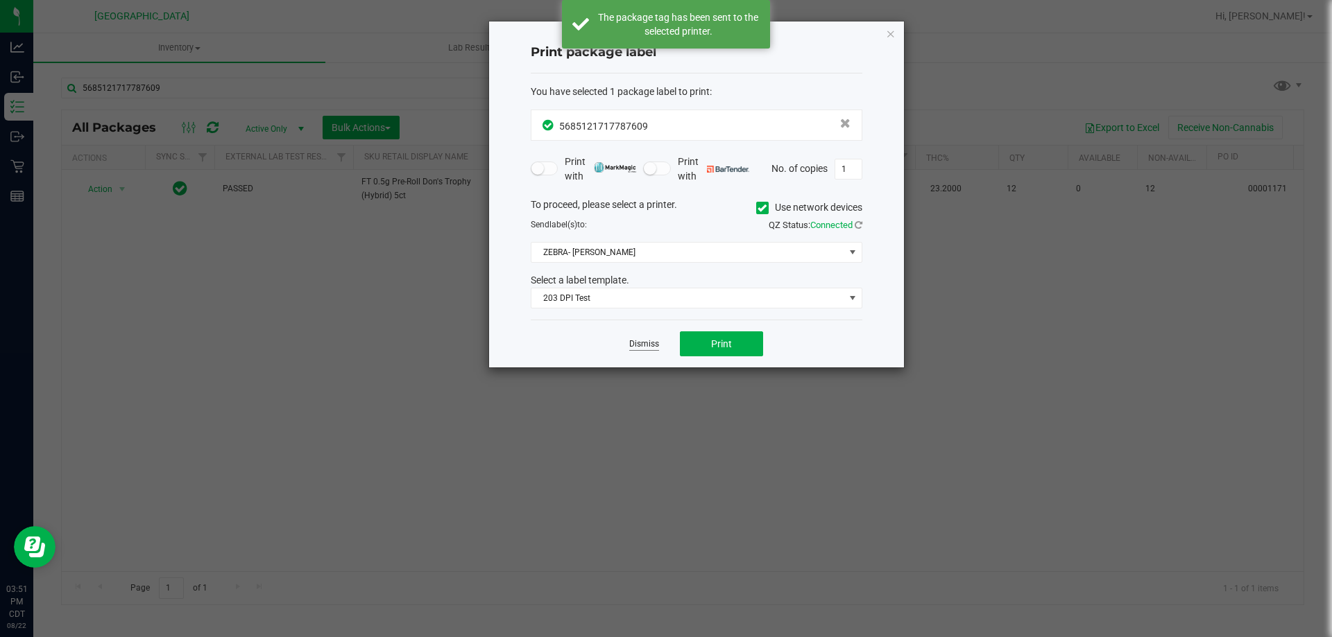
click at [649, 342] on link "Dismiss" at bounding box center [644, 344] width 30 height 12
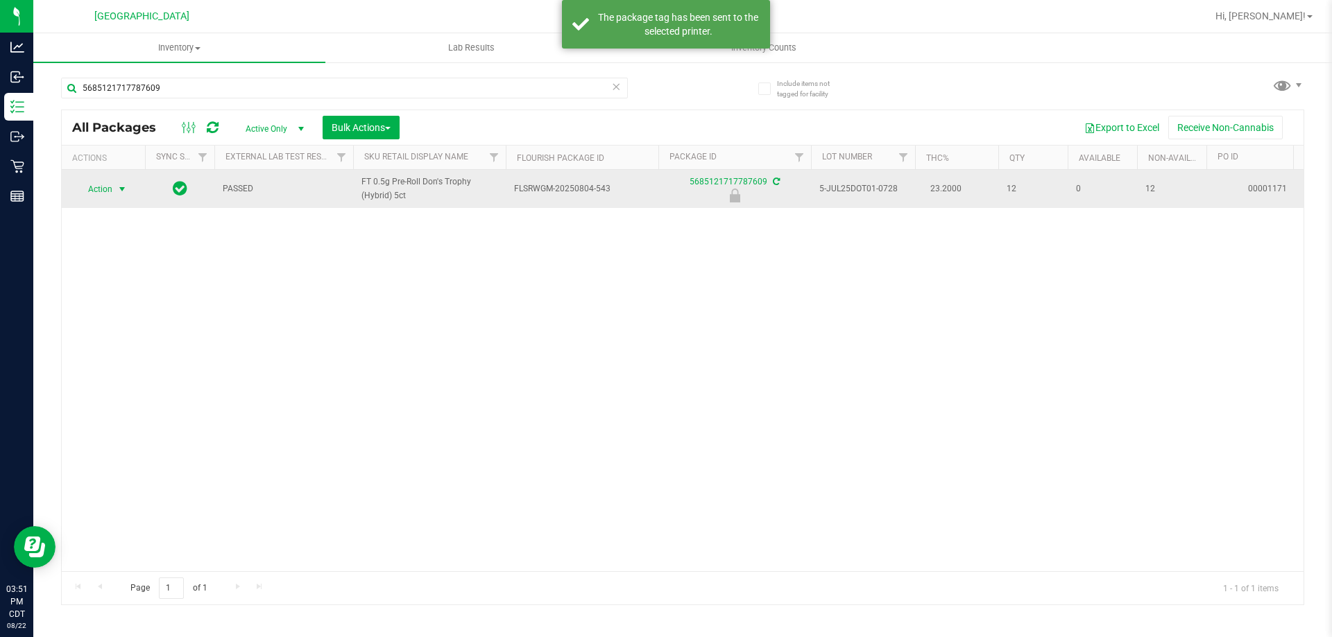
click at [120, 196] on span "select" at bounding box center [122, 189] width 17 height 19
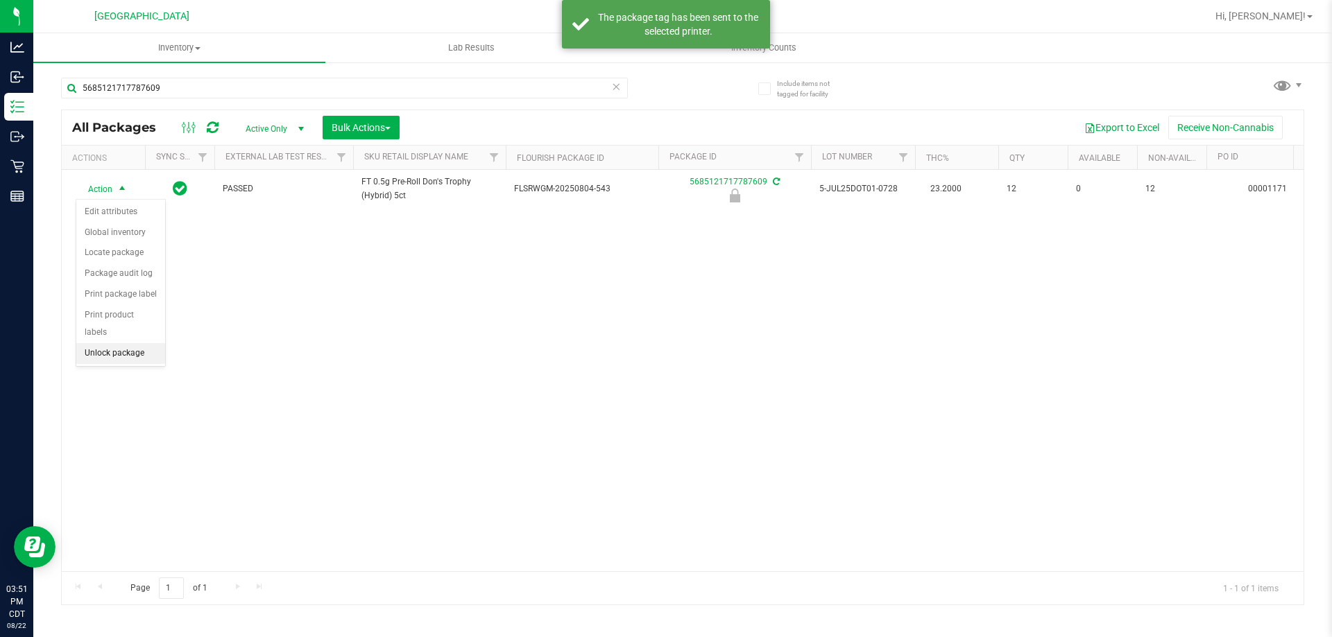
click at [108, 343] on li "Unlock package" at bounding box center [120, 353] width 89 height 21
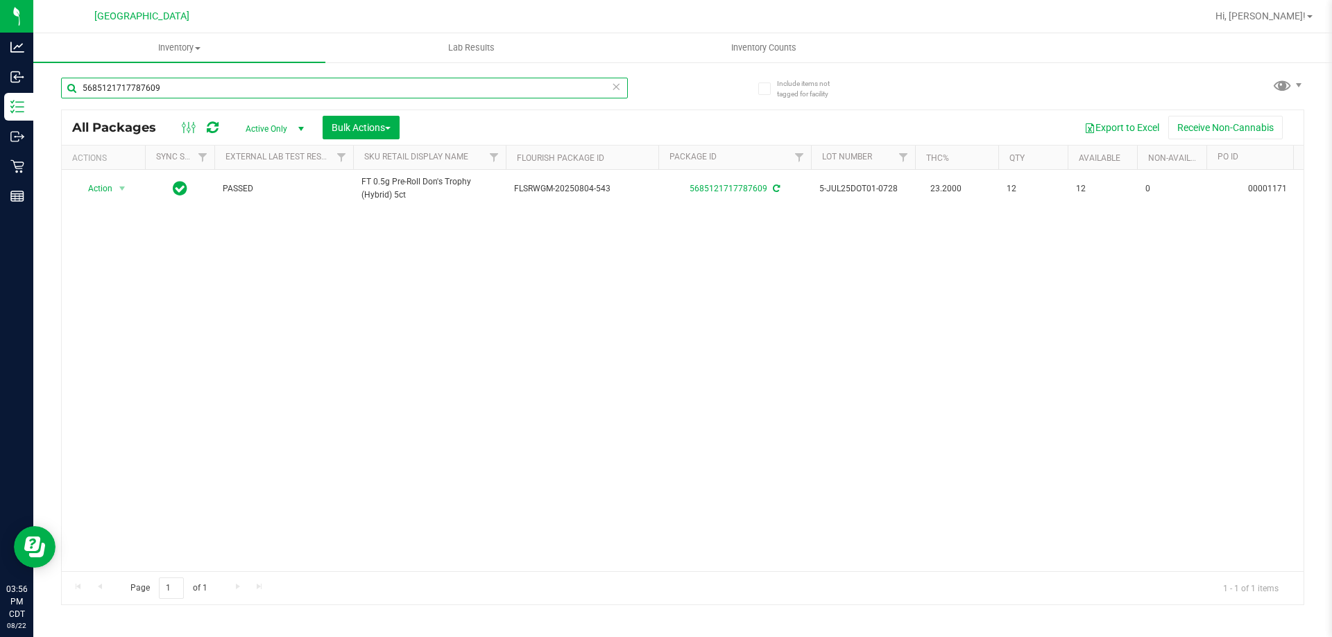
click at [257, 84] on input "5685121717787609" at bounding box center [344, 88] width 567 height 21
click at [256, 87] on input "5685121717787609" at bounding box center [344, 88] width 567 height 21
type input "low"
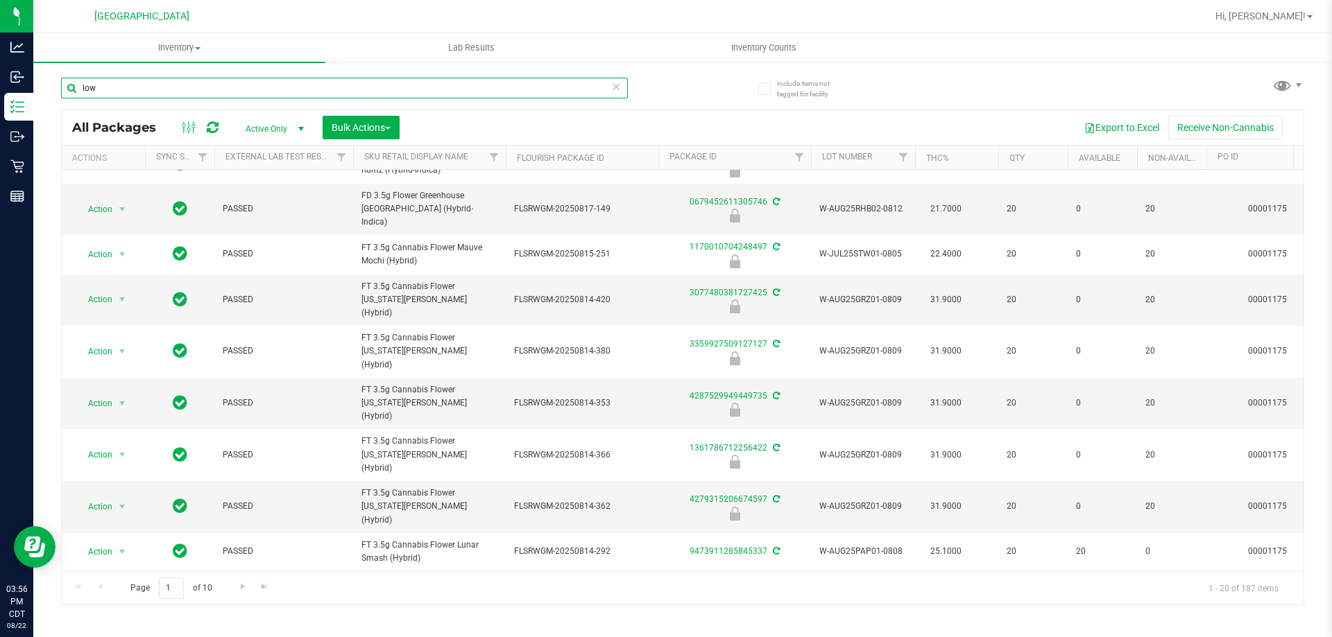
scroll to position [208, 0]
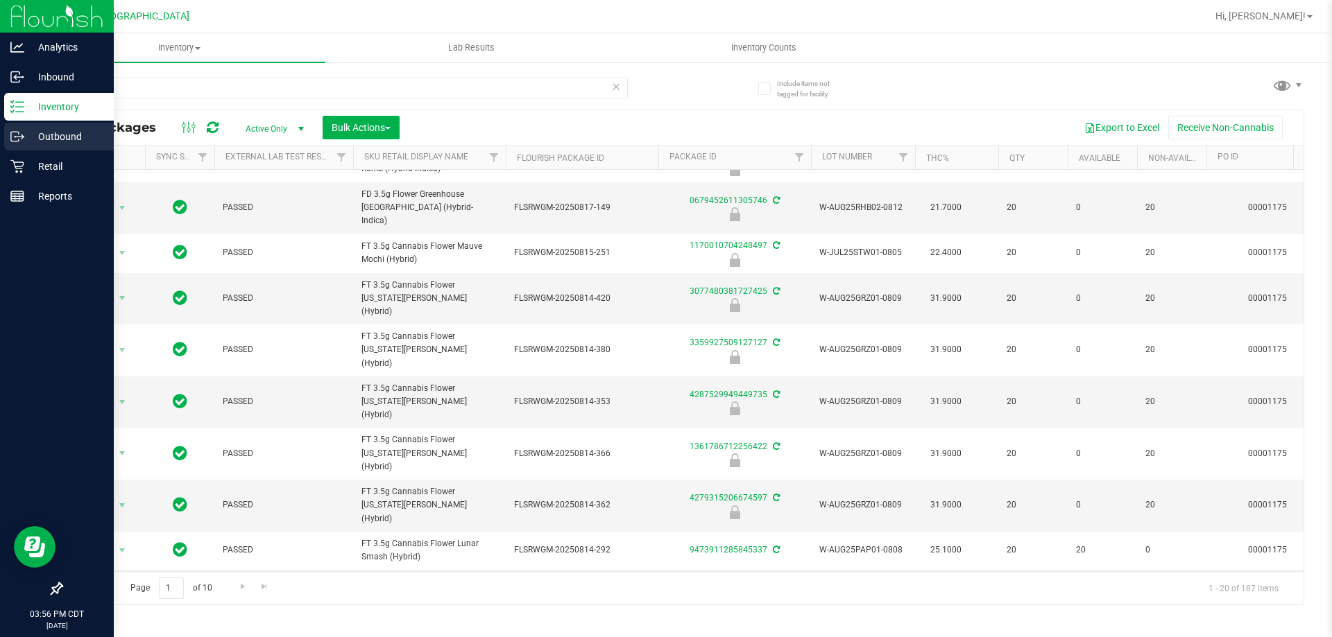
click at [29, 135] on p "Outbound" at bounding box center [65, 136] width 83 height 17
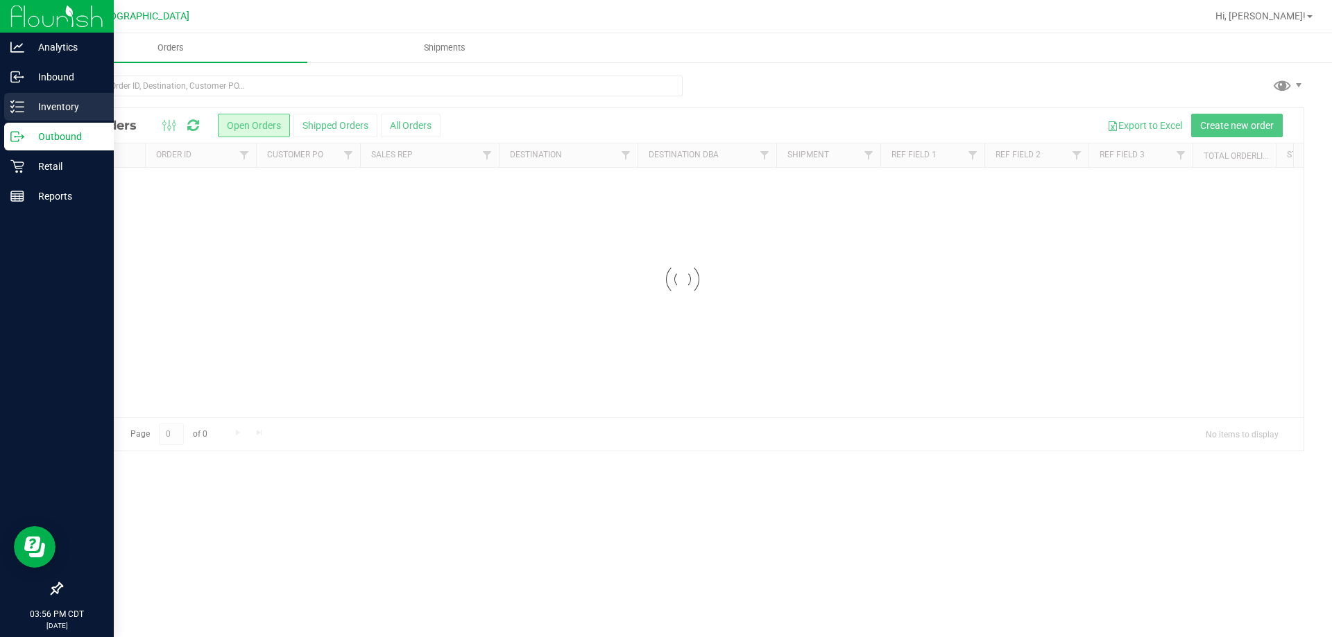
click at [51, 103] on p "Inventory" at bounding box center [65, 106] width 83 height 17
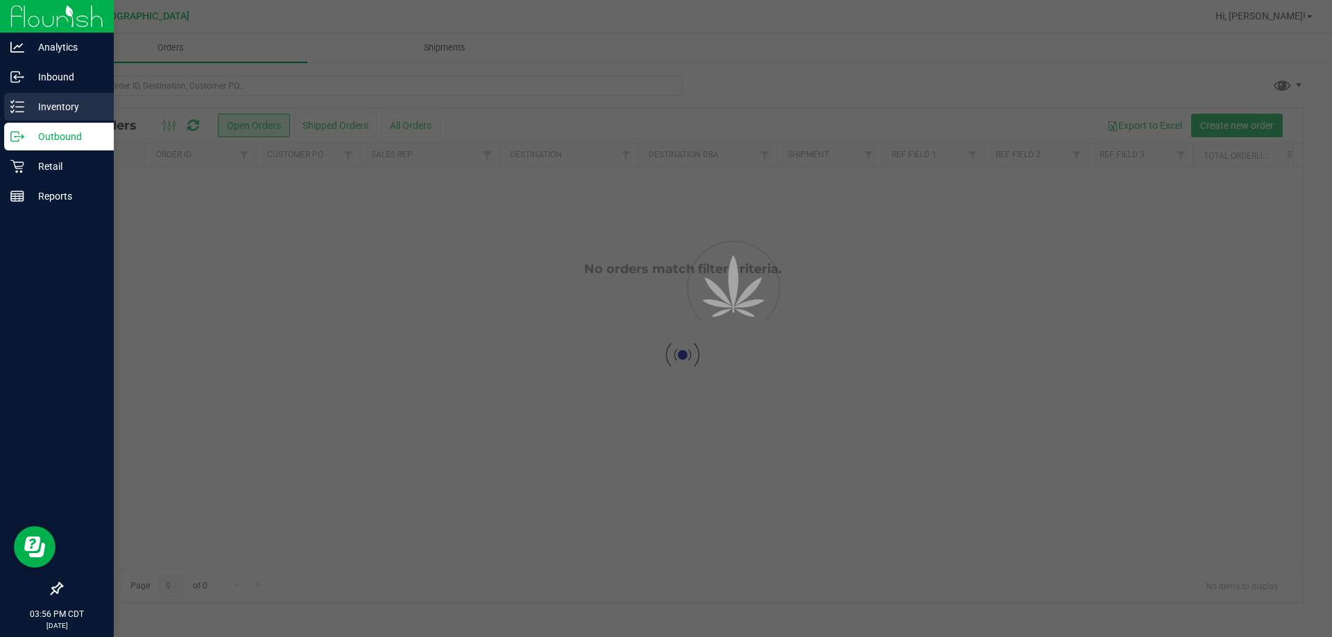
click at [51, 103] on p "Inventory" at bounding box center [65, 106] width 83 height 17
click at [52, 103] on p "Inventory" at bounding box center [65, 106] width 83 height 17
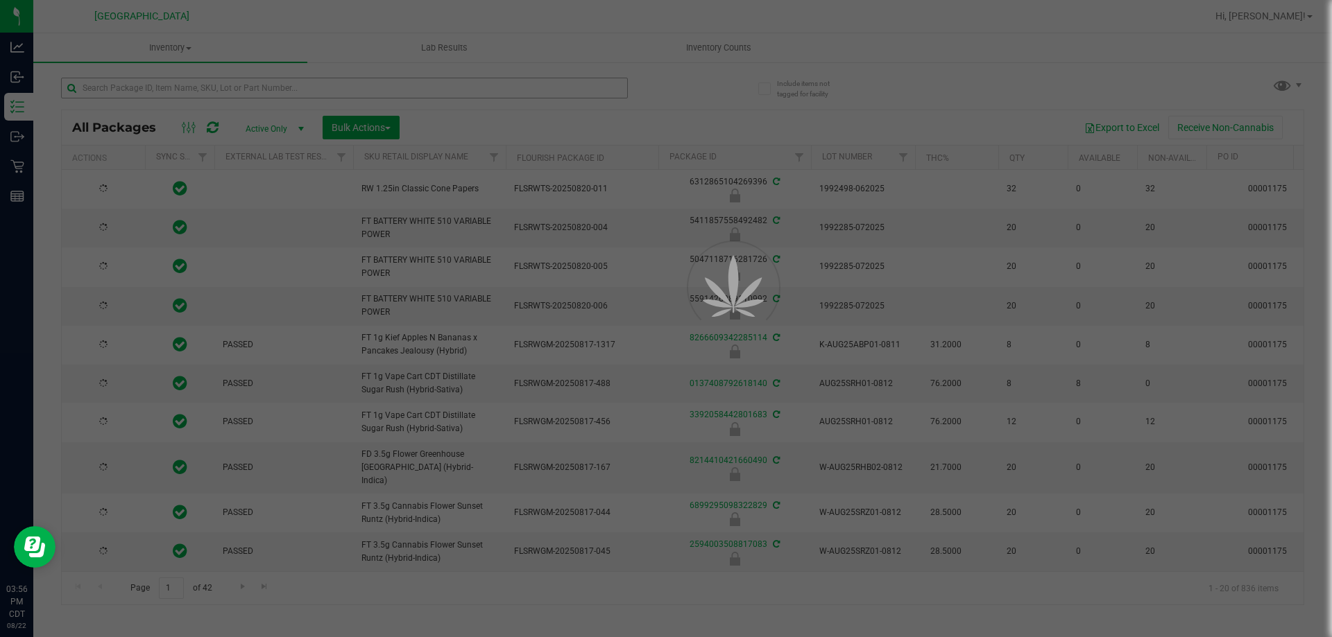
click at [112, 90] on div at bounding box center [666, 318] width 1332 height 637
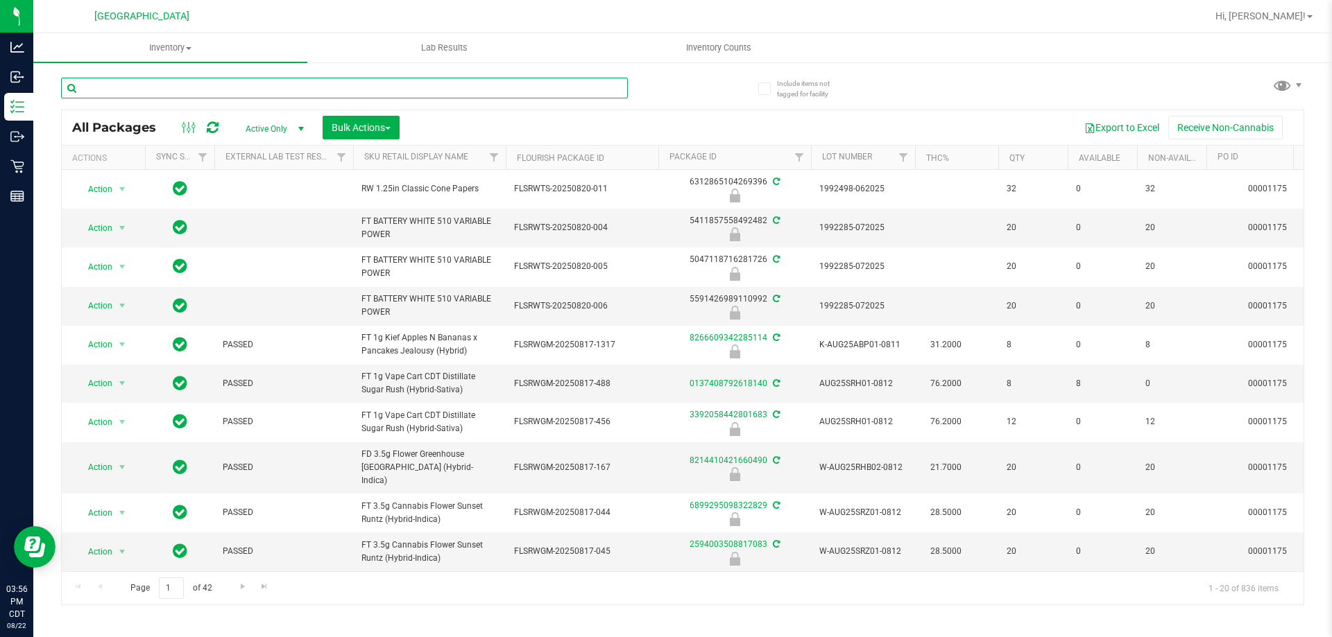
click at [109, 88] on input "text" at bounding box center [344, 88] width 567 height 21
type input "low"
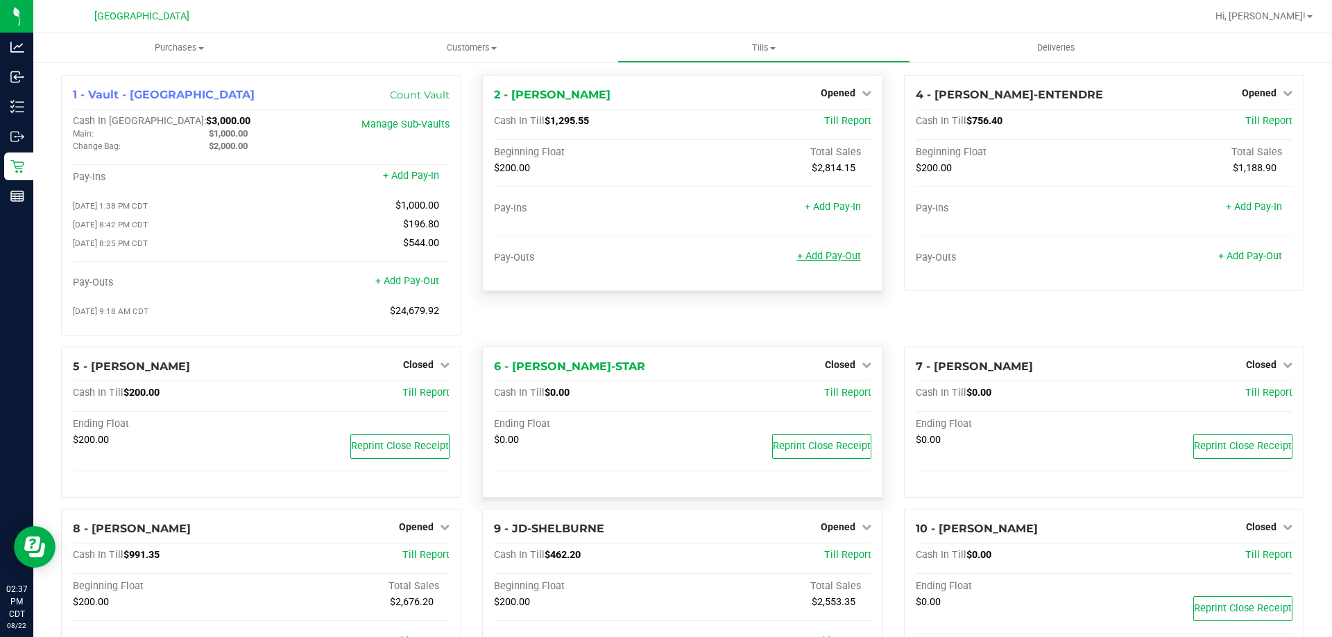
click at [816, 257] on link "+ Add Pay-Out" at bounding box center [829, 256] width 64 height 12
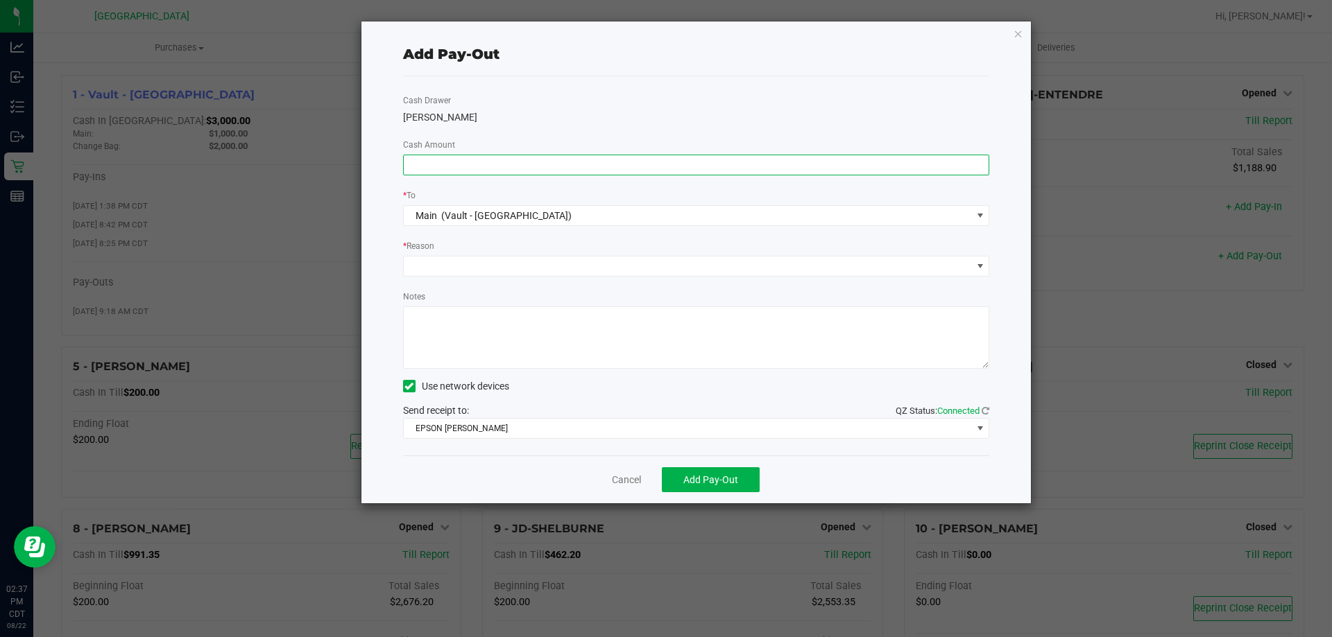
click at [487, 160] on input at bounding box center [696, 164] width 585 height 19
type input "$1,000.00"
click at [486, 262] on span at bounding box center [688, 266] width 568 height 19
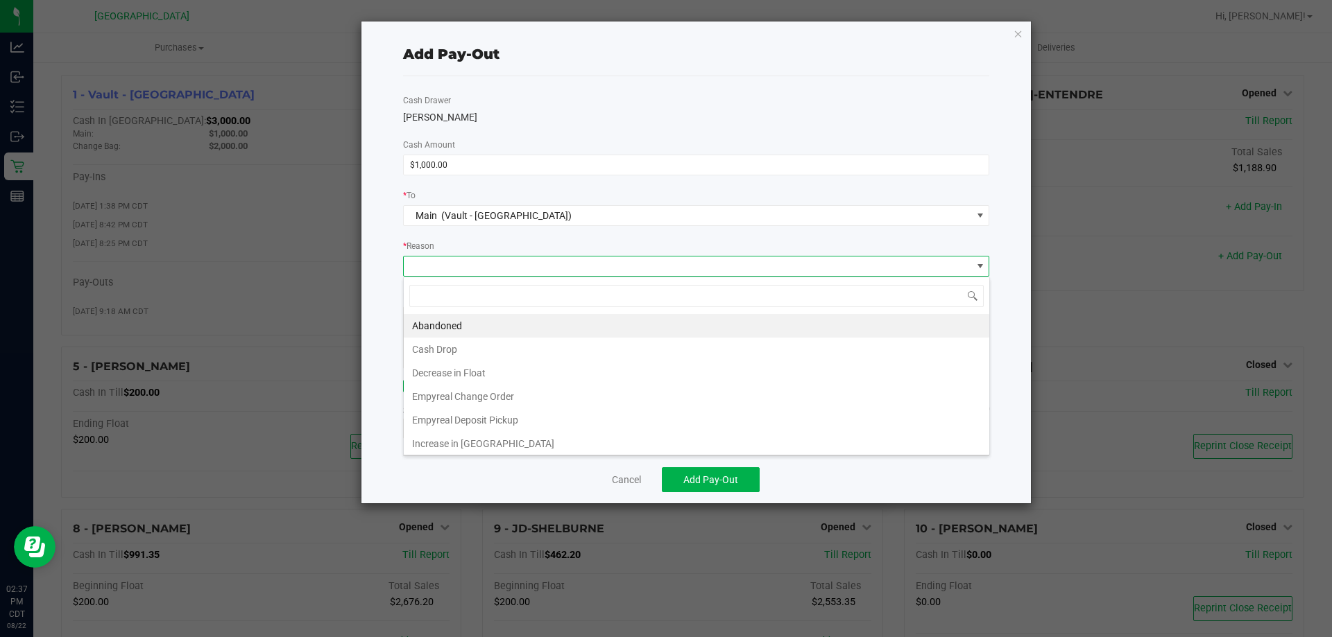
scroll to position [21, 586]
click at [454, 358] on li "Cash Drop" at bounding box center [696, 350] width 585 height 24
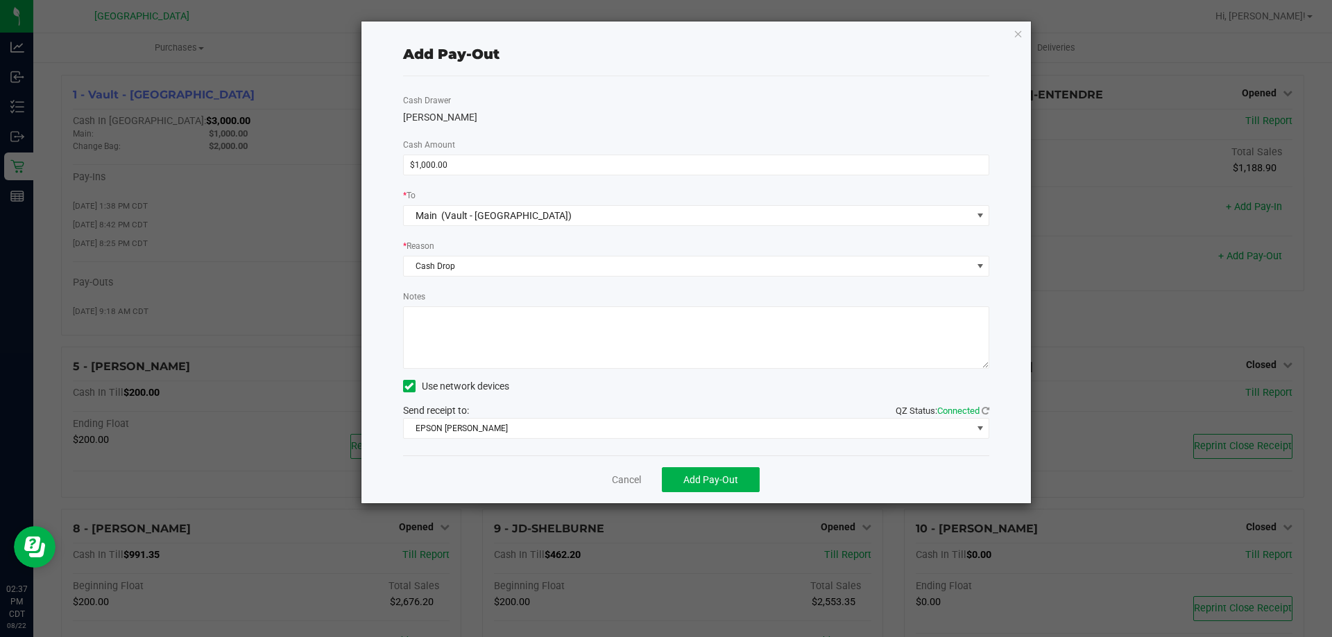
click at [461, 345] on textarea "Notes" at bounding box center [696, 338] width 587 height 62
type textarea "1000-cf"
click at [698, 480] on span "Add Pay-Out" at bounding box center [710, 479] width 55 height 11
click at [1018, 39] on icon "button" at bounding box center [1018, 33] width 10 height 17
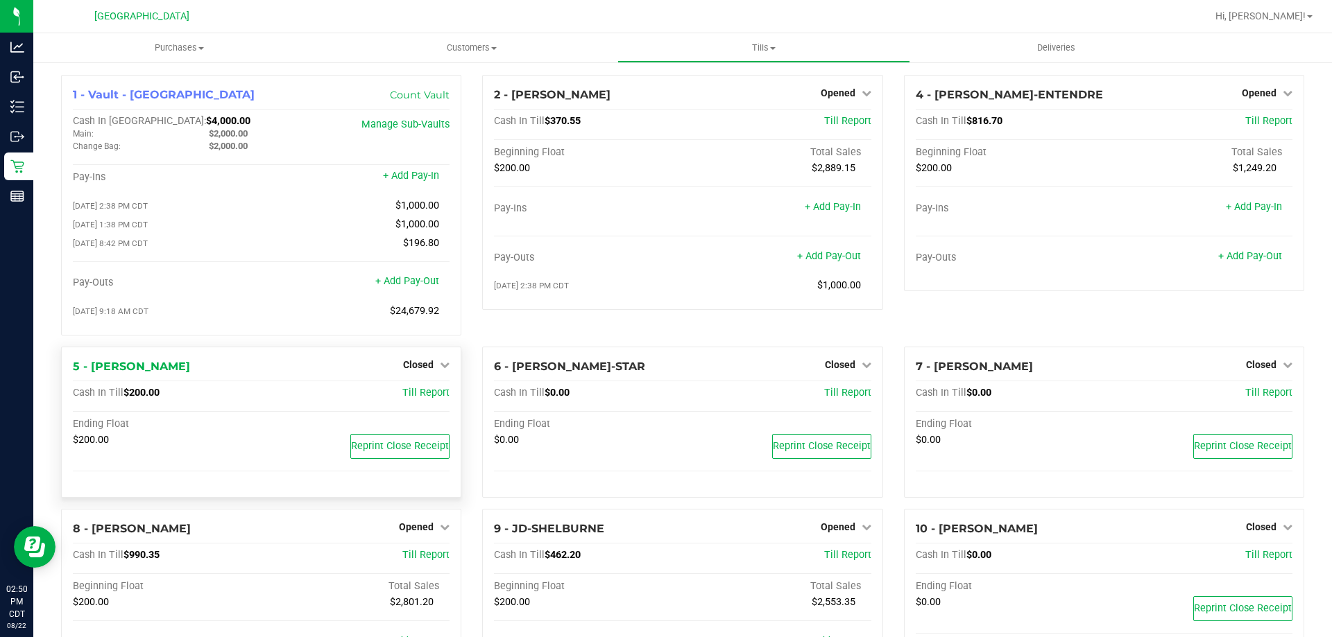
click at [464, 240] on div "1 - Vault - [GEOGRAPHIC_DATA] Count Vault Cash In Vault: $4,000.00 Main: $2,000…" at bounding box center [261, 211] width 421 height 272
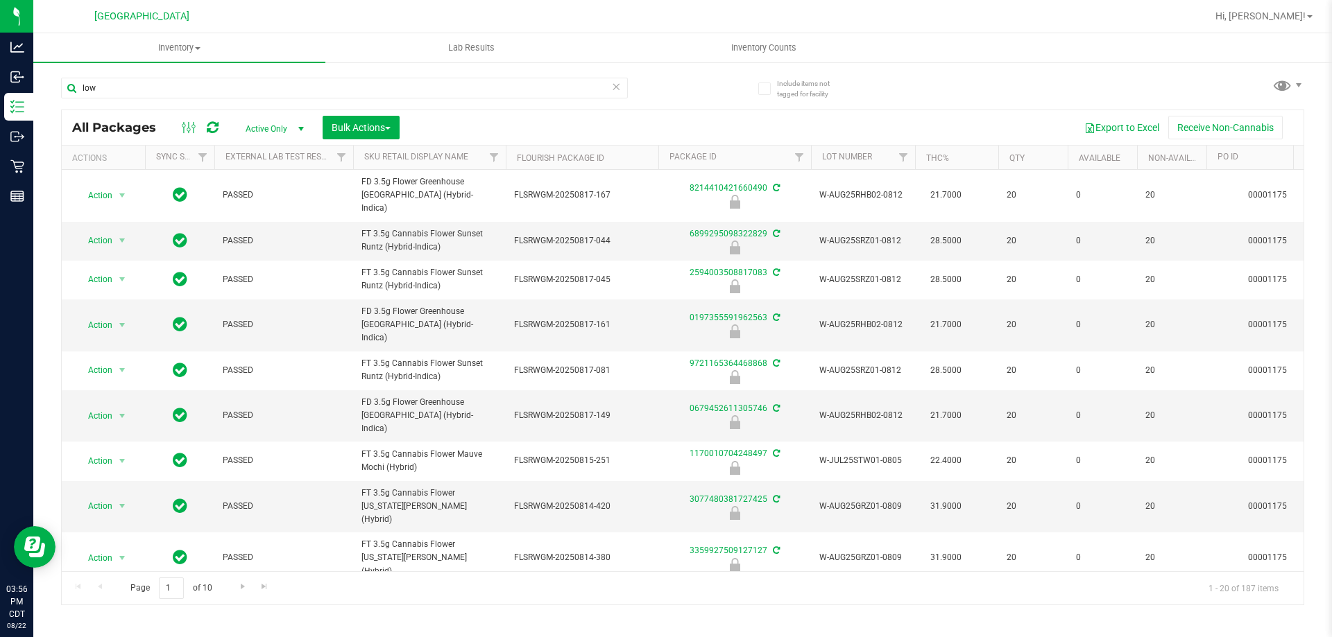
click at [296, 126] on span "select" at bounding box center [300, 128] width 11 height 11
click at [294, 128] on span "select" at bounding box center [300, 128] width 17 height 19
click at [272, 82] on input "low" at bounding box center [344, 88] width 567 height 21
type input "l"
type input "1260380015917601"
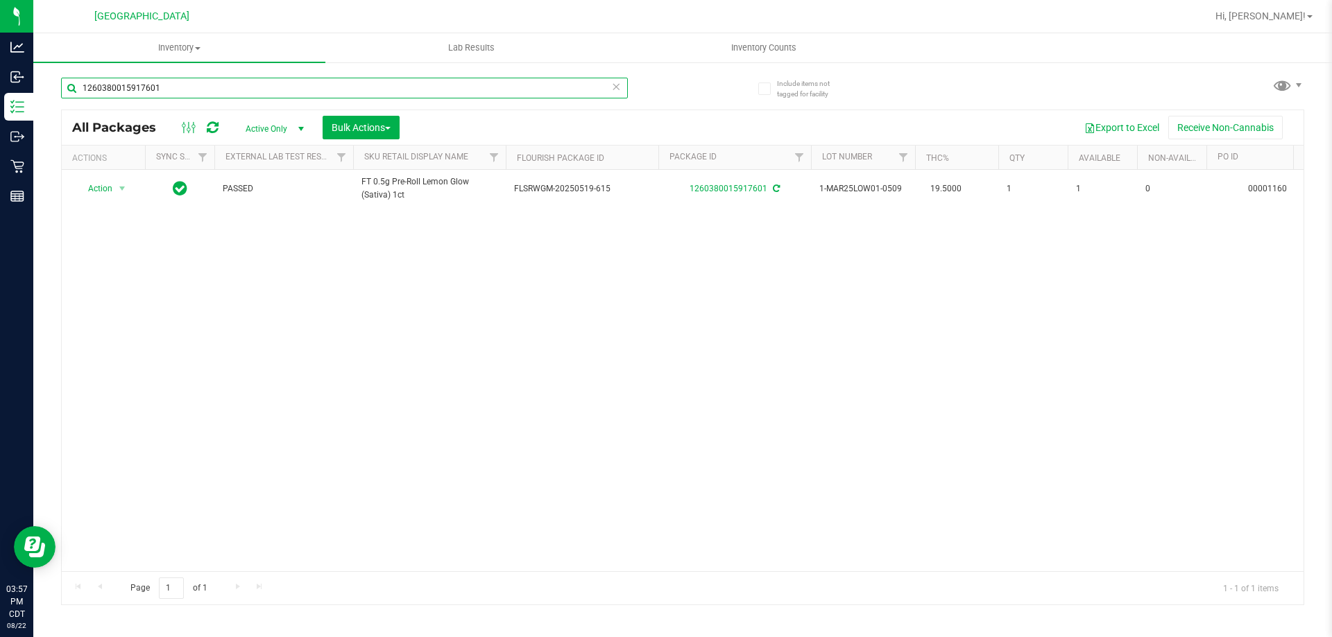
click at [445, 87] on input "1260380015917601" at bounding box center [344, 88] width 567 height 21
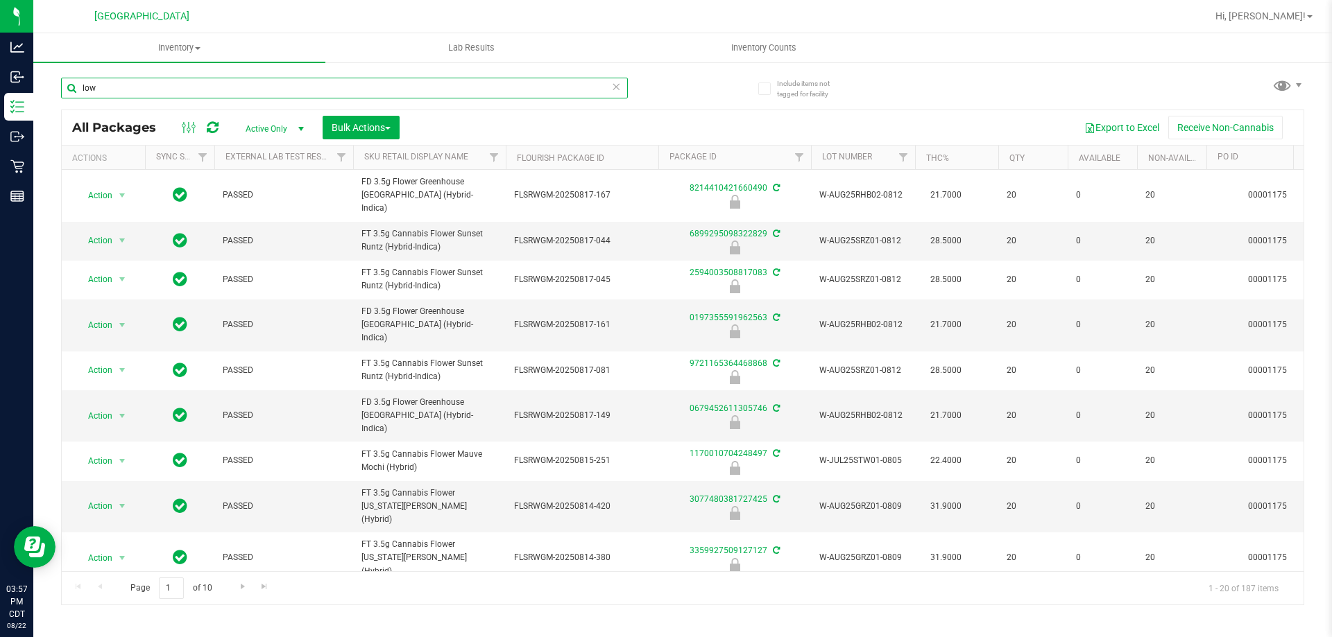
click at [445, 87] on input "low" at bounding box center [344, 88] width 567 height 21
type input "l"
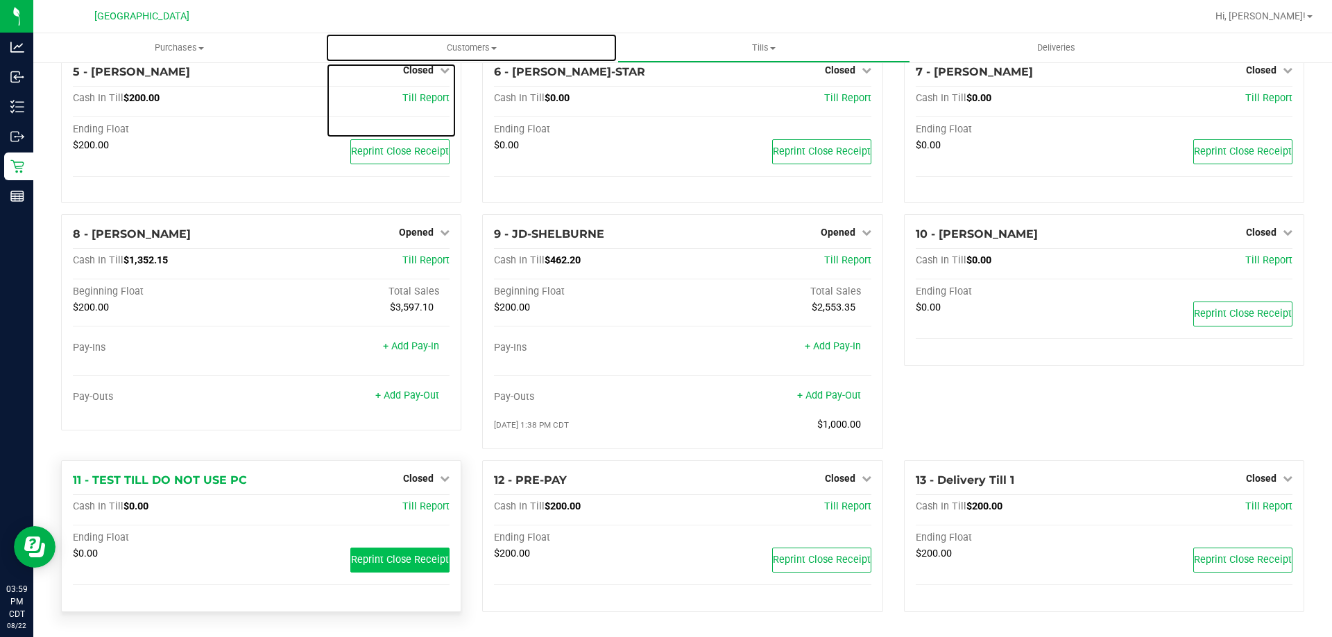
scroll to position [300, 0]
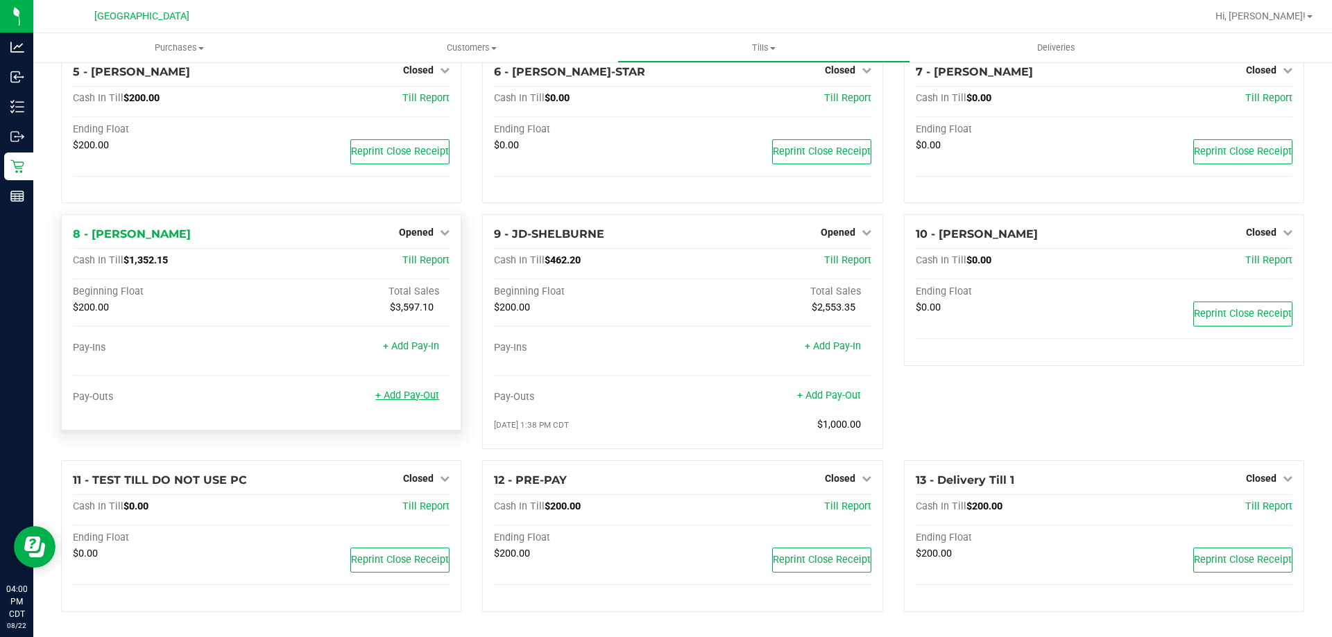
click at [424, 400] on link "+ Add Pay-Out" at bounding box center [407, 396] width 64 height 12
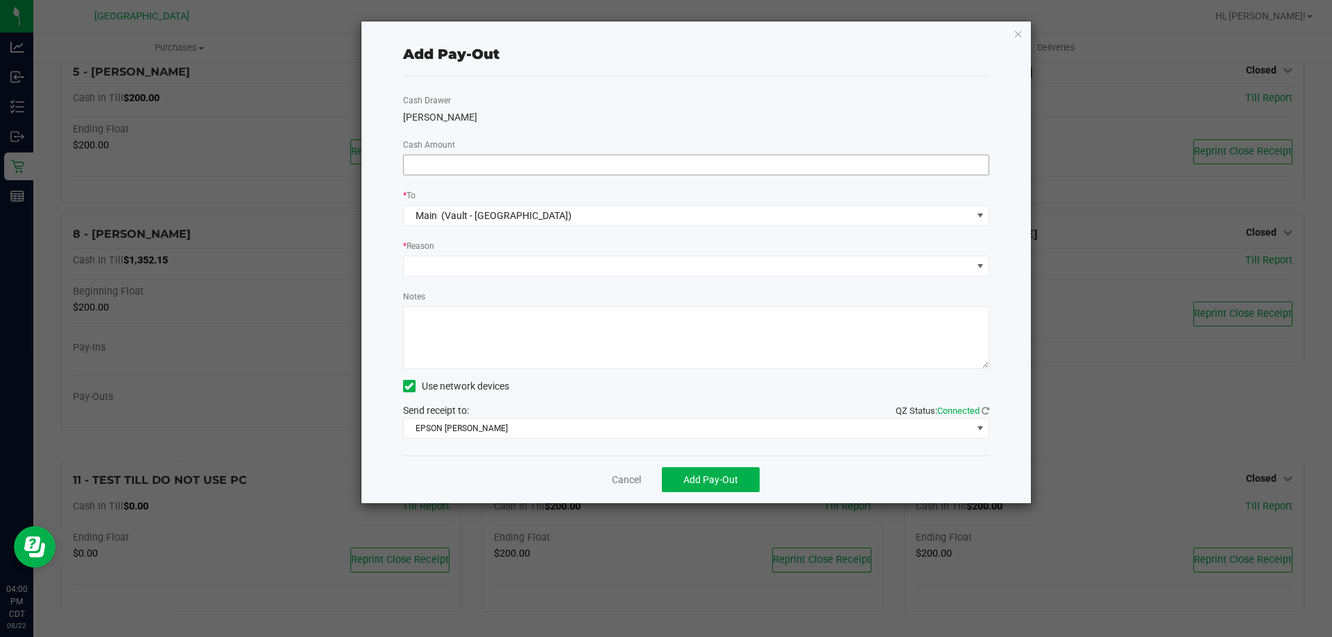
click at [445, 166] on input at bounding box center [696, 164] width 585 height 19
type input "$1,000.00"
click at [505, 277] on div "Cash Drawer JAZMIN-WHITLEY Cash Amount $1,000.00 * To Main (Vault - Panama City…" at bounding box center [696, 265] width 587 height 379
click at [529, 259] on span at bounding box center [688, 266] width 568 height 19
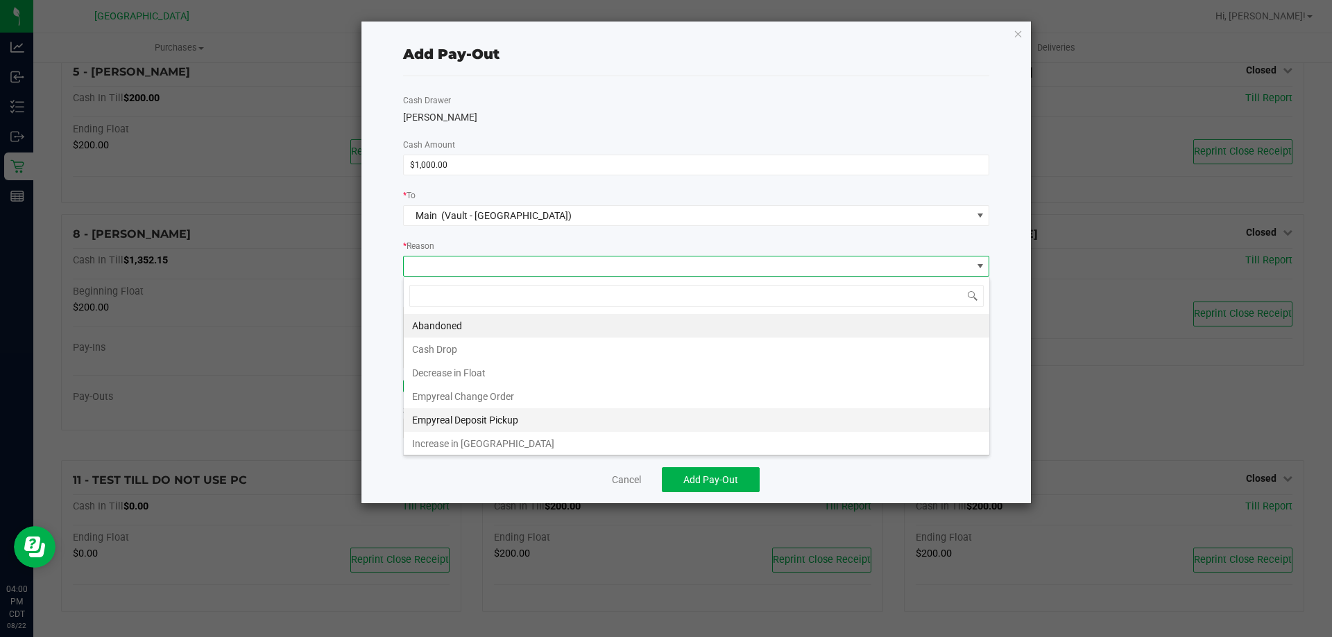
scroll to position [21, 586]
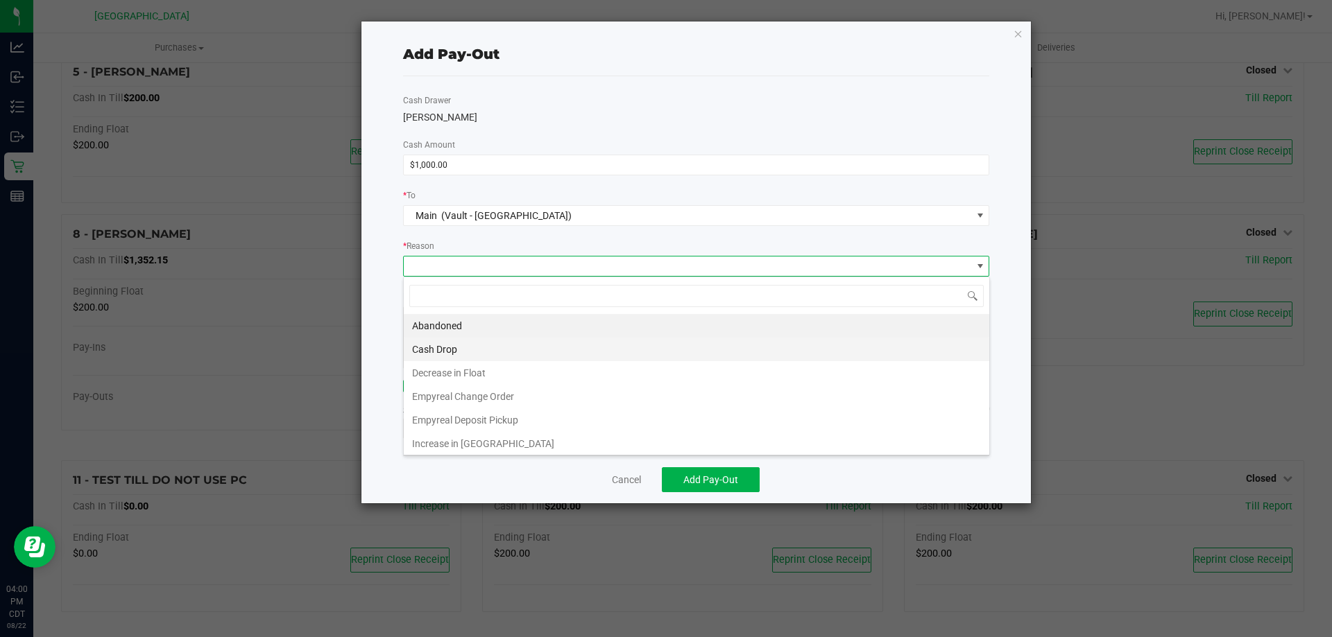
click at [454, 352] on li "Cash Drop" at bounding box center [696, 350] width 585 height 24
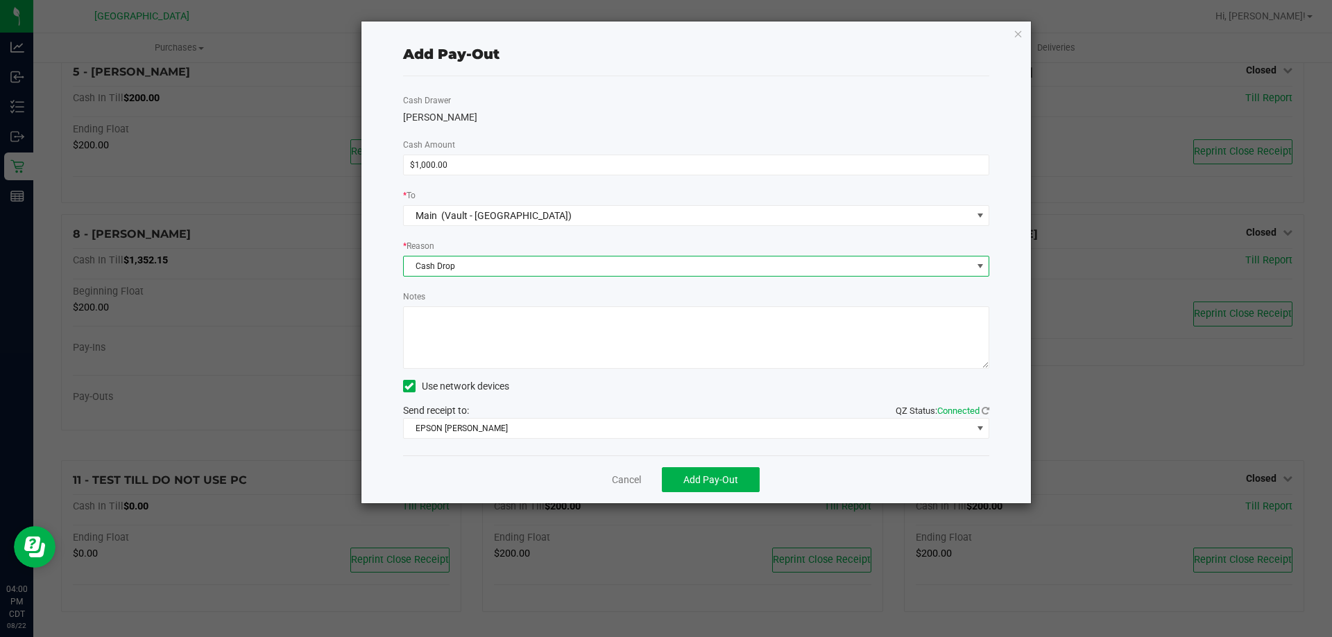
click at [458, 327] on textarea "Notes" at bounding box center [696, 338] width 587 height 62
type textarea "1000-cf"
click at [719, 485] on span "Add Pay-Out" at bounding box center [710, 479] width 55 height 11
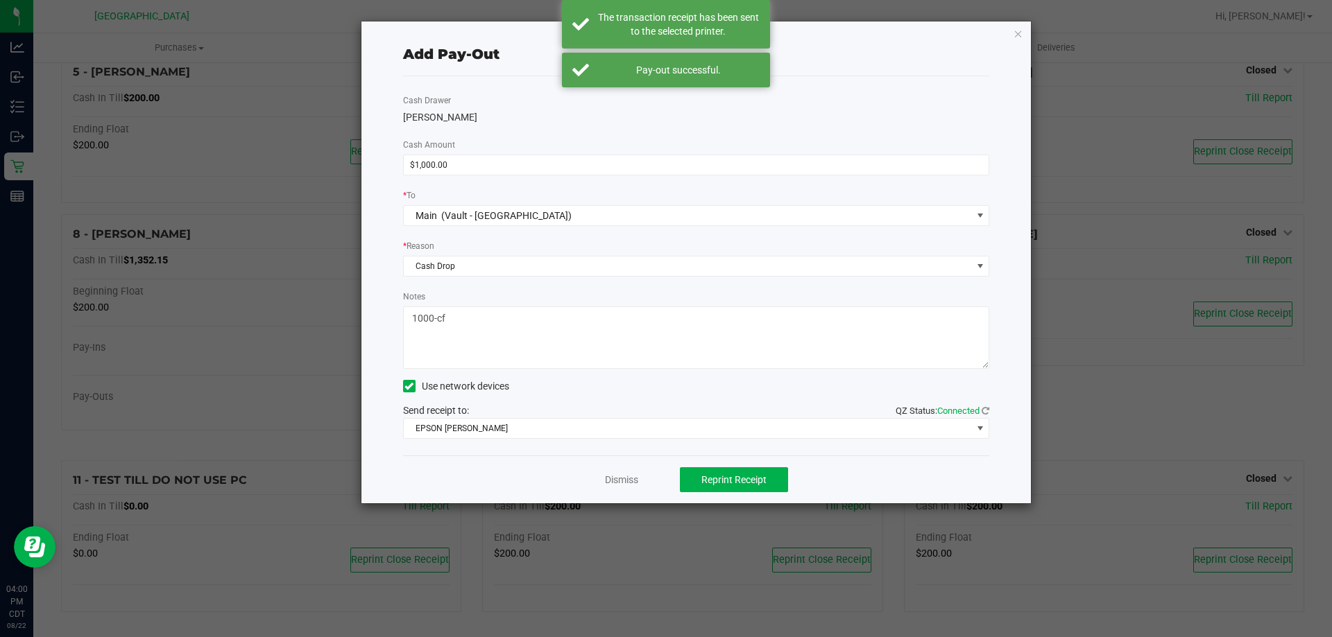
click at [1012, 37] on div "Add Pay-Out Cash Drawer JAZMIN-WHITLEY Cash Amount $1,000.00 * To Main (Vault -…" at bounding box center [696, 263] width 670 height 482
click at [1016, 36] on icon "button" at bounding box center [1018, 33] width 10 height 17
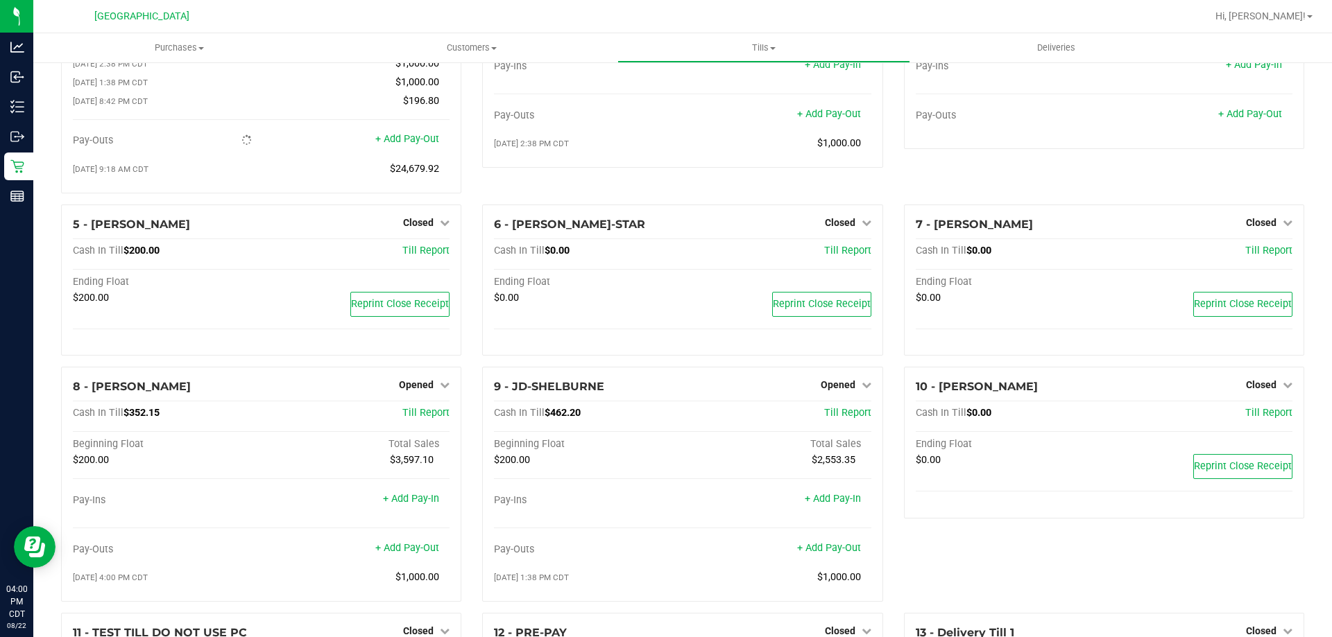
scroll to position [0, 0]
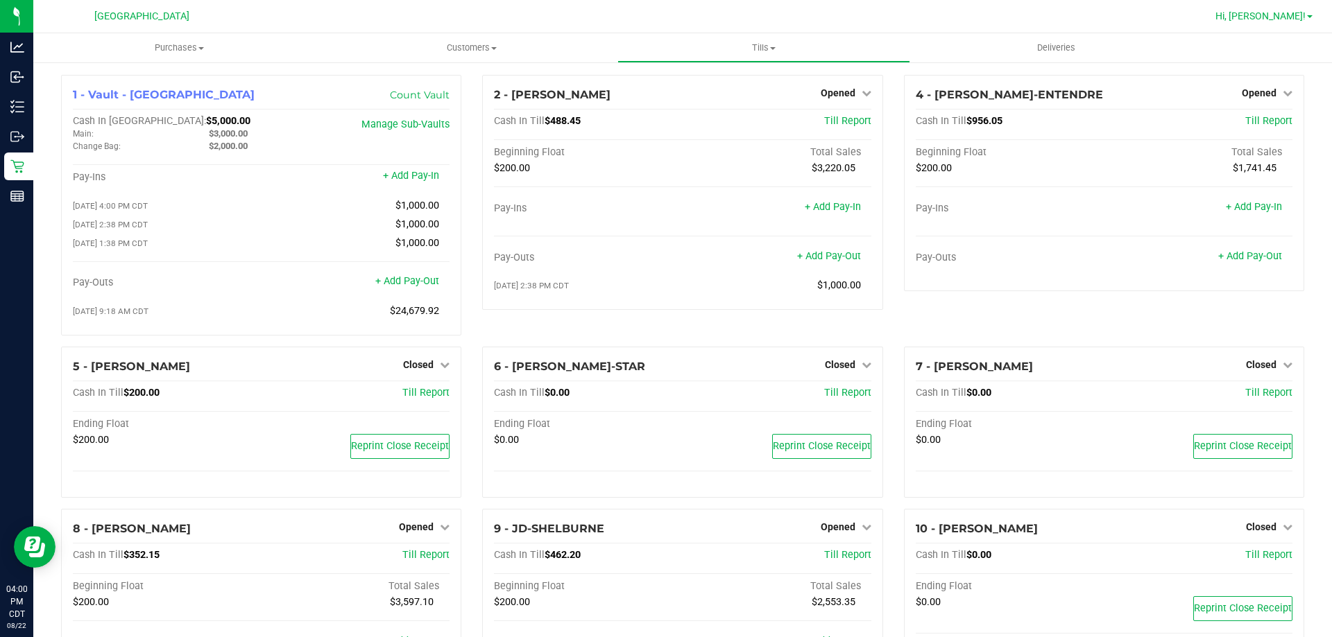
click at [1294, 23] on link "Hi, [PERSON_NAME]!" at bounding box center [1264, 16] width 108 height 15
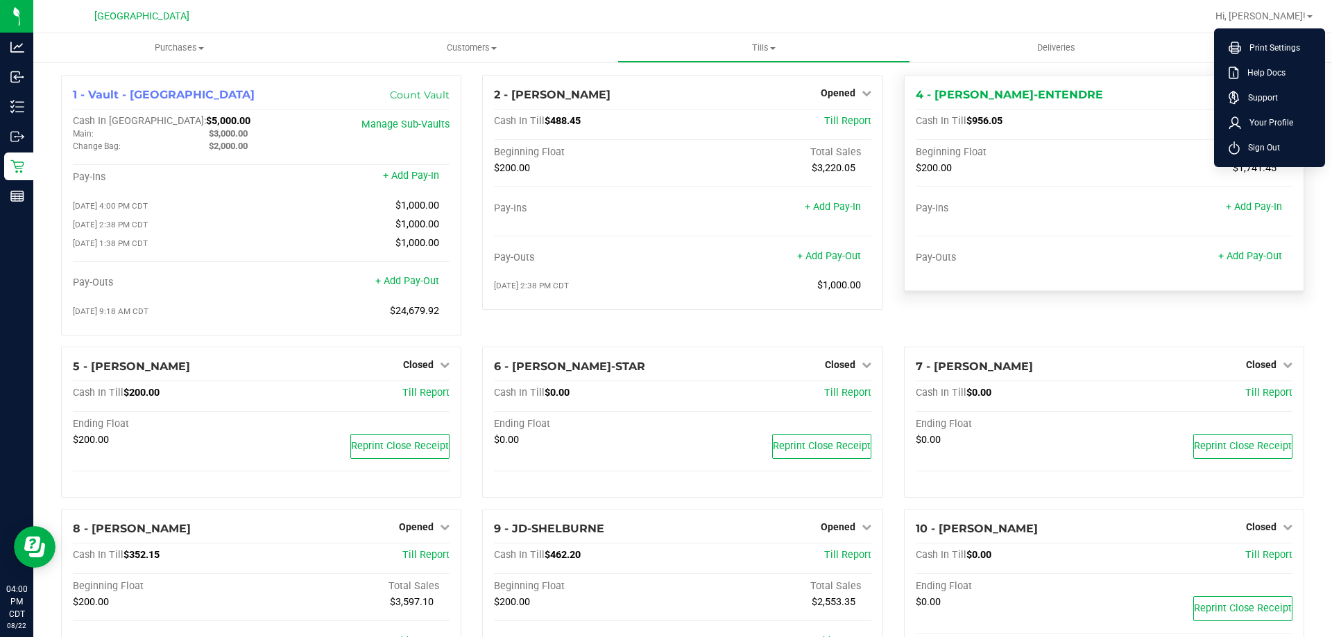
click at [1274, 149] on span "Sign Out" at bounding box center [1260, 148] width 40 height 14
